Goal: Task Accomplishment & Management: Use online tool/utility

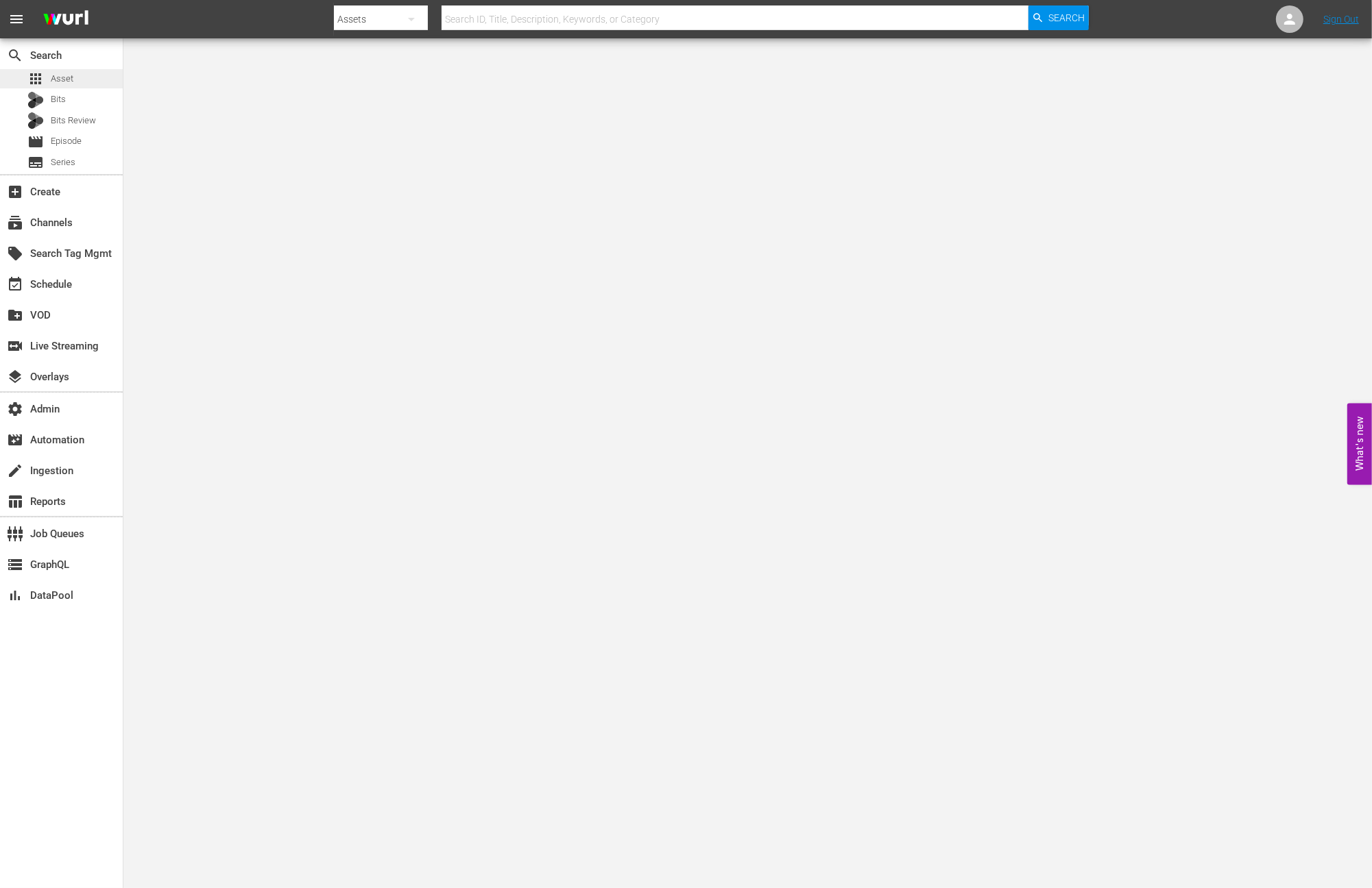
click at [72, 83] on div "apps Asset" at bounding box center [61, 78] width 123 height 19
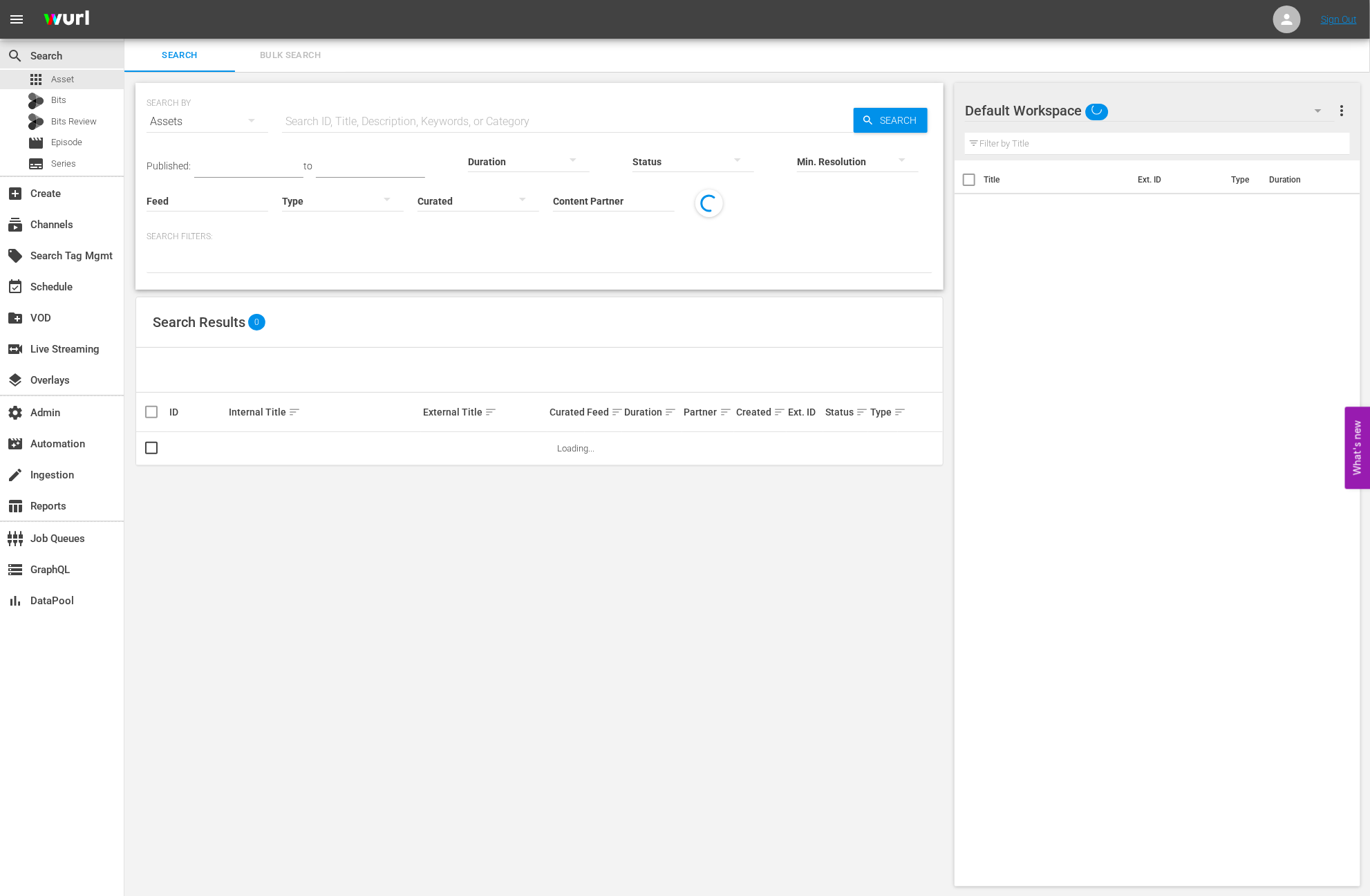
click at [337, 120] on input "text" at bounding box center [568, 121] width 572 height 33
paste input "AMCNVR0000015594"
type input "AMCNVR0000015594"
click at [900, 115] on span "Search" at bounding box center [901, 120] width 53 height 25
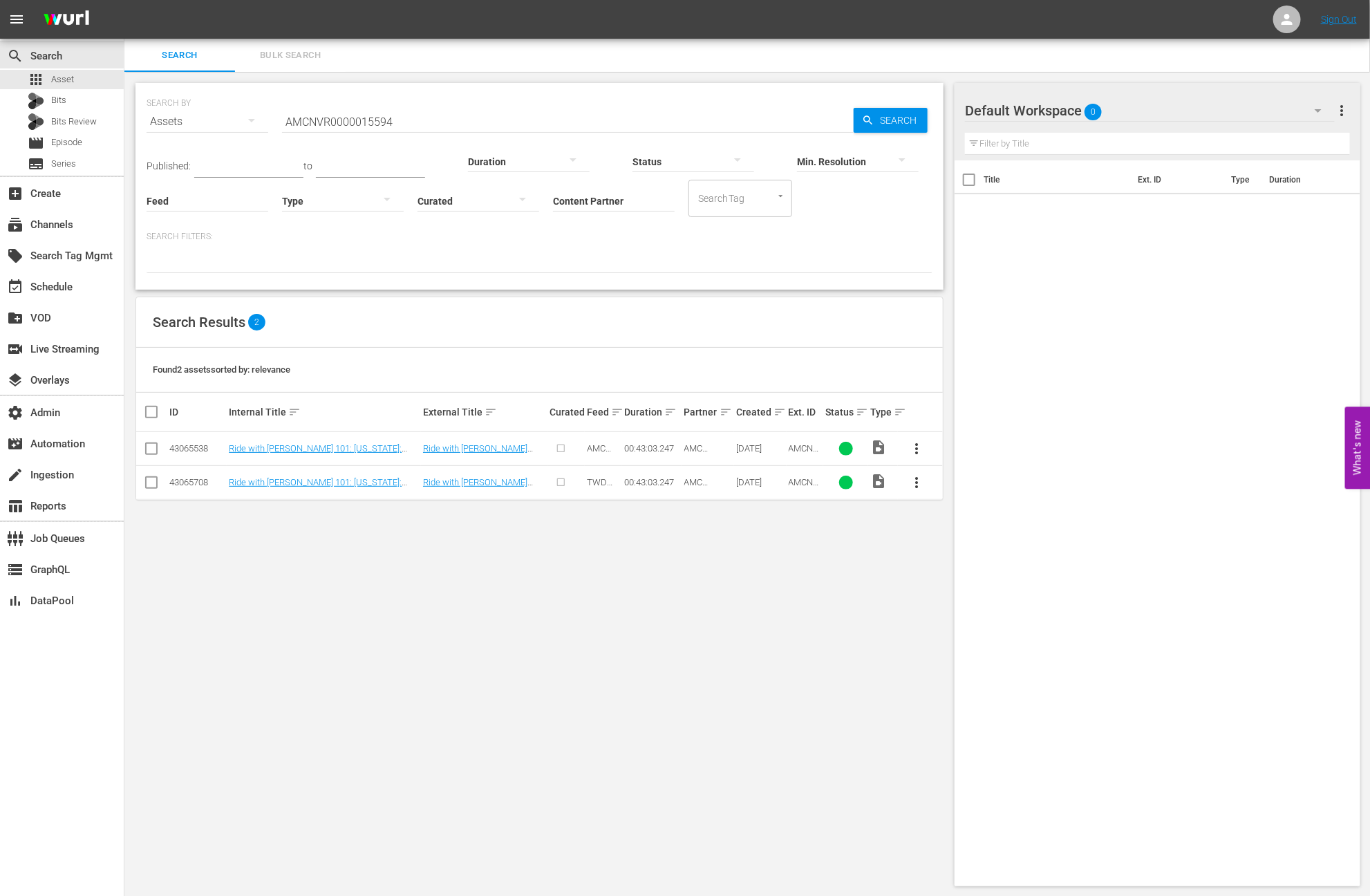
scroll to position [1, 0]
click at [446, 109] on input "AMCNVR0000015594" at bounding box center [568, 120] width 572 height 33
click at [876, 122] on span "Search" at bounding box center [901, 119] width 53 height 25
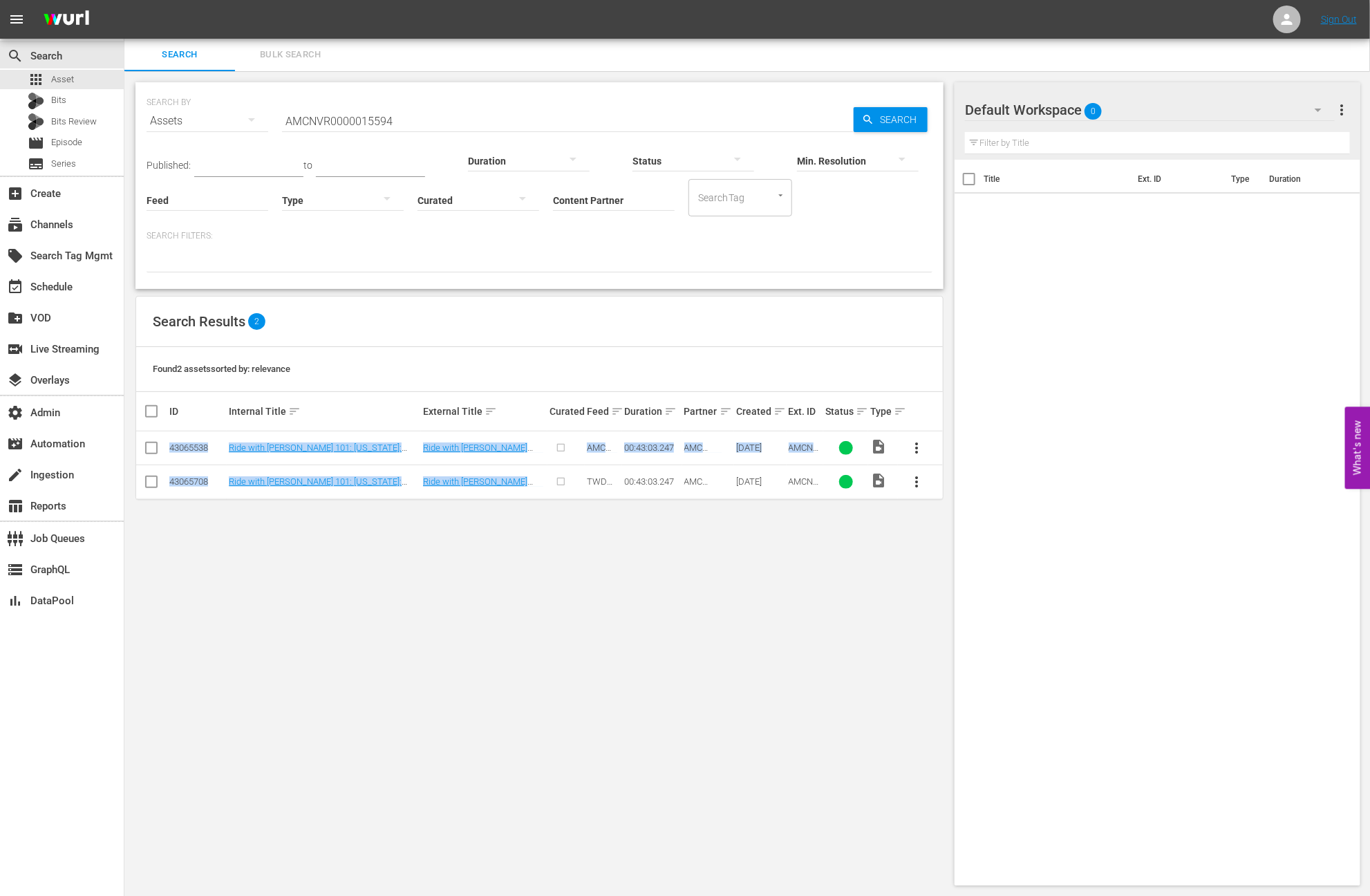
drag, startPoint x: 559, startPoint y: 482, endPoint x: 498, endPoint y: 510, distance: 67.5
click at [532, 505] on div "SEARCH BY Search By Assets Search ID, Title, Description, Keywords, or Category…" at bounding box center [539, 484] width 830 height 826
drag, startPoint x: 498, startPoint y: 510, endPoint x: 434, endPoint y: 167, distance: 348.2
click at [498, 508] on div "SEARCH BY Search By Assets Search ID, Title, Description, Keywords, or Category…" at bounding box center [539, 484] width 830 height 826
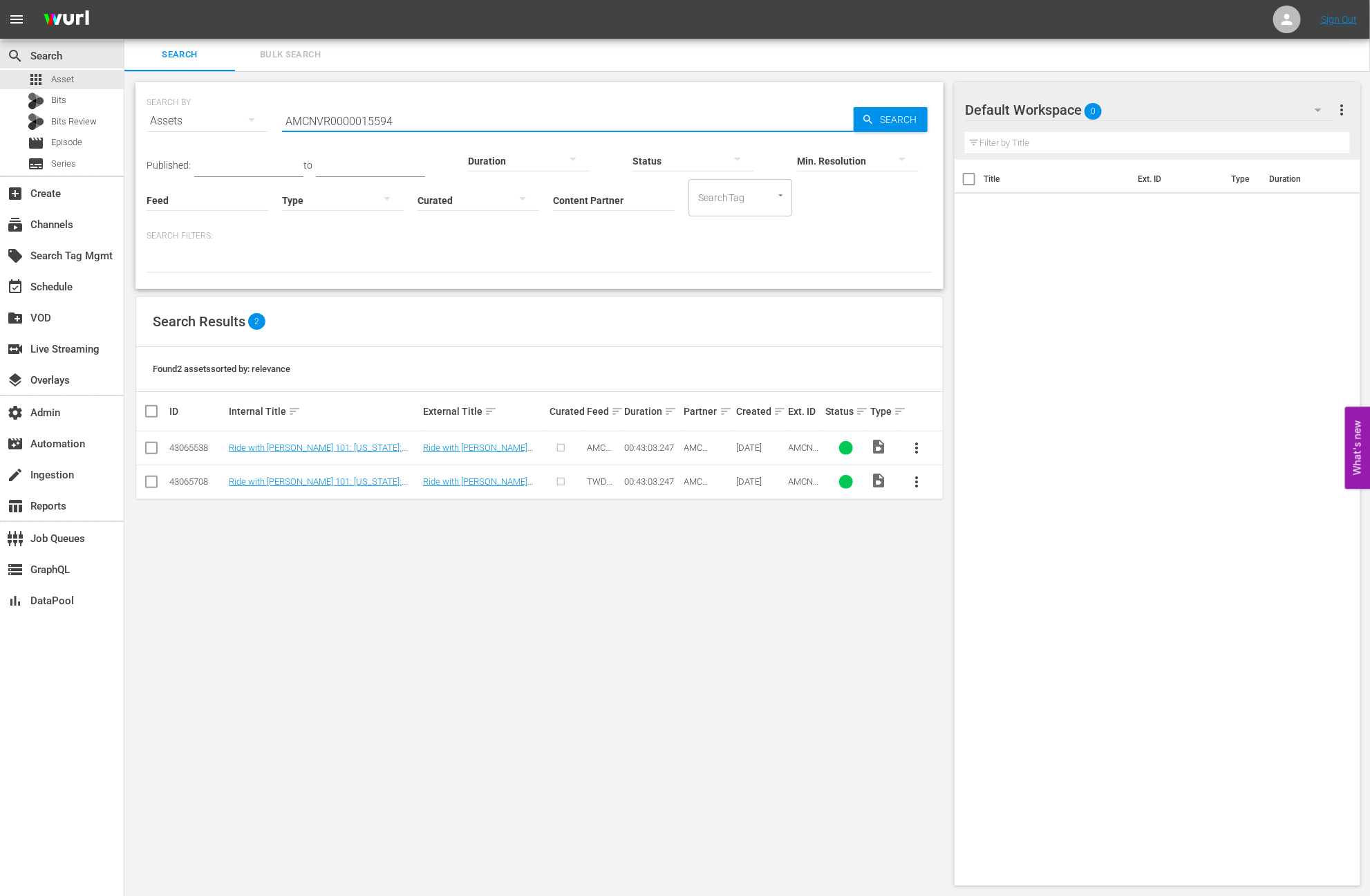
click at [473, 107] on input "AMCNVR0000015594" at bounding box center [568, 120] width 572 height 33
click at [474, 108] on input "AMCNVR0000015594" at bounding box center [568, 120] width 572 height 33
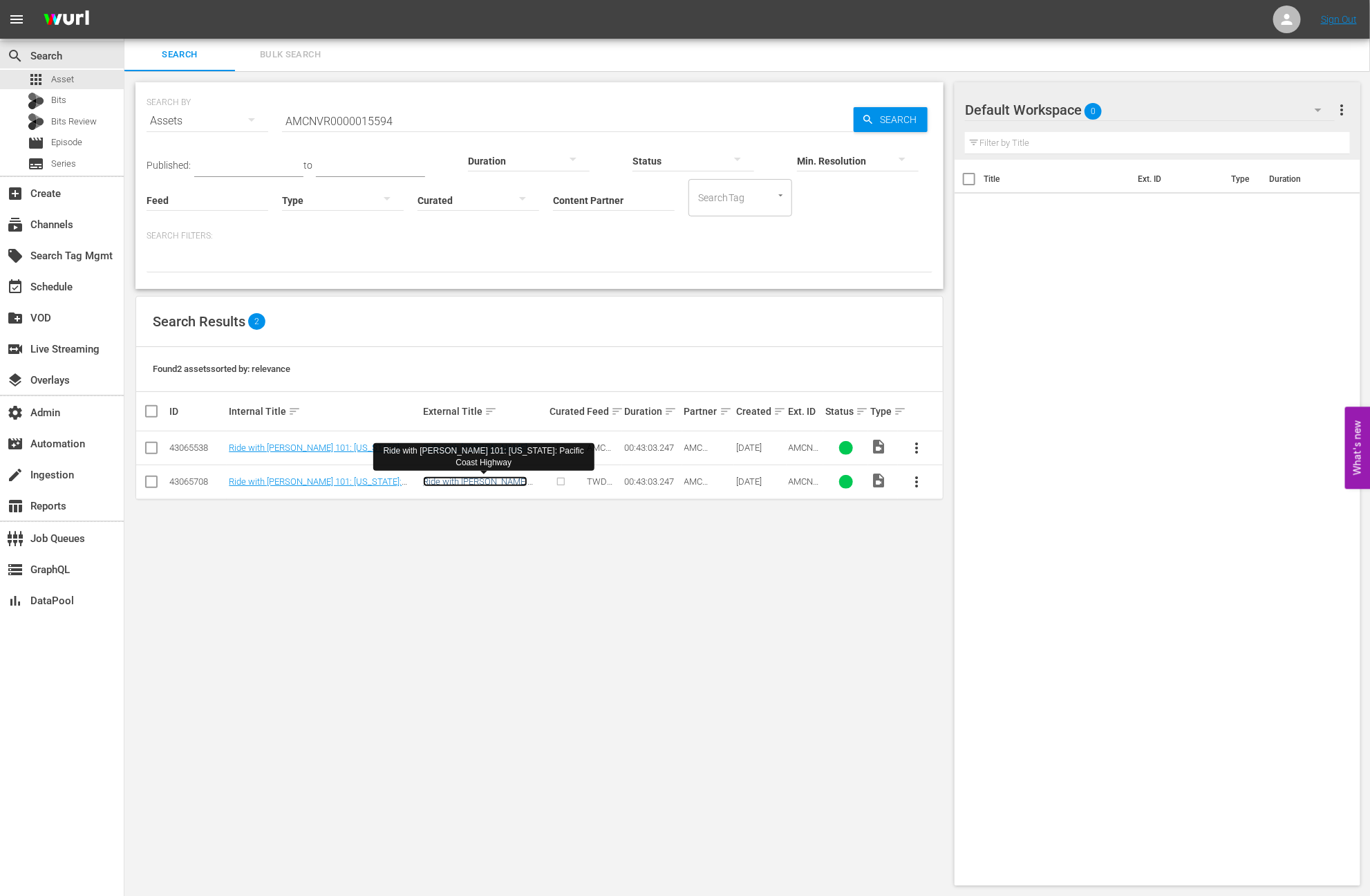
click at [525, 485] on link "Ride with Norman Reedus 101: California: Pacific Coast Highway" at bounding box center [483, 491] width 120 height 31
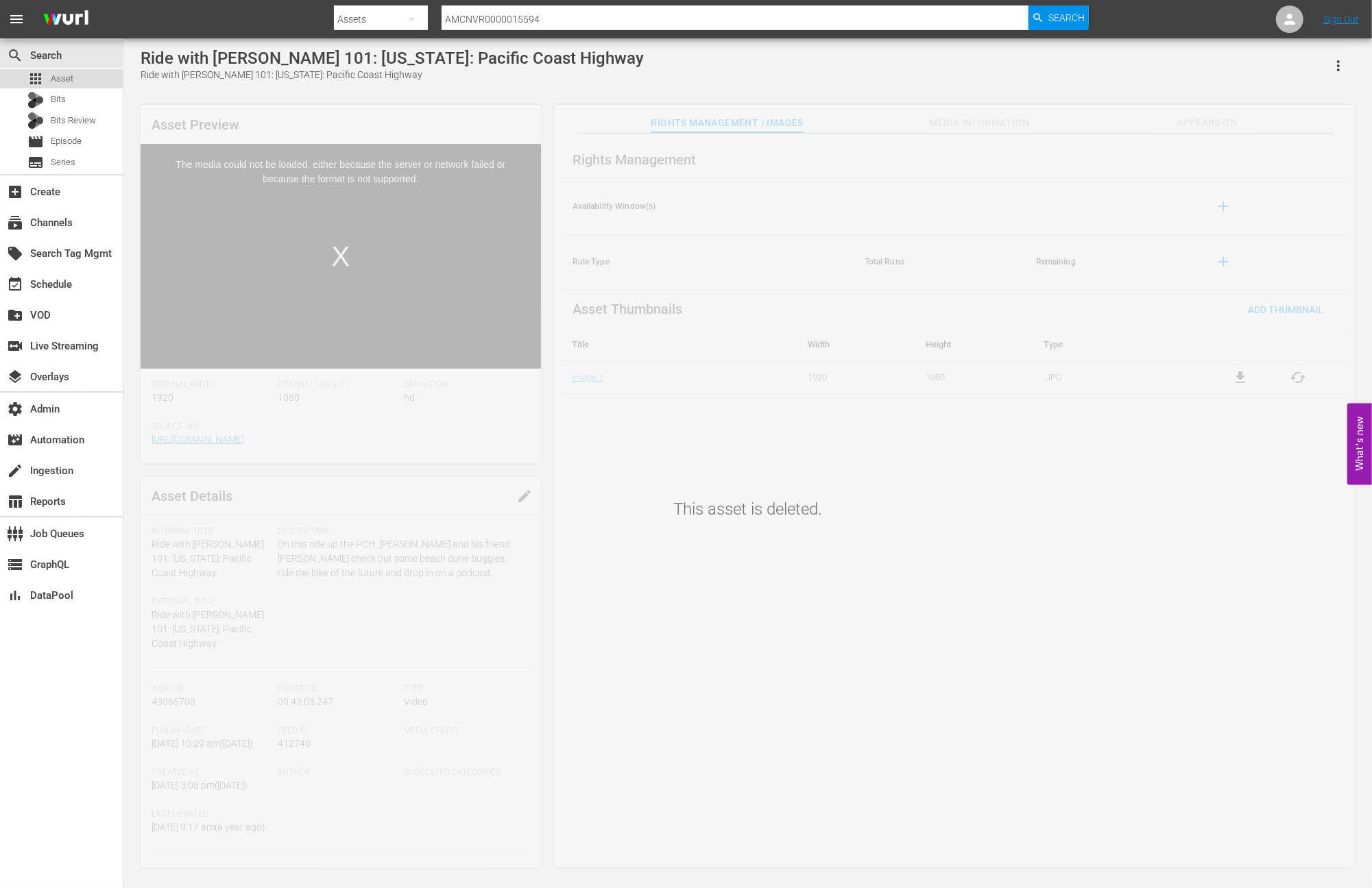
click at [65, 78] on span "Asset" at bounding box center [61, 79] width 23 height 14
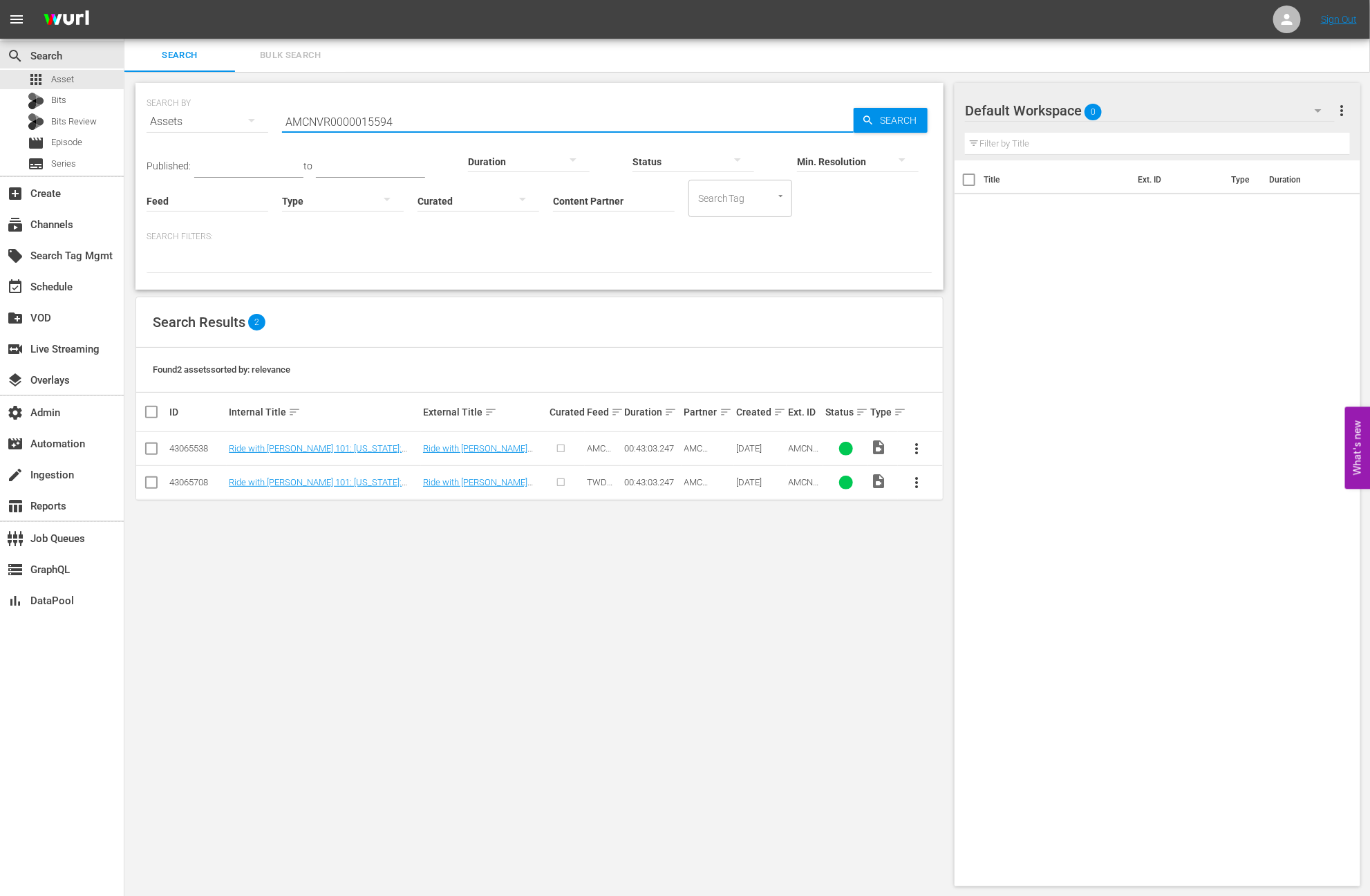
click at [438, 110] on input "AMCNVR0000015594" at bounding box center [568, 121] width 572 height 33
click at [437, 110] on input "AMCNVR0000015594" at bounding box center [568, 121] width 572 height 33
click at [893, 124] on span "Search" at bounding box center [901, 120] width 53 height 25
click at [411, 118] on input "AMCNVR0000015594" at bounding box center [568, 121] width 572 height 33
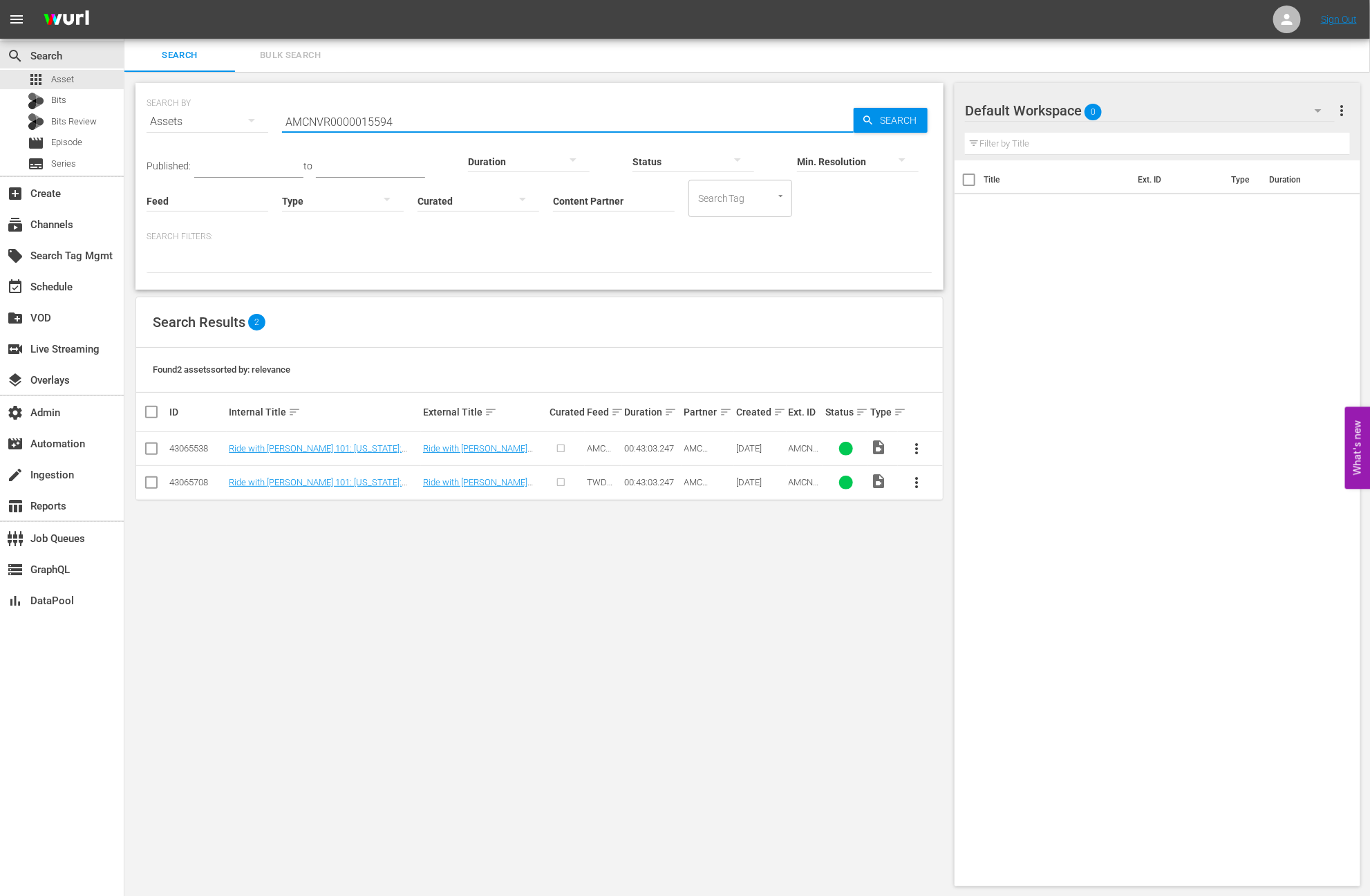
click at [411, 119] on input "AMCNVR0000015594" at bounding box center [568, 121] width 572 height 33
click at [412, 119] on input "AMCNVR0000015594" at bounding box center [568, 121] width 572 height 33
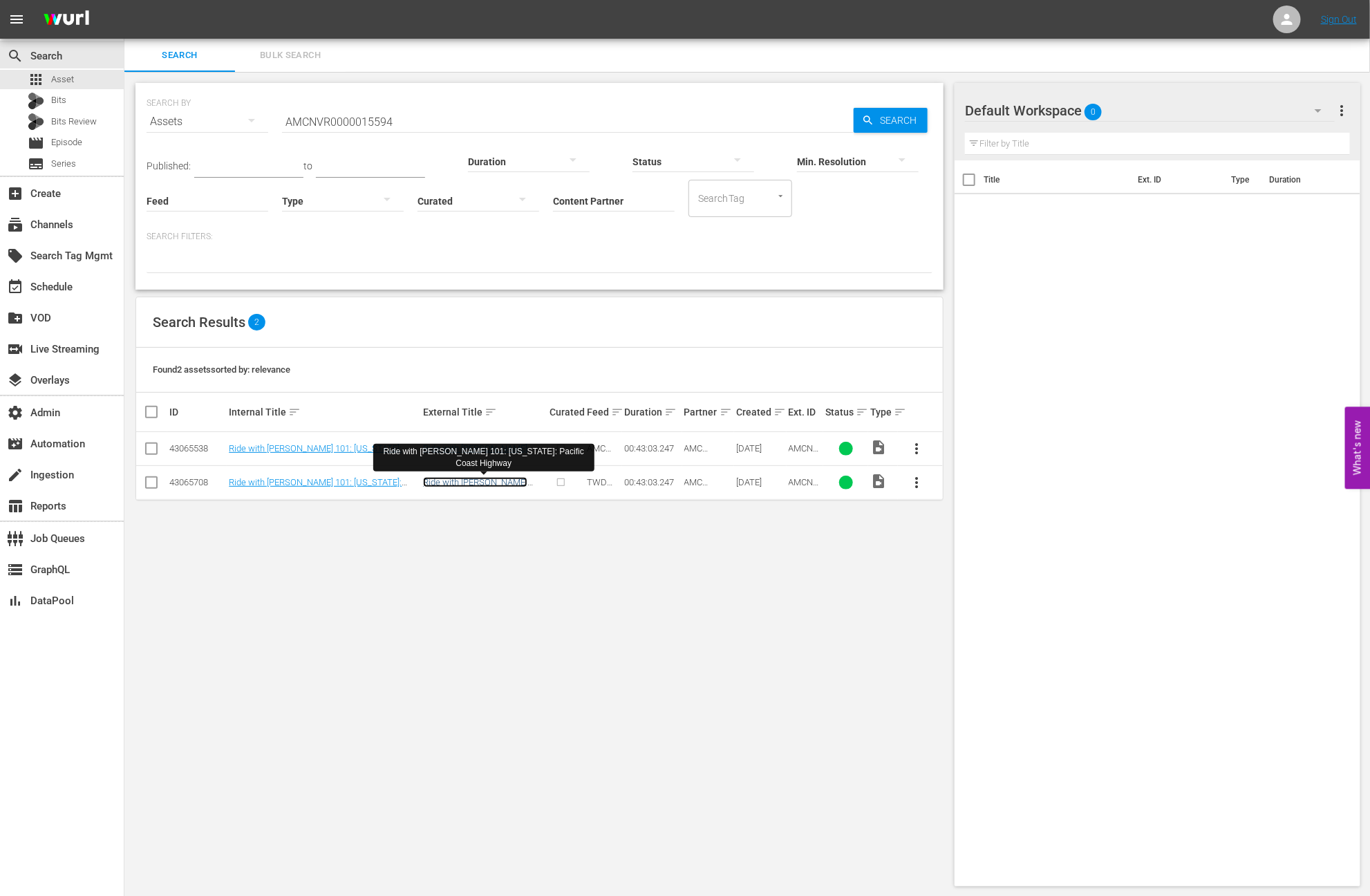
click at [453, 485] on link "Ride with Norman Reedus 101: California: Pacific Coast Highway" at bounding box center [483, 492] width 120 height 31
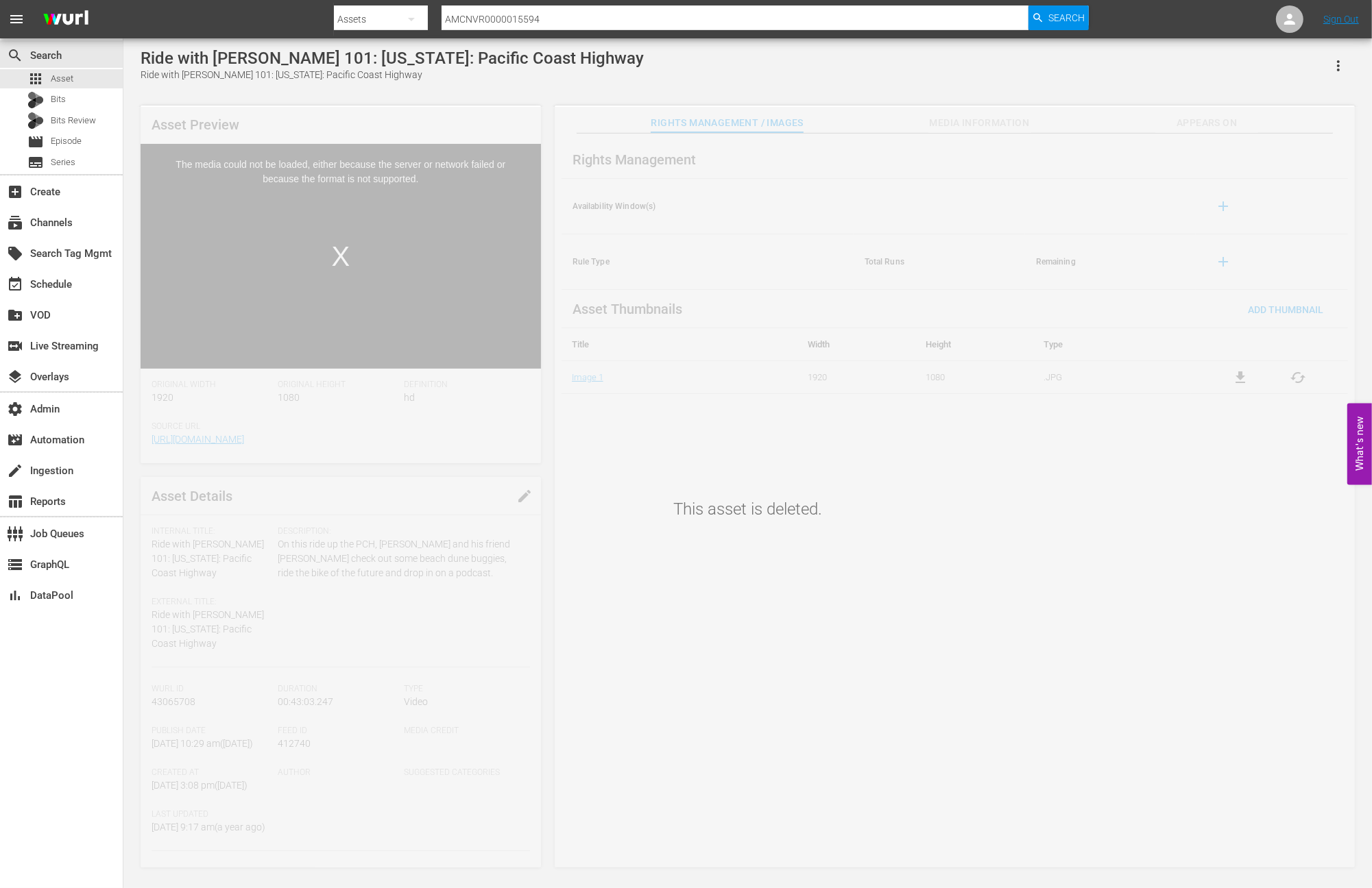
click at [248, 58] on div "Ride with Norman Reedus 101: California: Pacific Coast Highway" at bounding box center [392, 57] width 503 height 19
copy div "Ride with Norman Reedus 101: California: Pacific Coast Highway"
click at [65, 79] on span "Asset" at bounding box center [61, 79] width 23 height 14
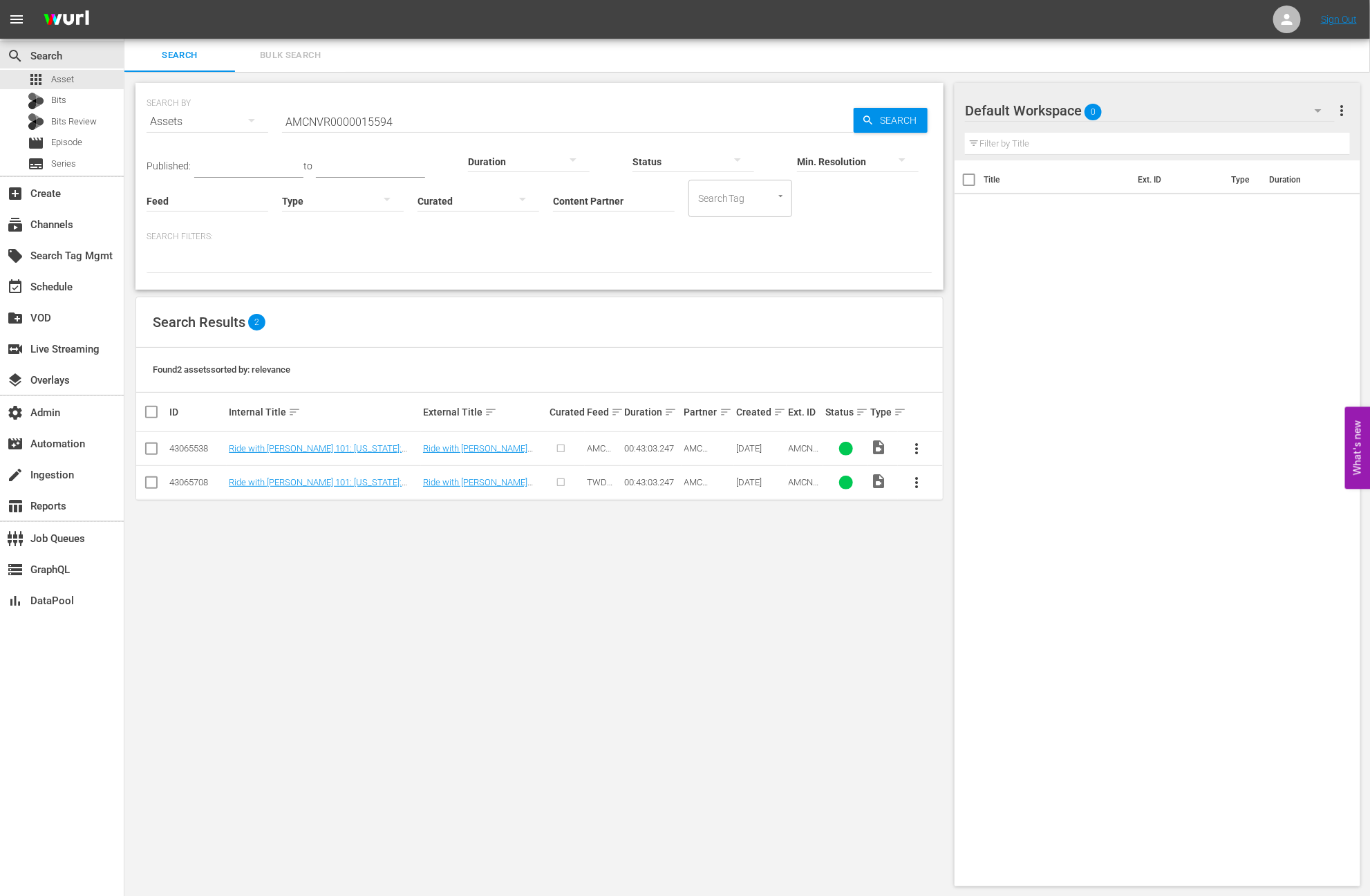
click at [474, 121] on input "AMCNVR0000015594" at bounding box center [568, 121] width 572 height 33
paste input "Ride with Norman Reedus 101: California: Pacific Coast Highway"
type input "Ride with Norman Reedus 101: California: Pacific Coast Highway"
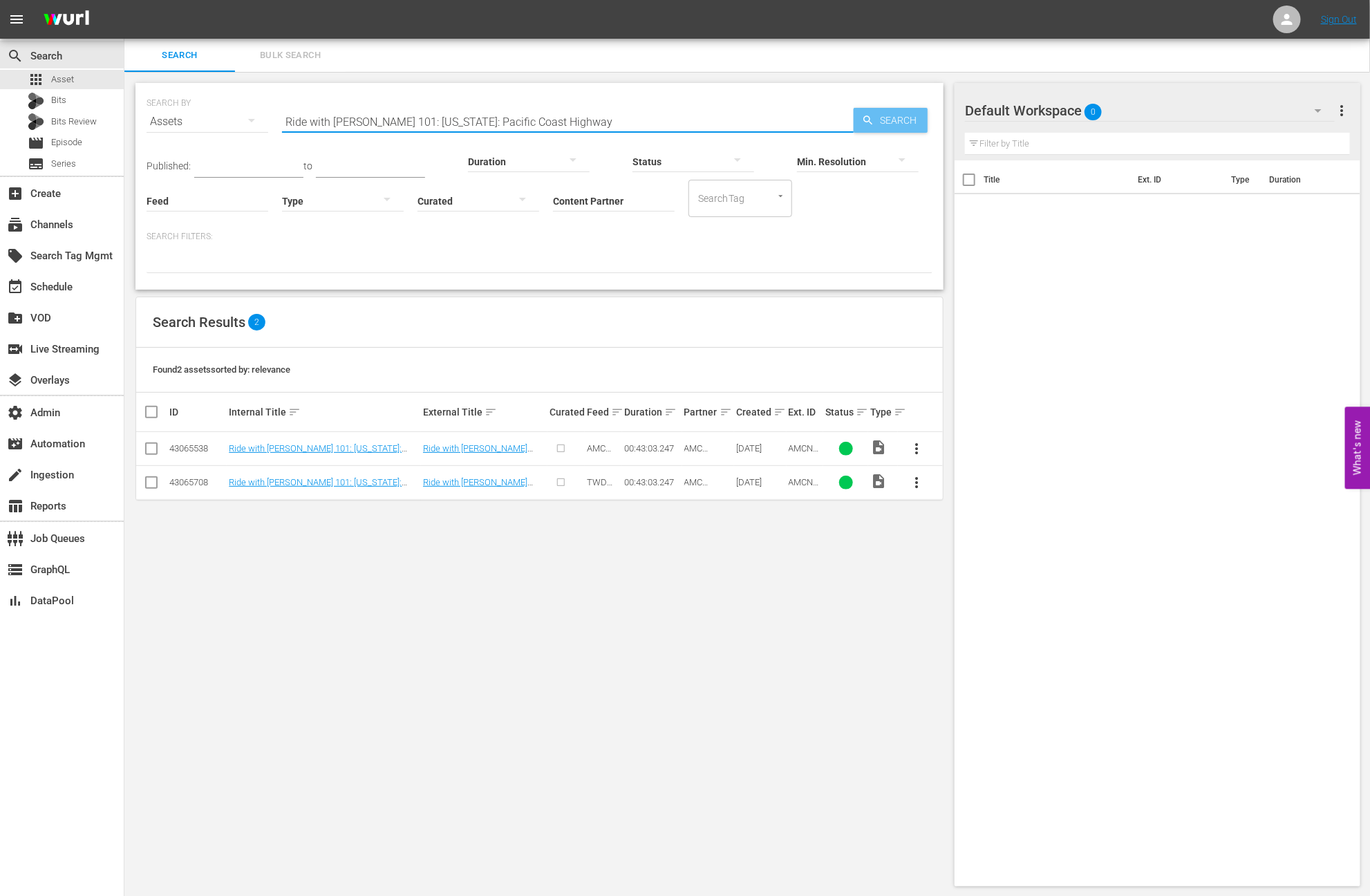
click at [882, 120] on span "Search" at bounding box center [901, 120] width 53 height 25
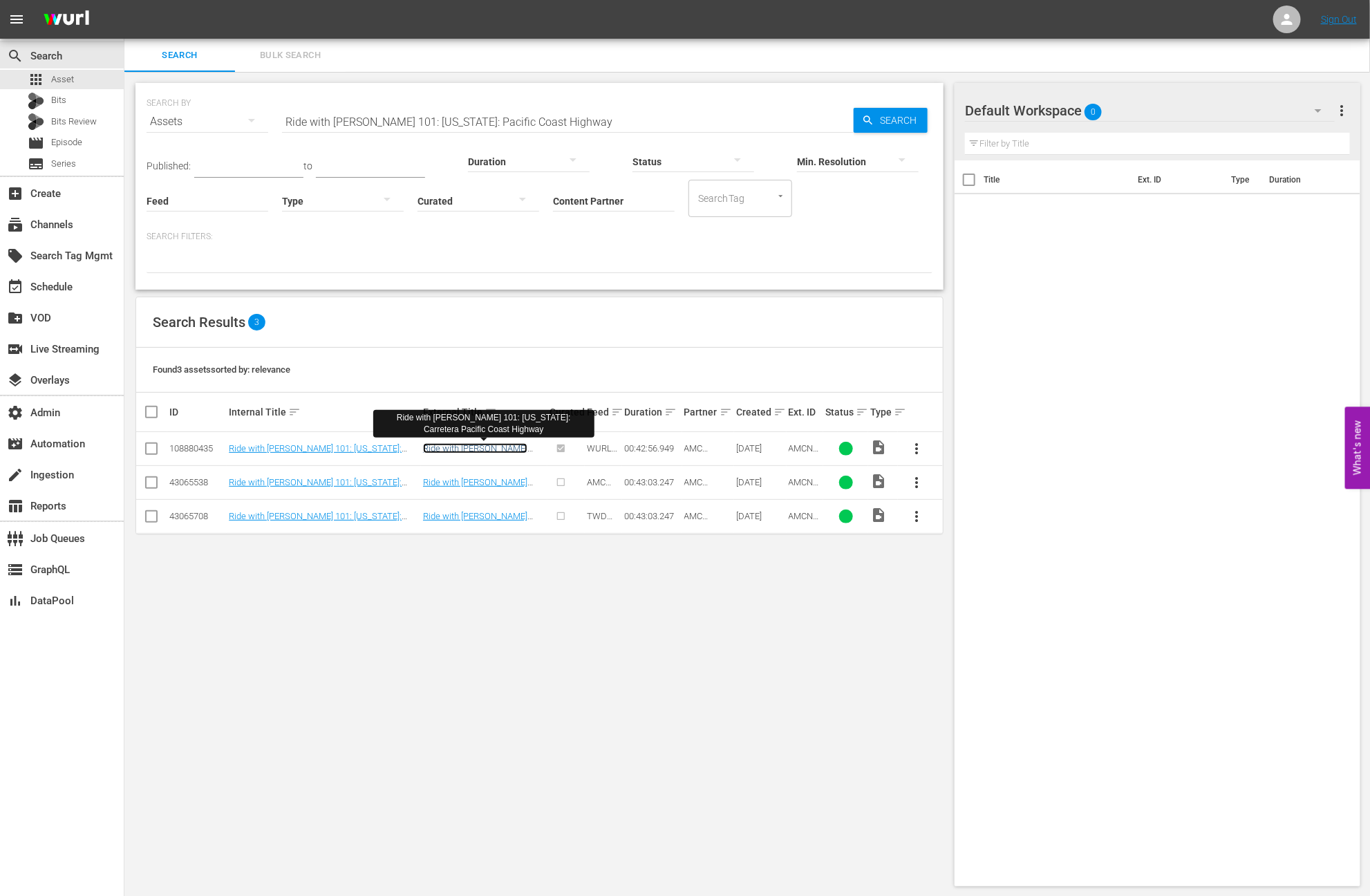
click at [521, 444] on link "Ride with Norman Reedus 101: California: Carretera Pacific Coast Highway" at bounding box center [475, 458] width 104 height 31
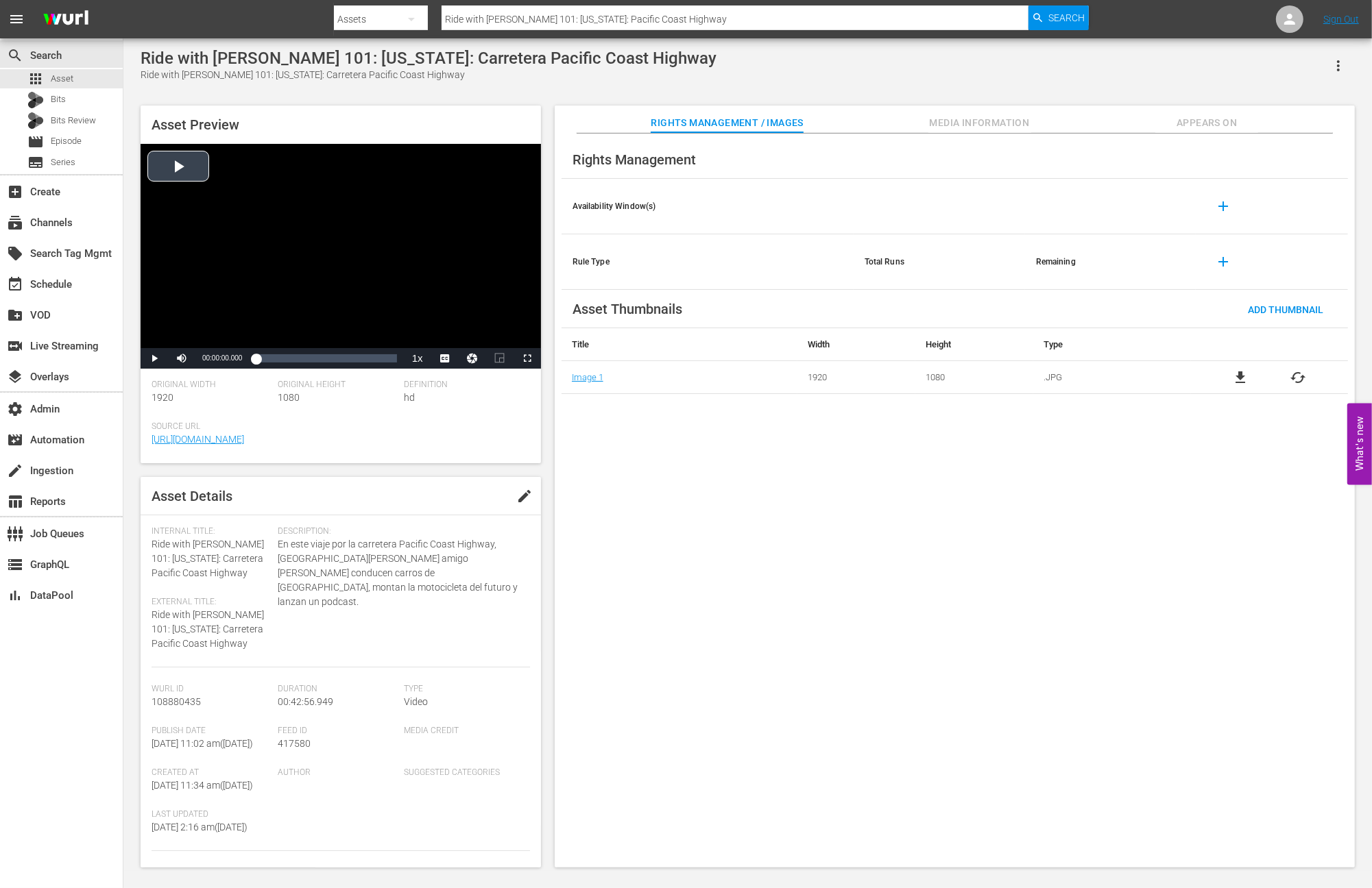
click at [205, 177] on div "Video Player" at bounding box center [341, 246] width 400 height 204
click at [281, 363] on div "Loaded : 1.16% 00:07:45.107 00:00:01.483" at bounding box center [326, 359] width 141 height 14
click at [303, 361] on div "Loaded : 18.88% 00:14:39.933 00:07:46.049" at bounding box center [326, 359] width 141 height 14
drag, startPoint x: 155, startPoint y: 356, endPoint x: 168, endPoint y: 361, distance: 13.9
click at [155, 359] on span "Video Player" at bounding box center [155, 359] width 0 height 0
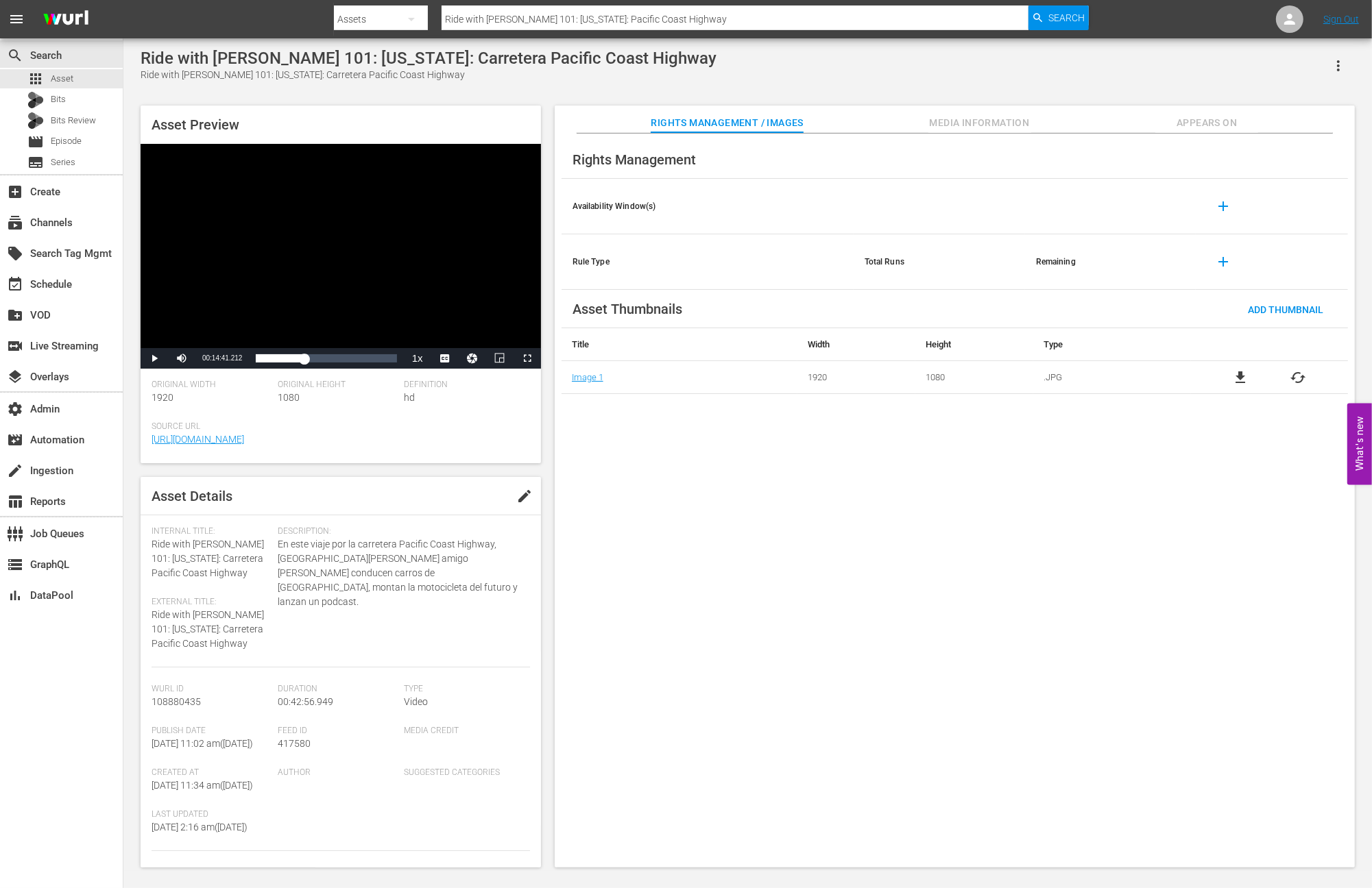
click at [983, 121] on span "Media Information" at bounding box center [979, 122] width 103 height 17
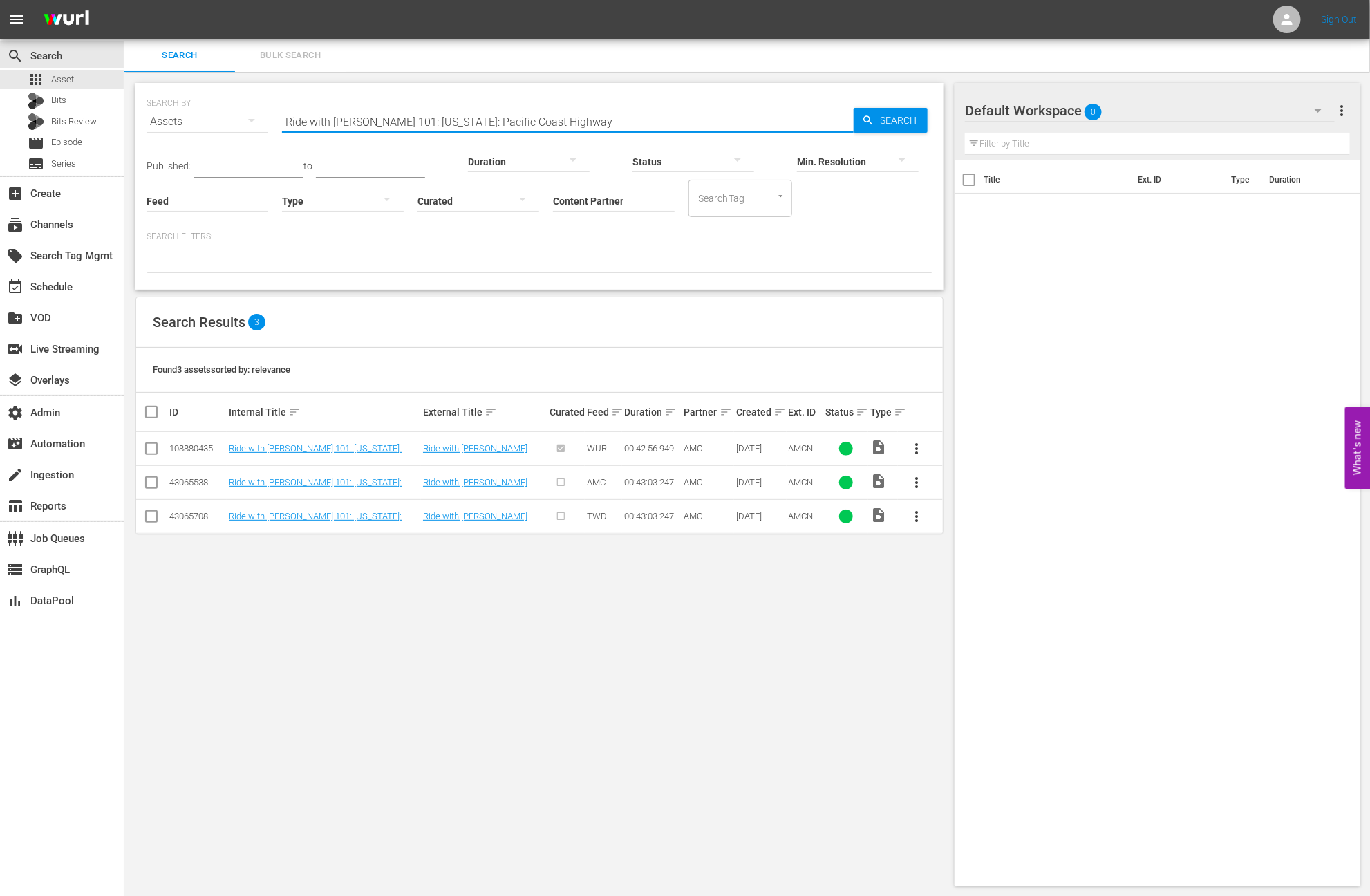
click at [586, 117] on input "Ride with Norman Reedus 101: California: Pacific Coast Highway" at bounding box center [568, 121] width 572 height 33
click at [588, 117] on input "Ride with Norman Reedus 101: California: Pacific Coast Highway" at bounding box center [568, 121] width 572 height 33
paste input "AMCNVR0000015613"
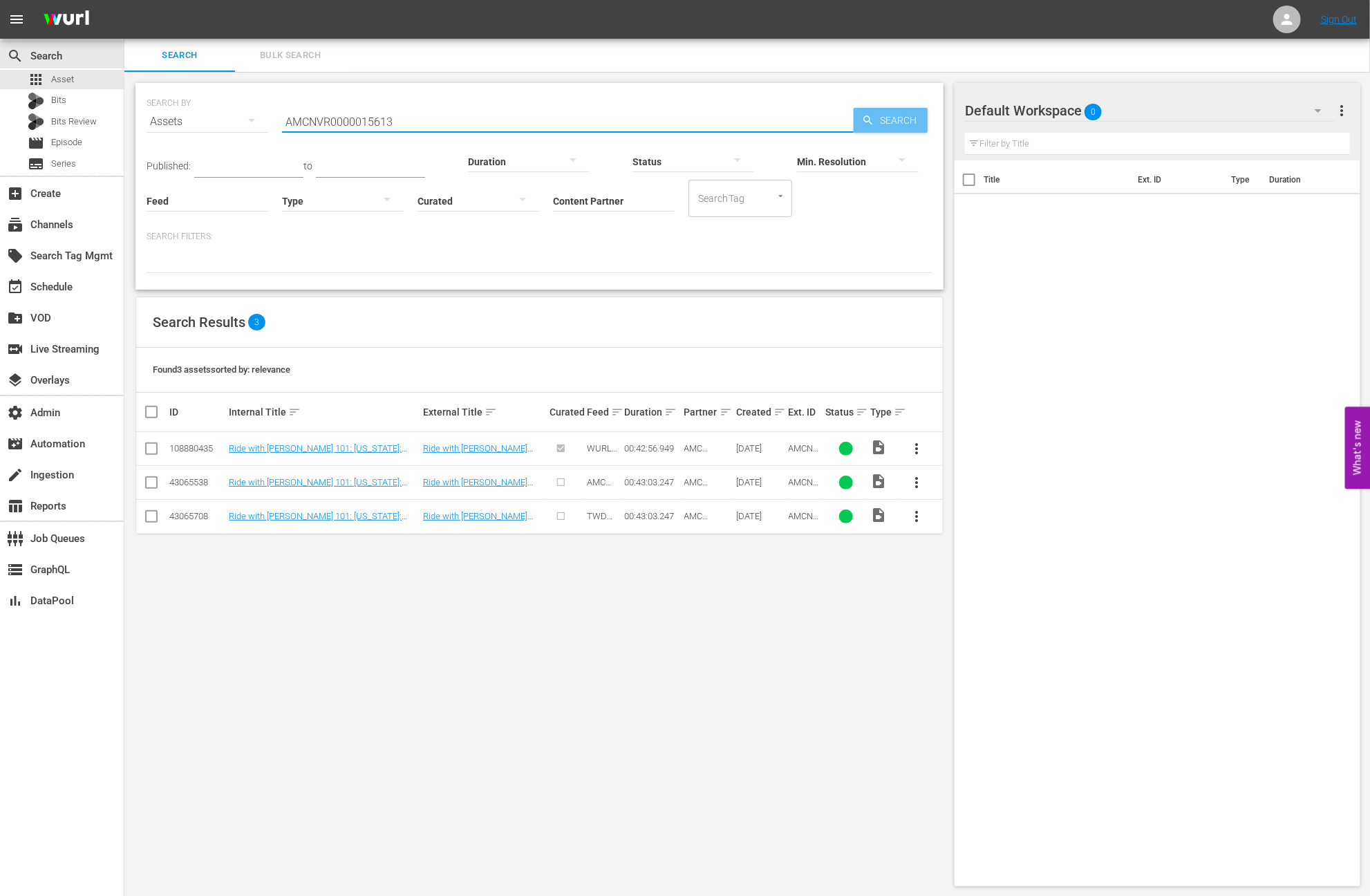
type input "AMCNVR0000015613"
click at [866, 123] on icon "button" at bounding box center [868, 120] width 12 height 12
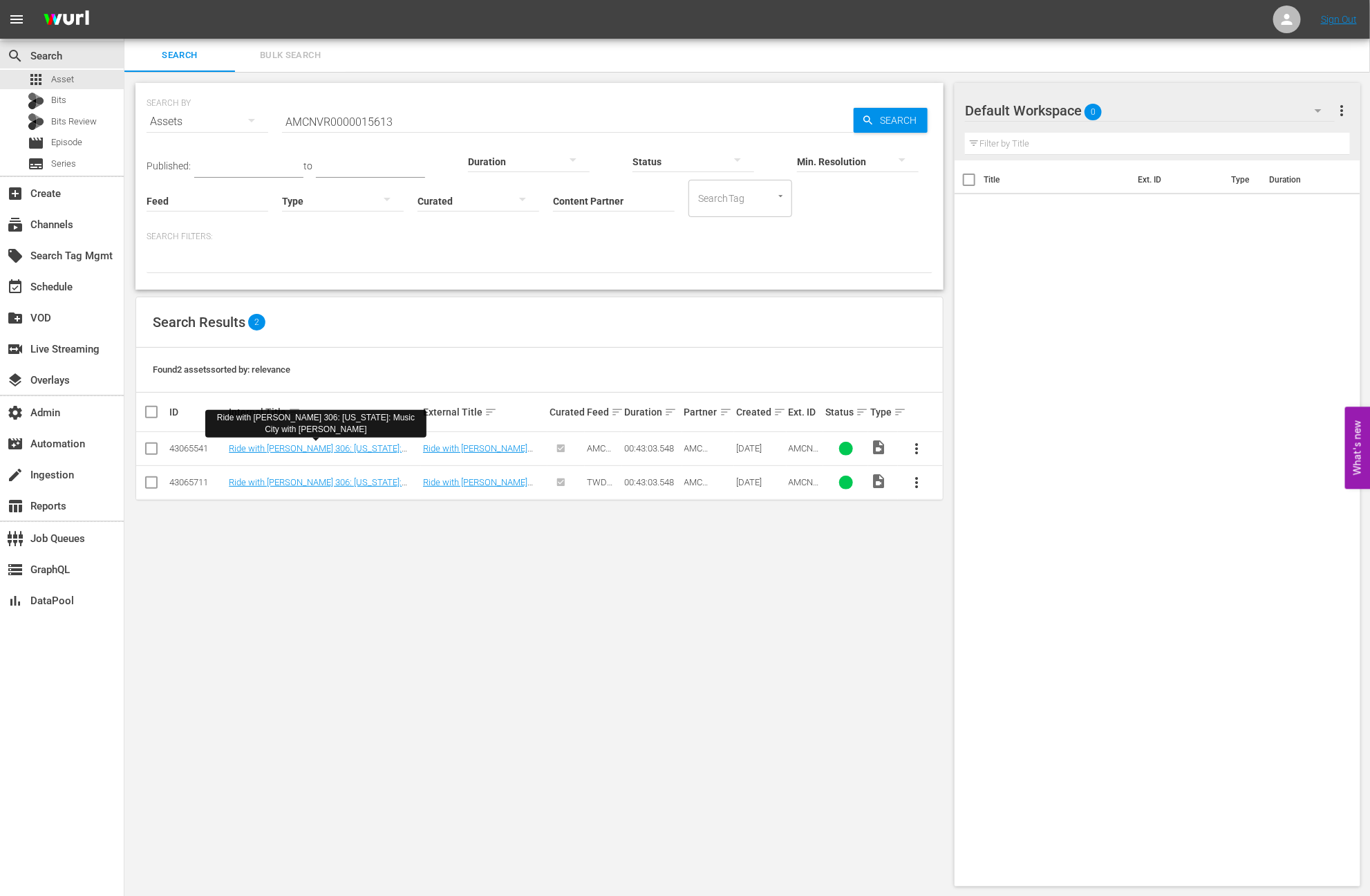
click at [203, 446] on div "43065541" at bounding box center [196, 448] width 55 height 10
copy div "43065541"
click at [503, 449] on link "Ride with Norman Reedus 306: Tennessee: Music City with Marilyn Manson" at bounding box center [477, 458] width 109 height 31
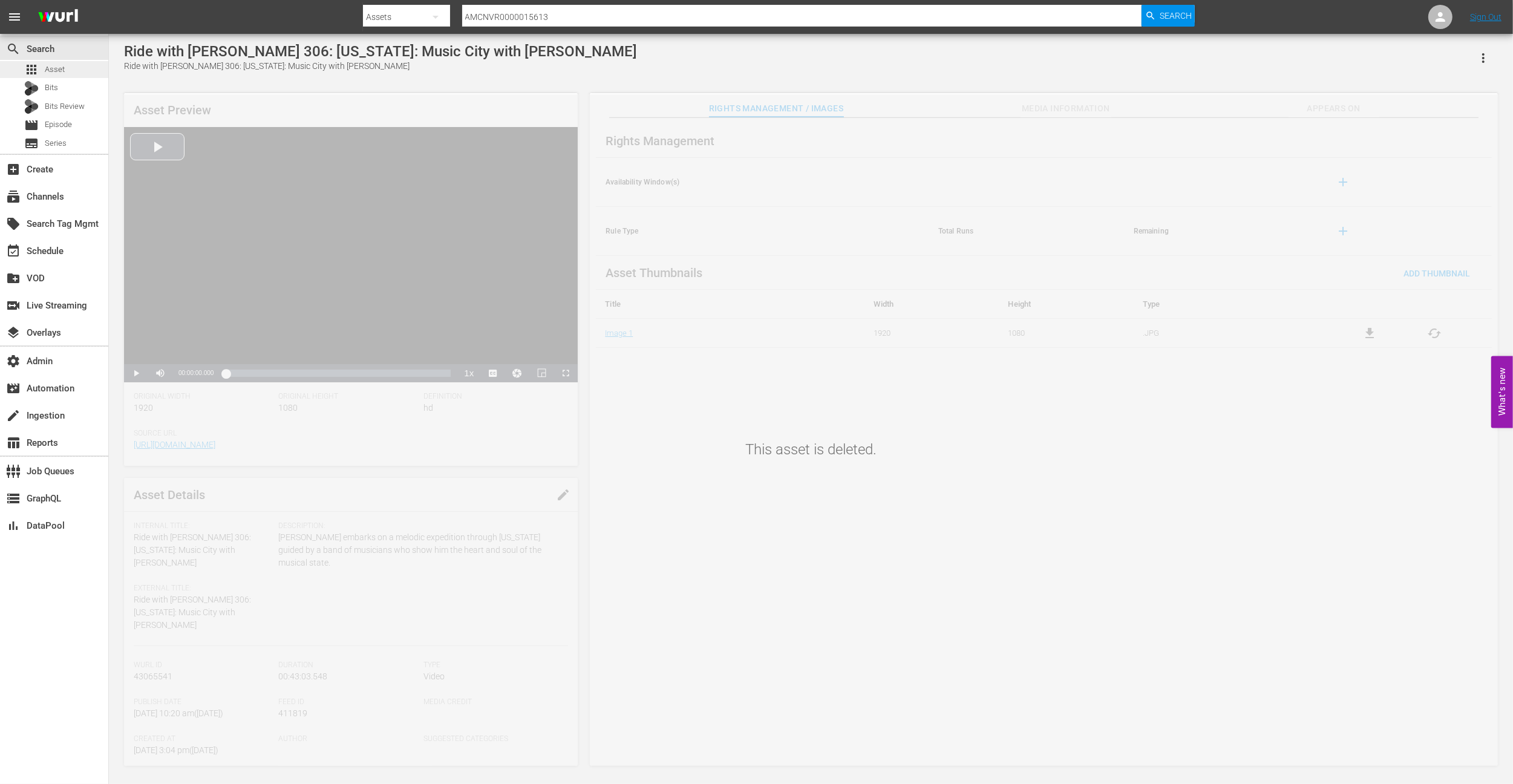
click at [49, 69] on span "Asset" at bounding box center [54, 70] width 20 height 12
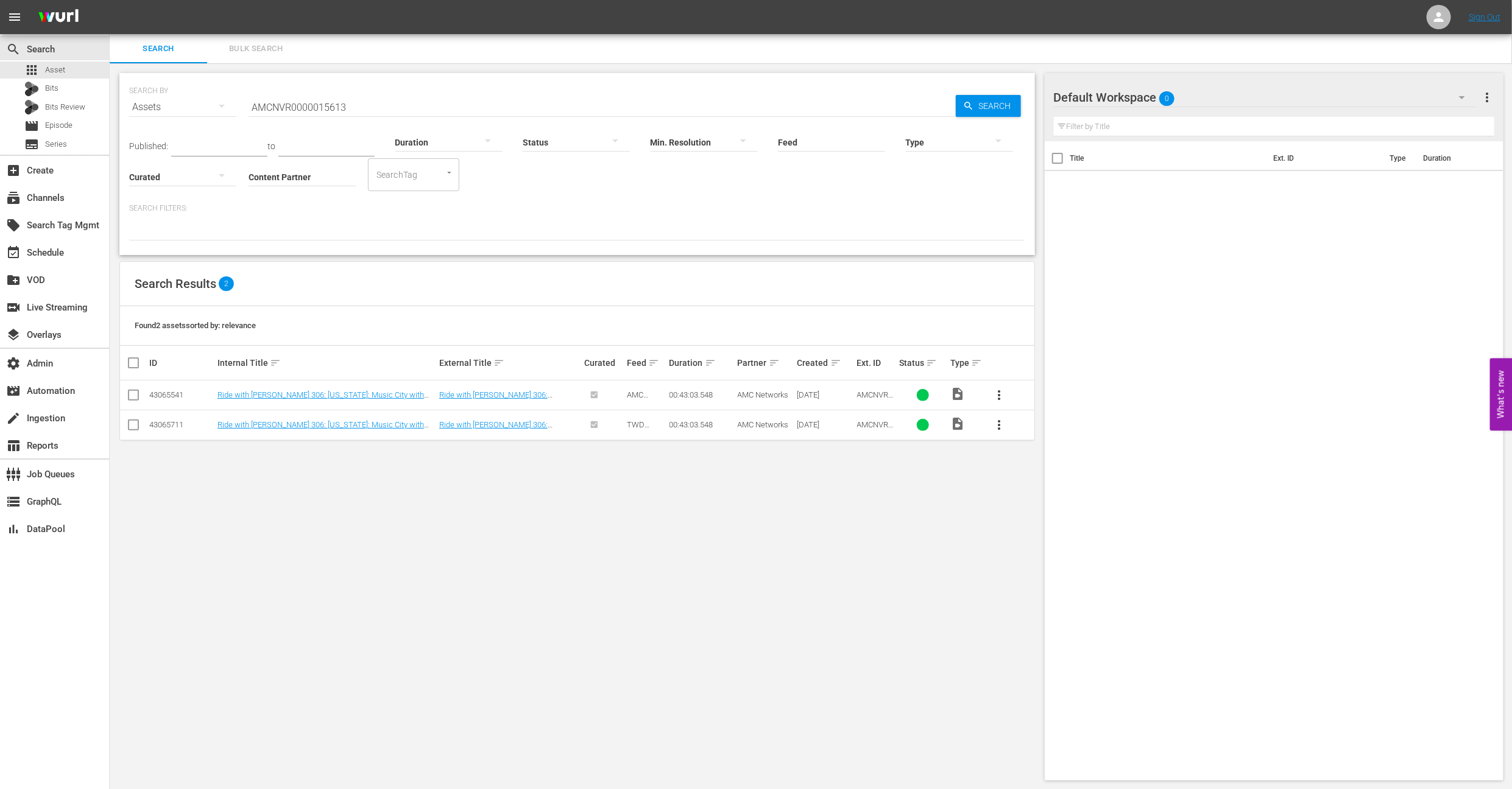
click at [404, 113] on div "Duration" at bounding box center [449, 135] width 107 height 44
drag, startPoint x: 404, startPoint y: 112, endPoint x: 397, endPoint y: 106, distance: 9.2
click at [404, 113] on div "Duration" at bounding box center [449, 135] width 107 height 44
click at [395, 104] on input "AMCNVR0000015613" at bounding box center [602, 107] width 708 height 29
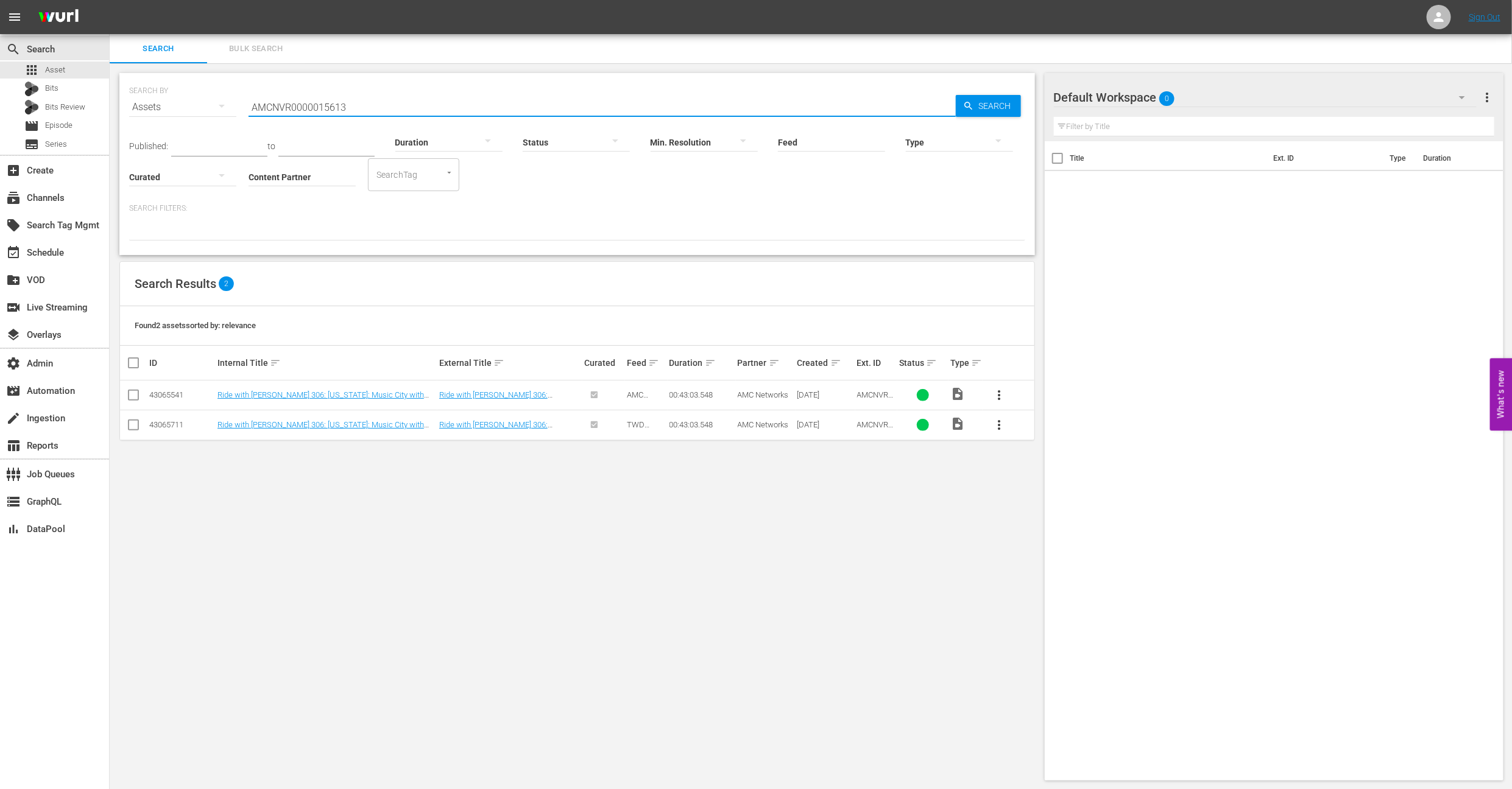
click at [395, 104] on input "AMCNVR0000015613" at bounding box center [602, 107] width 708 height 29
click at [515, 603] on div "SEARCH BY Search By Assets Search ID, Title, Description, Keywords, or Category…" at bounding box center [576, 427] width 935 height 727
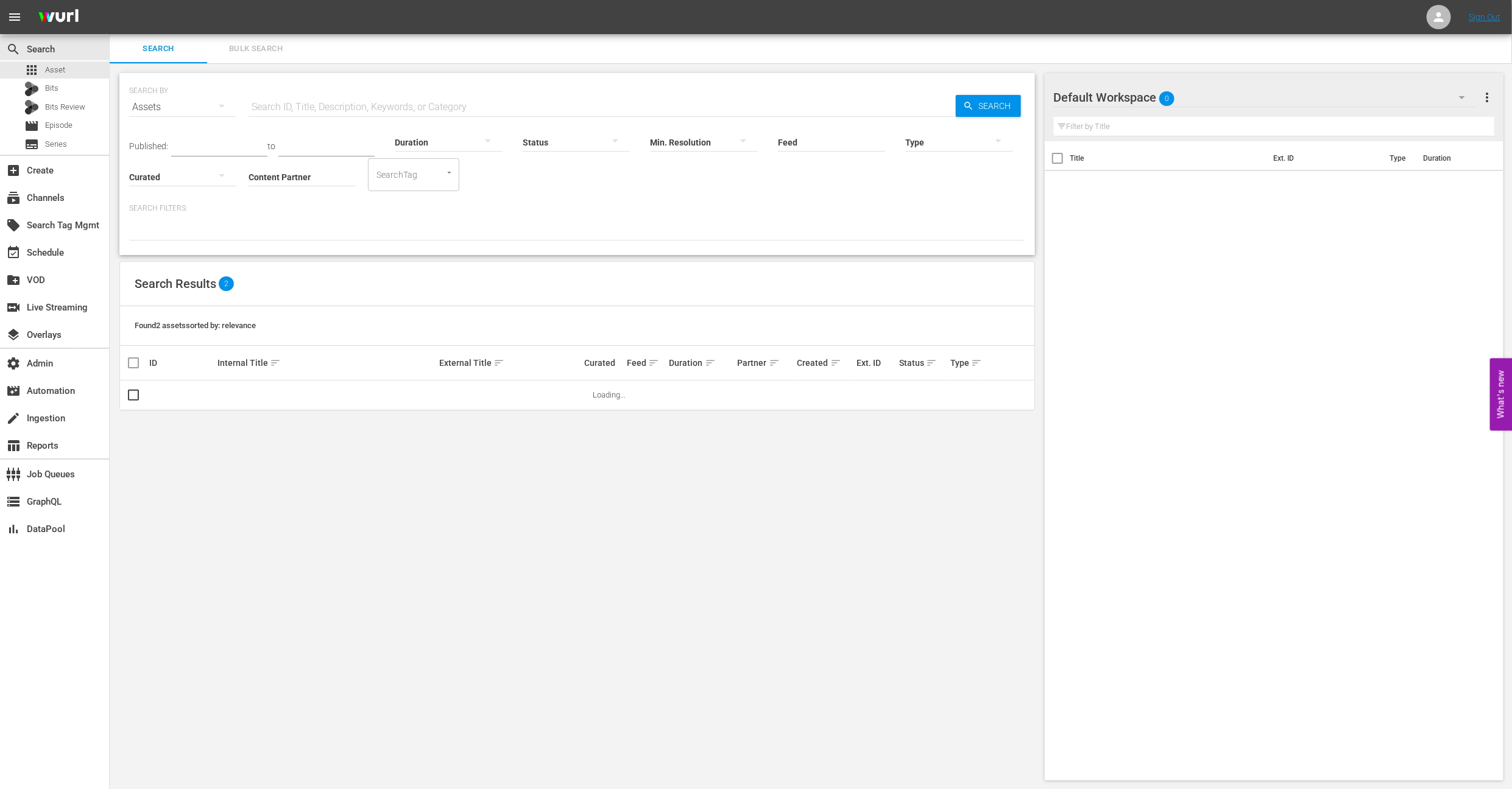
click at [1000, 93] on div "SEARCH BY Search By Assets Search ID, Title, Description, Keywords, or Category…" at bounding box center [577, 100] width 896 height 44
click at [1002, 98] on span "Search" at bounding box center [997, 106] width 47 height 22
click at [309, 186] on hr at bounding box center [302, 186] width 107 height 1
click at [306, 177] on input "Content Partner" at bounding box center [302, 178] width 107 height 44
click at [82, 66] on div "apps Asset" at bounding box center [55, 70] width 109 height 17
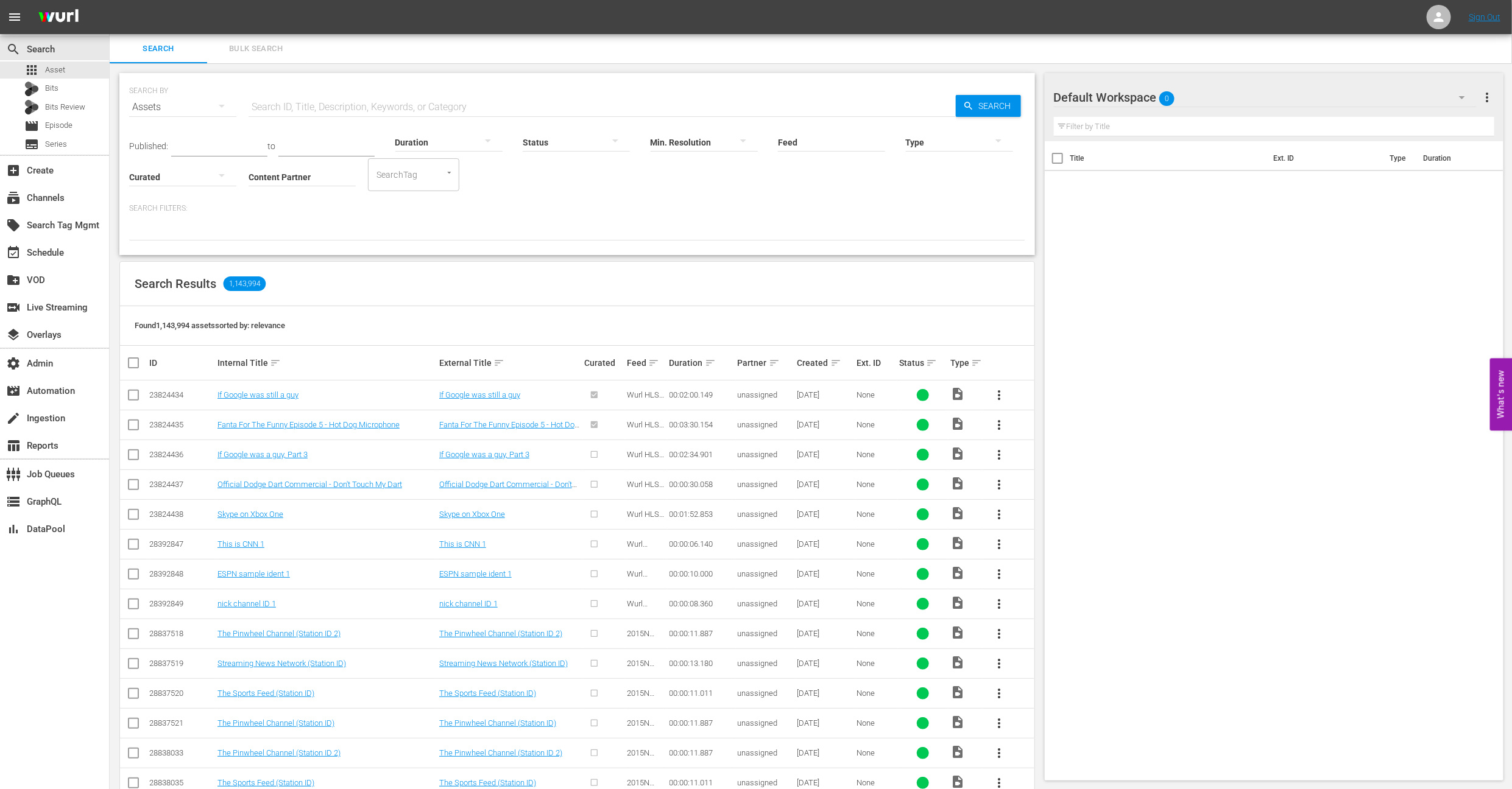
click at [307, 168] on input "Content Partner" at bounding box center [302, 178] width 107 height 44
click at [307, 214] on div "AMC Networks (138)" at bounding box center [347, 210] width 179 height 29
type input "AMC Networks (138)"
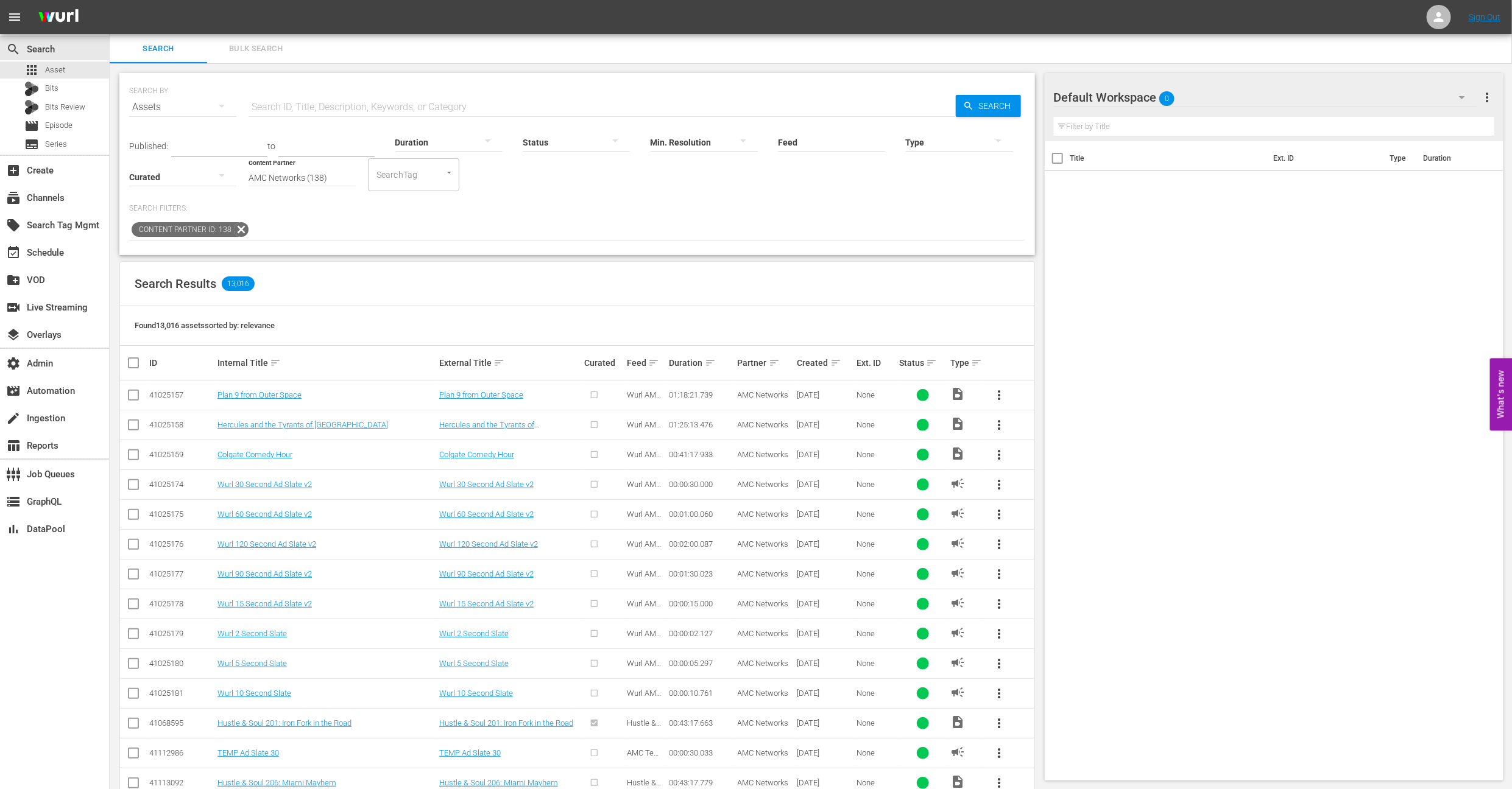
click at [712, 356] on div "Duration sort" at bounding box center [701, 363] width 64 height 15
click at [843, 361] on div "Created sort" at bounding box center [826, 363] width 56 height 15
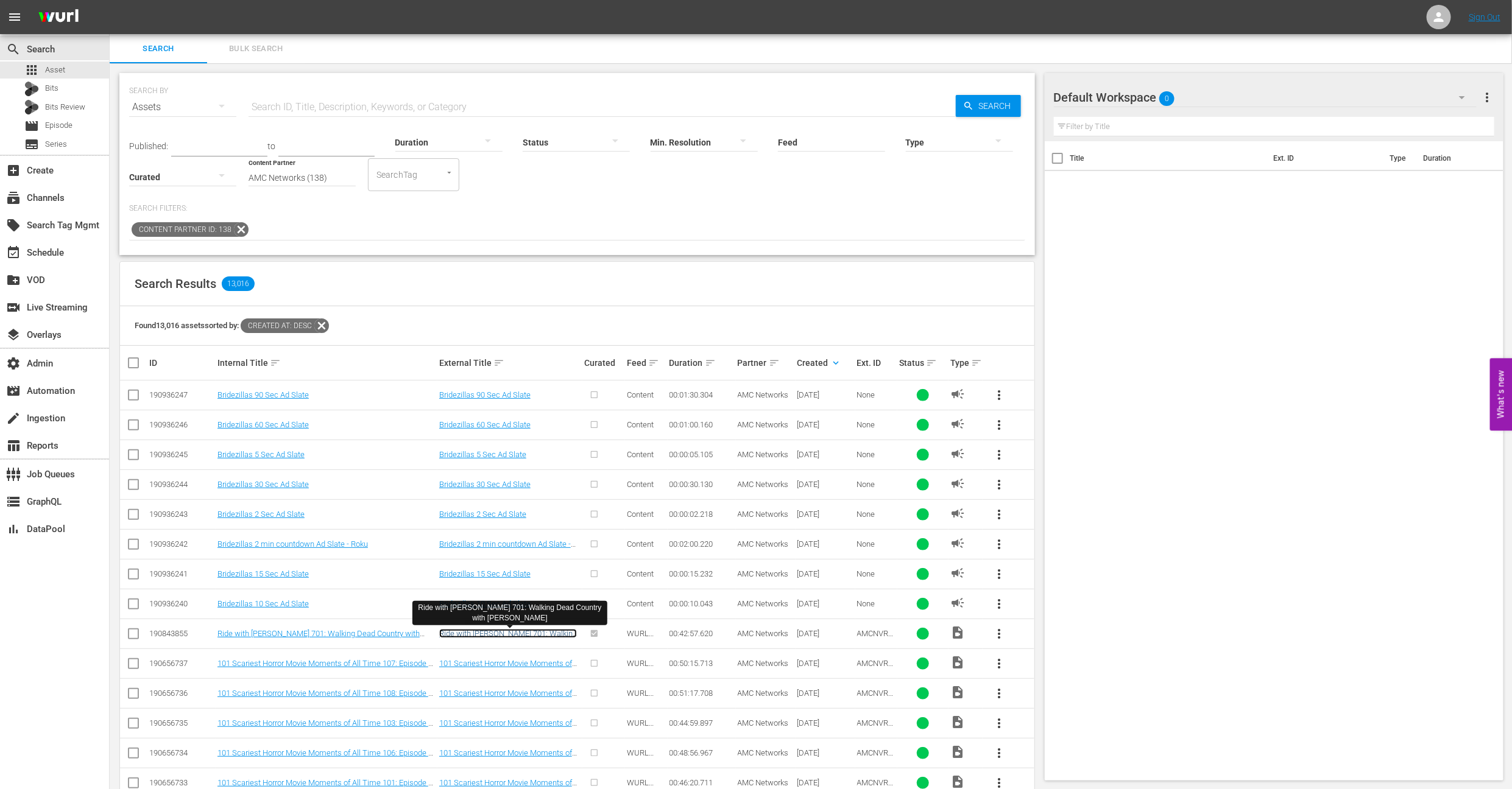
click at [563, 638] on link "Ride with Norman Reedus 701: Walking Dead Country with Kim Coates" at bounding box center [508, 638] width 137 height 18
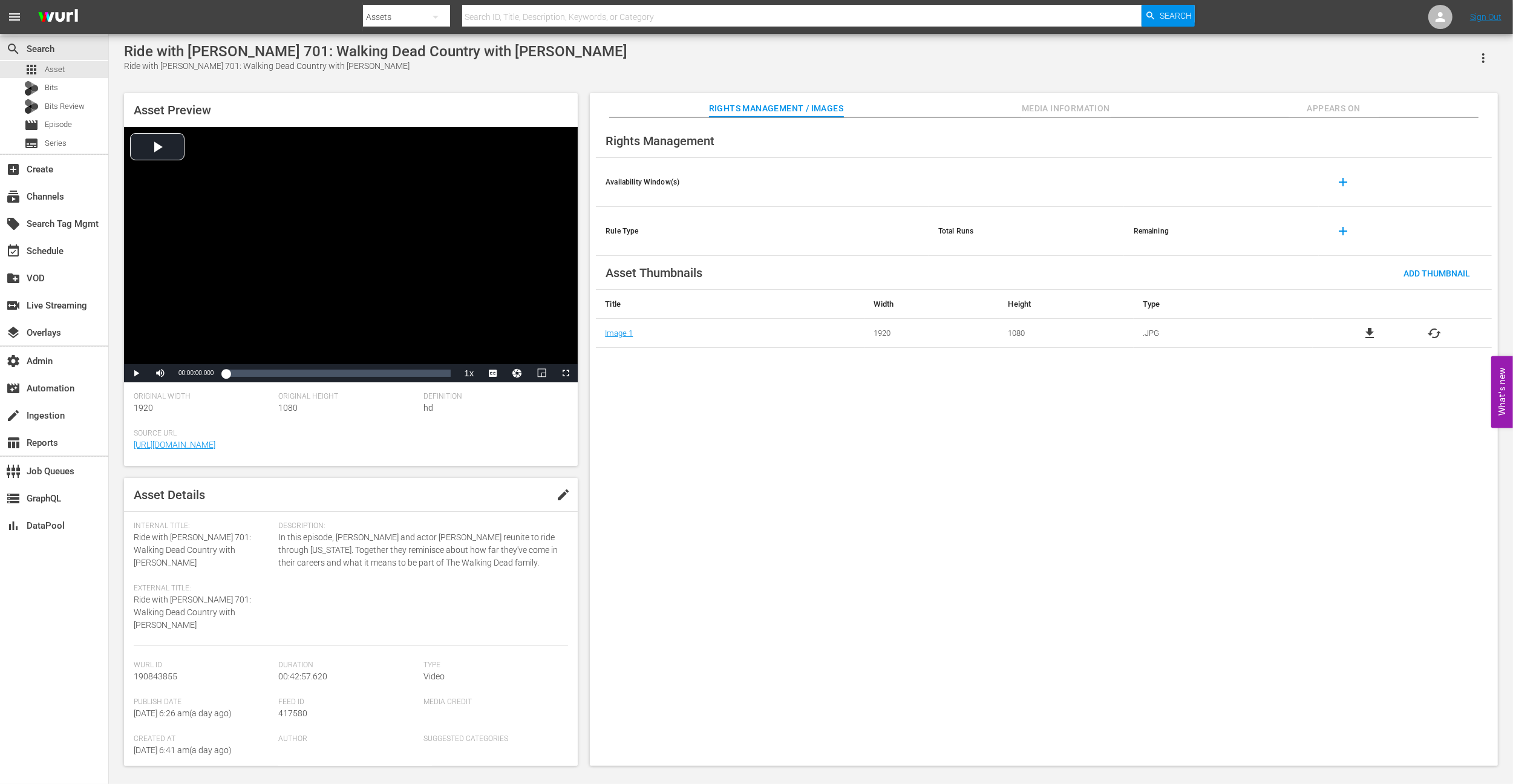
click at [299, 712] on span "417580" at bounding box center [292, 713] width 29 height 10
copy span "417580"
click at [88, 67] on div "apps Asset" at bounding box center [54, 69] width 109 height 17
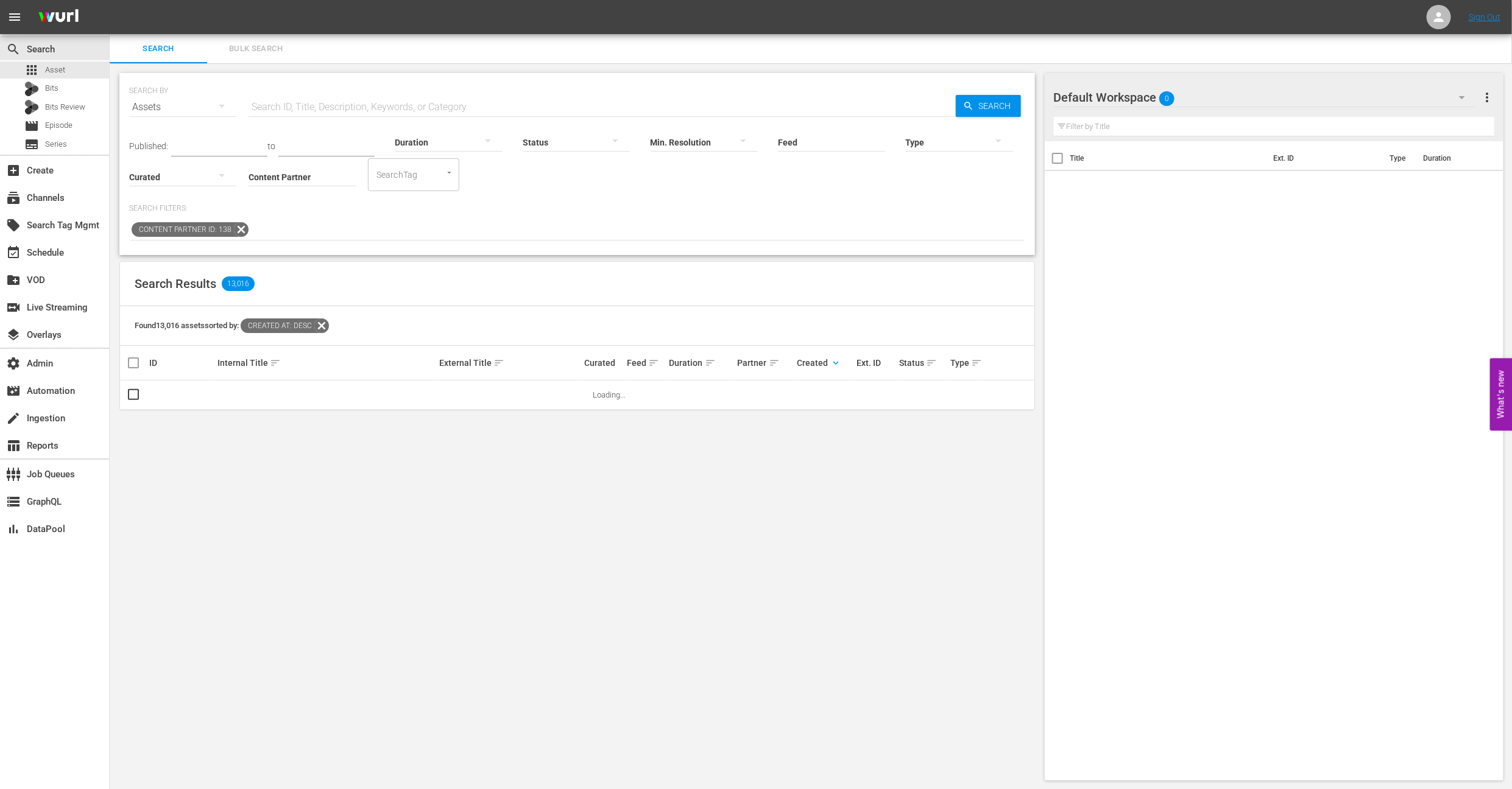
click at [370, 104] on input "text" at bounding box center [602, 107] width 708 height 29
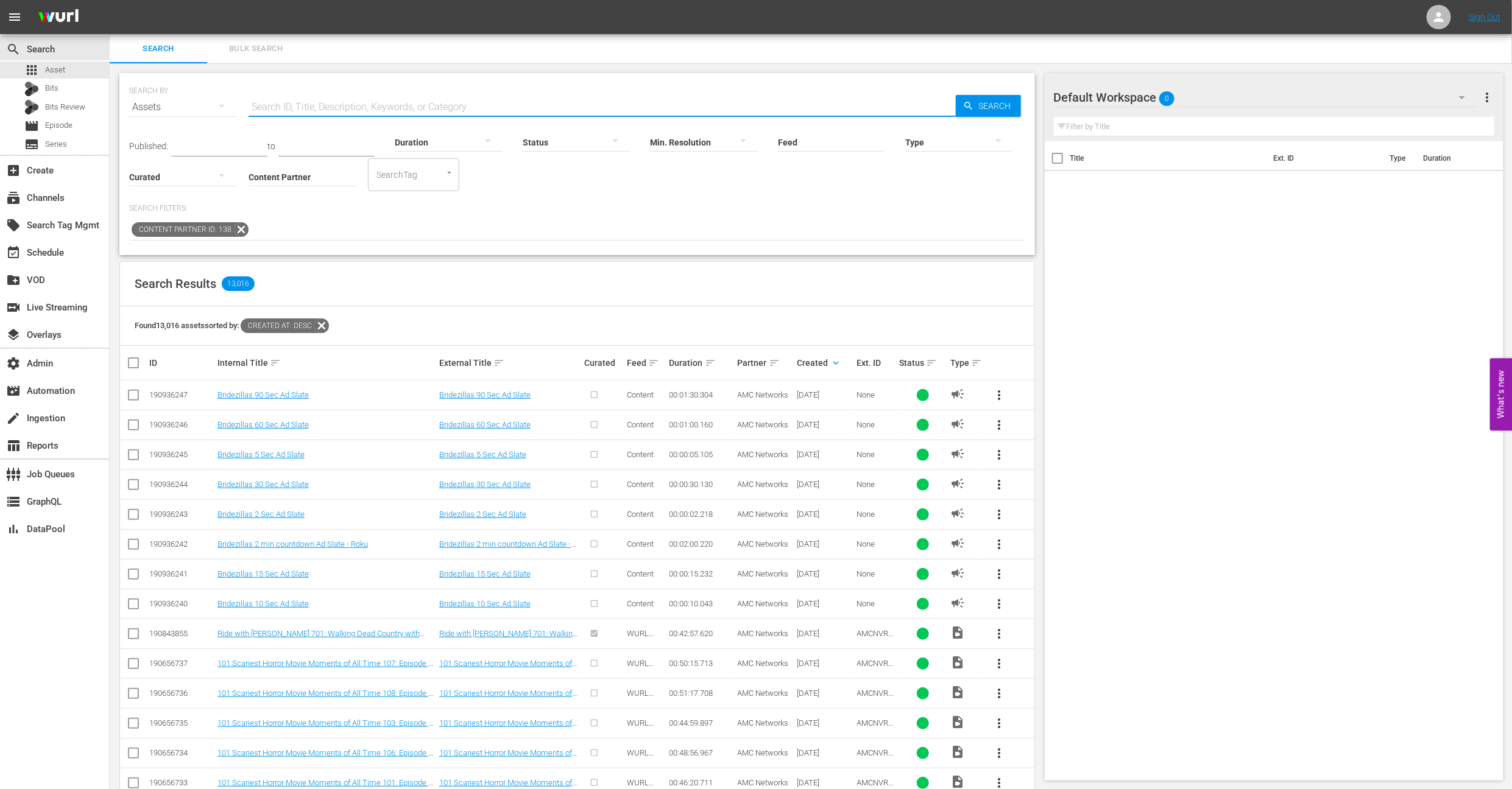
paste input "AMCNVR0000015594"
type input "AMCNVR0000015594"
click at [988, 100] on span "Search" at bounding box center [997, 106] width 47 height 22
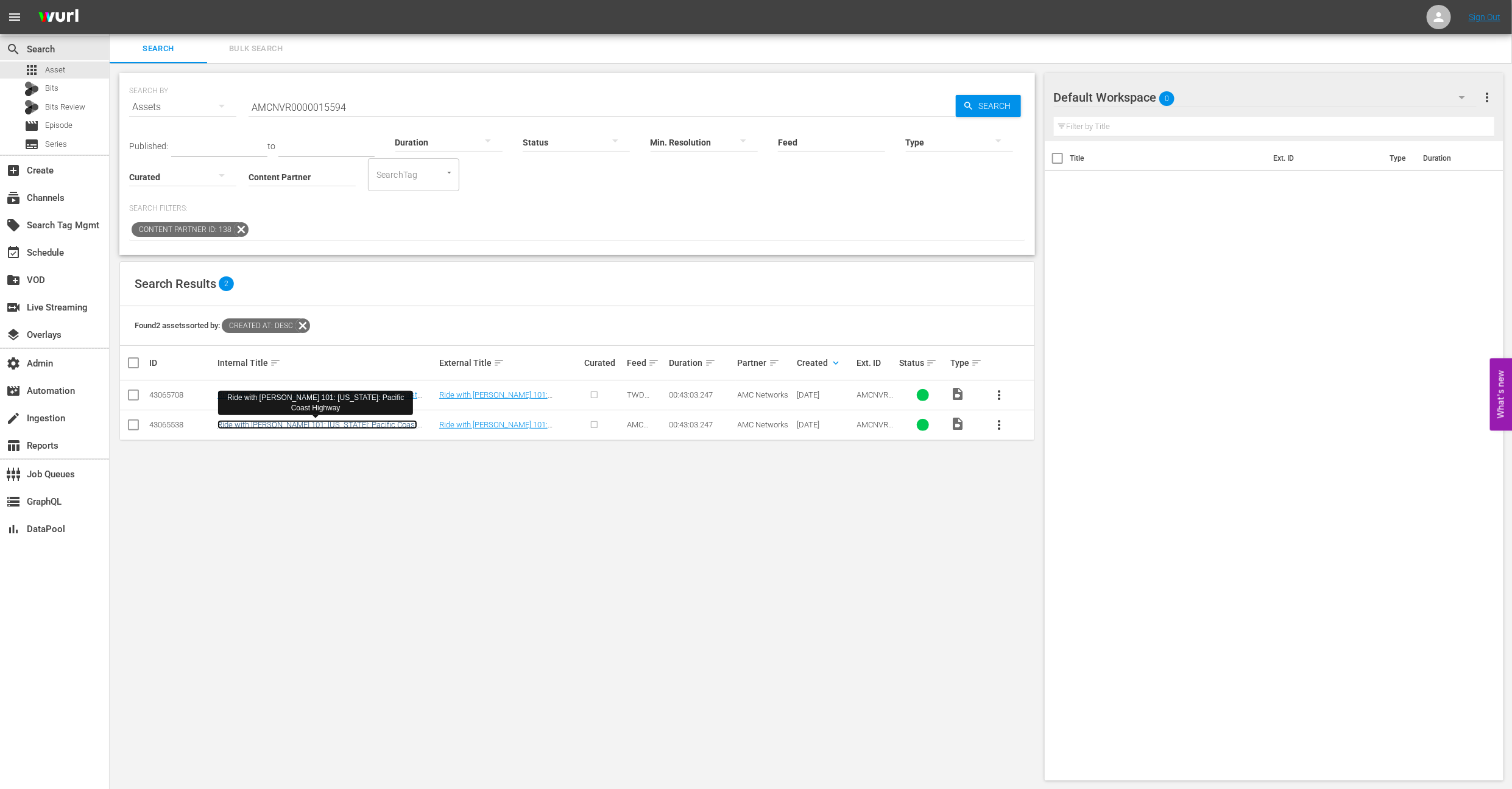
click at [393, 427] on link "Ride with Norman Reedus 101: California: Pacific Coast Highway" at bounding box center [317, 429] width 200 height 18
click at [400, 391] on link "Ride with Norman Reedus 101: California: Pacific Coast Highway" at bounding box center [317, 399] width 200 height 18
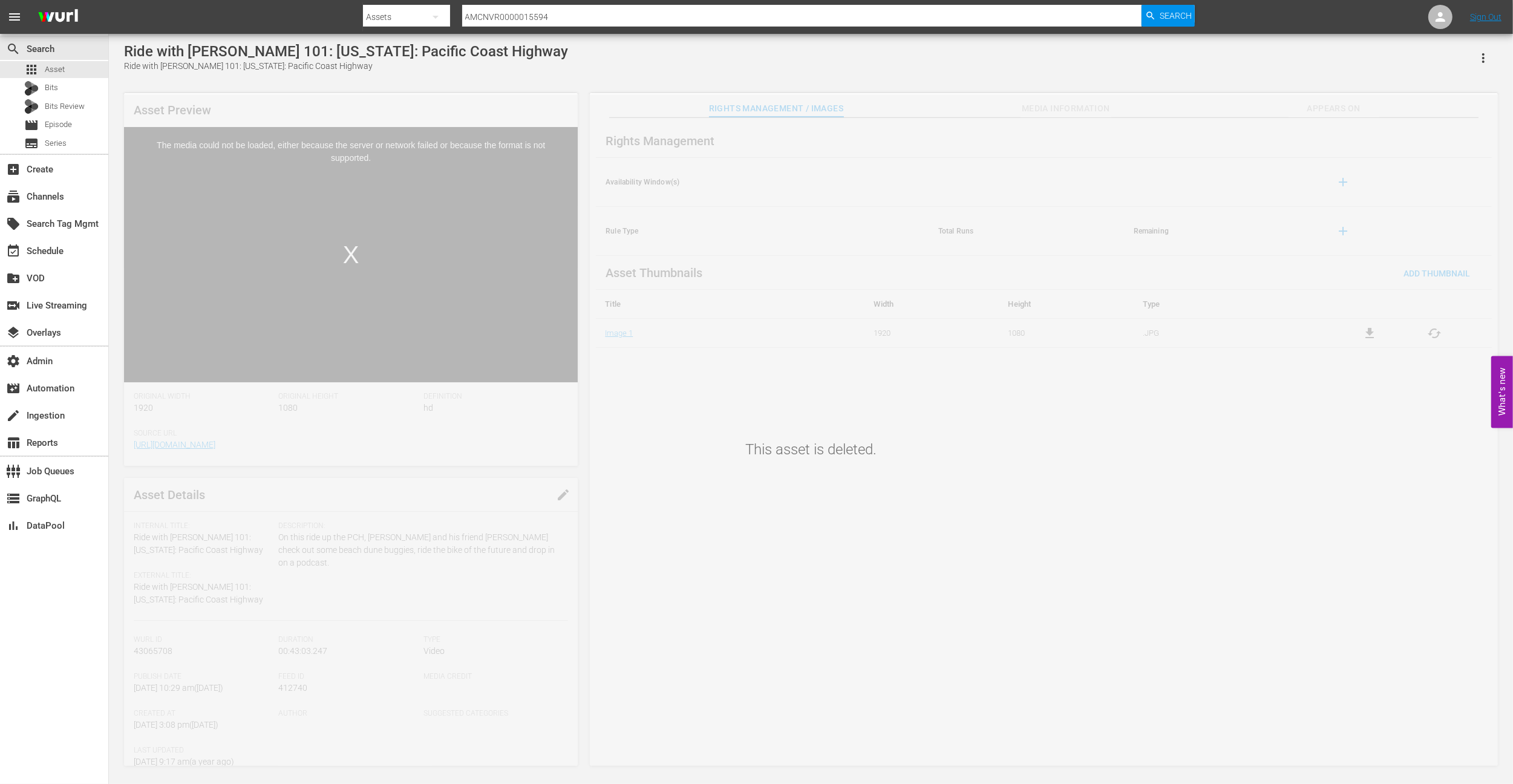
click at [1047, 108] on div "This asset is deleted." at bounding box center [810, 431] width 1404 height 675
click at [1210, 112] on div "This asset is deleted." at bounding box center [810, 431] width 1404 height 675
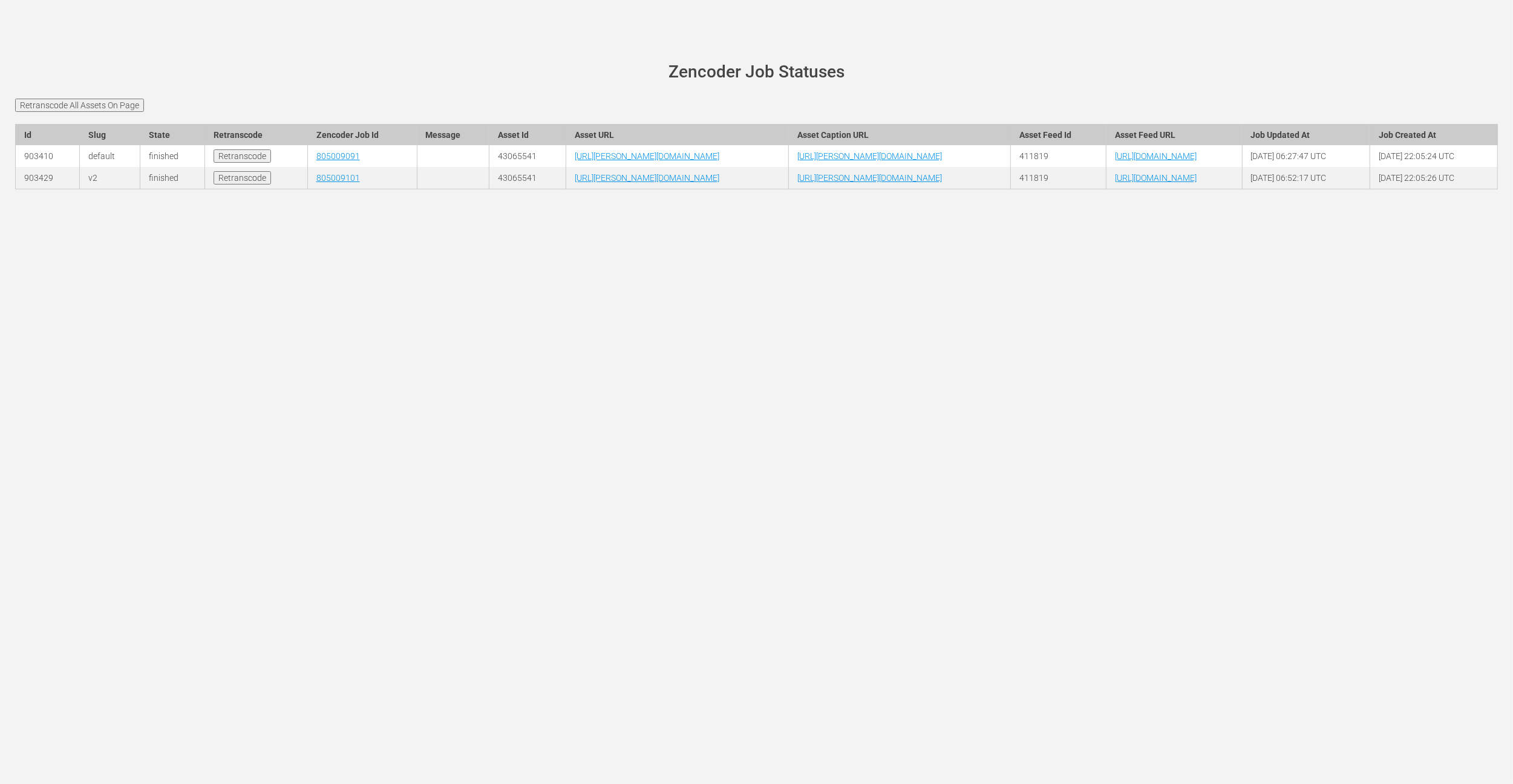
click at [1107, 189] on td "411819" at bounding box center [1058, 178] width 95 height 23
click at [1121, 362] on div "wurl-scheduler.com site status Zencoder Job Statuses Retranscode All Assets On …" at bounding box center [756, 392] width 1513 height 784
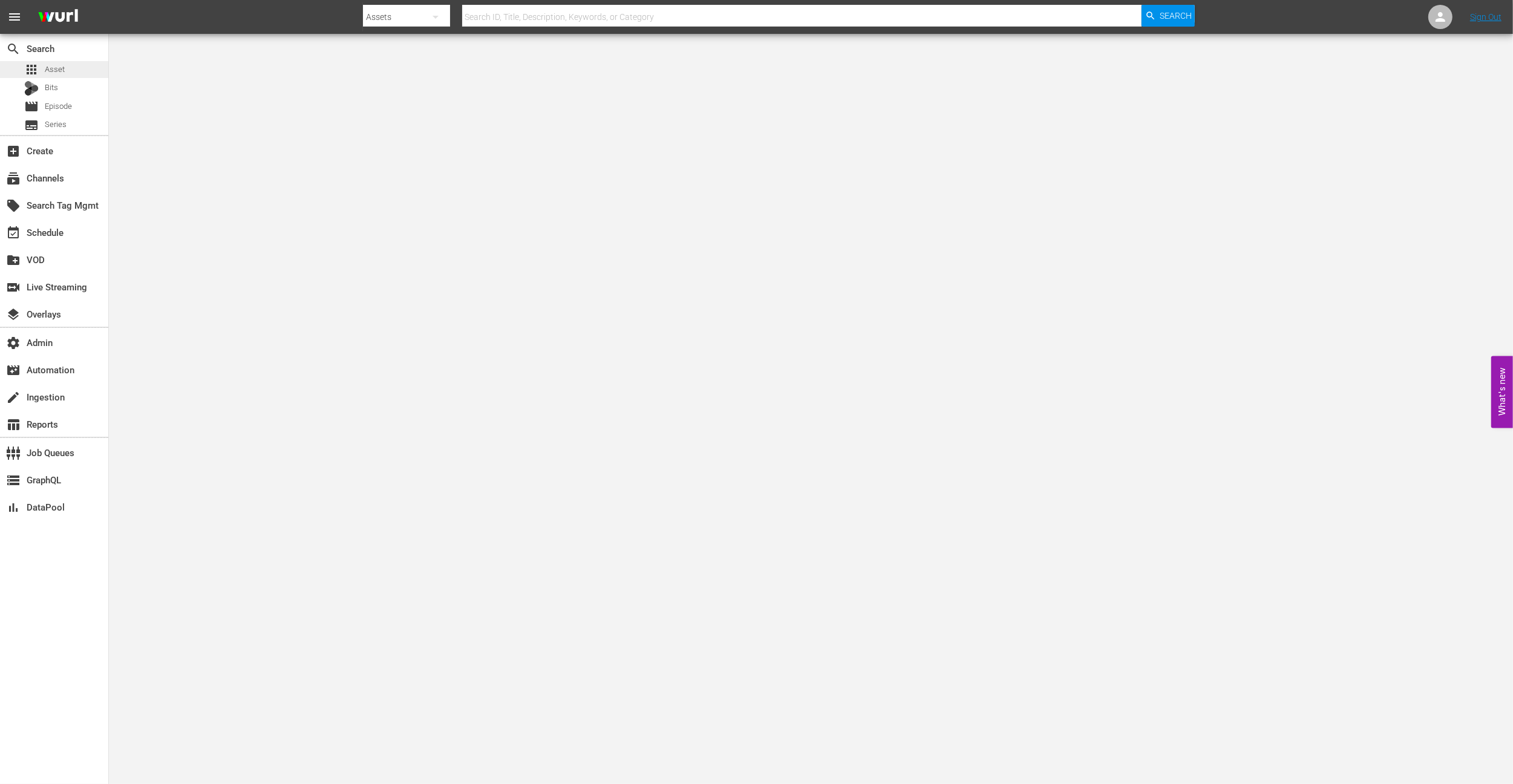
click at [49, 72] on span "Asset" at bounding box center [54, 70] width 20 height 12
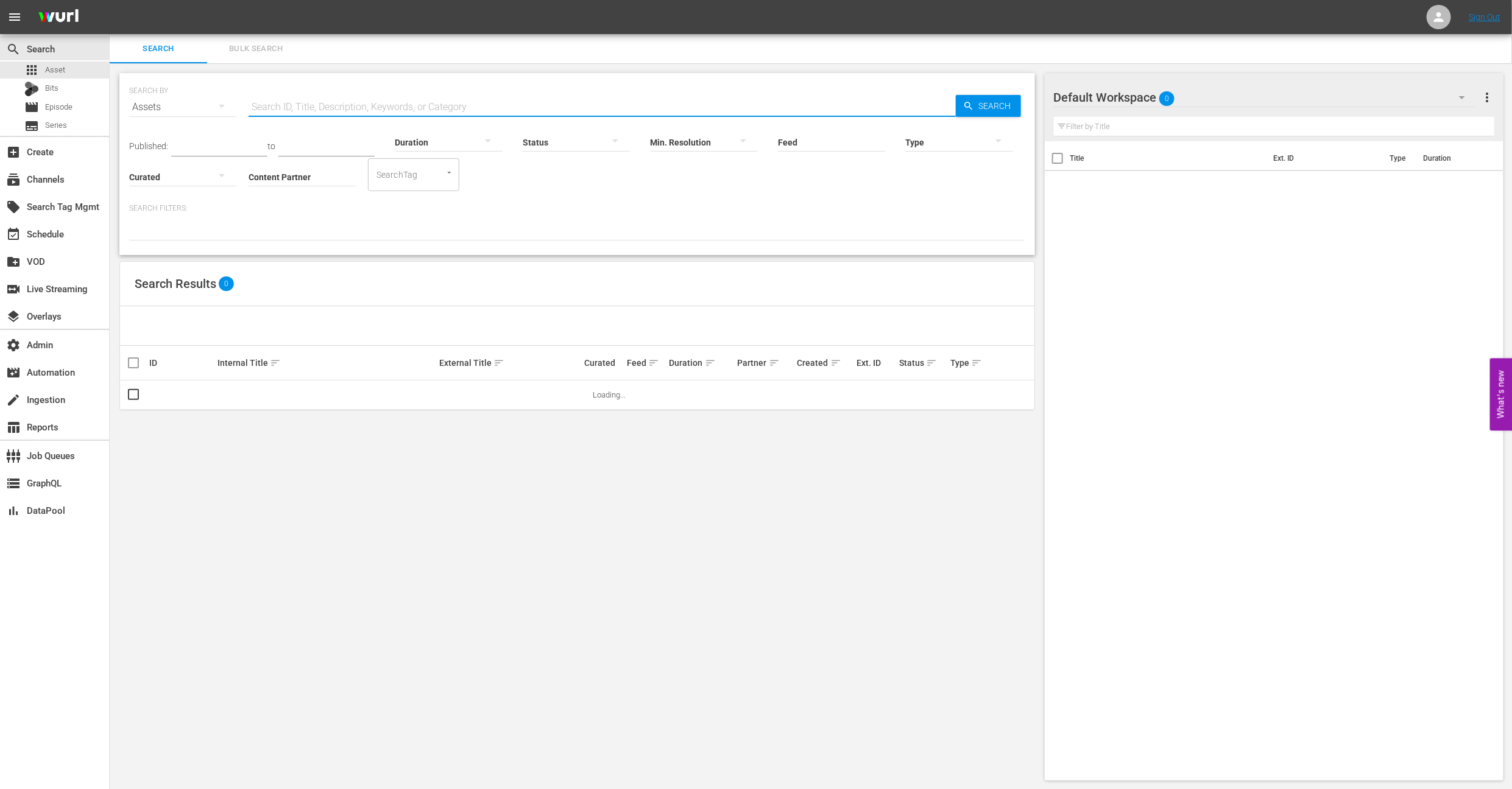
click at [291, 99] on input "text" at bounding box center [602, 107] width 708 height 29
click at [91, 105] on div "movie Episode" at bounding box center [55, 107] width 109 height 17
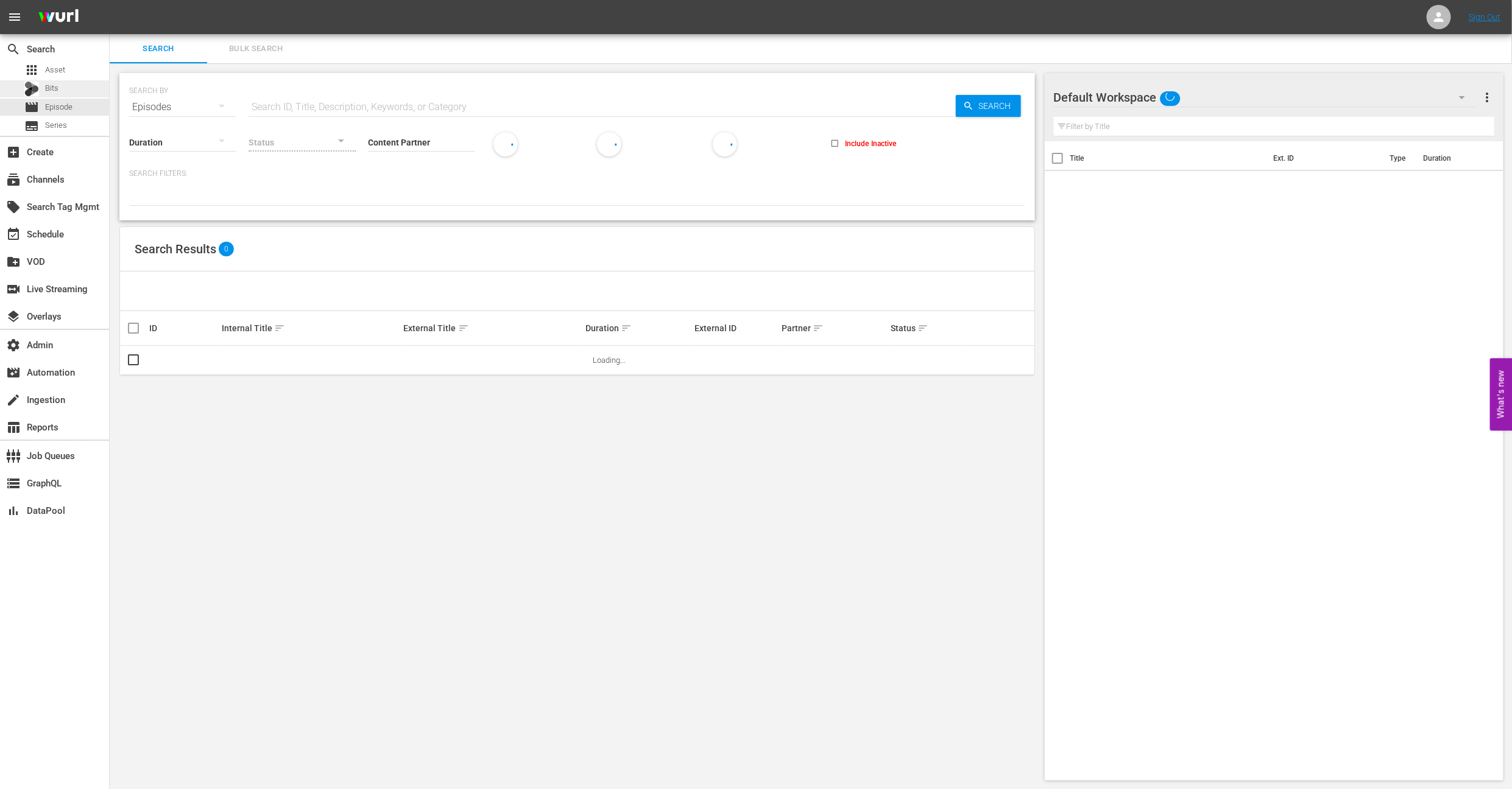
click at [84, 90] on div "Bits" at bounding box center [55, 88] width 109 height 17
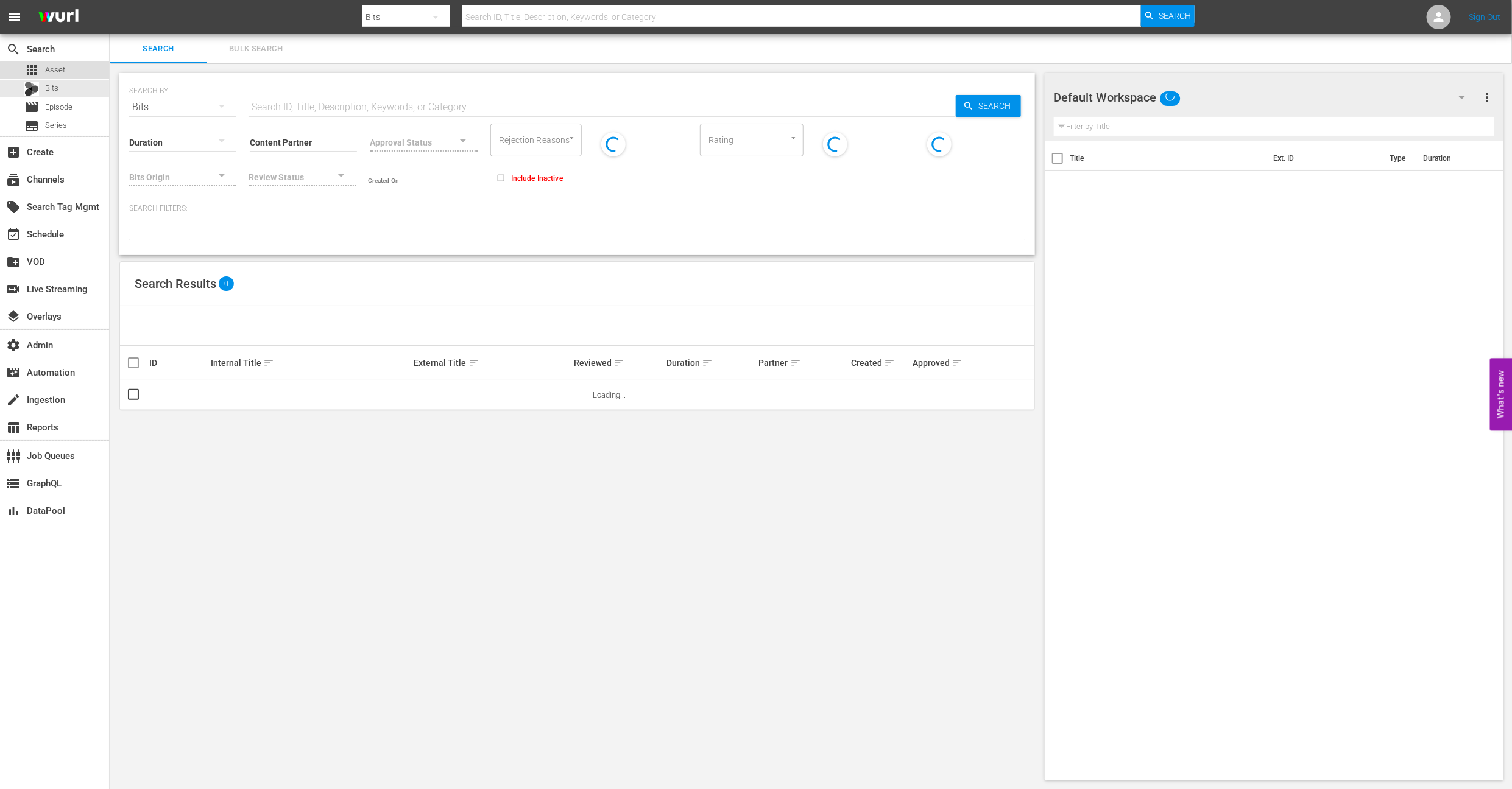
click at [85, 72] on div "apps Asset" at bounding box center [55, 70] width 109 height 17
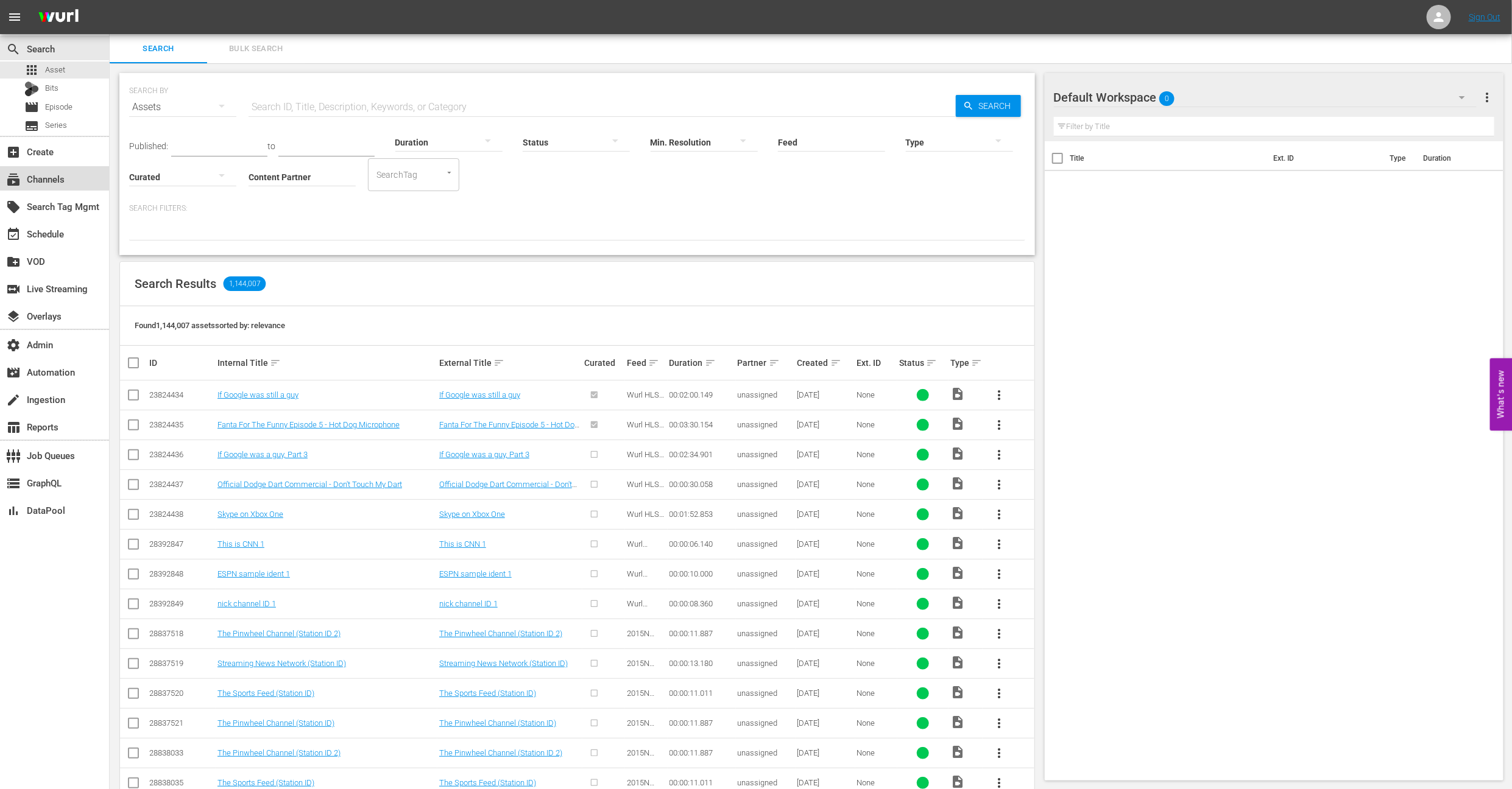
click at [31, 177] on div "subscriptions Channels" at bounding box center [33, 177] width 68 height 11
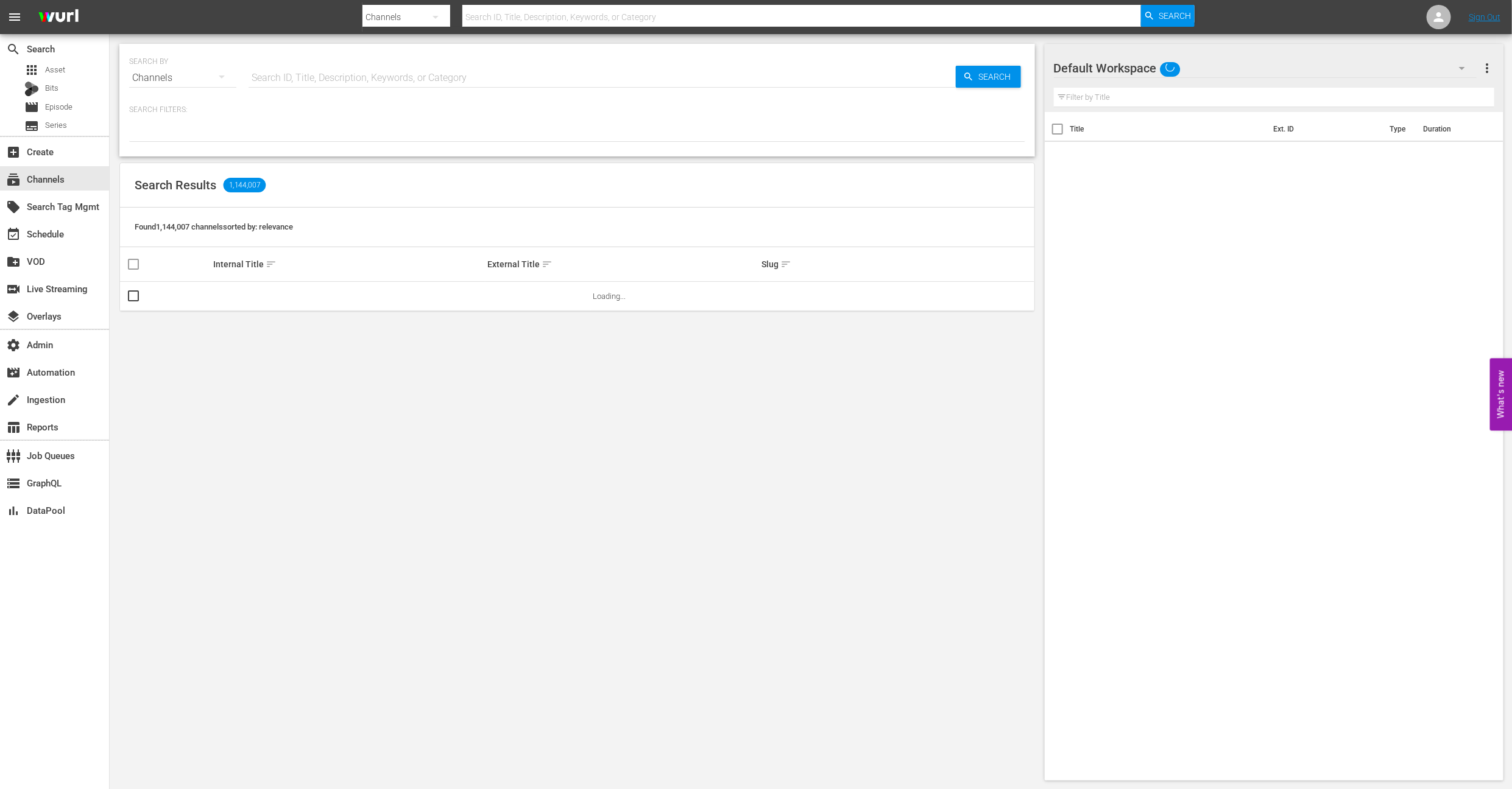
click at [372, 83] on input "text" at bounding box center [602, 77] width 708 height 29
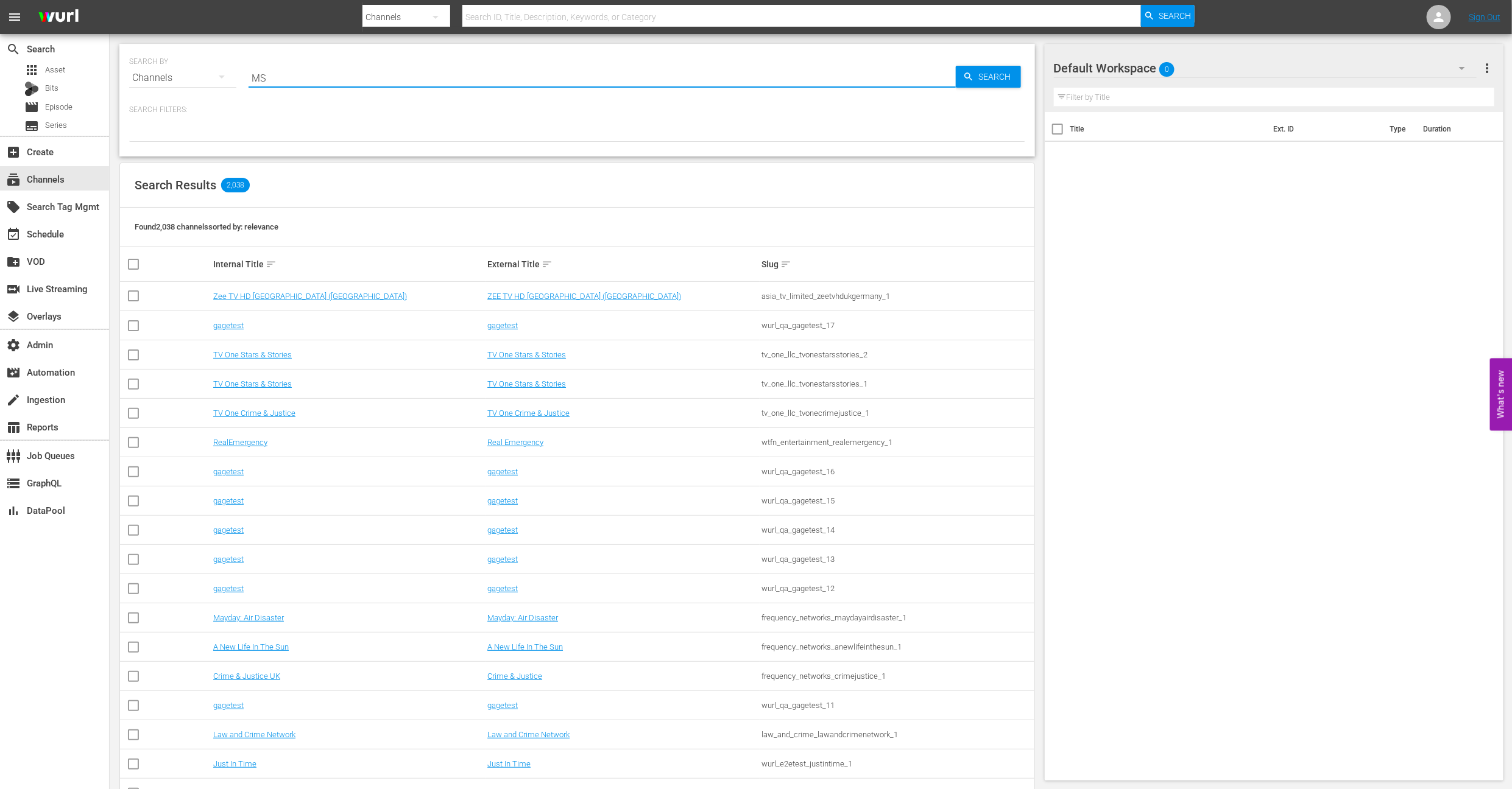
type input "MSG"
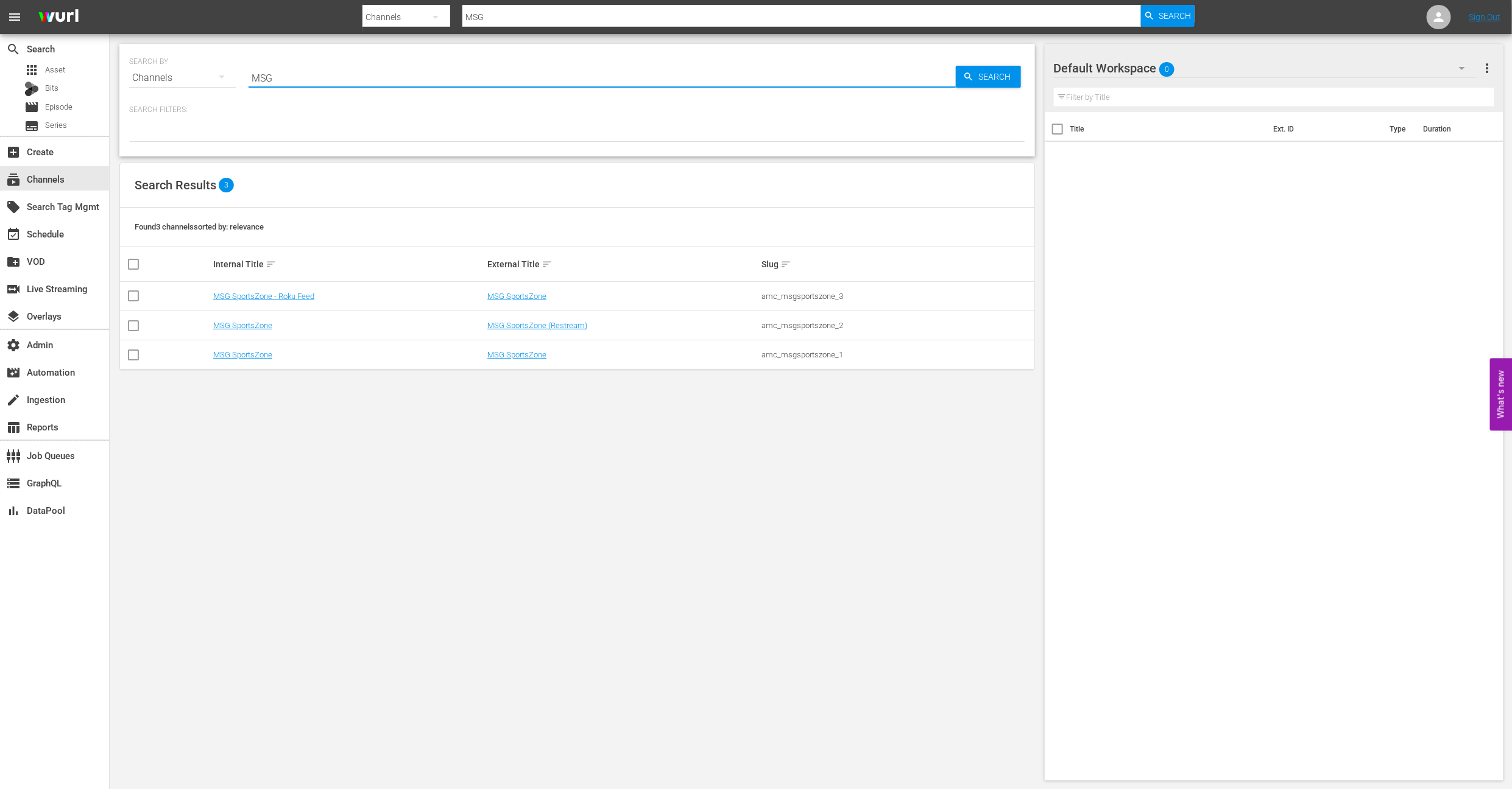
type input "MSG"
click at [385, 386] on div "SEARCH BY Search By Channels Search ID, Title, Description, Keywords, or Catego…" at bounding box center [576, 412] width 935 height 756
drag, startPoint x: 610, startPoint y: 361, endPoint x: 597, endPoint y: 358, distance: 13.3
click at [609, 361] on td "MSG SportsZone" at bounding box center [622, 354] width 274 height 29
click at [532, 353] on link "MSG SportsZone" at bounding box center [516, 355] width 59 height 9
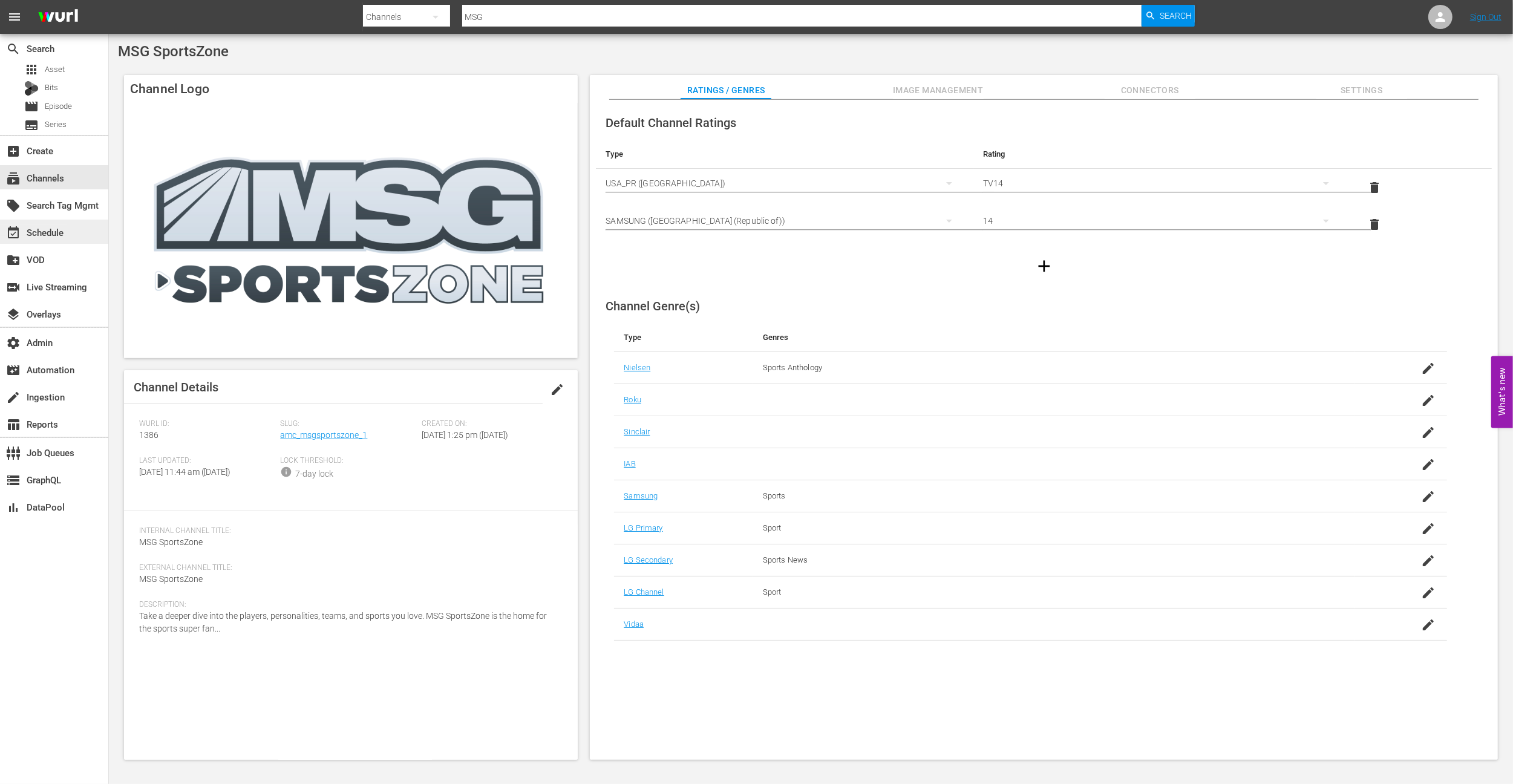
click at [42, 228] on div "event_available Schedule" at bounding box center [33, 230] width 67 height 10
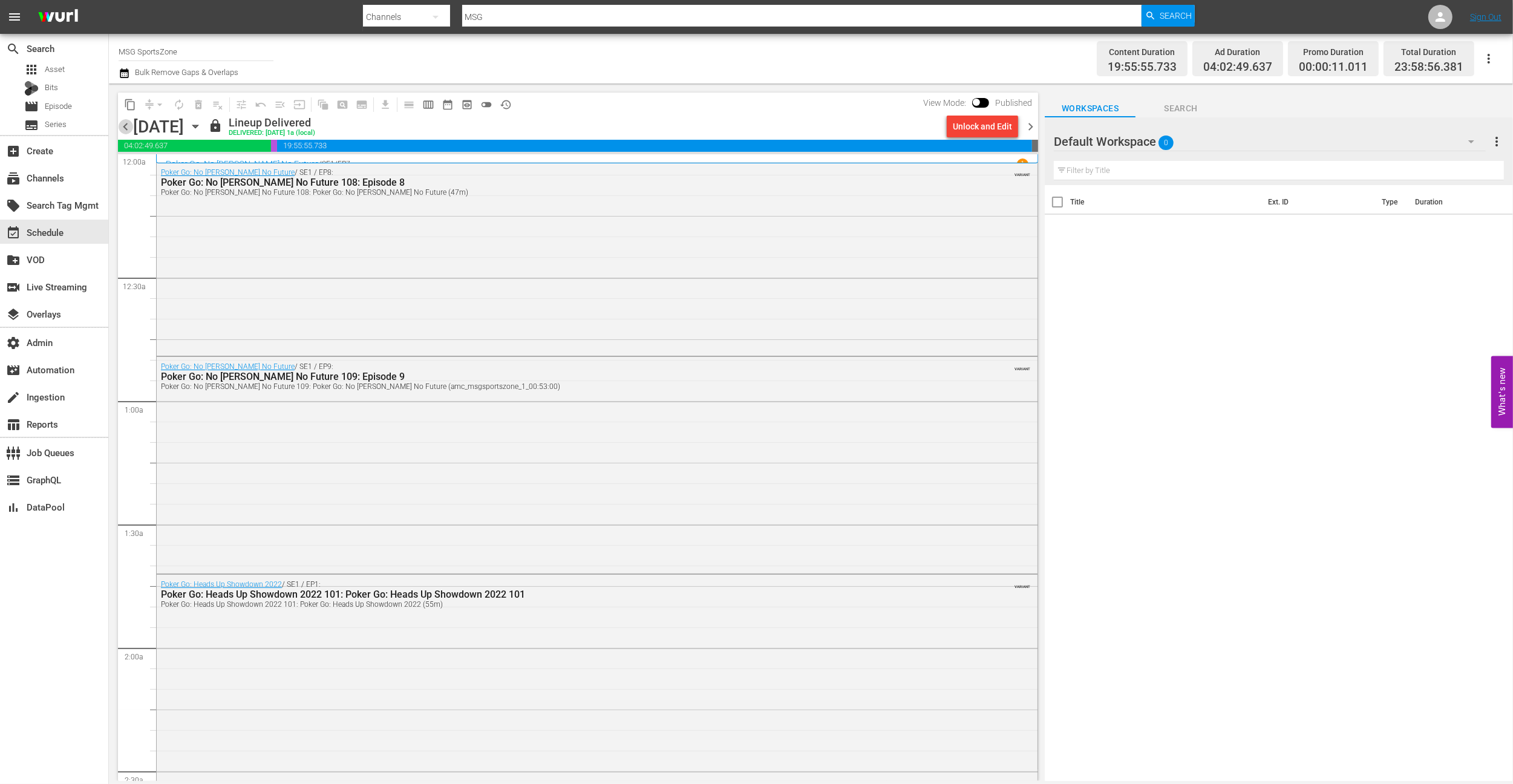
click at [124, 130] on span "chevron_left" at bounding box center [125, 126] width 15 height 15
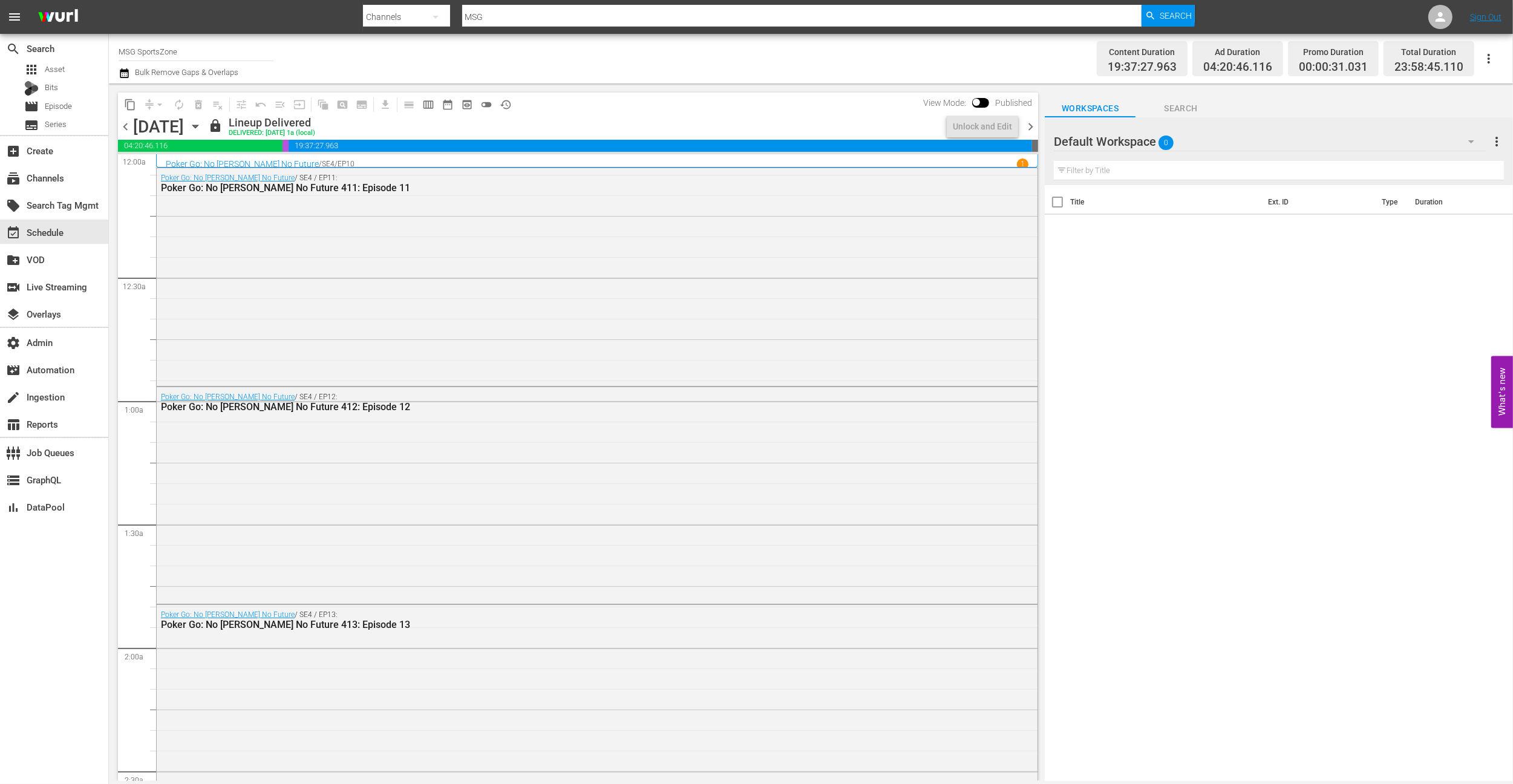
click at [126, 130] on span "chevron_left" at bounding box center [125, 126] width 15 height 15
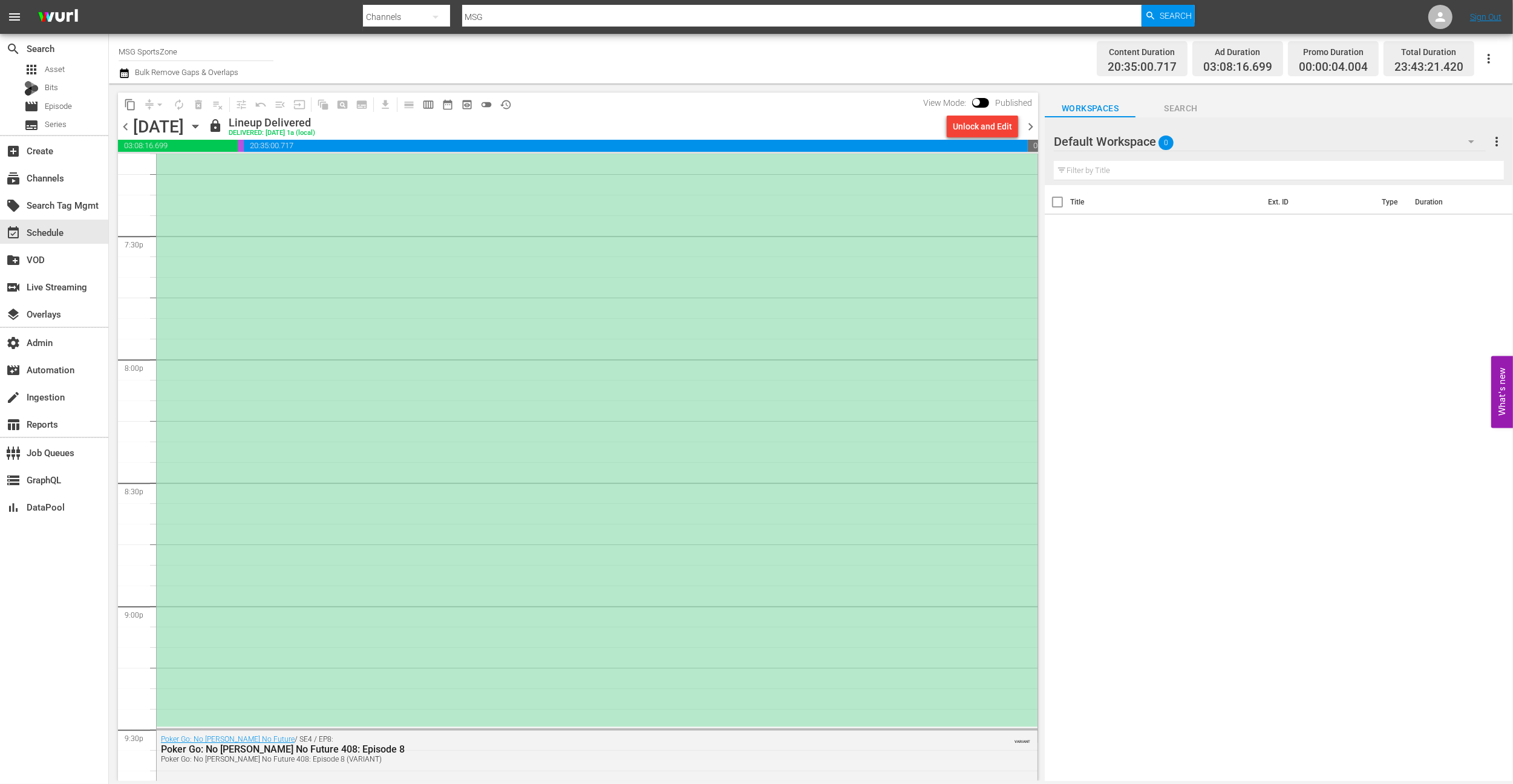
scroll to position [4411, 0]
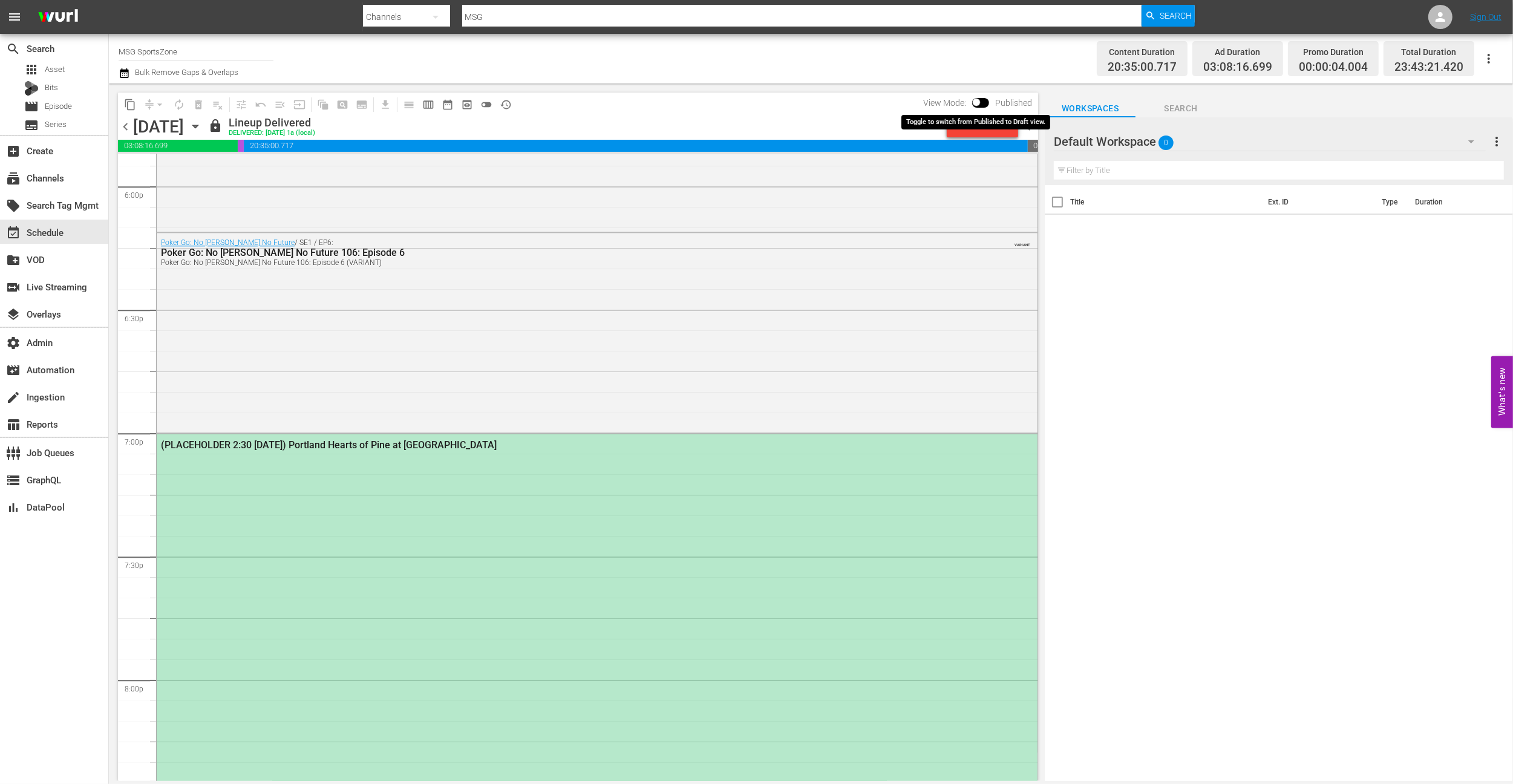
click at [977, 107] on input "checkbox" at bounding box center [976, 105] width 25 height 9
checkbox input "true"
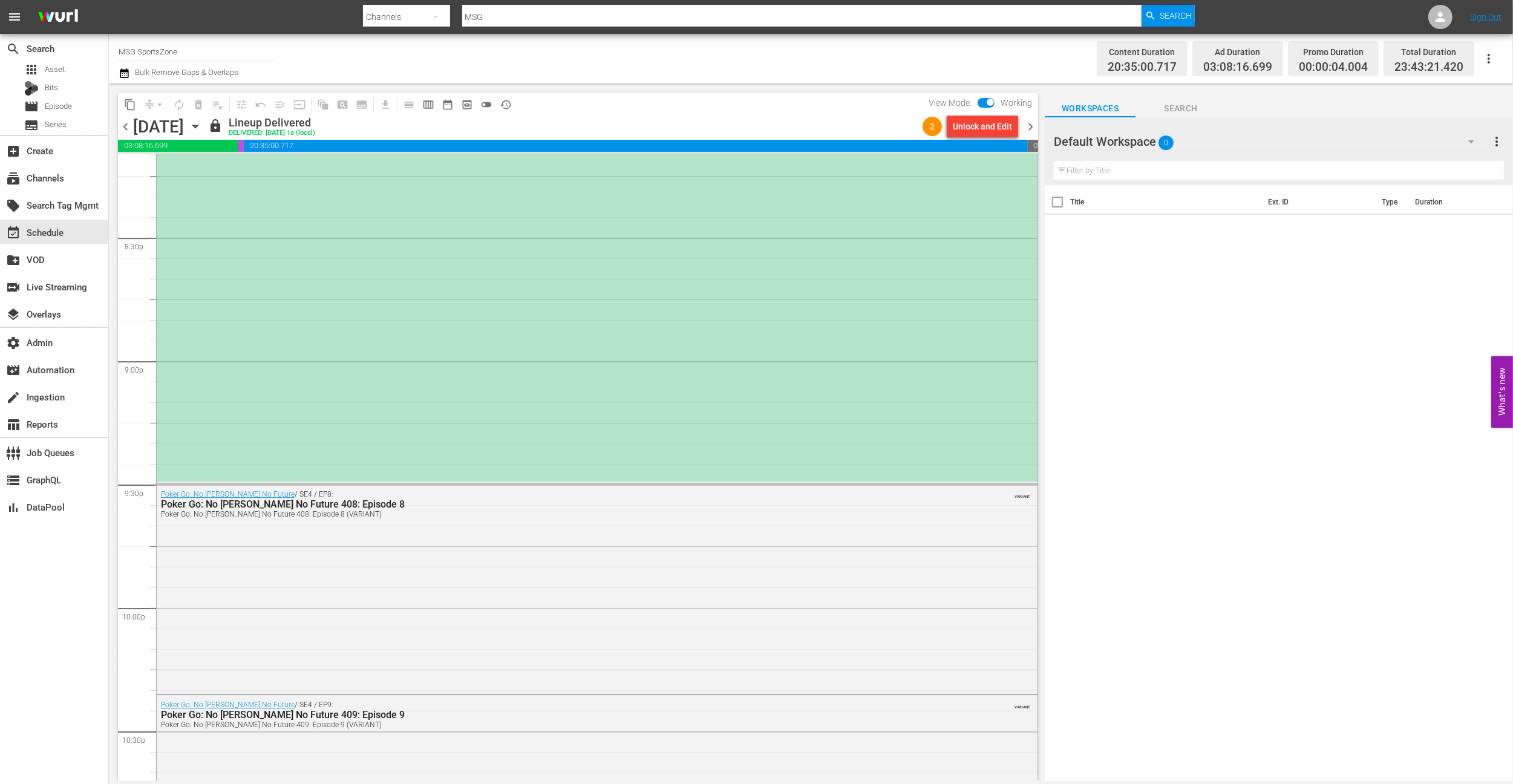
scroll to position [4642, 0]
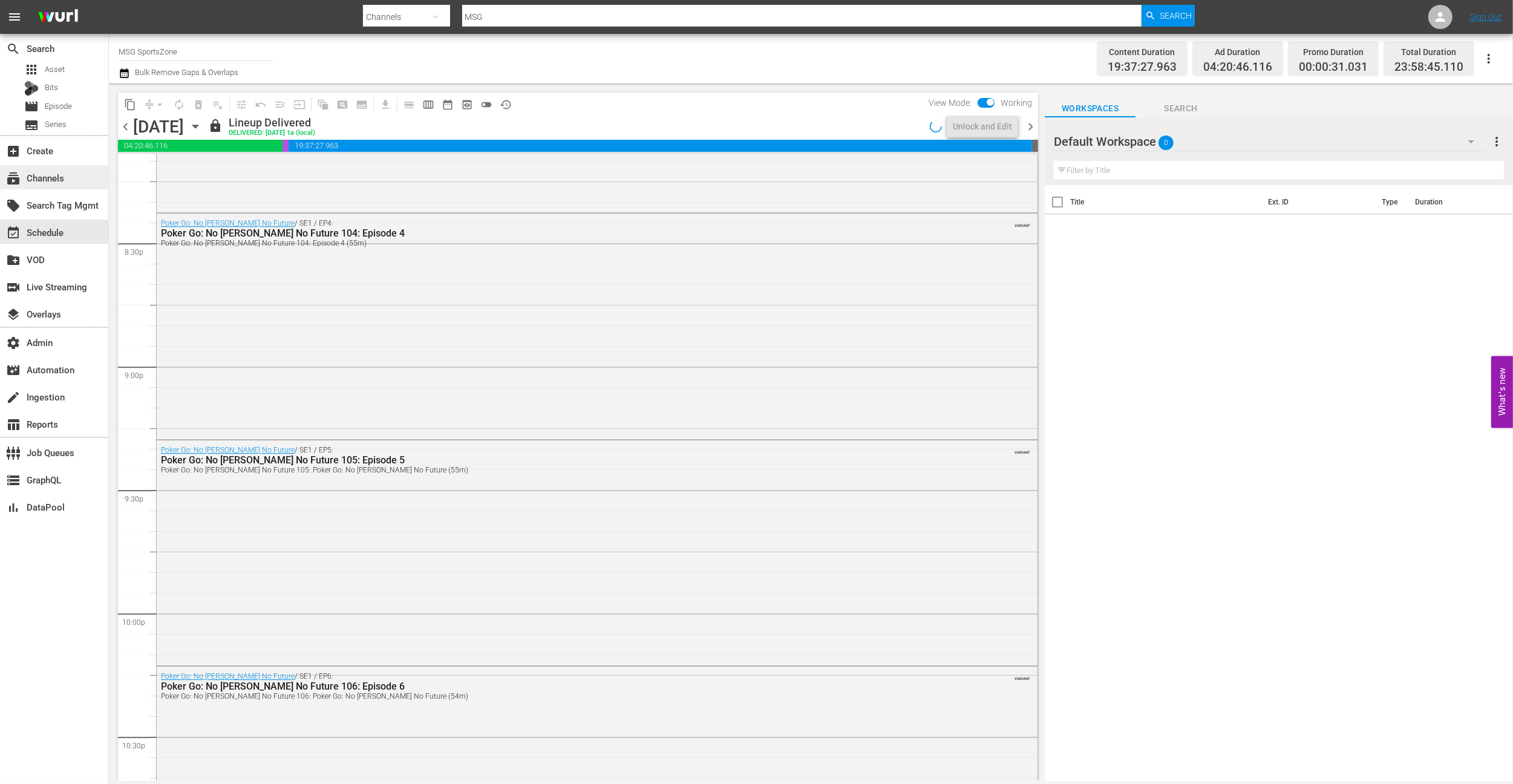
scroll to position [4602, 0]
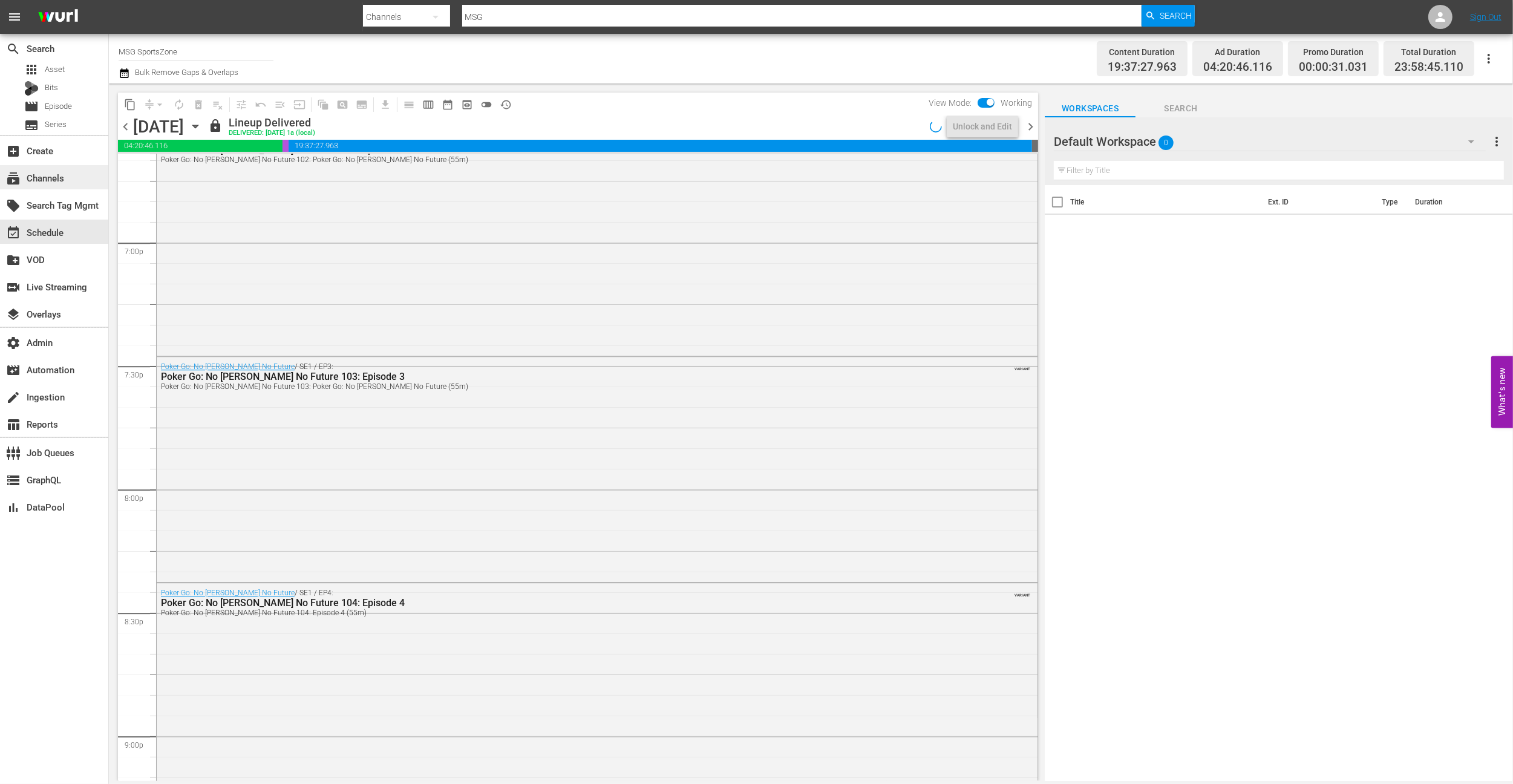
click at [39, 181] on div "subscriptions Channels" at bounding box center [33, 176] width 67 height 10
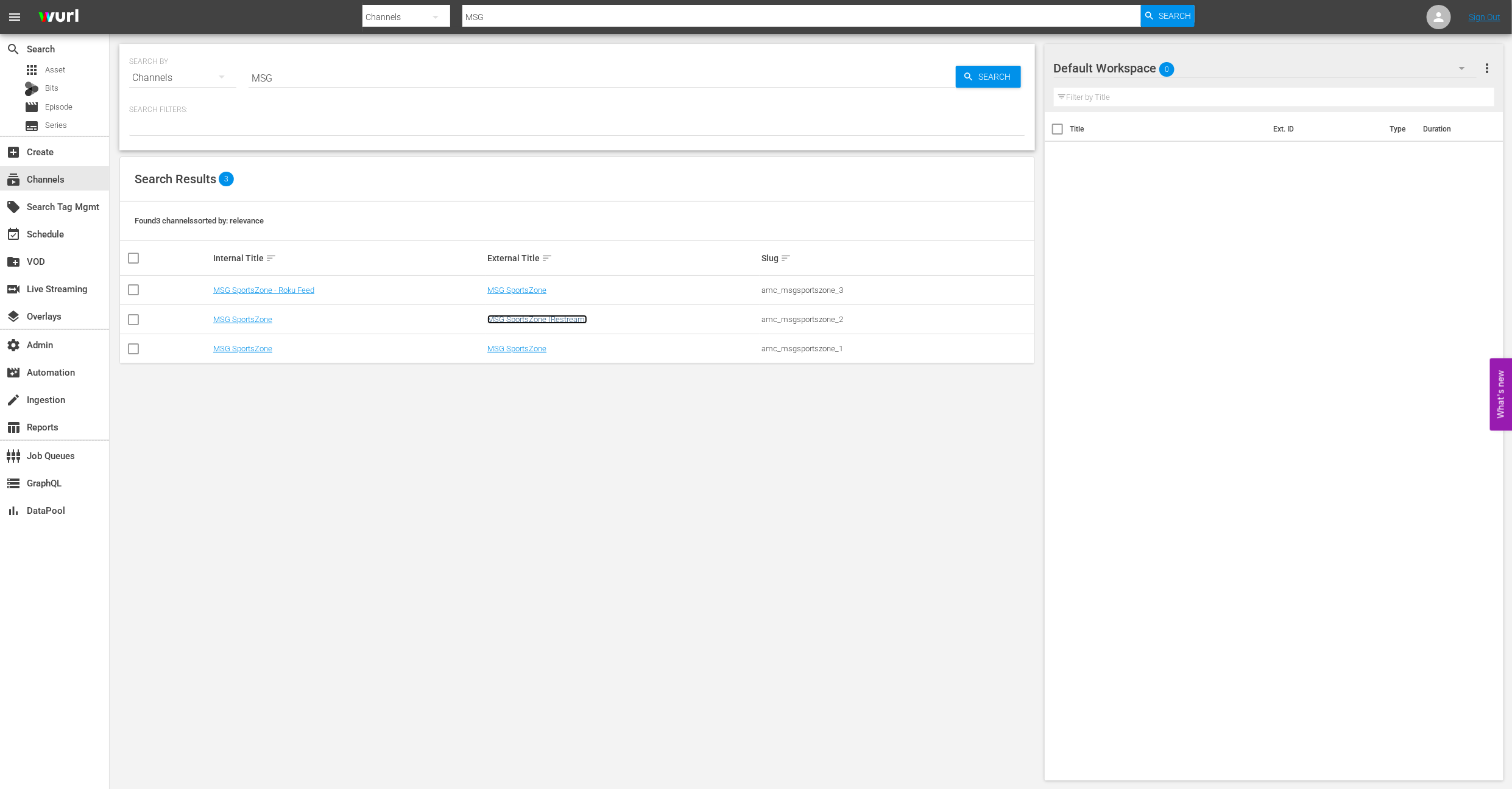
click at [493, 321] on link "MSG SportsZone (Restream)" at bounding box center [537, 319] width 100 height 9
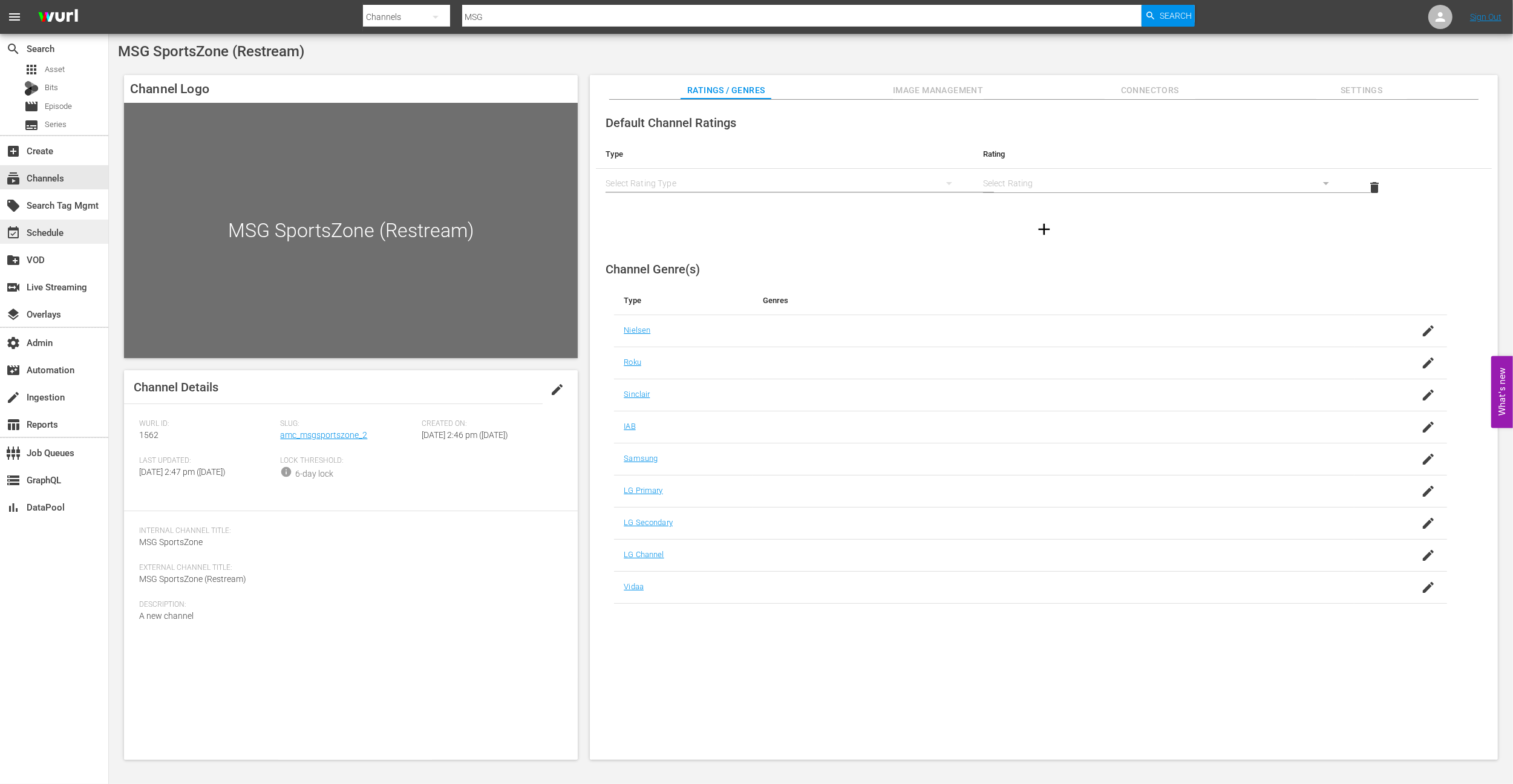
click at [67, 238] on div "event_available Schedule" at bounding box center [54, 232] width 109 height 24
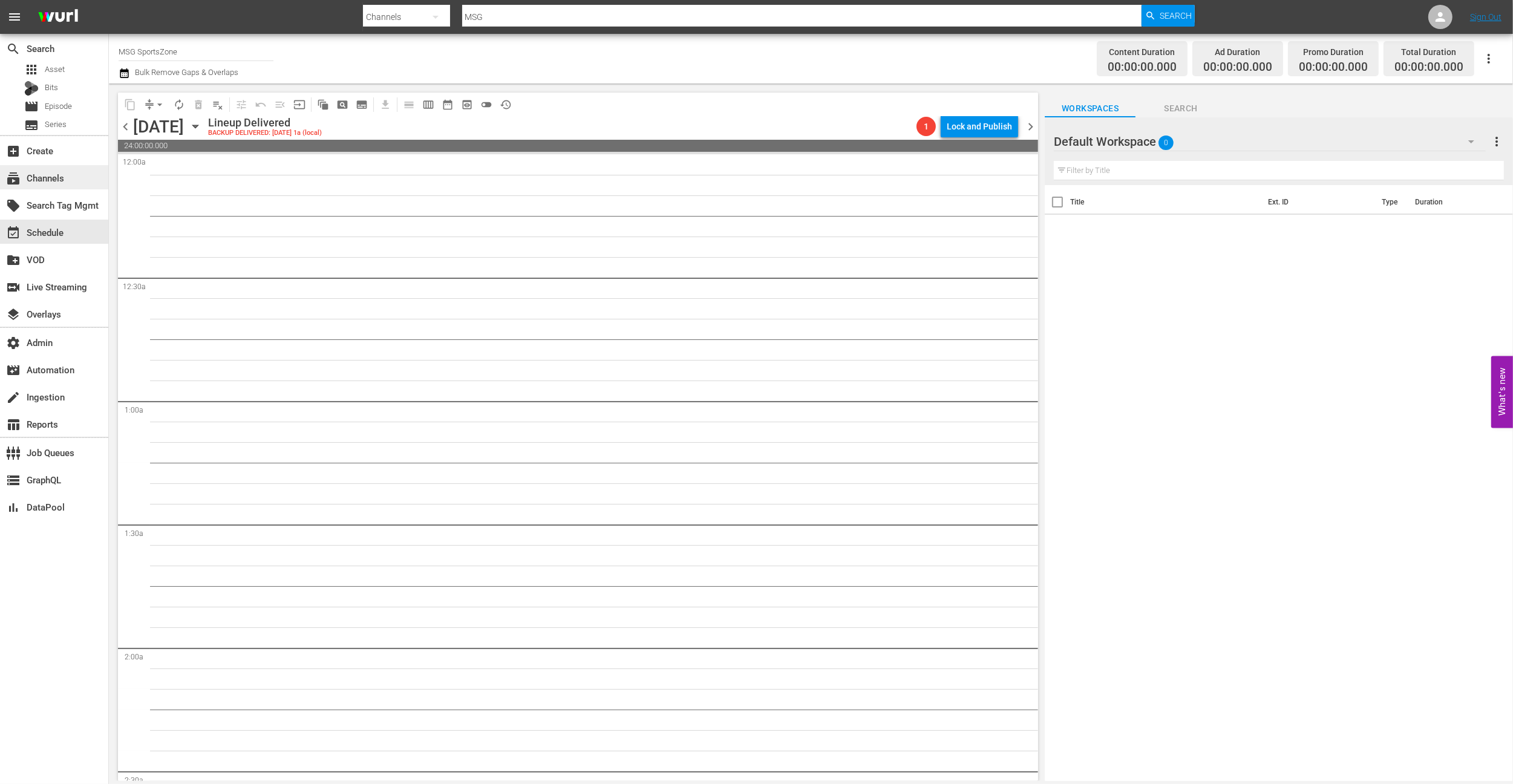
click at [56, 171] on div "subscriptions Channels" at bounding box center [33, 176] width 67 height 10
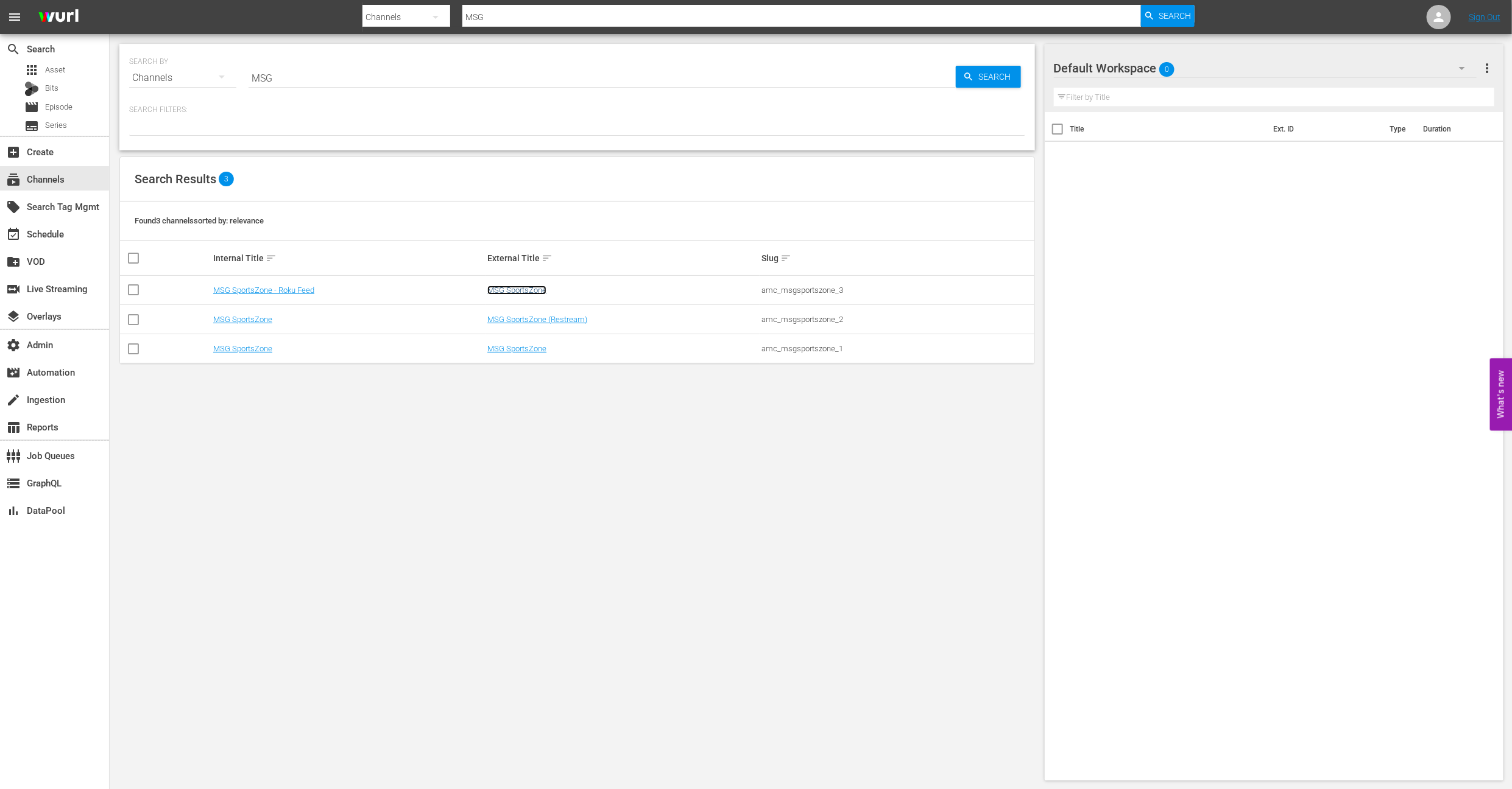
click at [503, 290] on link "MSG SportsZone" at bounding box center [516, 290] width 59 height 9
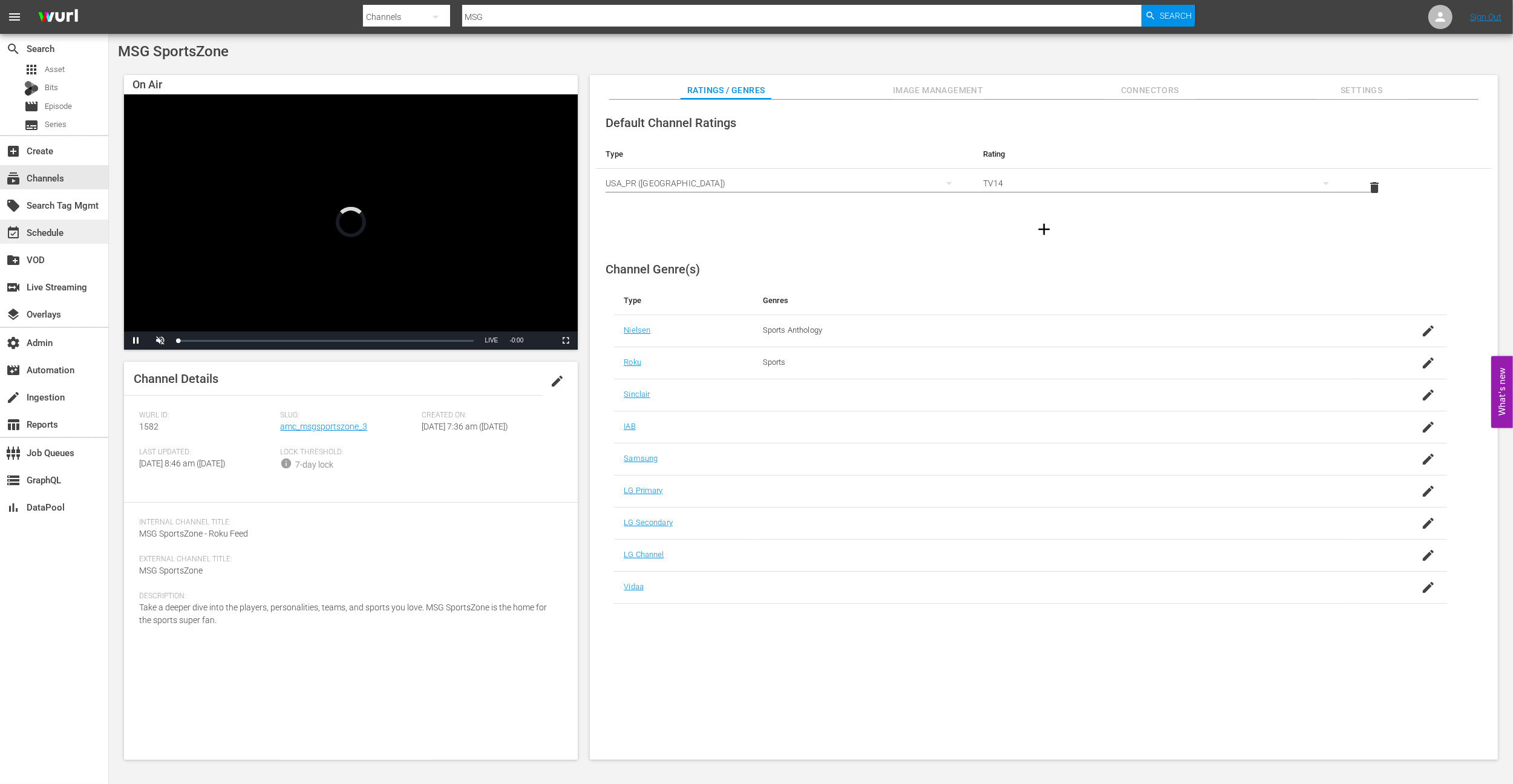
click at [67, 221] on div "event_available Schedule" at bounding box center [54, 232] width 109 height 24
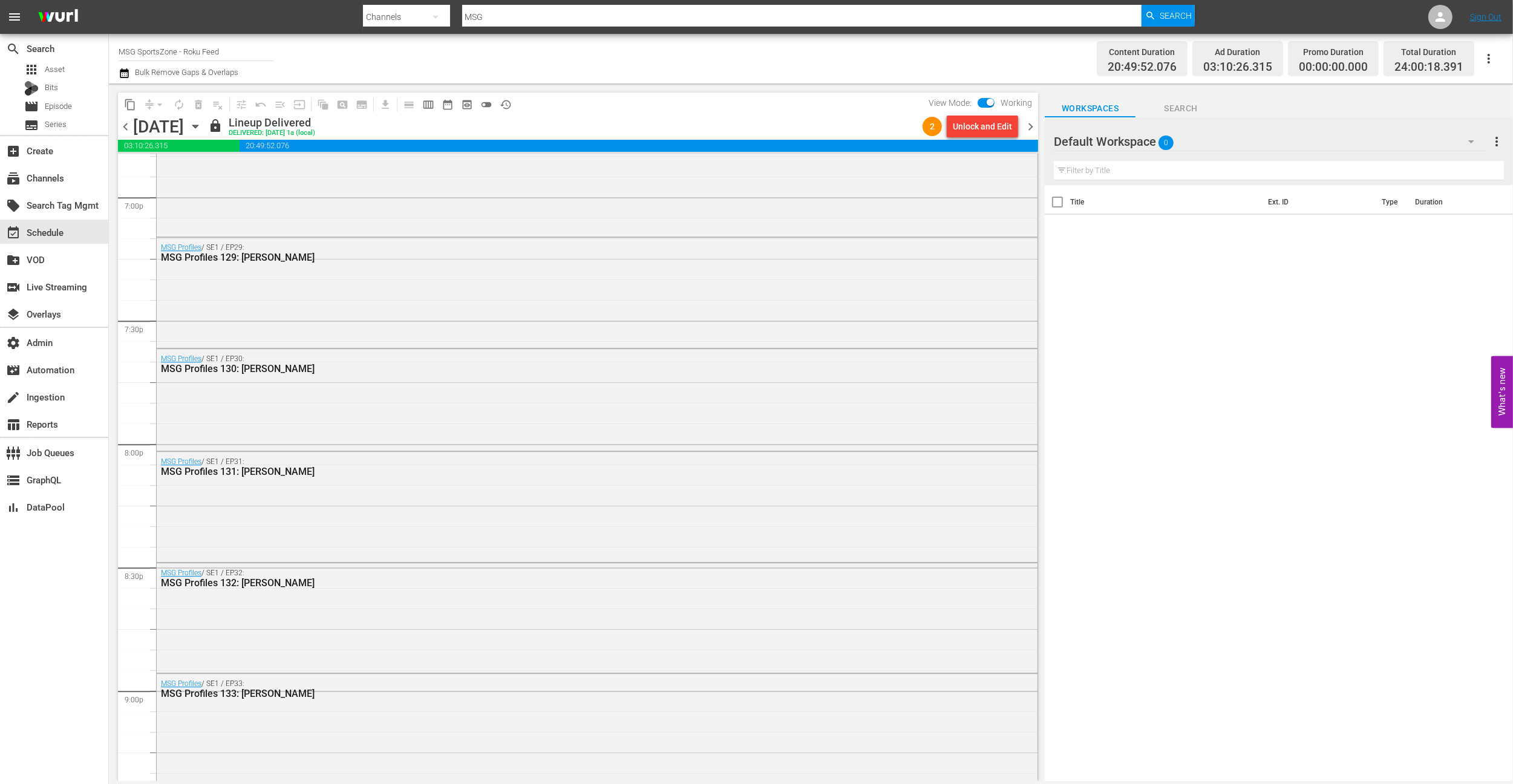
scroll to position [4530, 0]
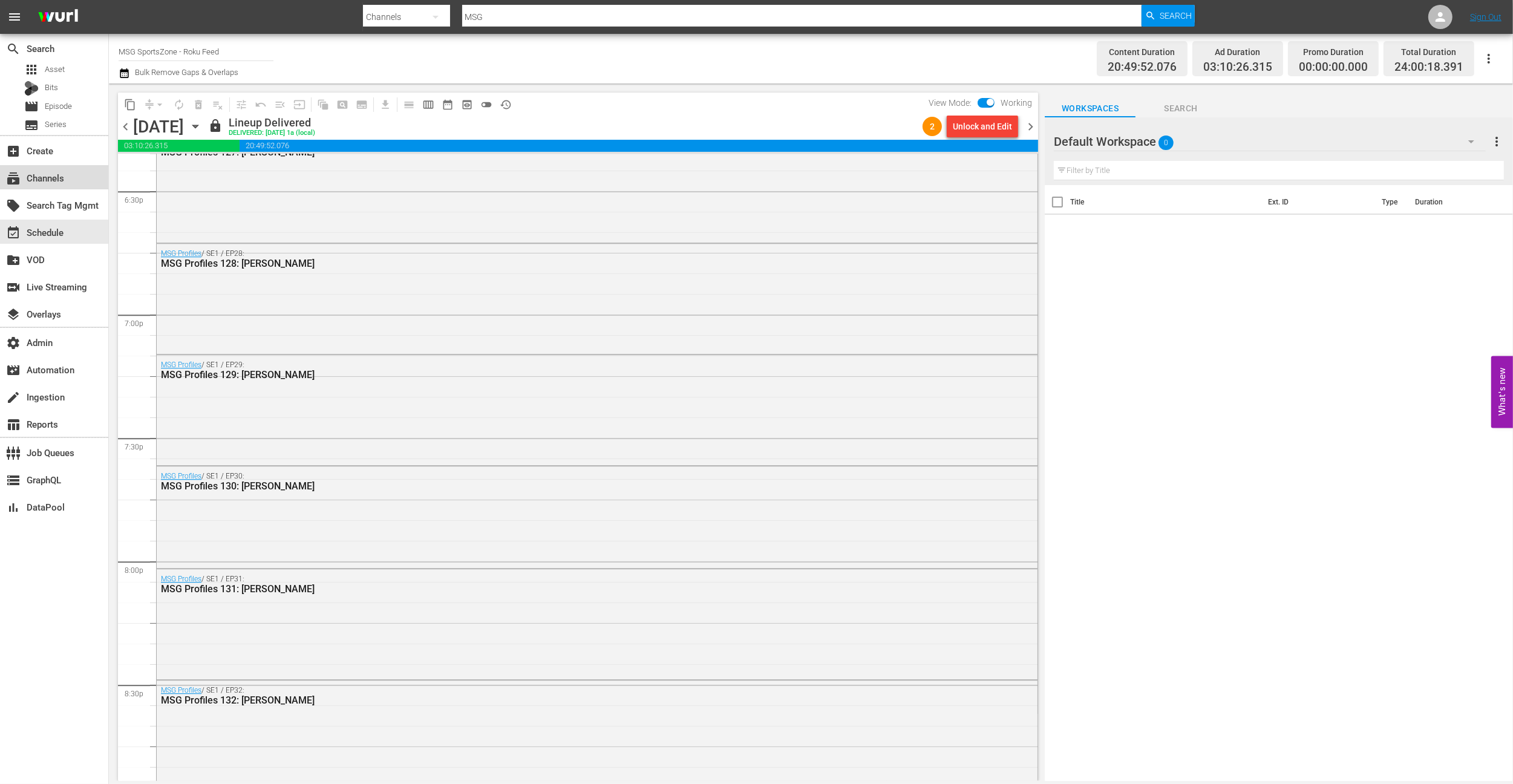
click at [54, 179] on div "subscriptions Channels" at bounding box center [33, 176] width 67 height 10
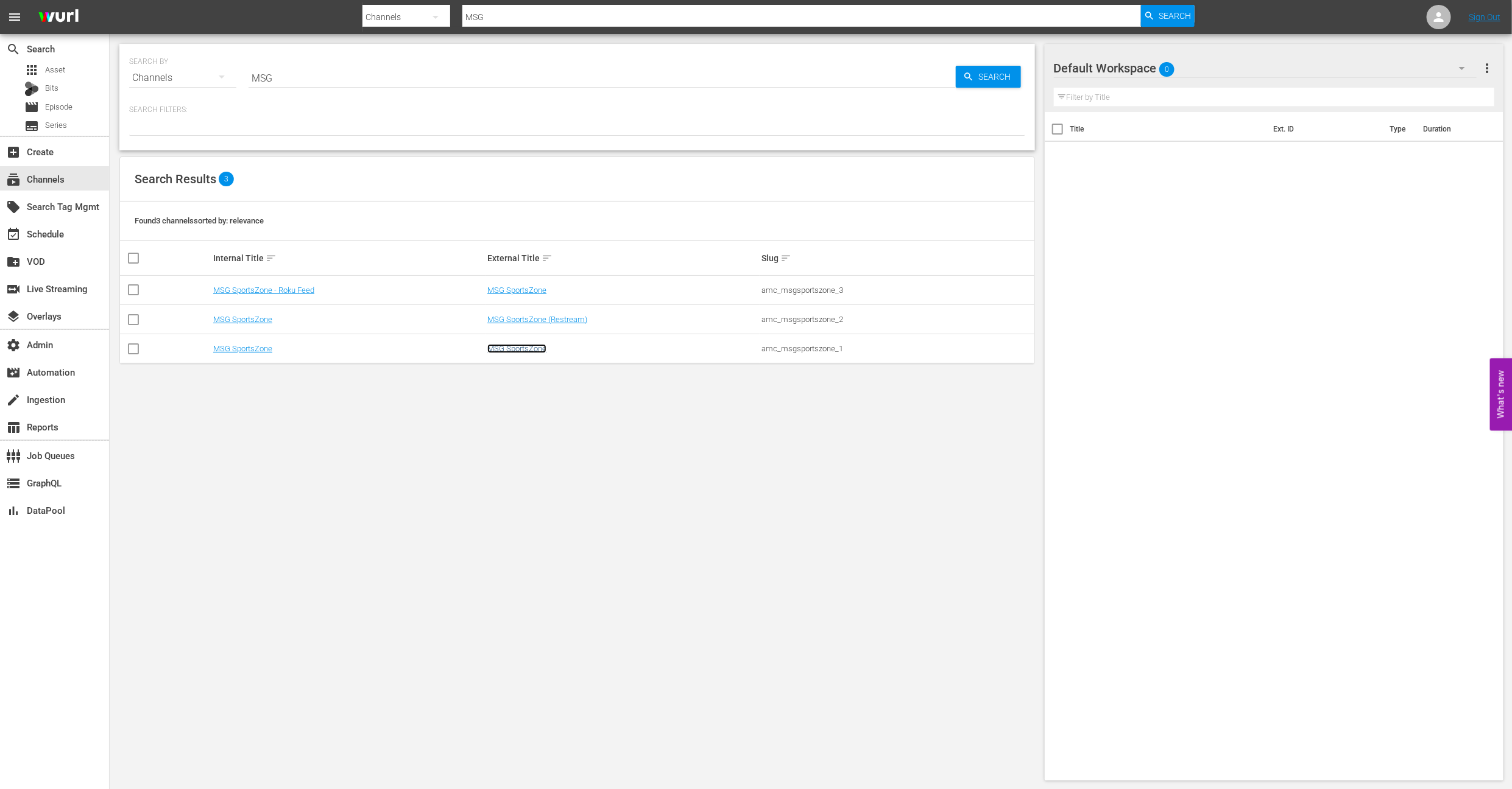
click at [497, 346] on link "MSG SportsZone" at bounding box center [516, 349] width 59 height 9
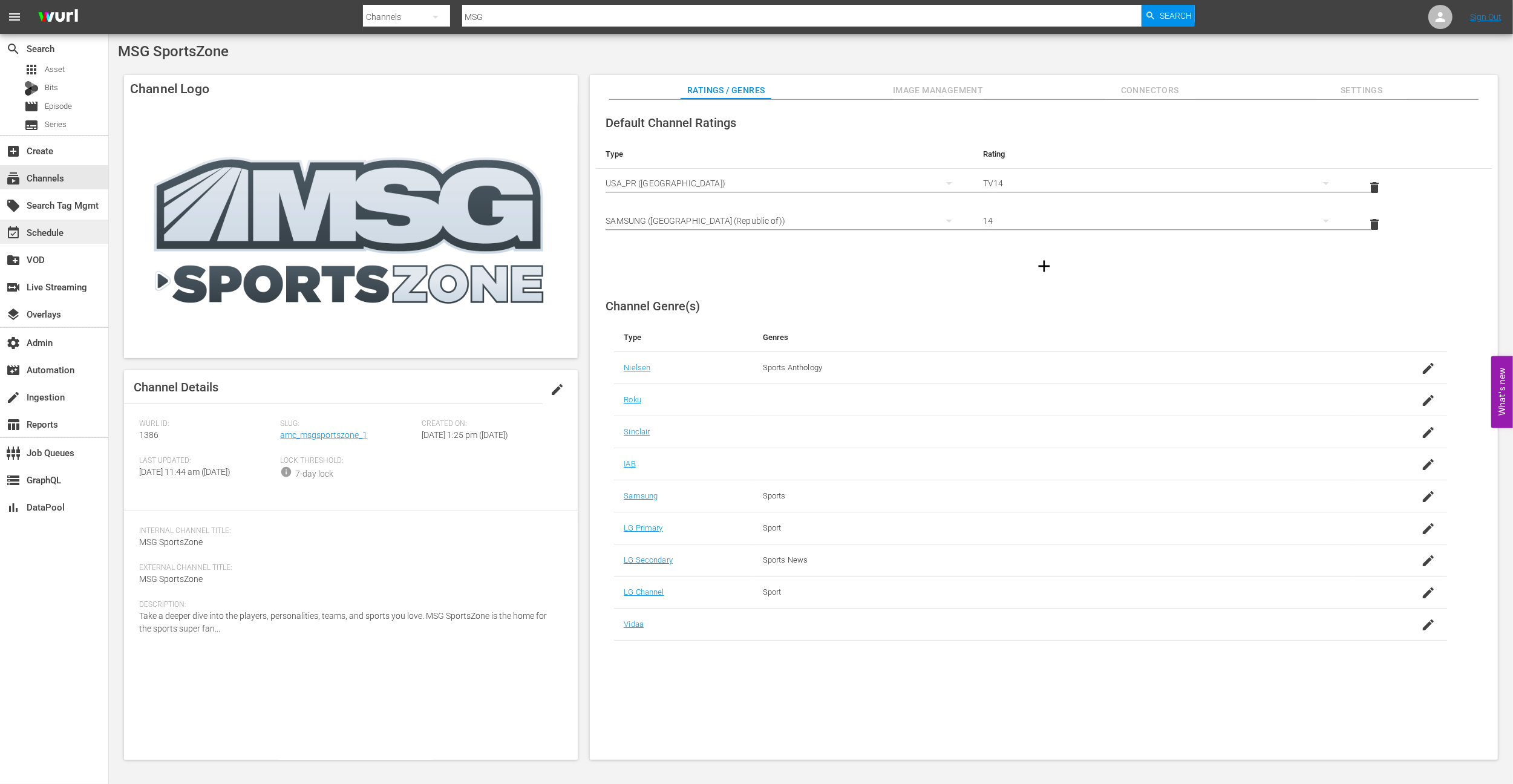
click at [72, 229] on div "event_available Schedule" at bounding box center [54, 232] width 109 height 24
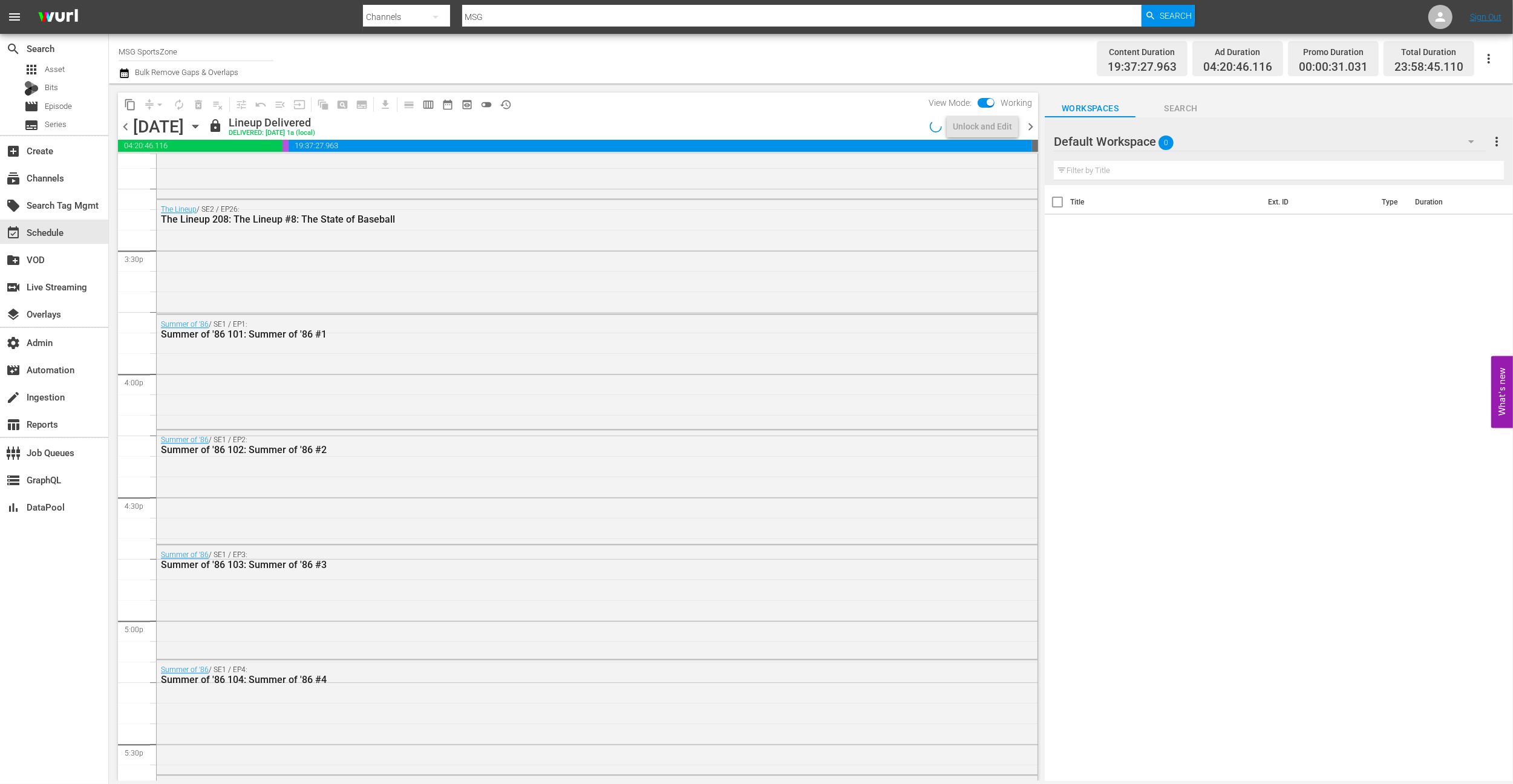
scroll to position [3495, 0]
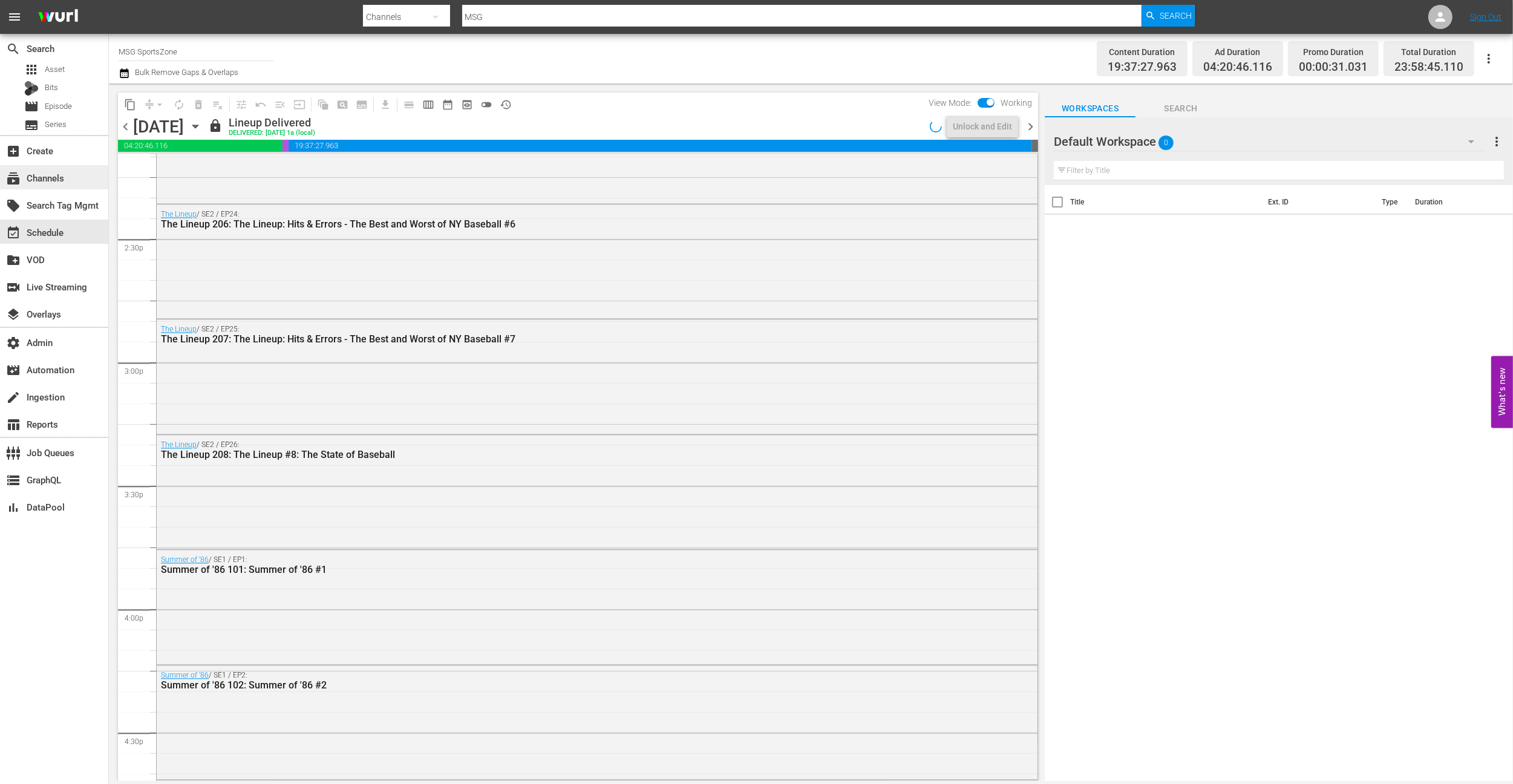
click at [67, 173] on div "subscriptions Channels" at bounding box center [33, 176] width 67 height 10
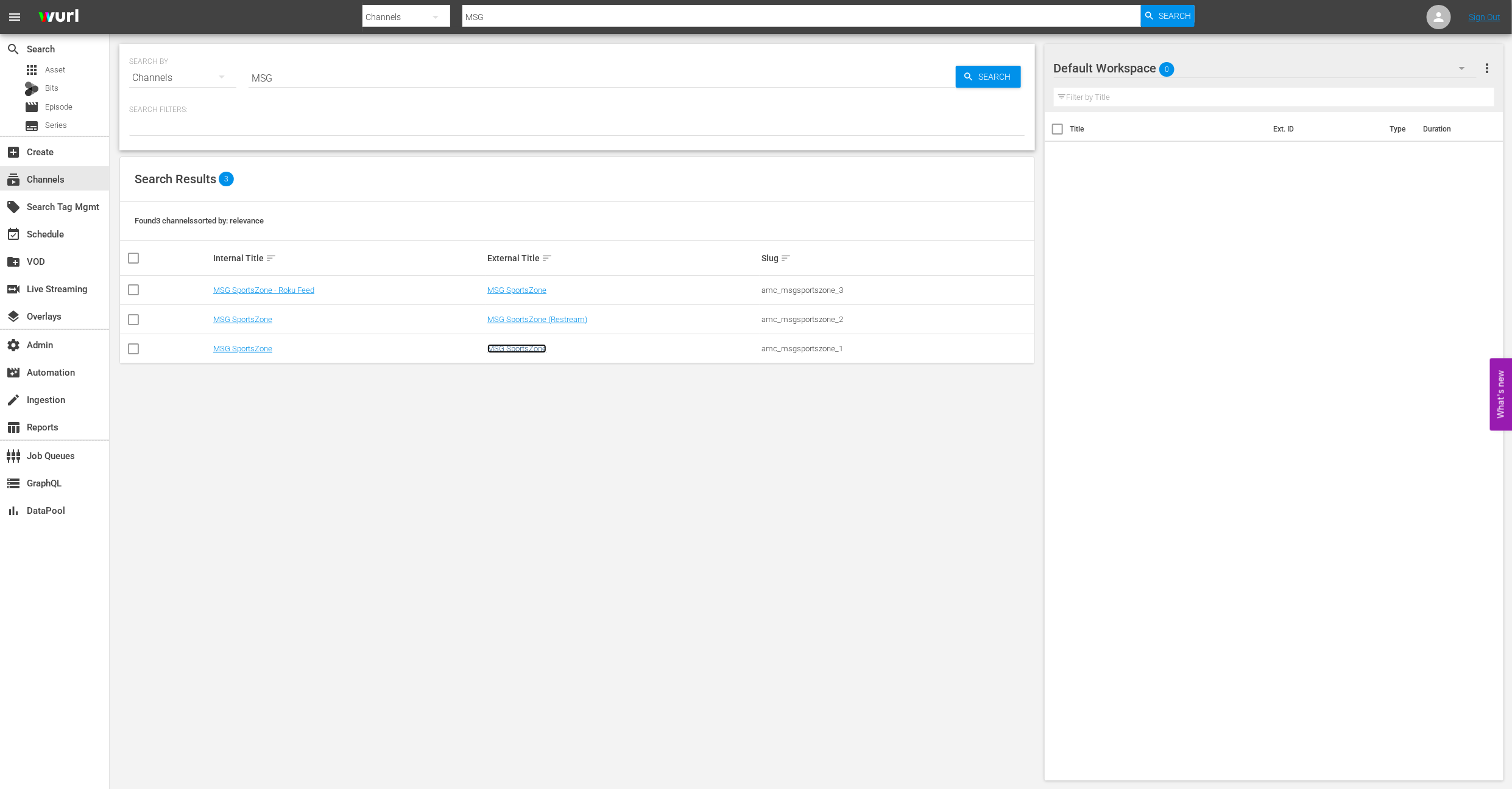
click at [512, 350] on link "MSG SportsZone" at bounding box center [516, 349] width 59 height 9
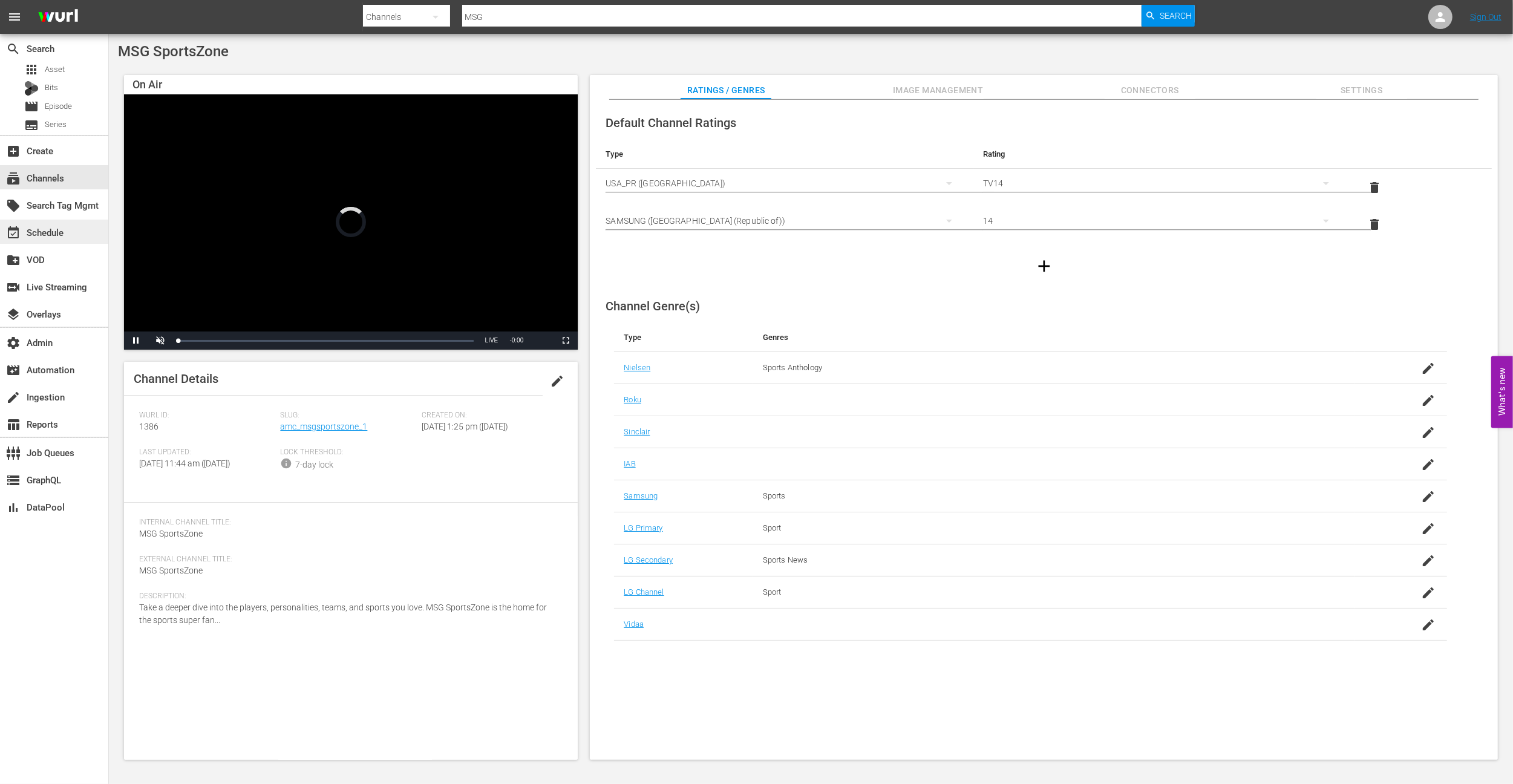
click at [64, 237] on div "event_available Schedule" at bounding box center [54, 232] width 109 height 24
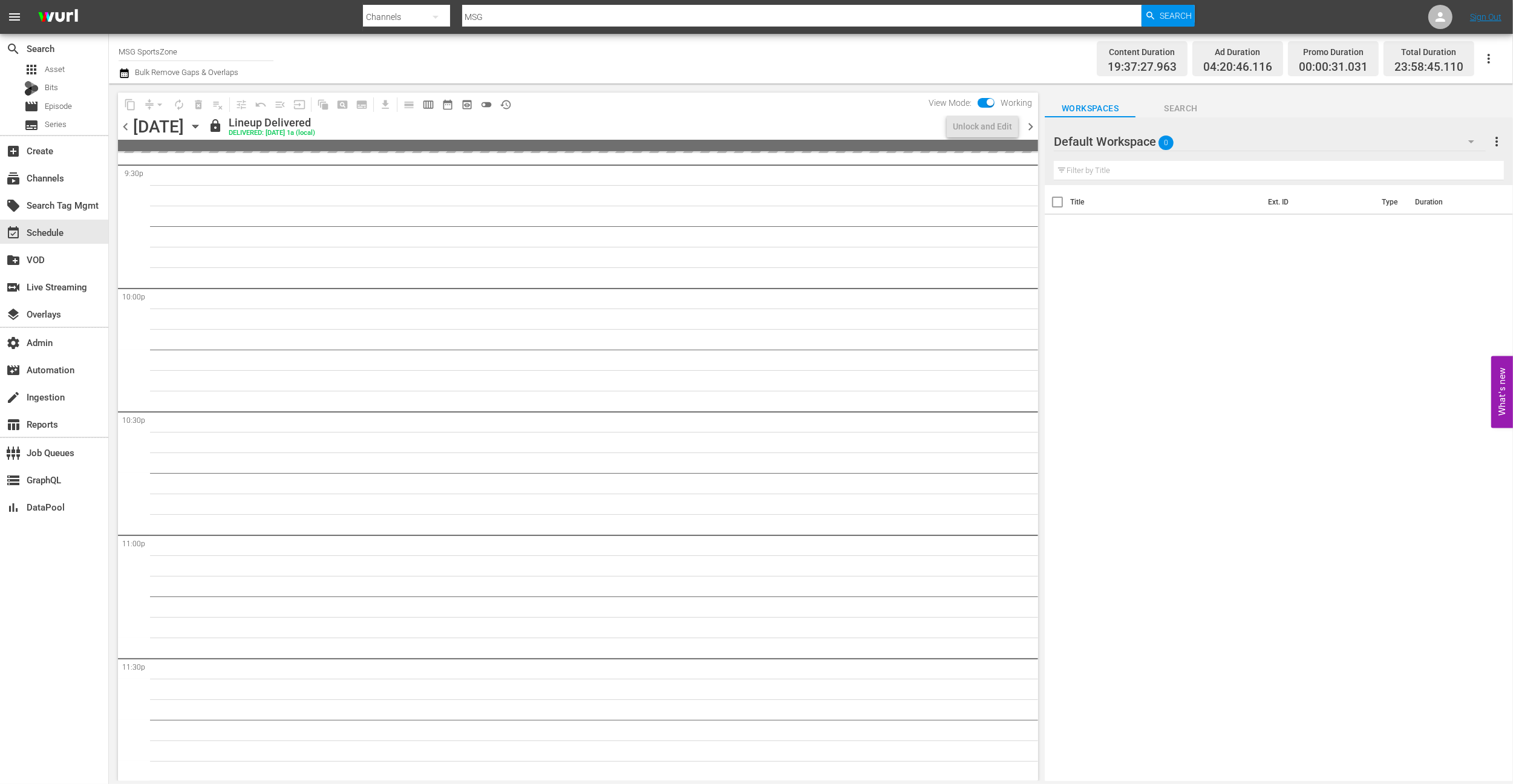
scroll to position [4905, 0]
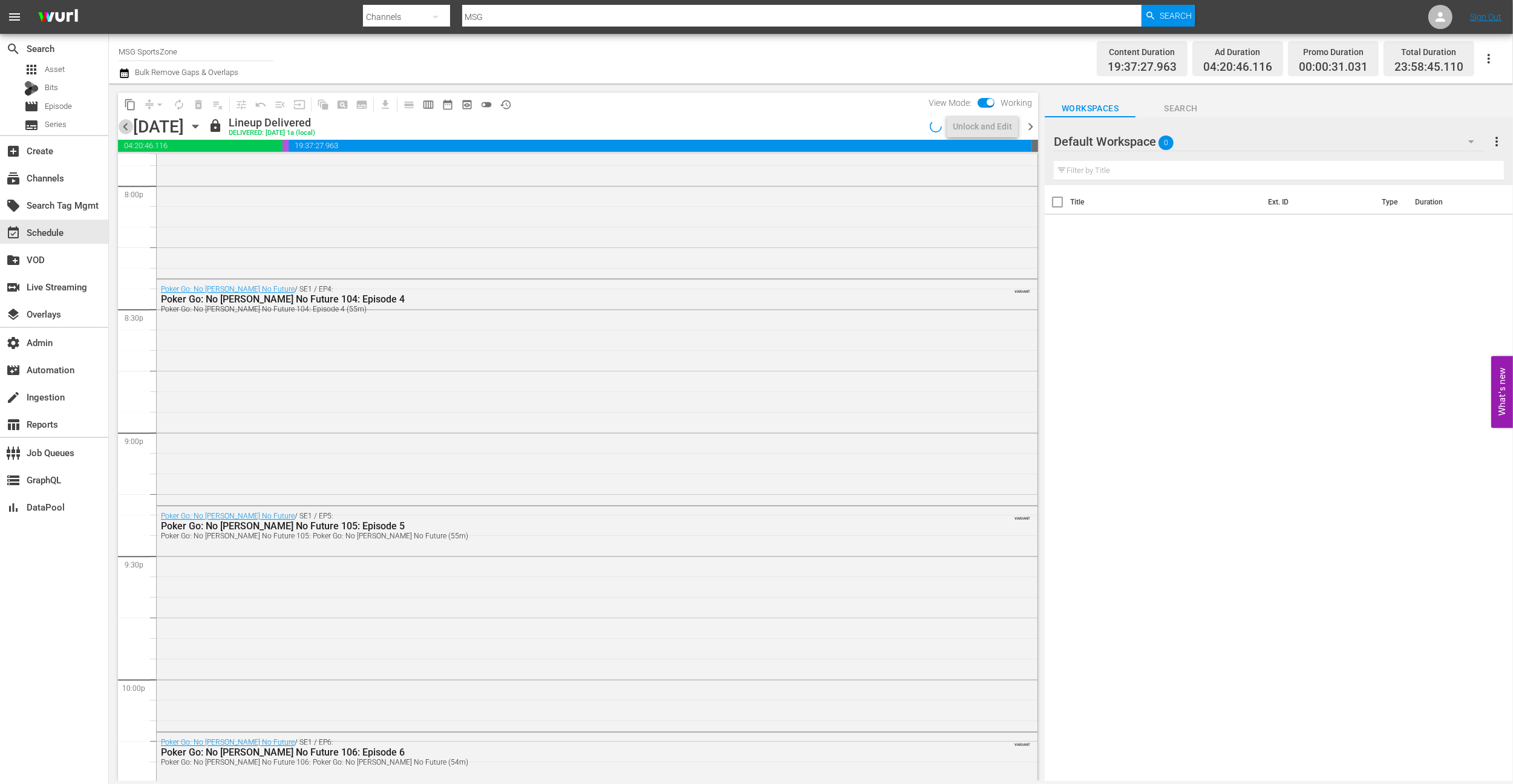
click at [126, 129] on span "chevron_left" at bounding box center [125, 126] width 15 height 15
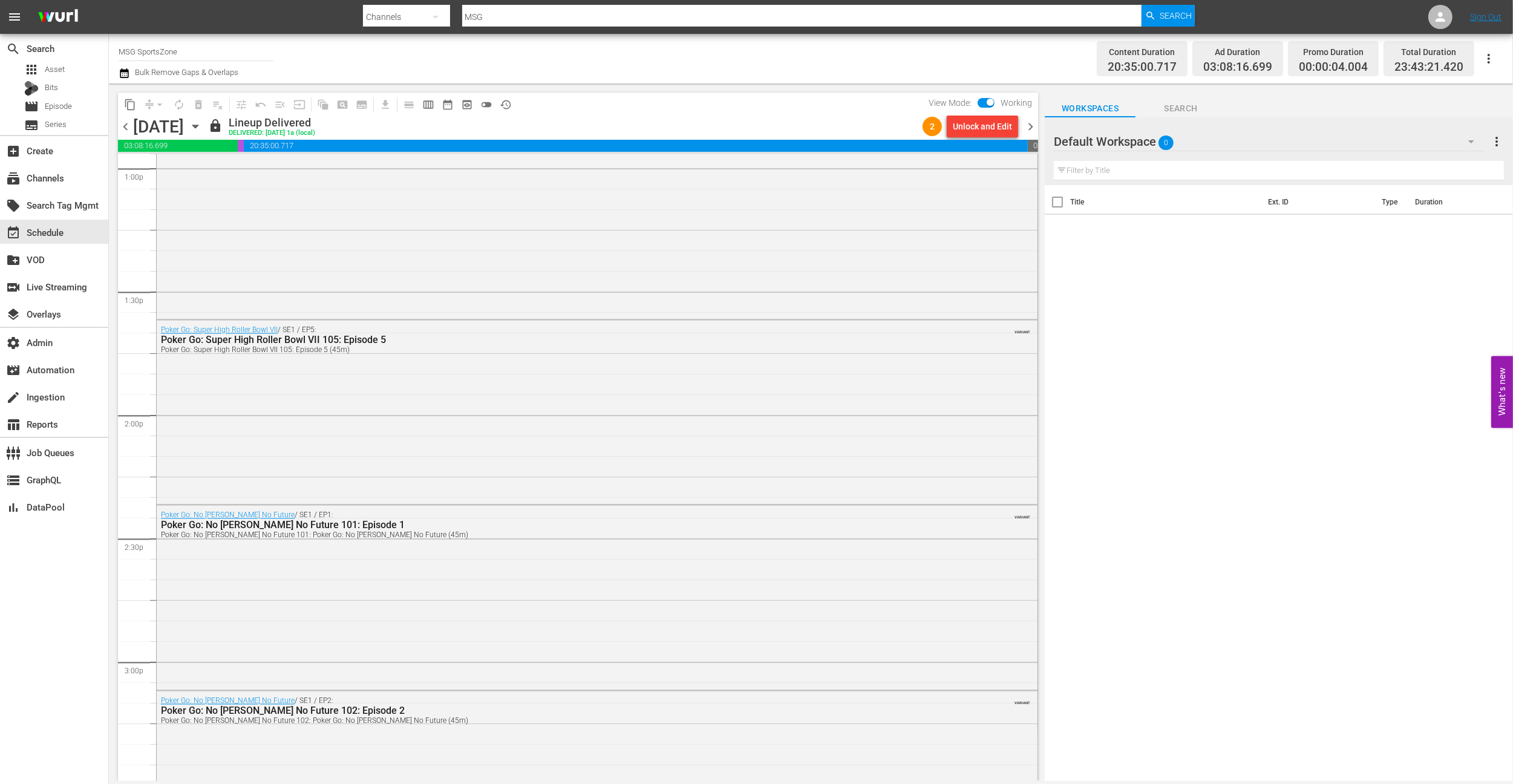
scroll to position [3652, 0]
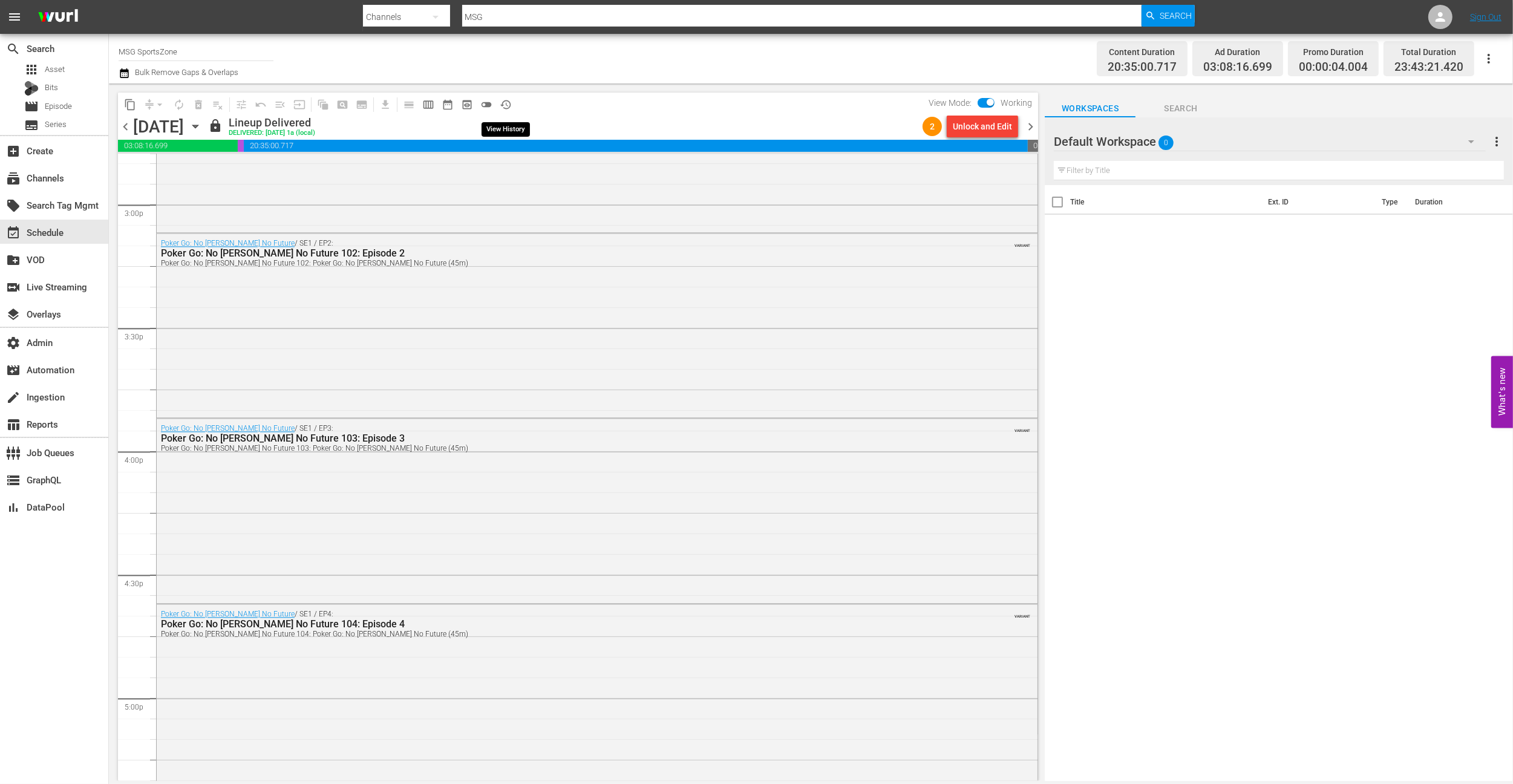
click at [506, 106] on span "history_outlined" at bounding box center [506, 105] width 12 height 12
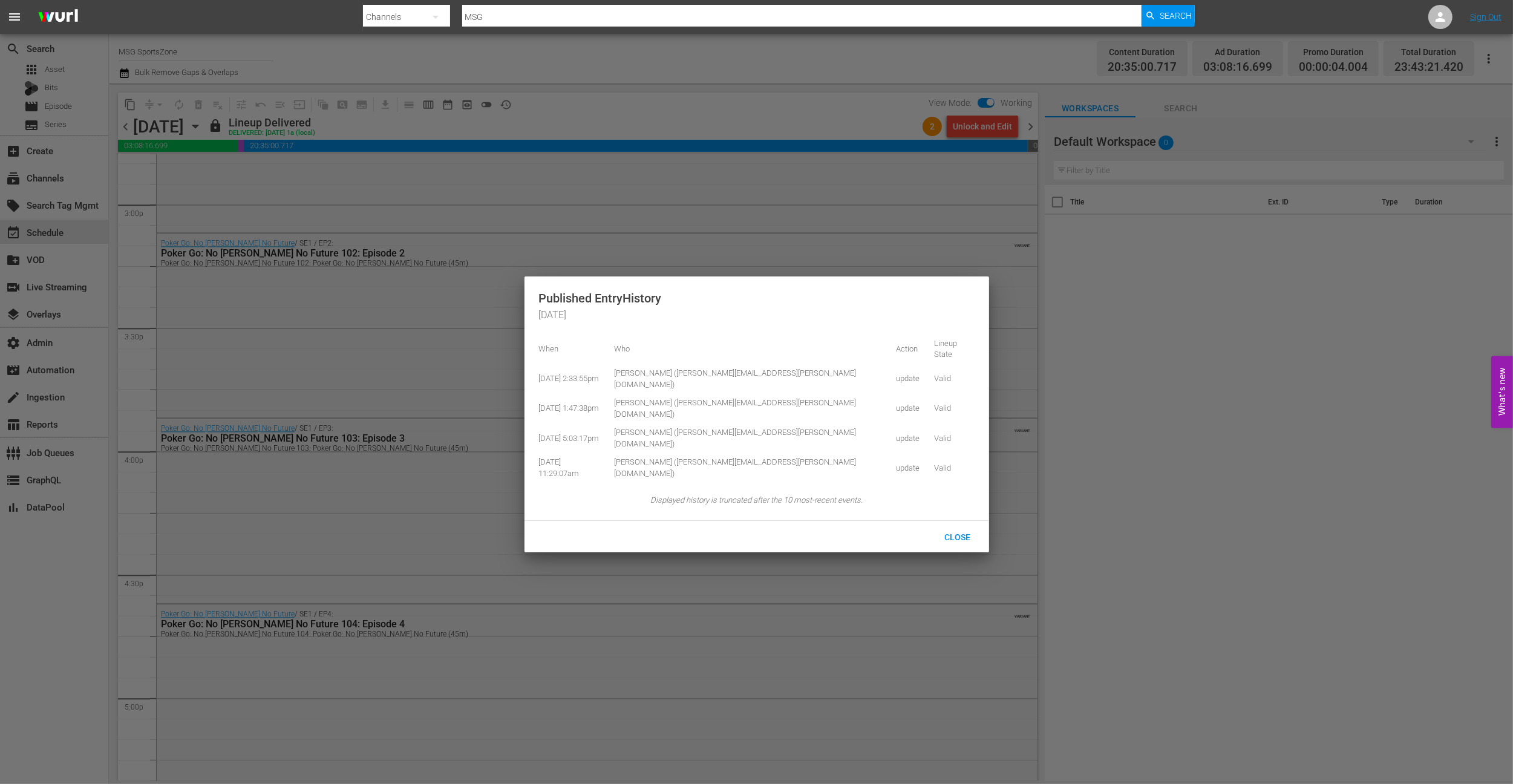
click at [574, 134] on div at bounding box center [756, 392] width 1513 height 784
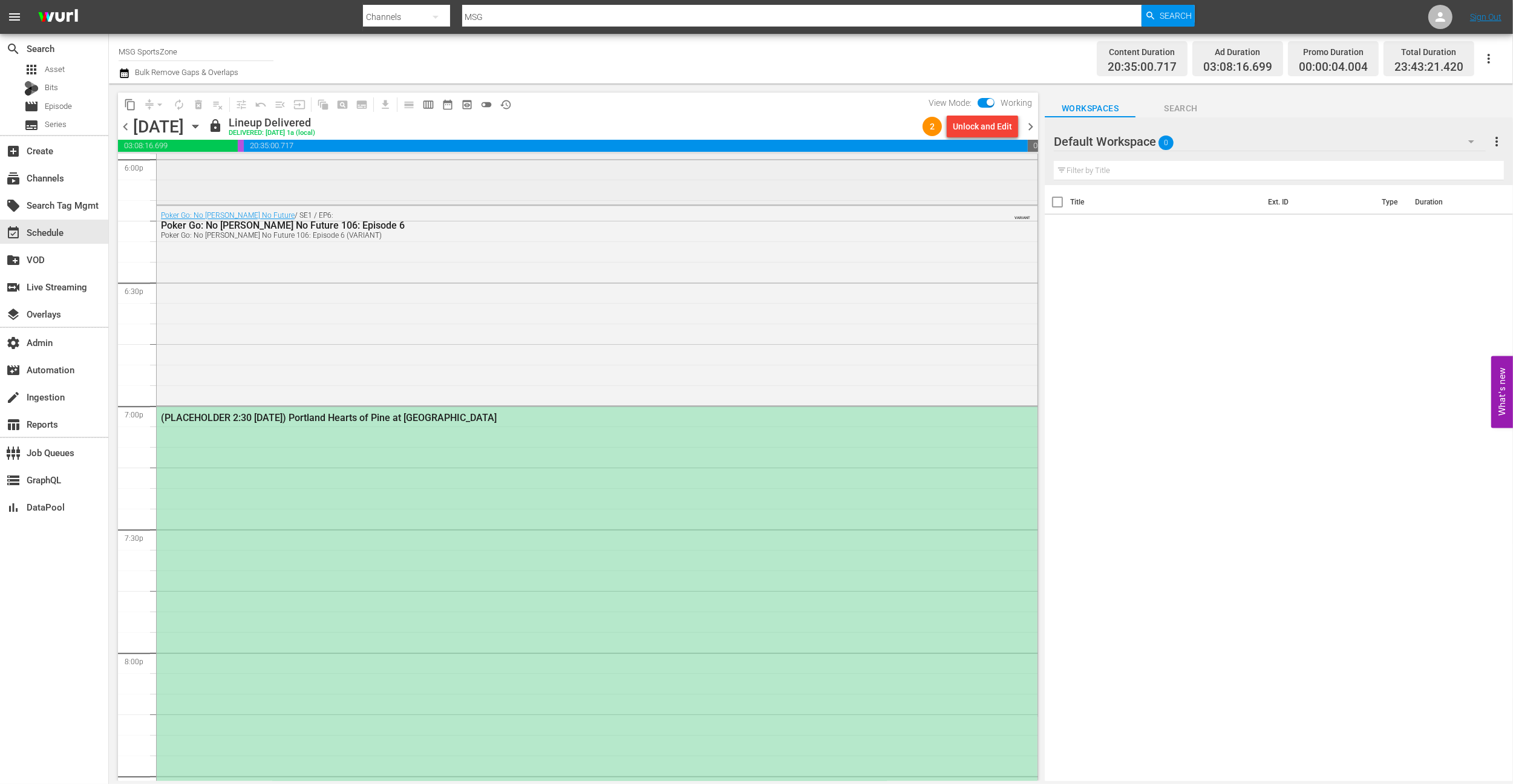
scroll to position [4810, 0]
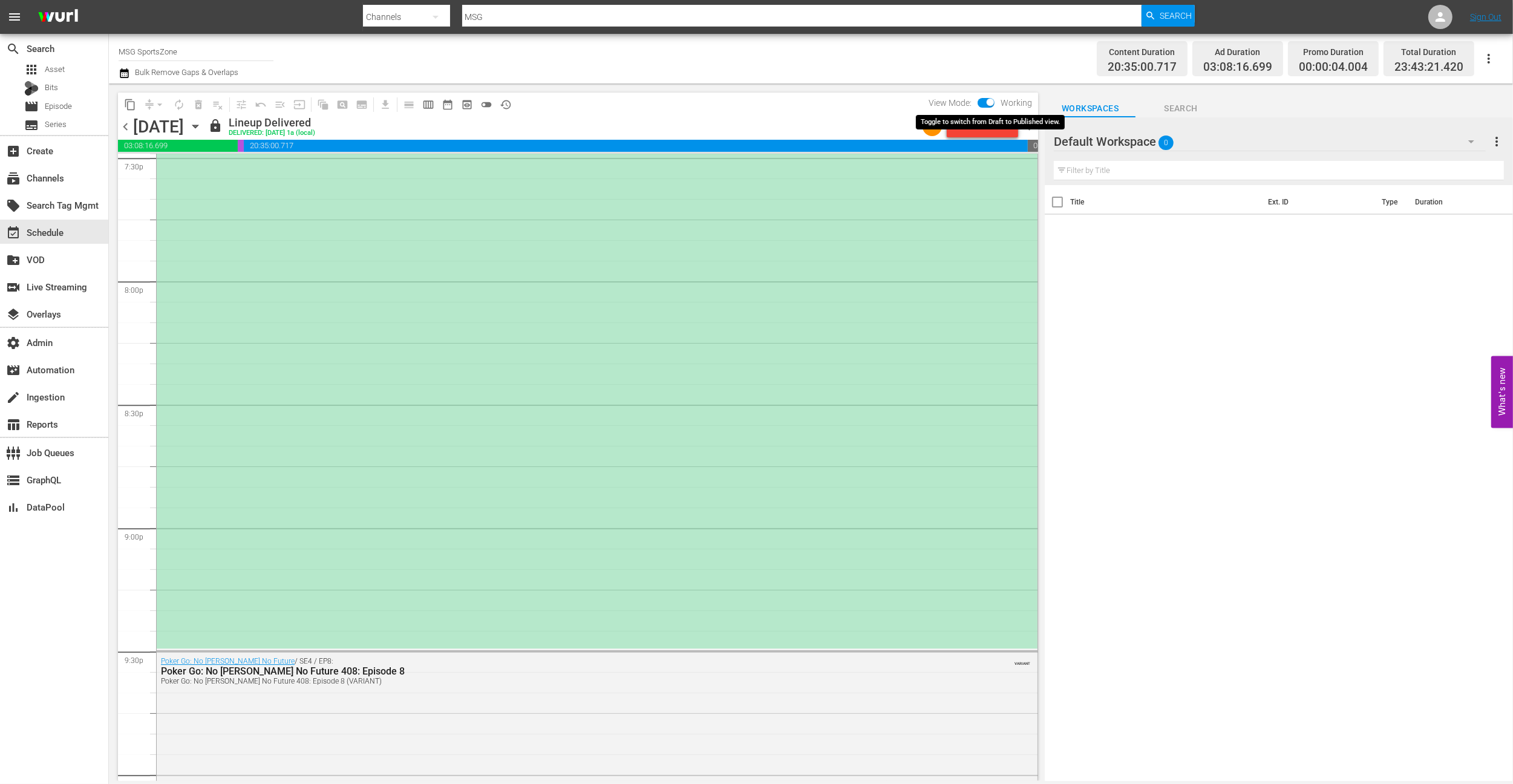
click at [992, 99] on span at bounding box center [991, 102] width 7 height 7
click at [989, 103] on input "checkbox" at bounding box center [990, 105] width 25 height 9
click at [984, 102] on input "checkbox" at bounding box center [976, 105] width 25 height 9
checkbox input "true"
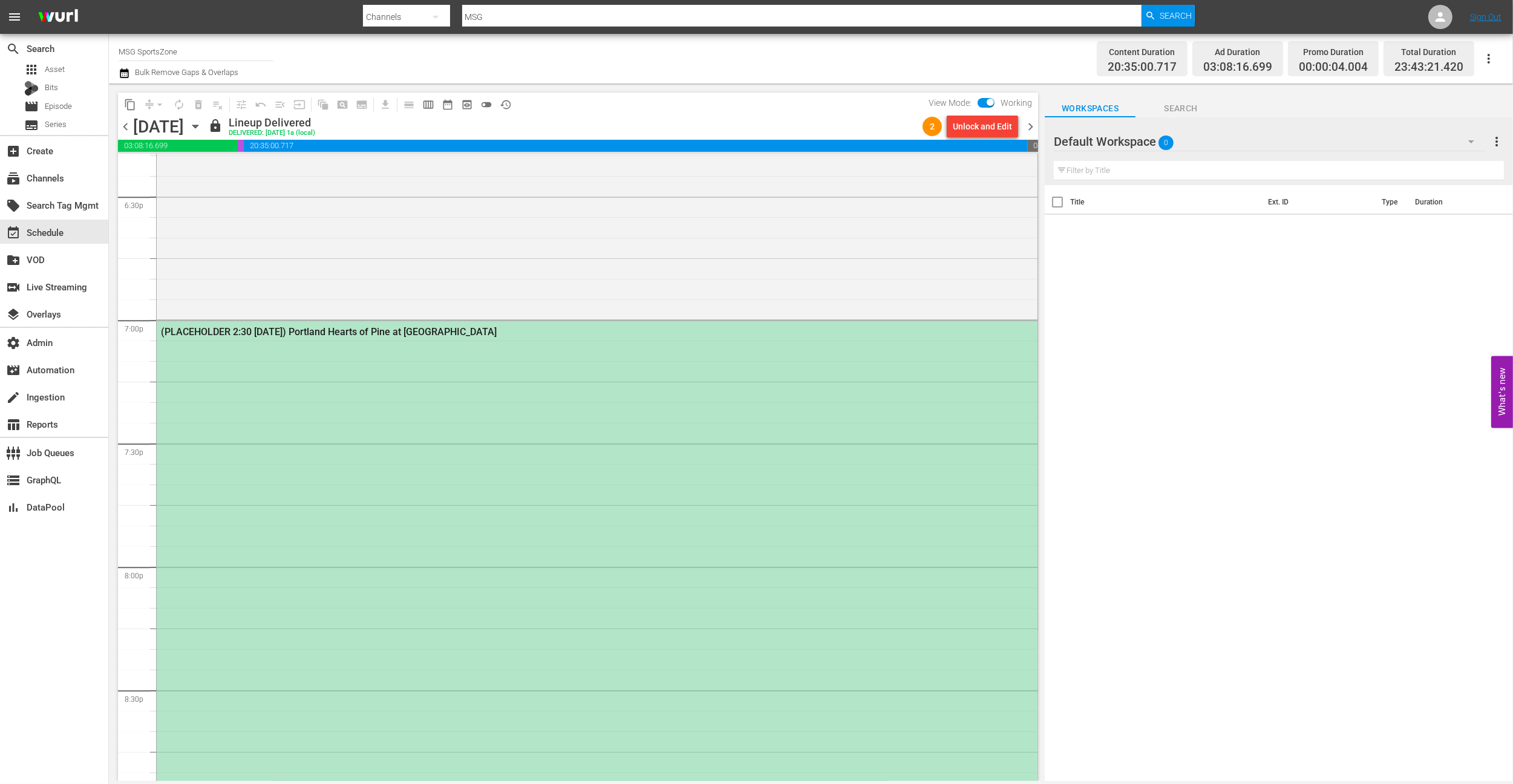
click at [347, 338] on div "(PLACEHOLDER 2:30 - 8/24) Portland Hearts of Pine at Westchester SC" at bounding box center [597, 331] width 881 height 21
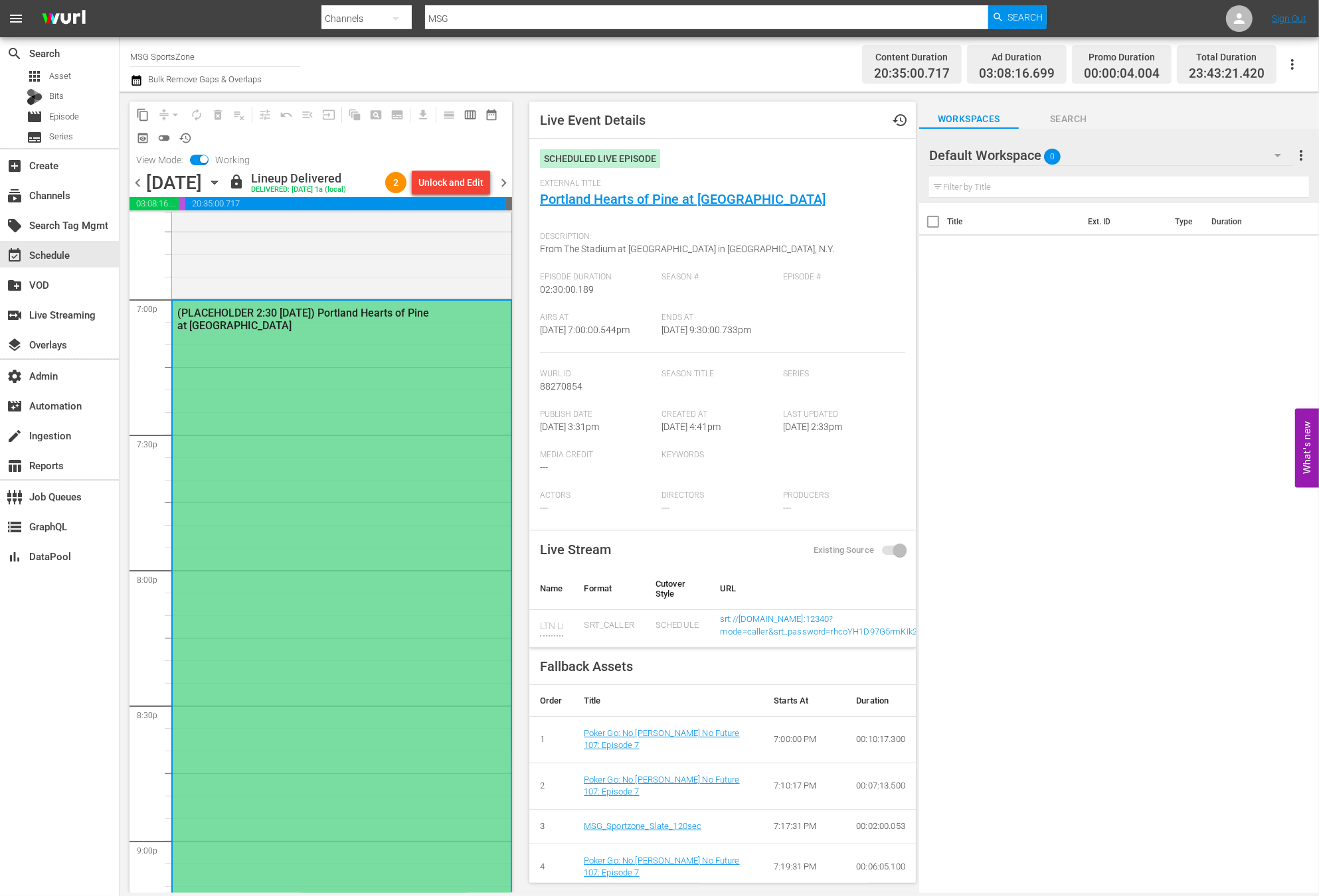
scroll to position [5836, 0]
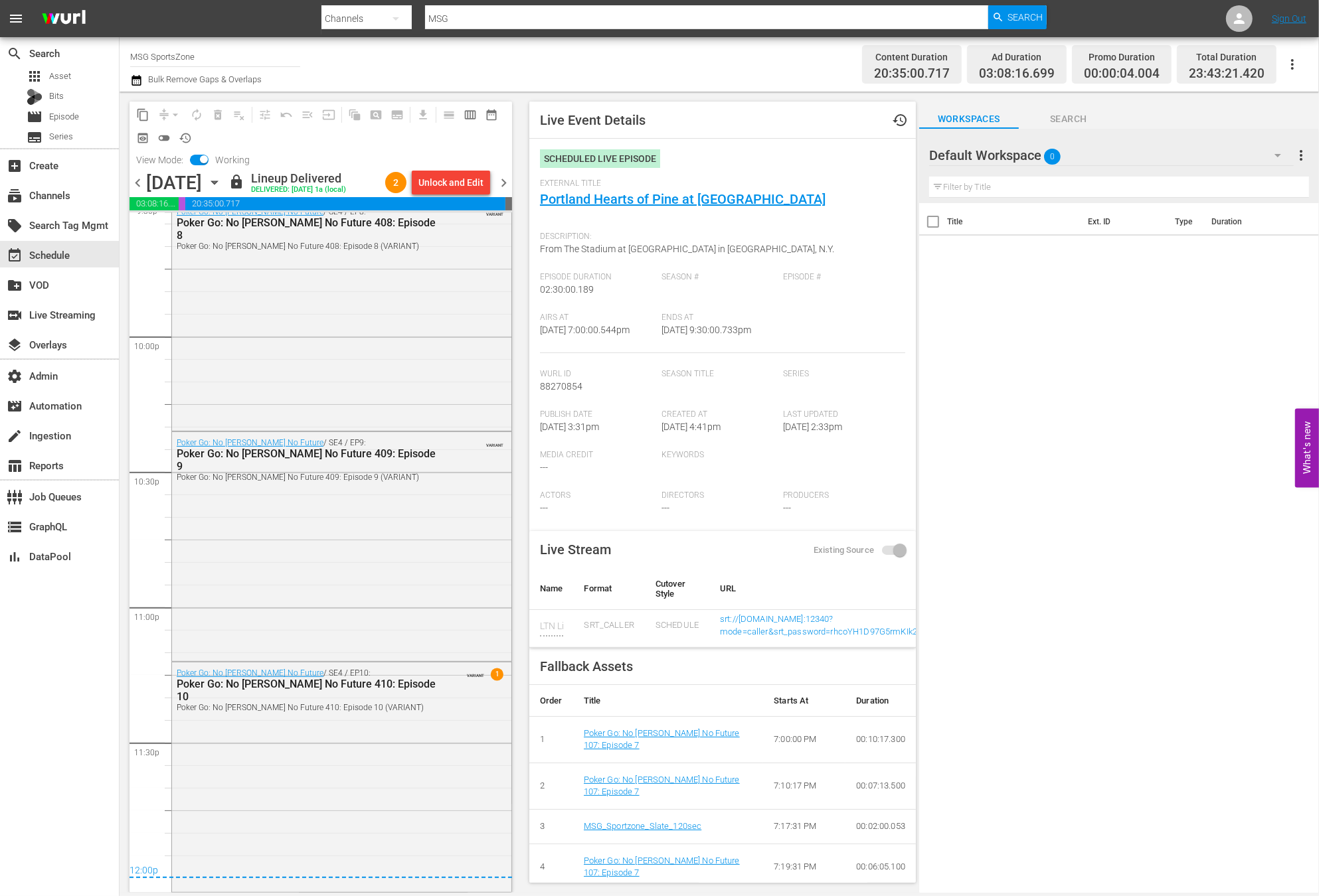
click at [504, 182] on span "chevron_right" at bounding box center [503, 182] width 16 height 16
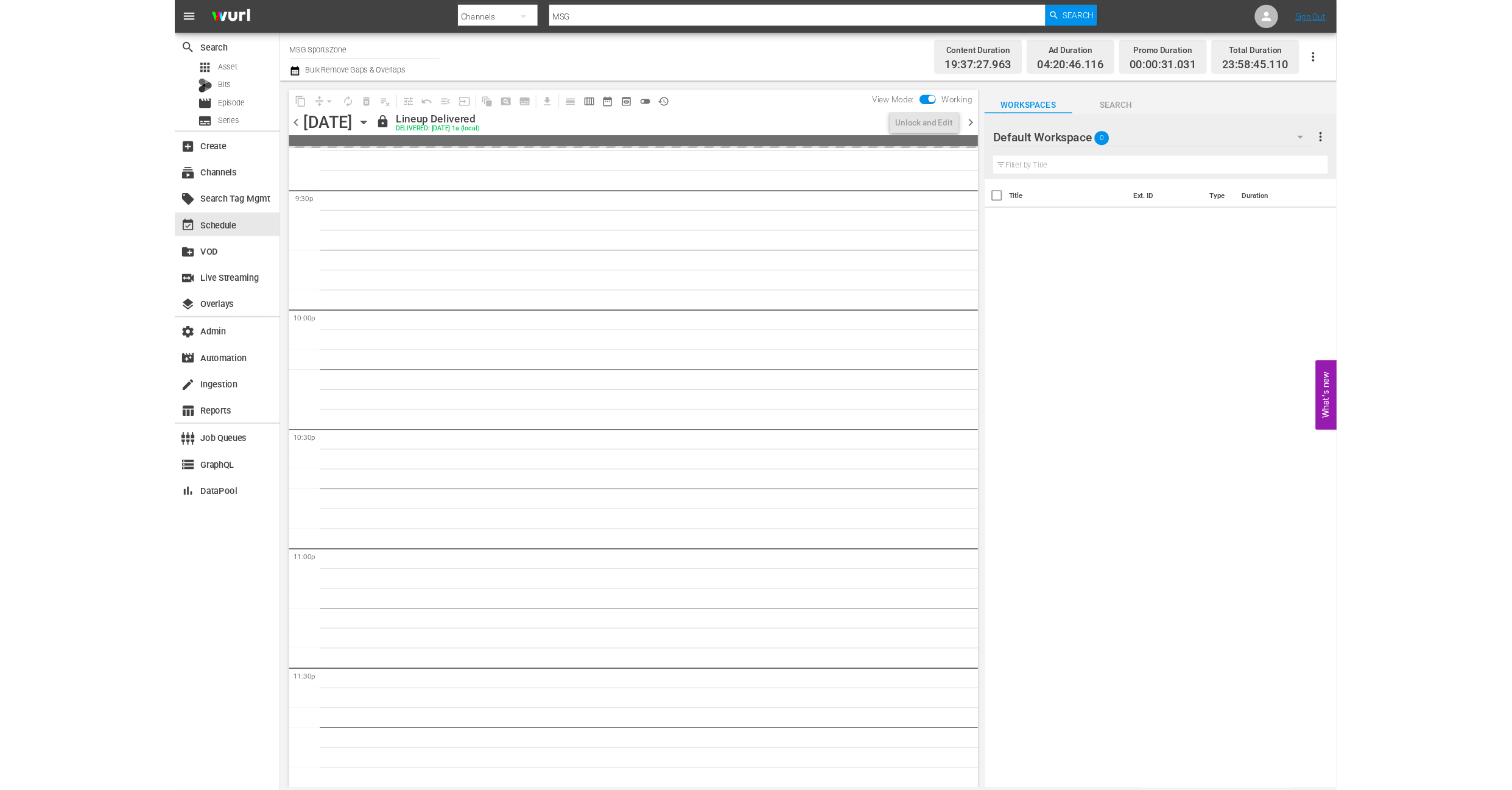
scroll to position [4905, 0]
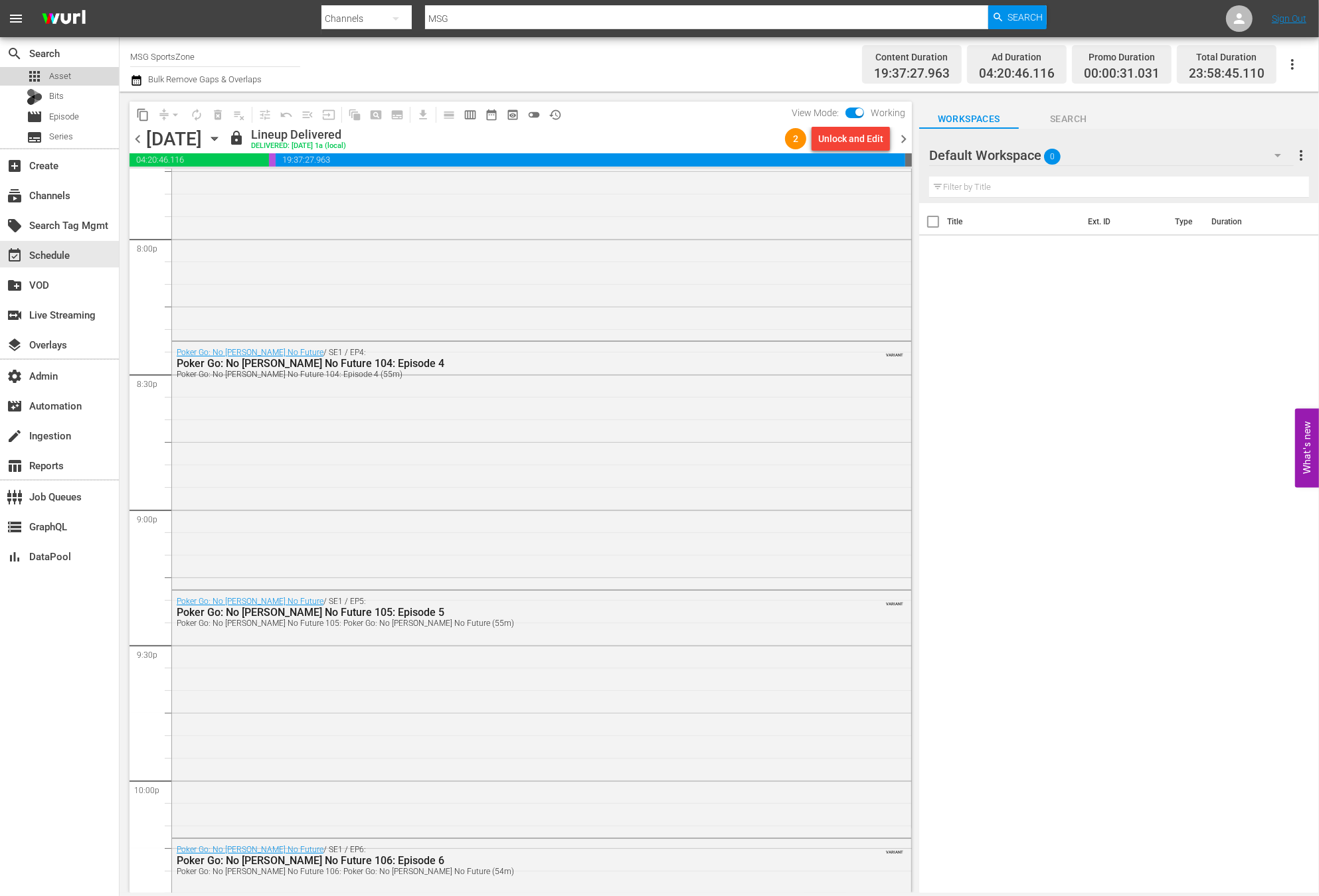
drag, startPoint x: 76, startPoint y: 77, endPoint x: 348, endPoint y: 8, distance: 280.6
click at [76, 77] on div "apps Asset" at bounding box center [60, 76] width 119 height 18
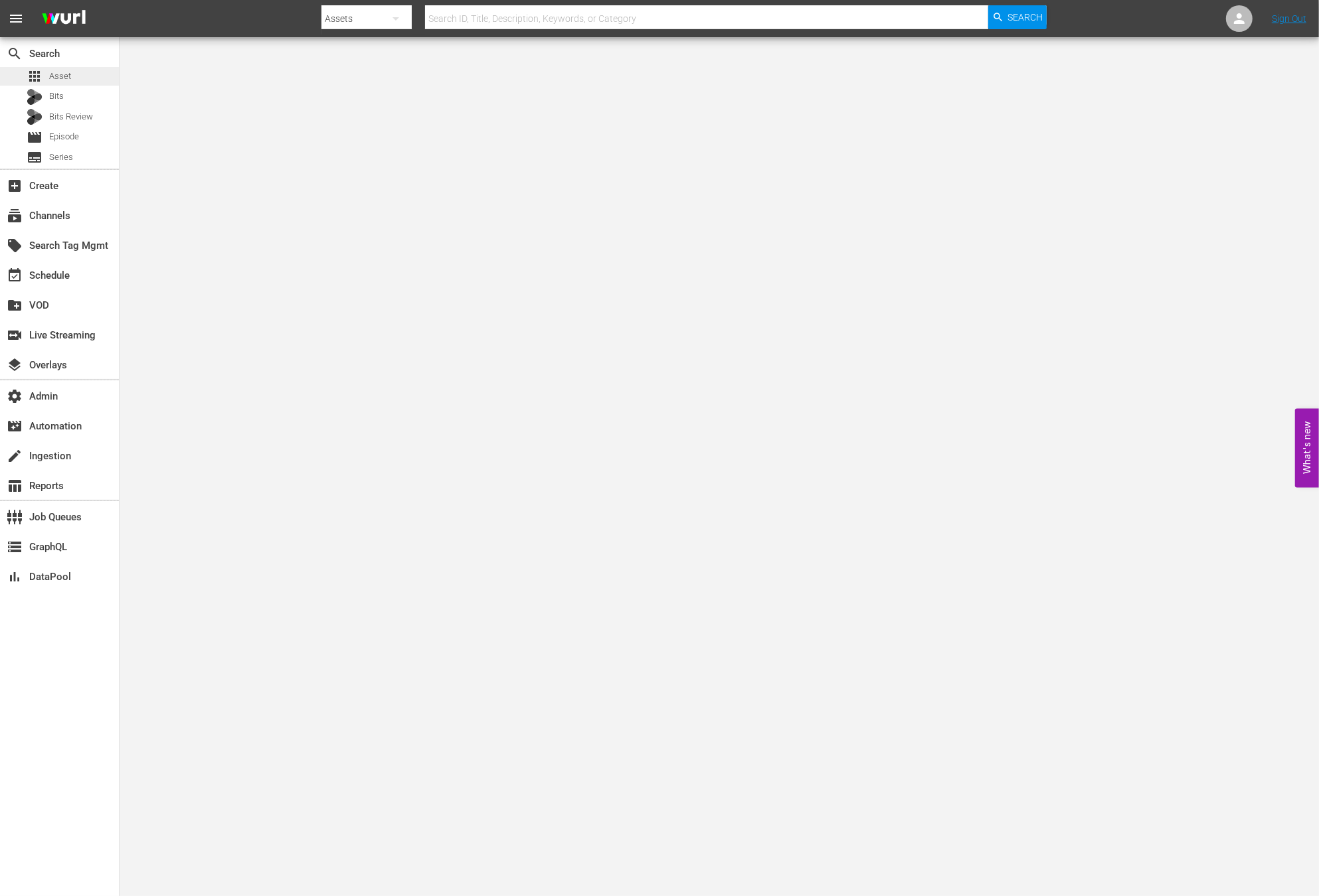
click at [98, 72] on div "apps Asset" at bounding box center [60, 76] width 119 height 18
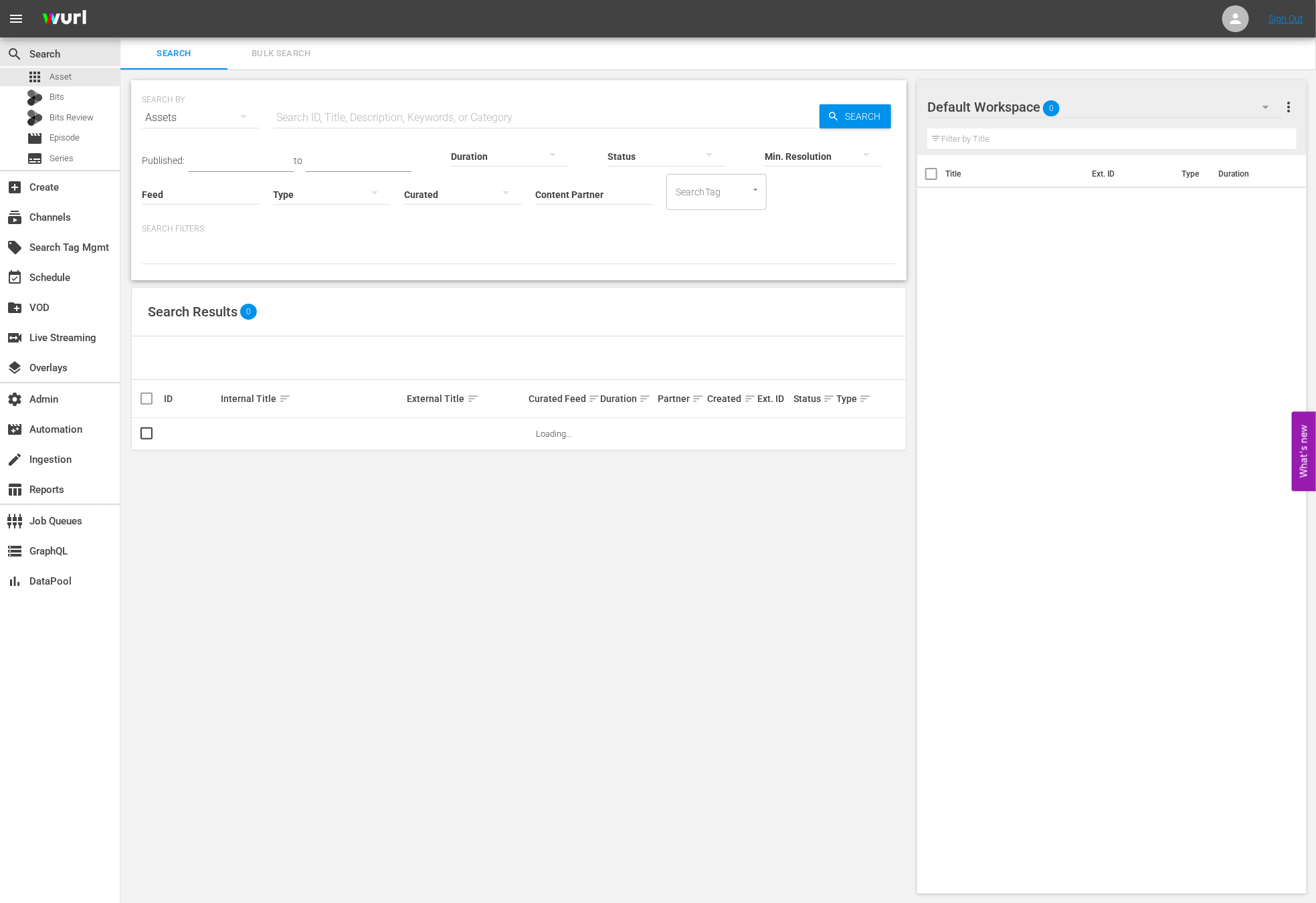
click at [600, 196] on input "Content Partner" at bounding box center [594, 196] width 118 height 48
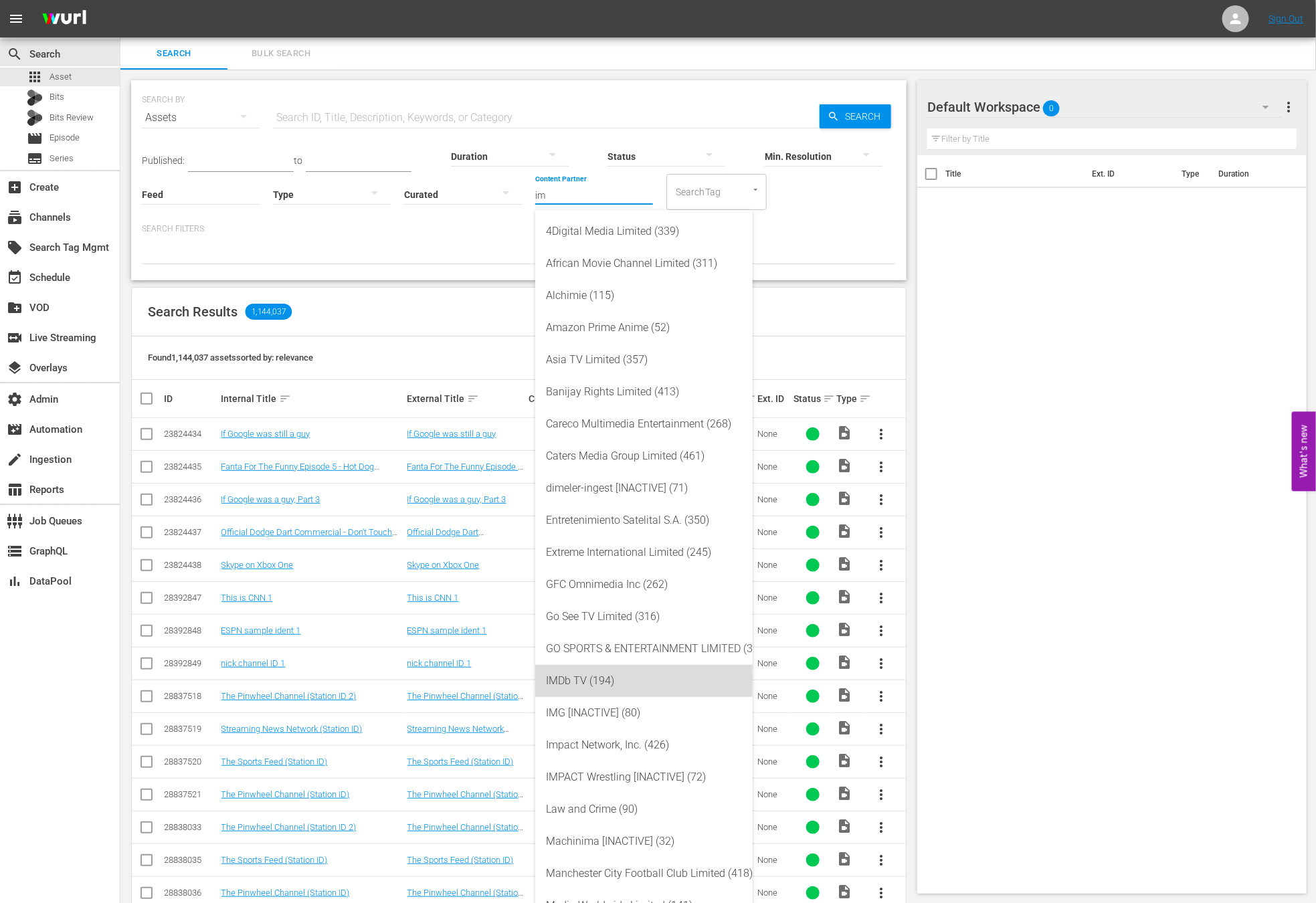
click at [677, 677] on div "IMDb TV (194)" at bounding box center [643, 680] width 196 height 32
type input "IMDb TV (194)"
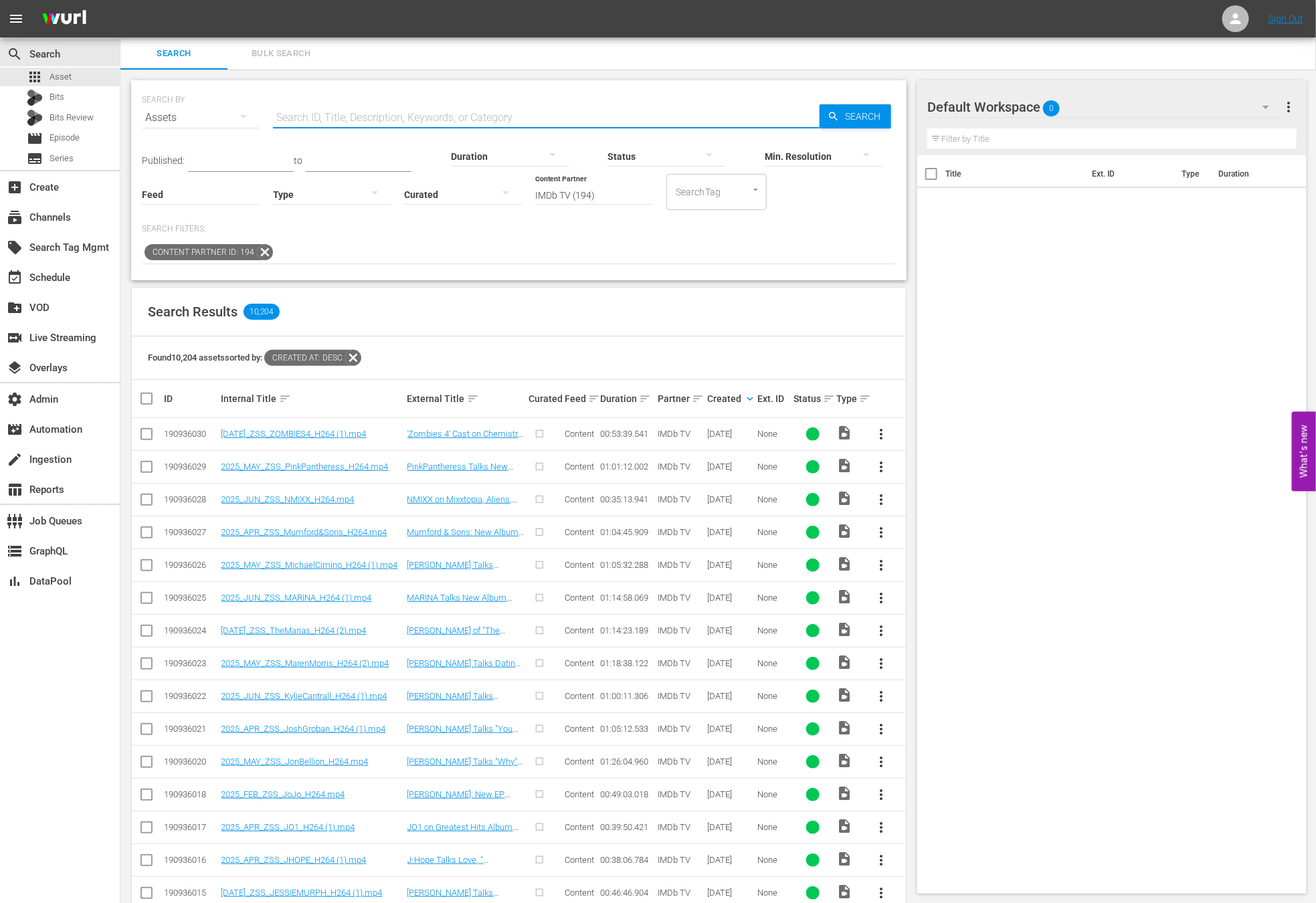
click at [394, 116] on input "text" at bounding box center [546, 117] width 547 height 32
paste input "Kylie Cantrall Talks ‘Descendents: The Rise of Red,’ Denim, Addison Rae, and He…"
type input "Kylie Cantrall Talks ‘Descendents: The Rise of Red,’ Denim, Addison Rae, and He…"
click at [868, 115] on span "Search" at bounding box center [865, 116] width 51 height 24
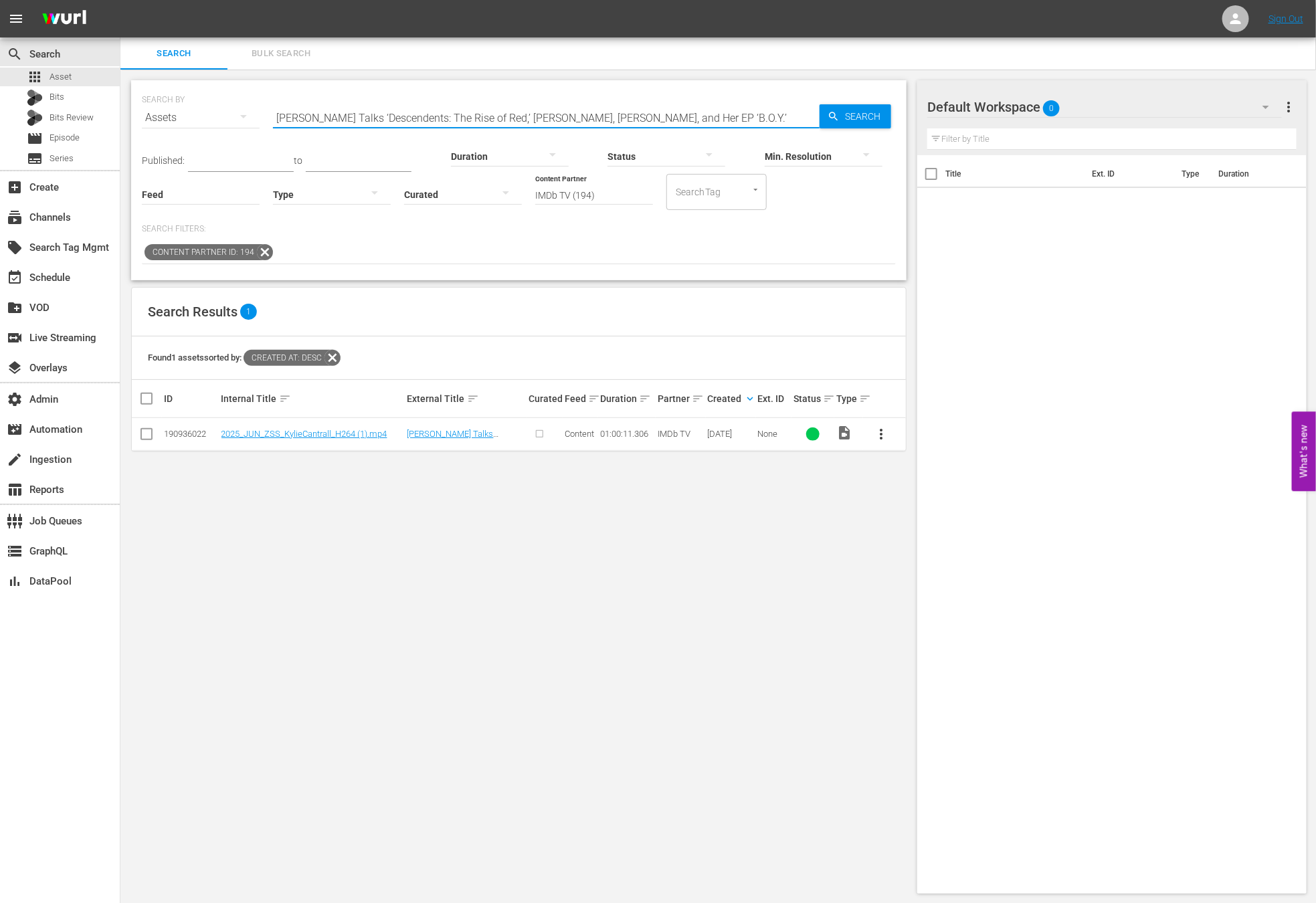
click at [713, 119] on input "Kylie Cantrall Talks ‘Descendents: The Rise of Red,’ Denim, Addison Rae, and He…" at bounding box center [546, 117] width 547 height 32
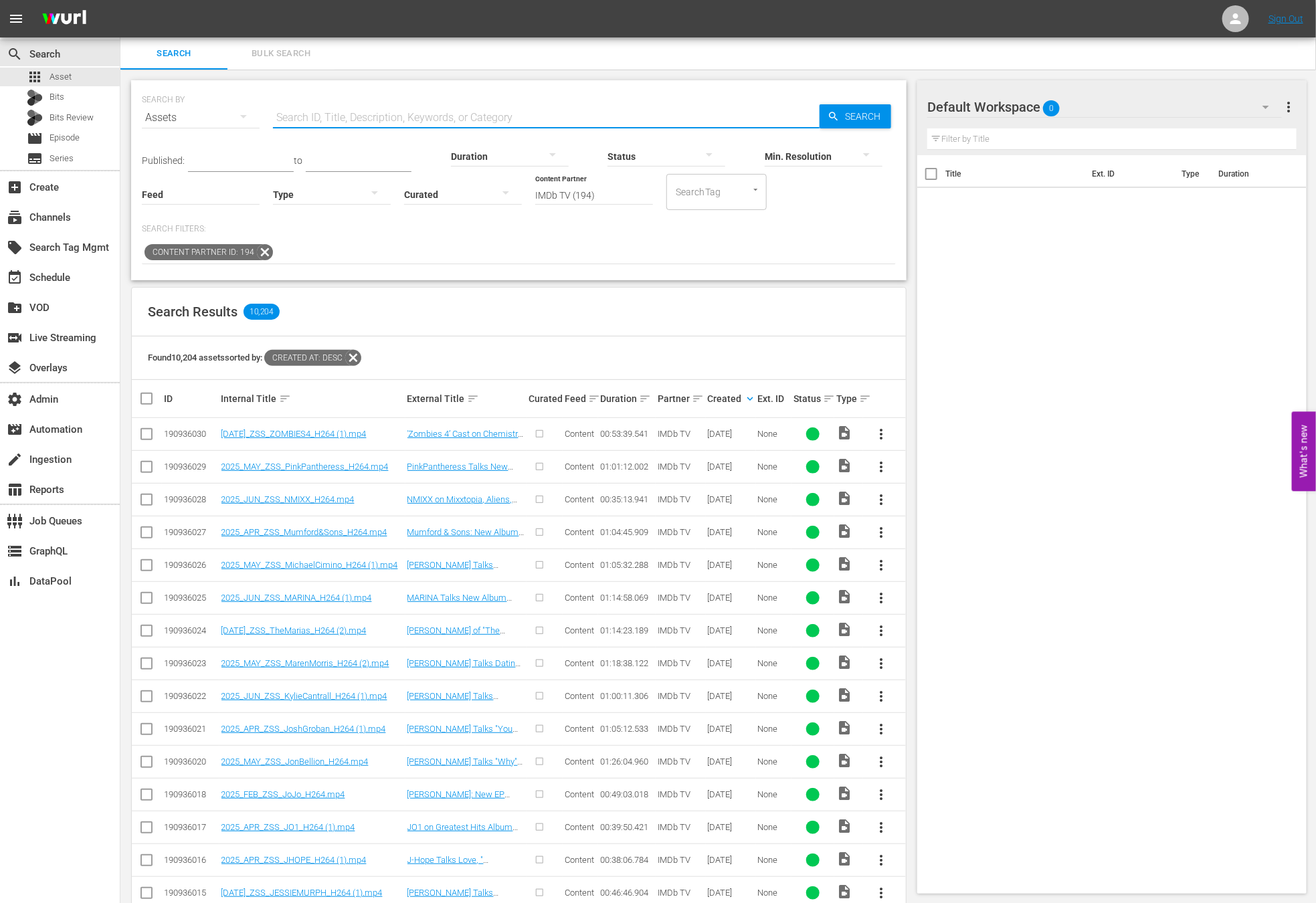
paste input "Kylie Cantrall Talks ‘Descendents: The Rise of Red,’ Denim, Addison Rae, and He…"
click at [866, 111] on span "Search" at bounding box center [865, 116] width 51 height 24
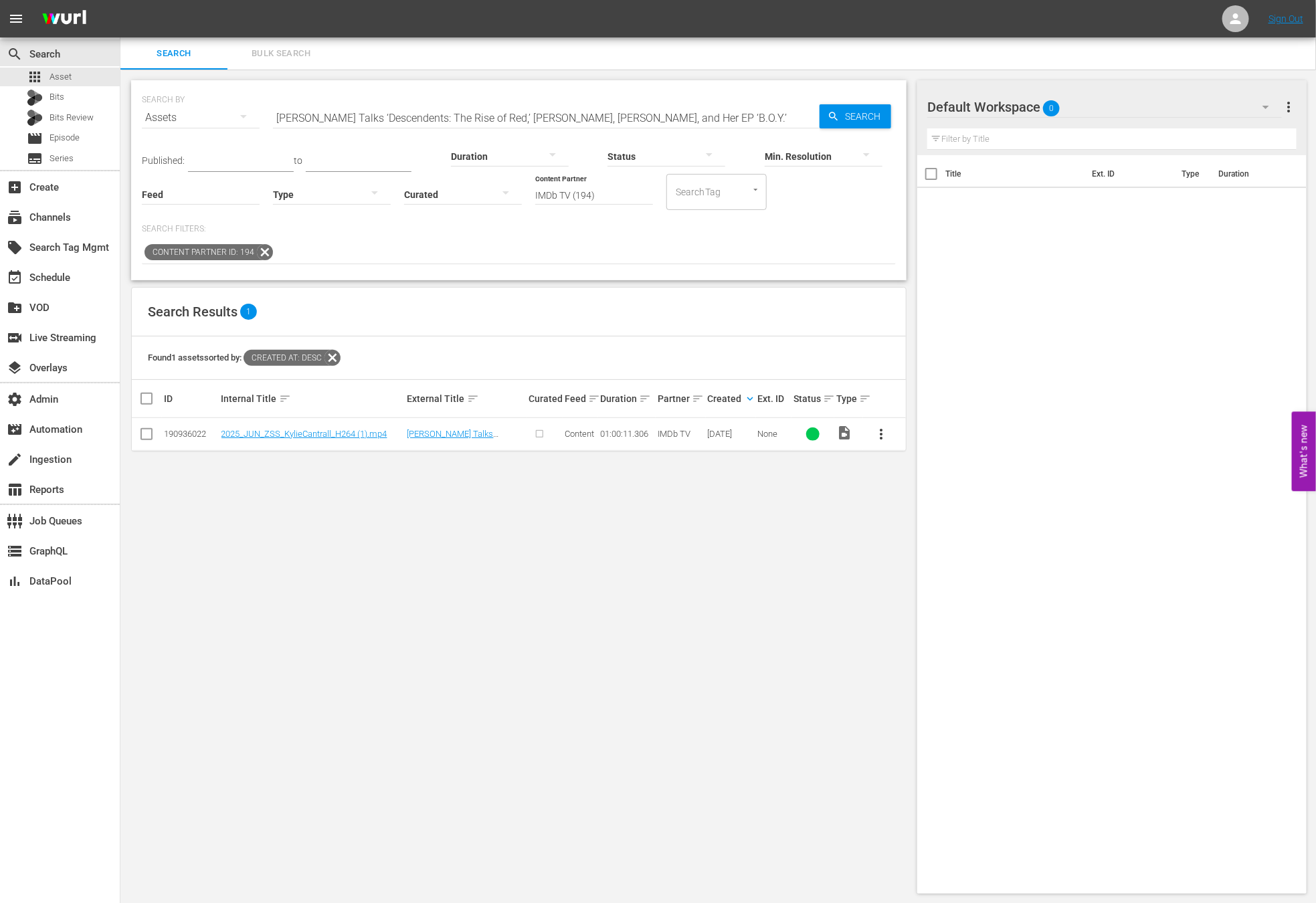
click at [766, 102] on input "Kylie Cantrall Talks ‘Descendents: The Rise of Red,’ Denim, Addison Rae, and He…" at bounding box center [546, 117] width 547 height 32
paste input "CA7RIEL & Paco Amoroso Talk Tiny Desk, Chads, Coachella, and EP ‘PAPOTA"
click at [673, 115] on input "CA7RIEL & Paco Amoroso Talk Tiny Desk, Chads, Coachella, and EP ‘PAPOTA’" at bounding box center [546, 117] width 547 height 32
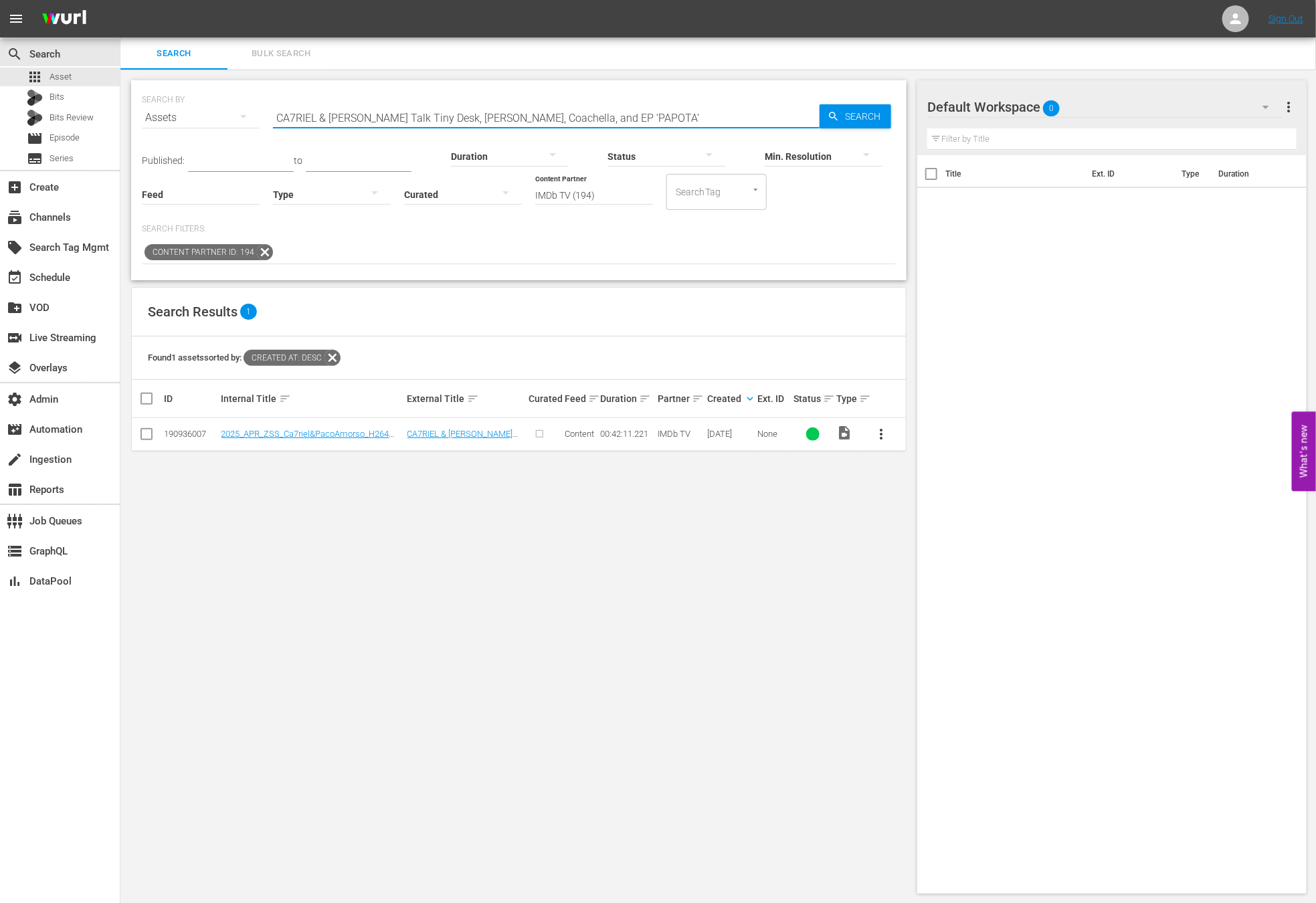
click at [673, 115] on input "CA7RIEL & Paco Amoroso Talk Tiny Desk, Chads, Coachella, and EP ‘PAPOTA’" at bounding box center [546, 117] width 547 height 32
paste input "Jon Bellion Talks "Why" ft. Luke Combs, Writing Hits for Bieber and Jungkook, a…"
type input "Jon Bellion Talks "Why" ft. Luke Combs, Writing Hits for Bieber and Jungkook, a…"
click at [849, 118] on span "Search" at bounding box center [865, 116] width 51 height 24
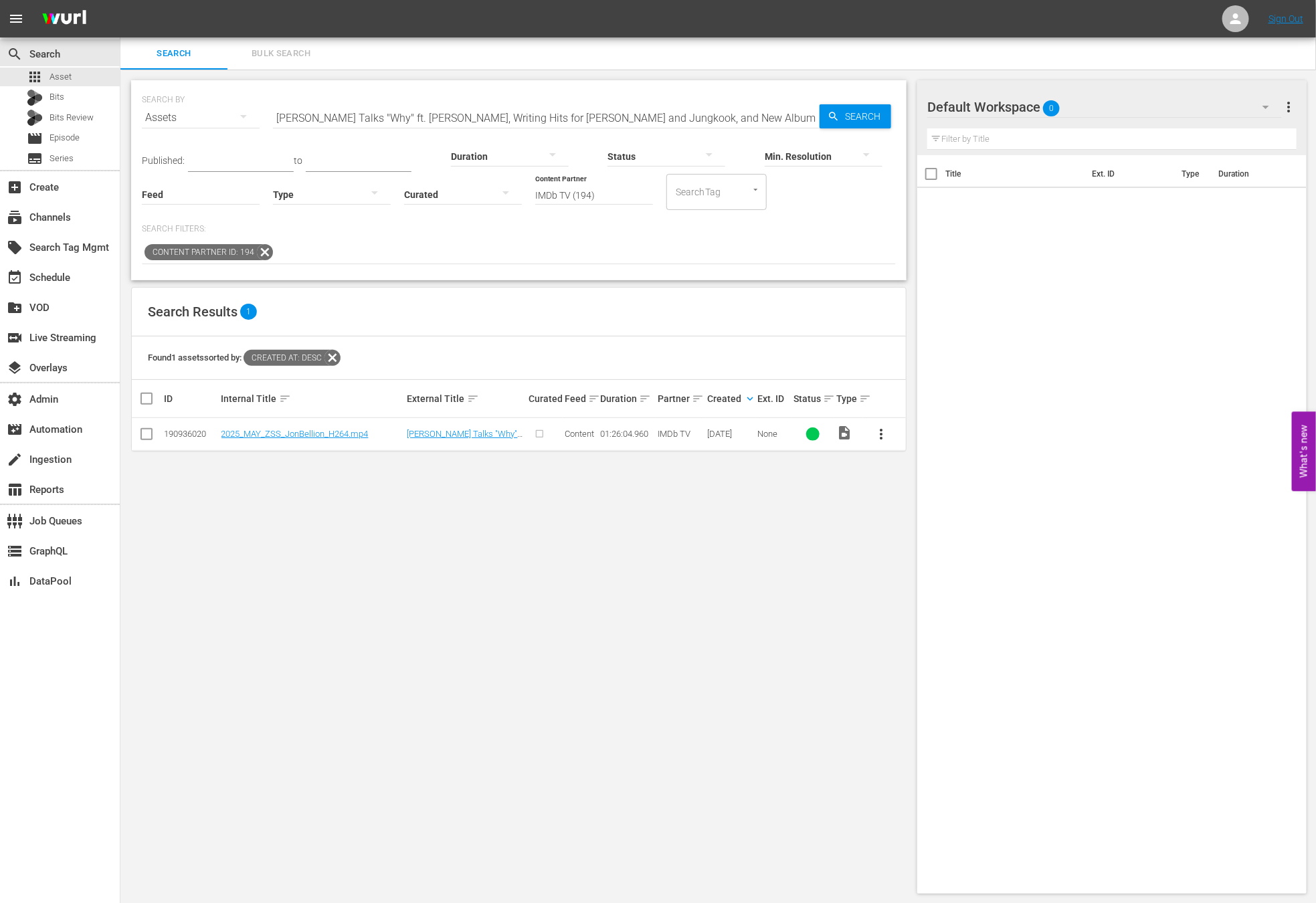
click at [739, 121] on input "Jon Bellion Talks "Why" ft. Luke Combs, Writing Hits for Bieber and Jungkook, a…" at bounding box center [546, 117] width 547 height 32
click at [847, 120] on span "Search" at bounding box center [865, 116] width 51 height 24
click at [838, 514] on div "SEARCH BY Search By Assets Search ID, Title, Description, Keywords, or Category…" at bounding box center [518, 487] width 796 height 835
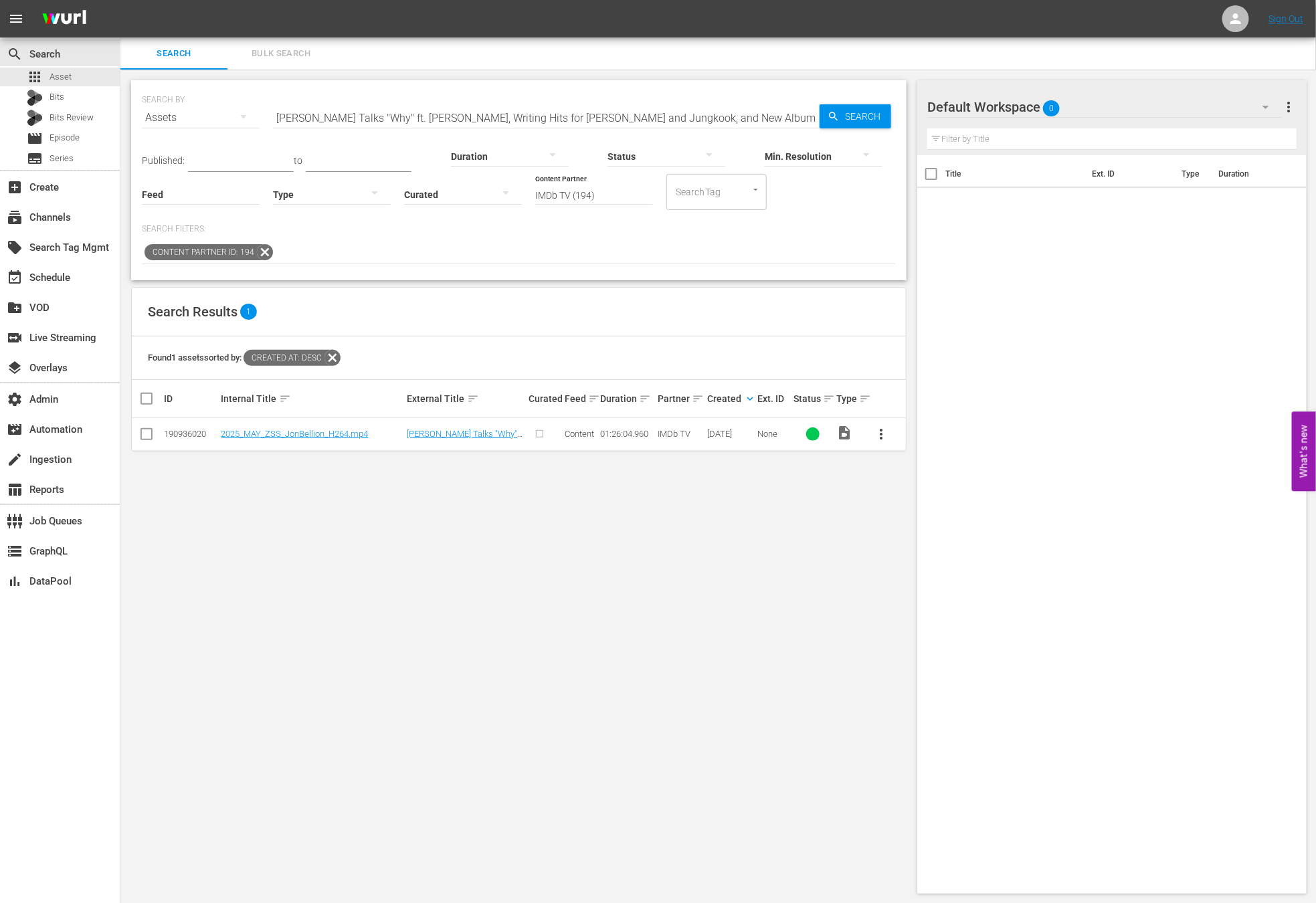
drag, startPoint x: 262, startPoint y: 253, endPoint x: 344, endPoint y: 346, distance: 124.0
click at [365, 263] on div "Content Partner ID: 194" at bounding box center [519, 254] width 754 height 23
click at [342, 359] on icon at bounding box center [333, 358] width 17 height 17
click at [729, 115] on input "Jon Bellion Talks "Why" ft. Luke Combs, Writing Hits for Bieber and Jungkook, a…" at bounding box center [546, 117] width 547 height 32
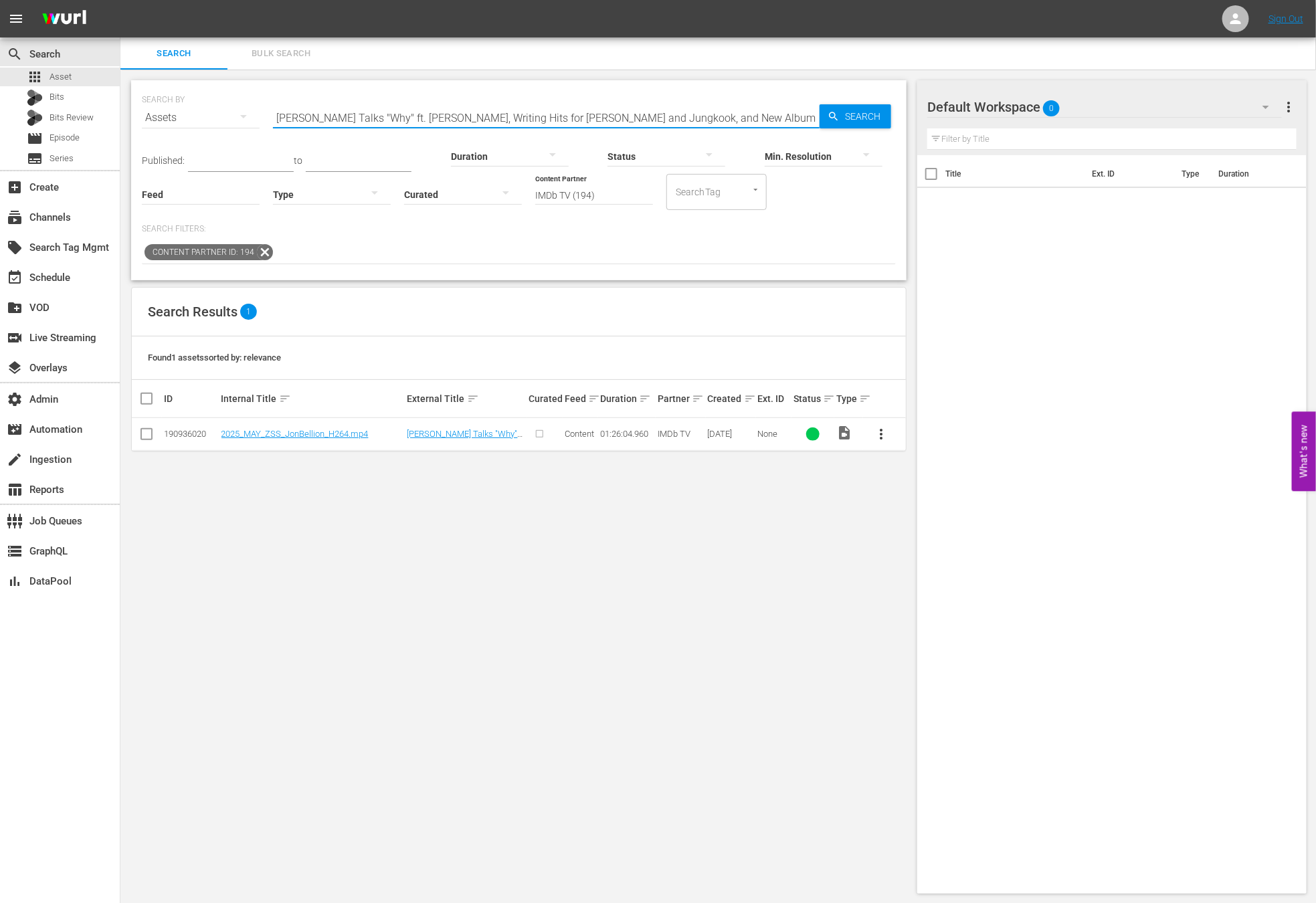
click at [729, 115] on input "Jon Bellion Talks "Why" ft. Luke Combs, Writing Hits for Bieber and Jungkook, a…" at bounding box center [546, 117] width 547 height 32
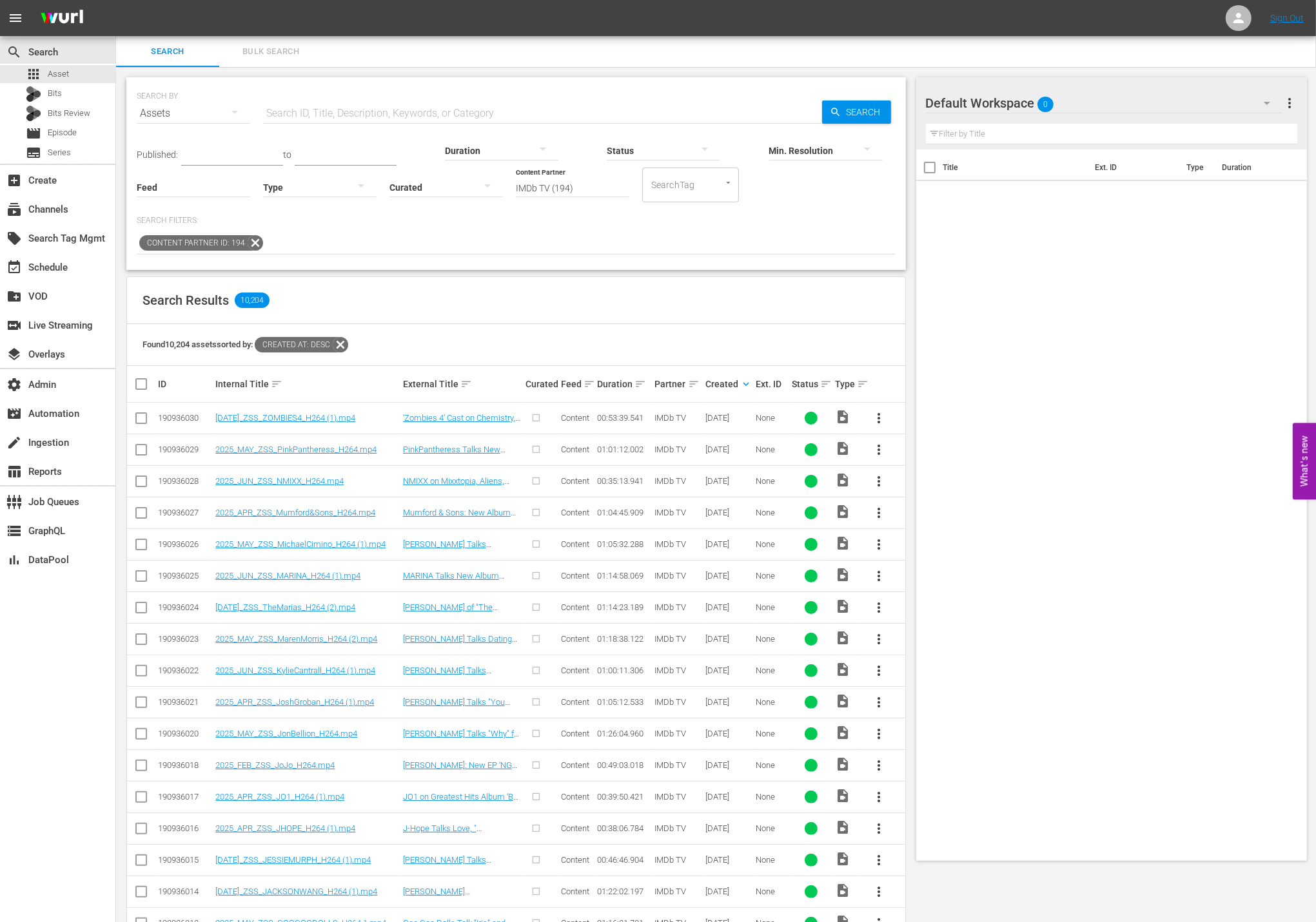
scroll to position [170, 0]
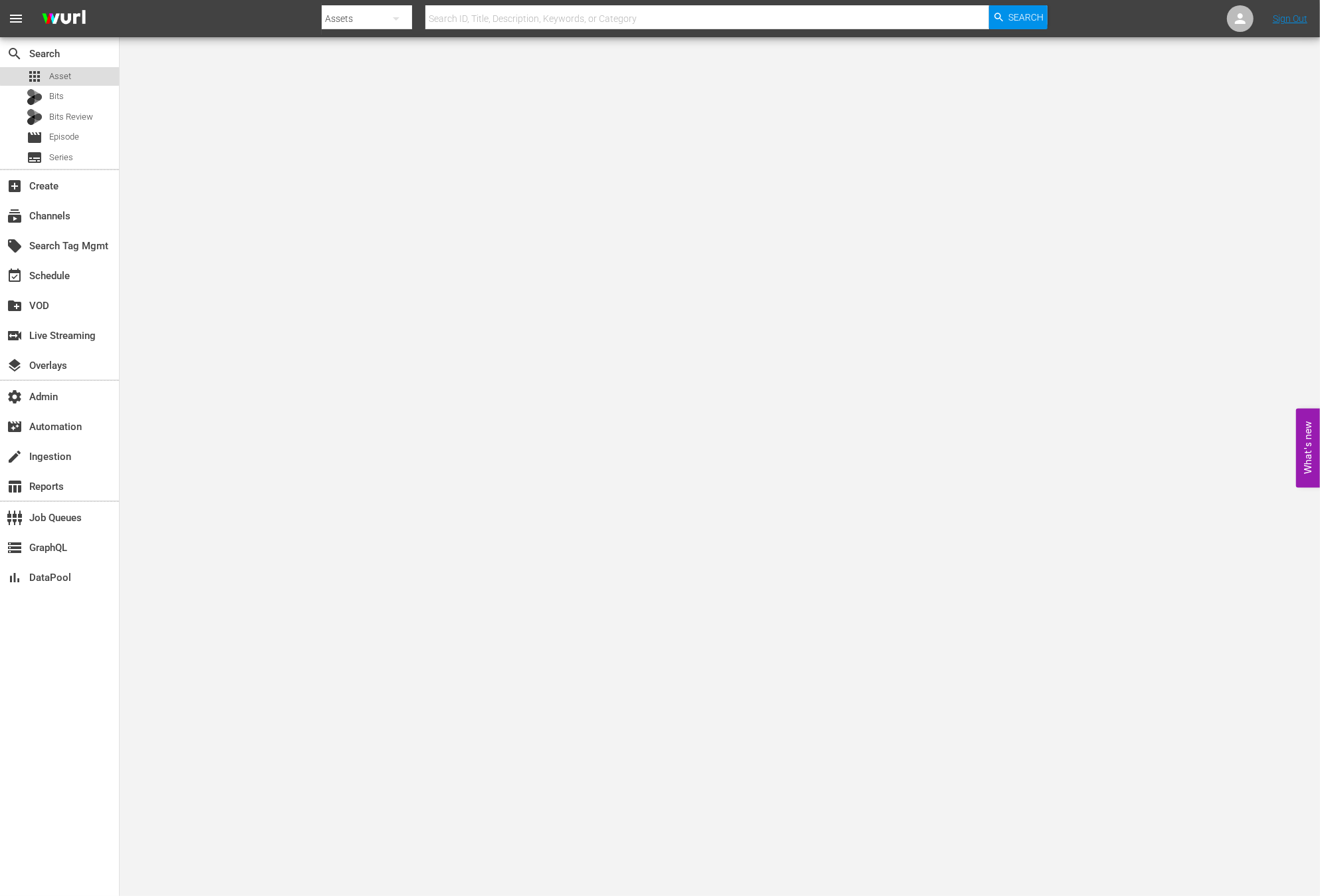
click at [63, 75] on span "Asset" at bounding box center [60, 77] width 22 height 13
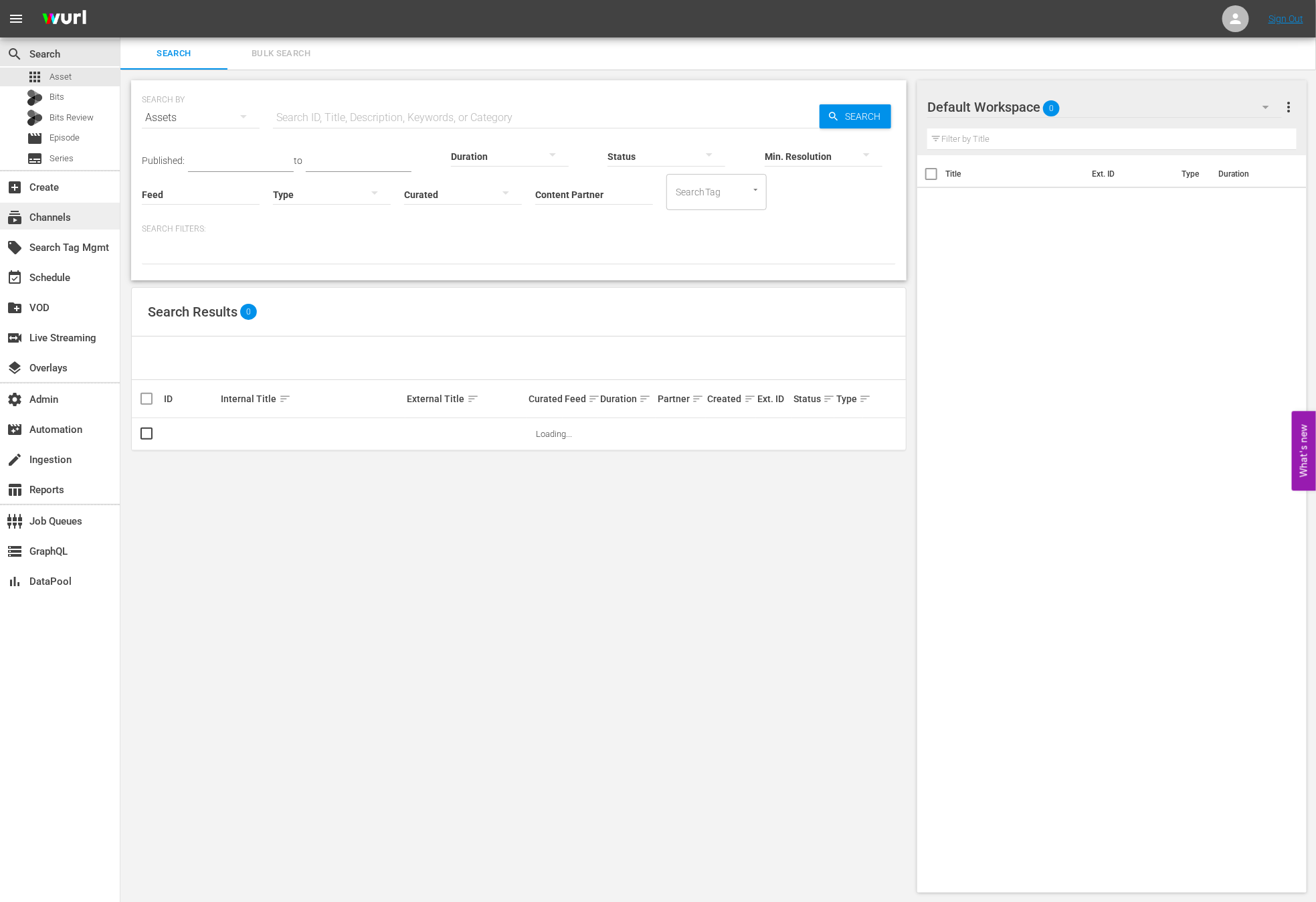
click at [83, 219] on div "subscriptions Channels" at bounding box center [60, 216] width 120 height 27
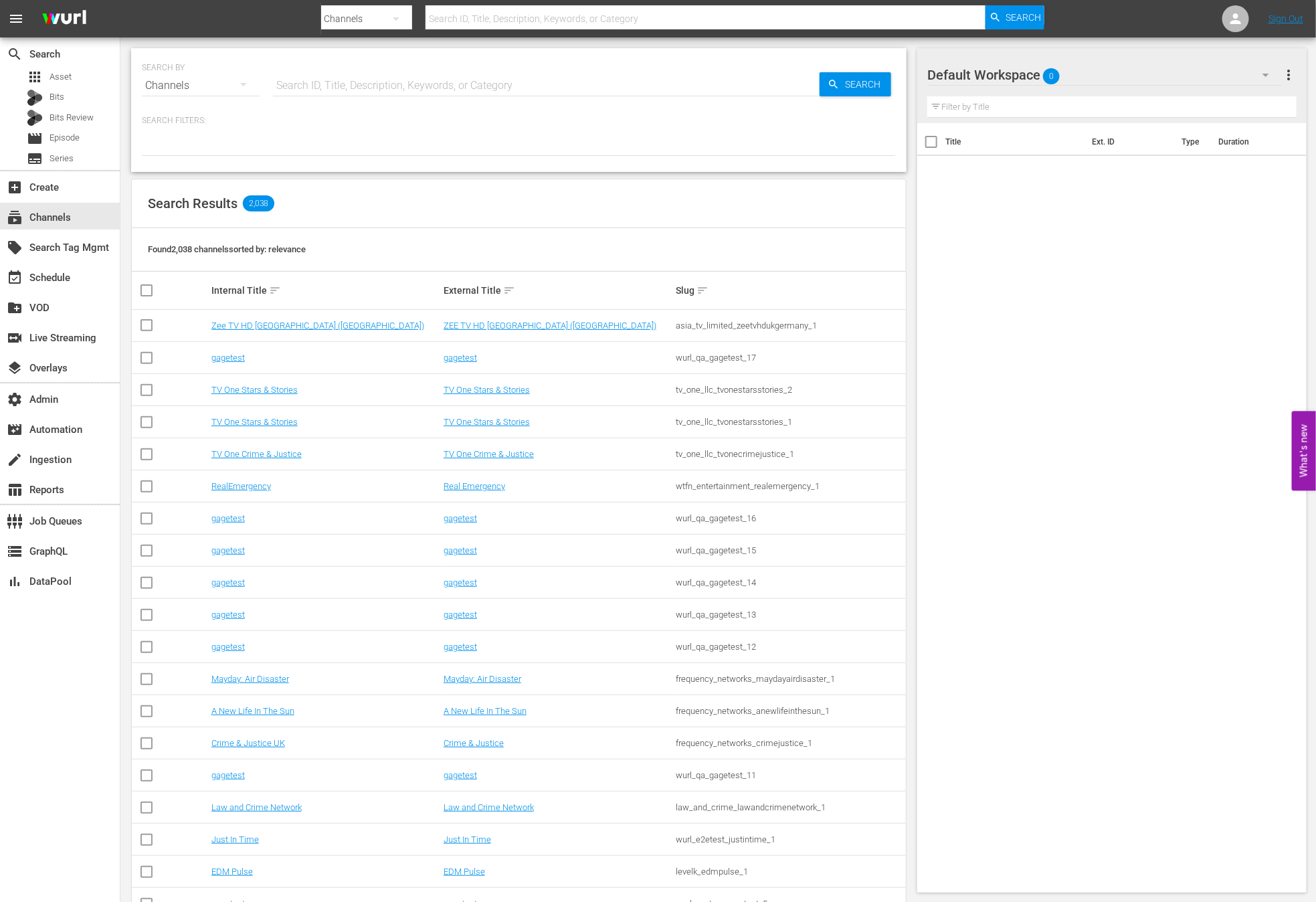
click at [324, 88] on input "text" at bounding box center [546, 85] width 547 height 32
type input "msg"
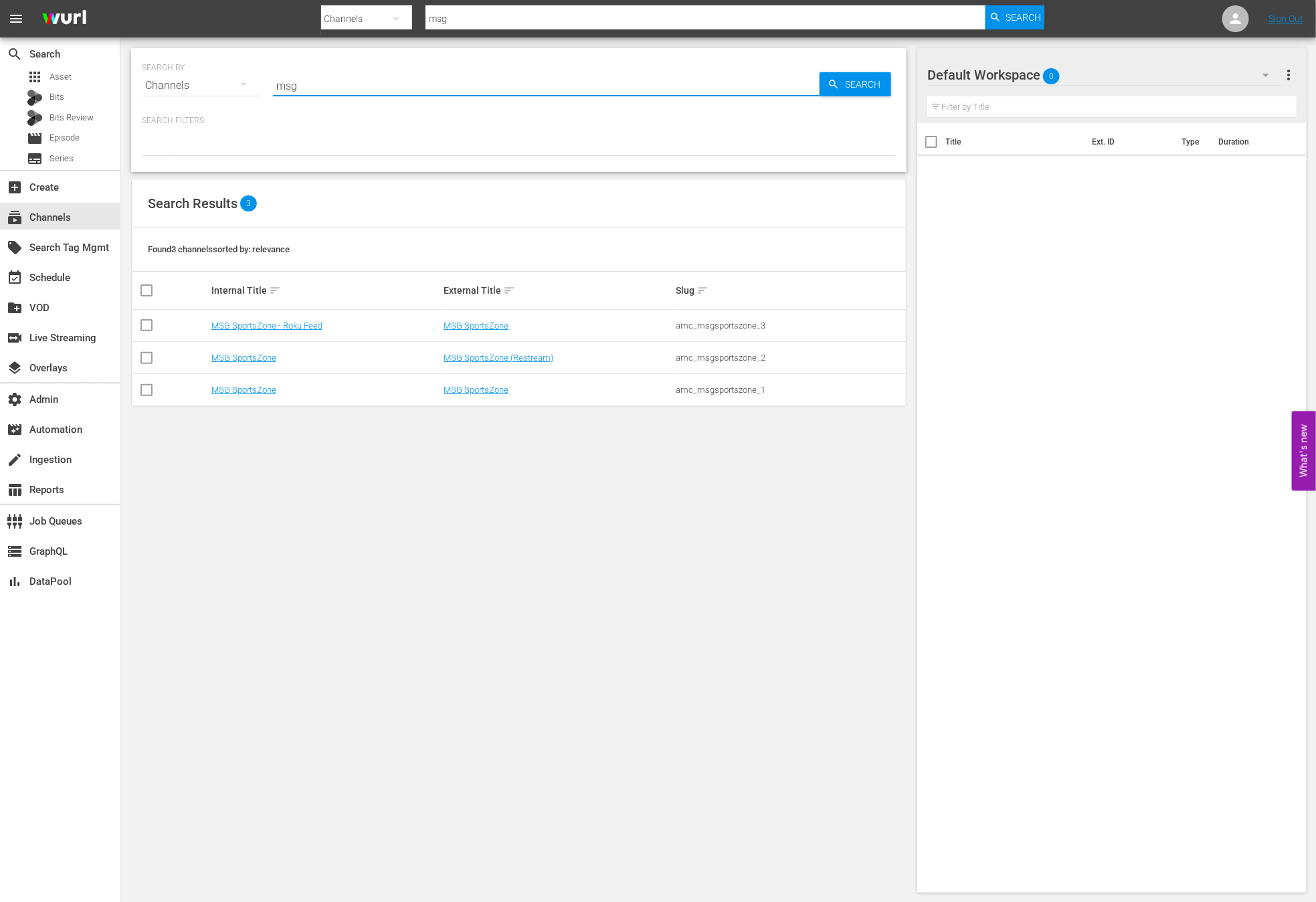
drag, startPoint x: 485, startPoint y: 646, endPoint x: 498, endPoint y: 586, distance: 61.4
click at [485, 646] on div "SEARCH BY Search By Channels Search ID, Title, Description, Keywords, or Catego…" at bounding box center [518, 470] width 796 height 866
click at [471, 391] on link "MSG SportsZone" at bounding box center [475, 390] width 65 height 10
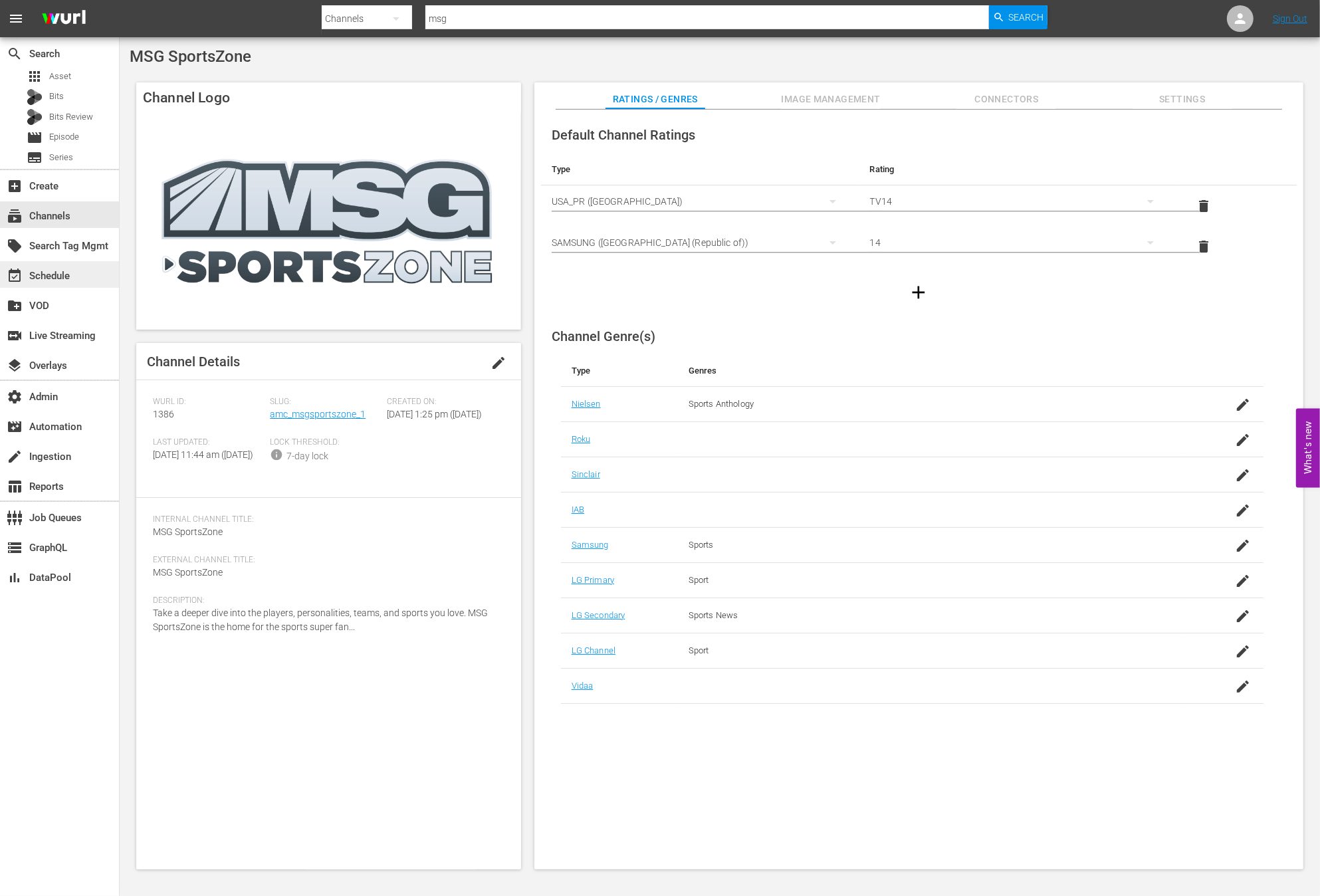
click at [80, 273] on div "event_available Schedule" at bounding box center [60, 275] width 119 height 27
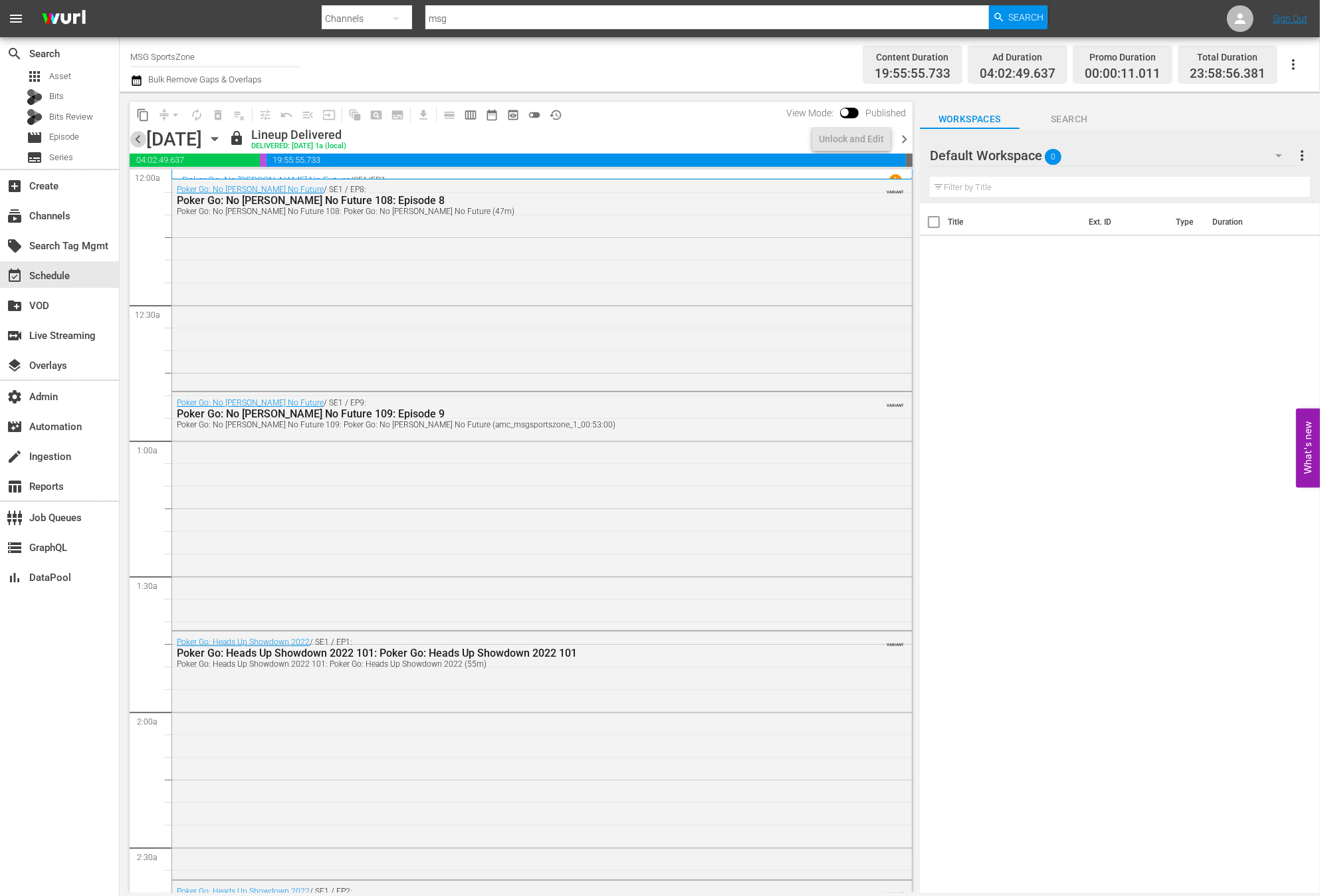
click at [134, 140] on span "chevron_left" at bounding box center [137, 138] width 16 height 16
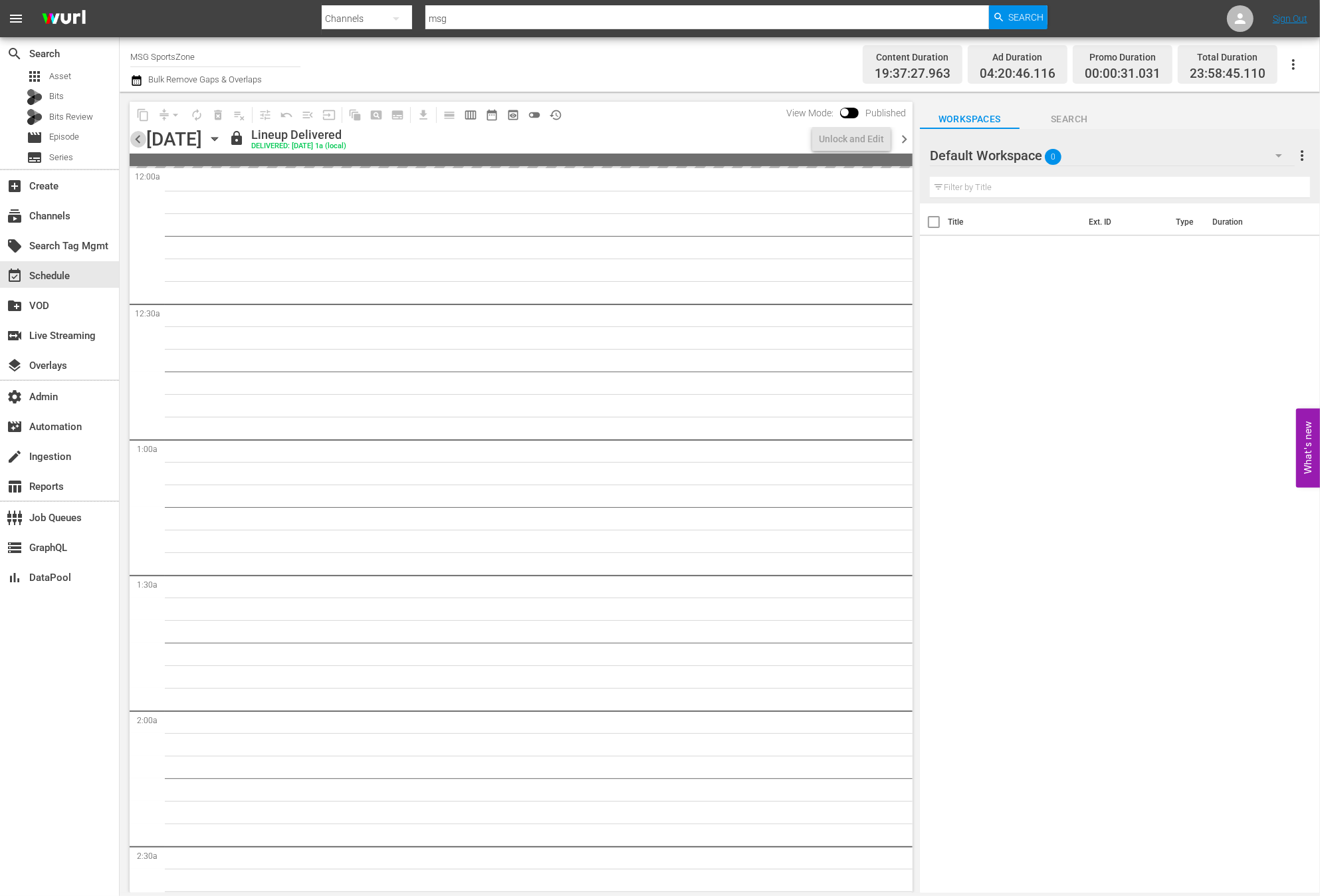
click at [135, 141] on span "chevron_left" at bounding box center [137, 138] width 16 height 16
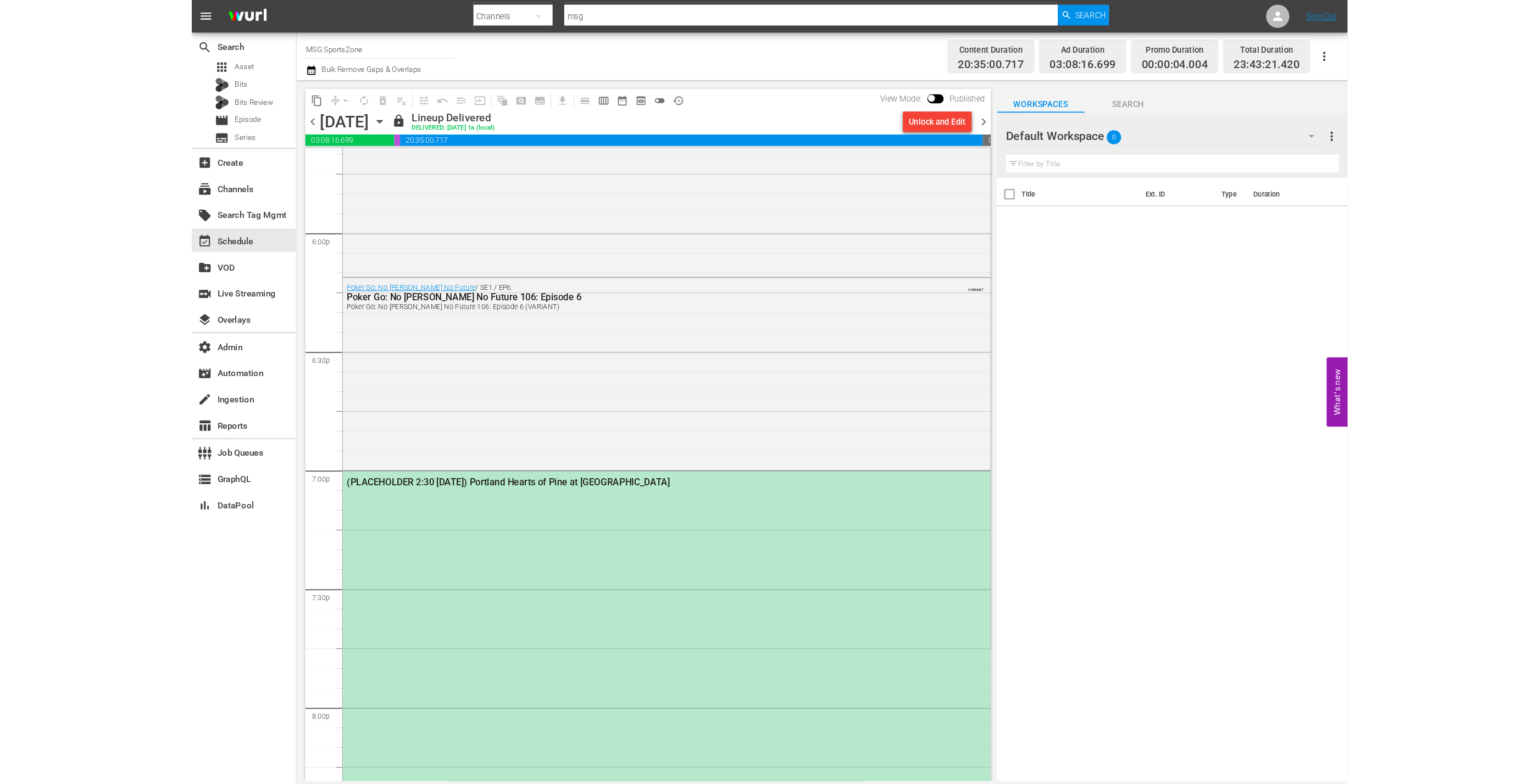
scroll to position [4181, 0]
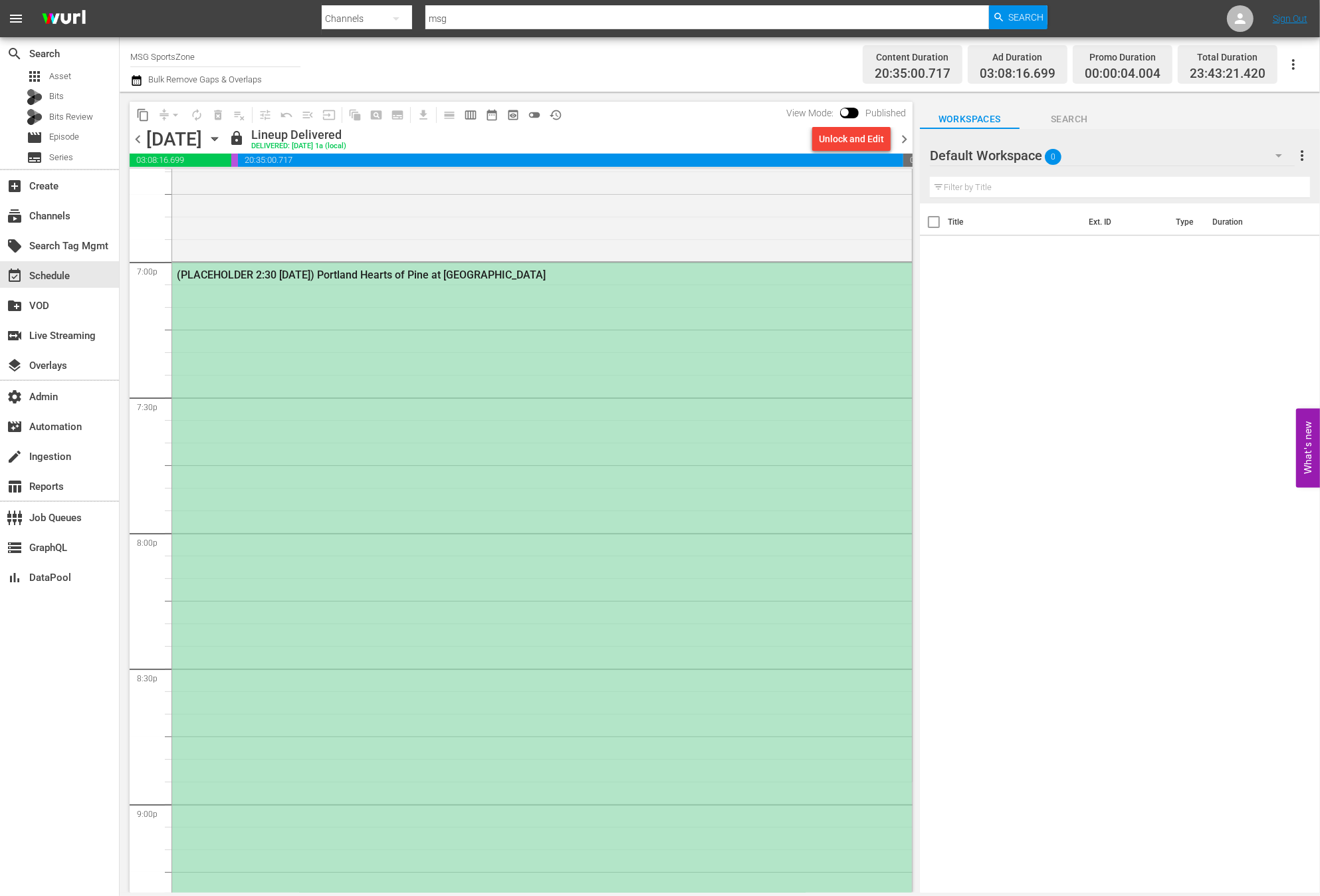
click at [389, 426] on div "(PLACEHOLDER 2:30 [DATE]) Portland Hearts of Pine at [GEOGRAPHIC_DATA]" at bounding box center [542, 599] width 740 height 674
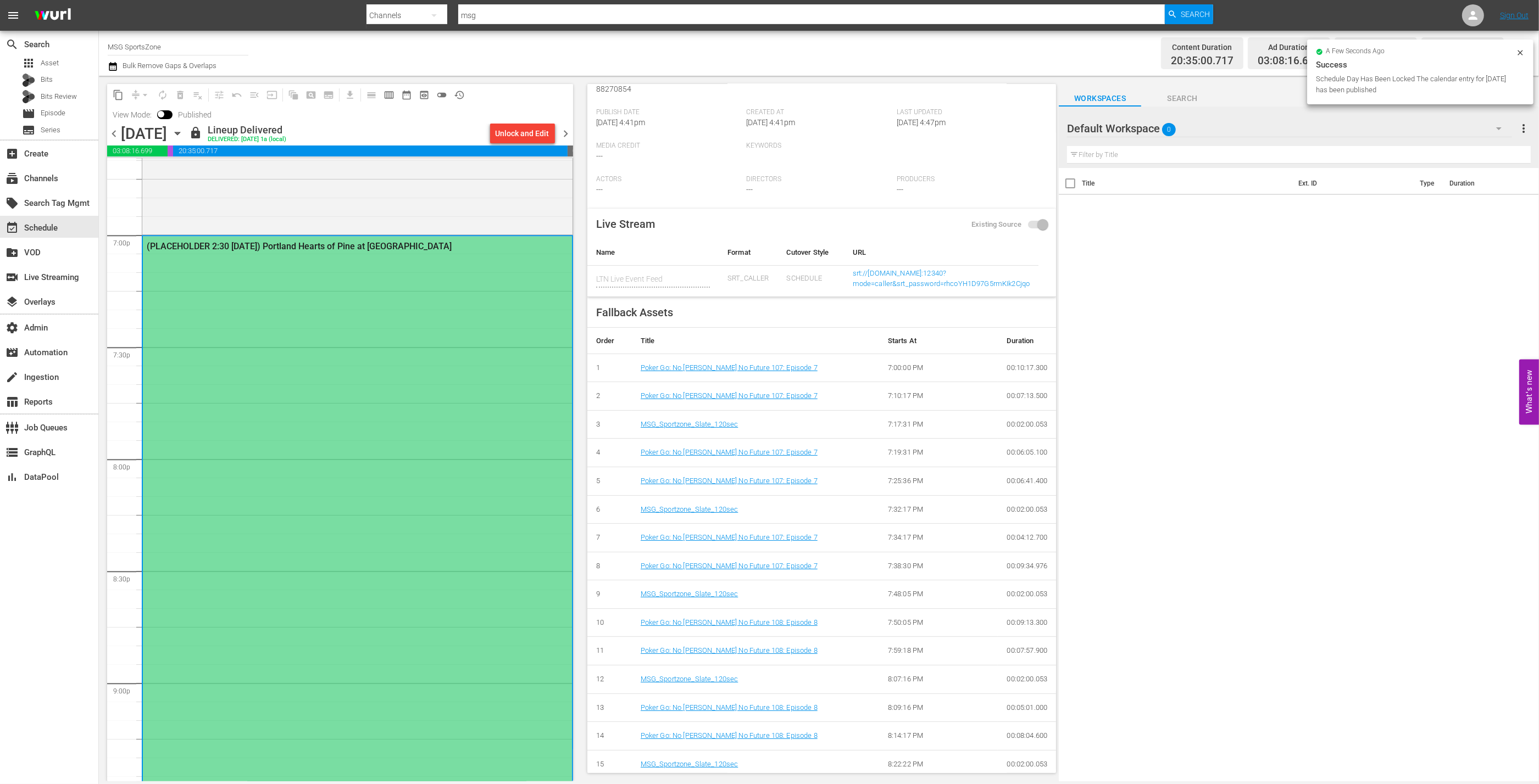
scroll to position [0, 0]
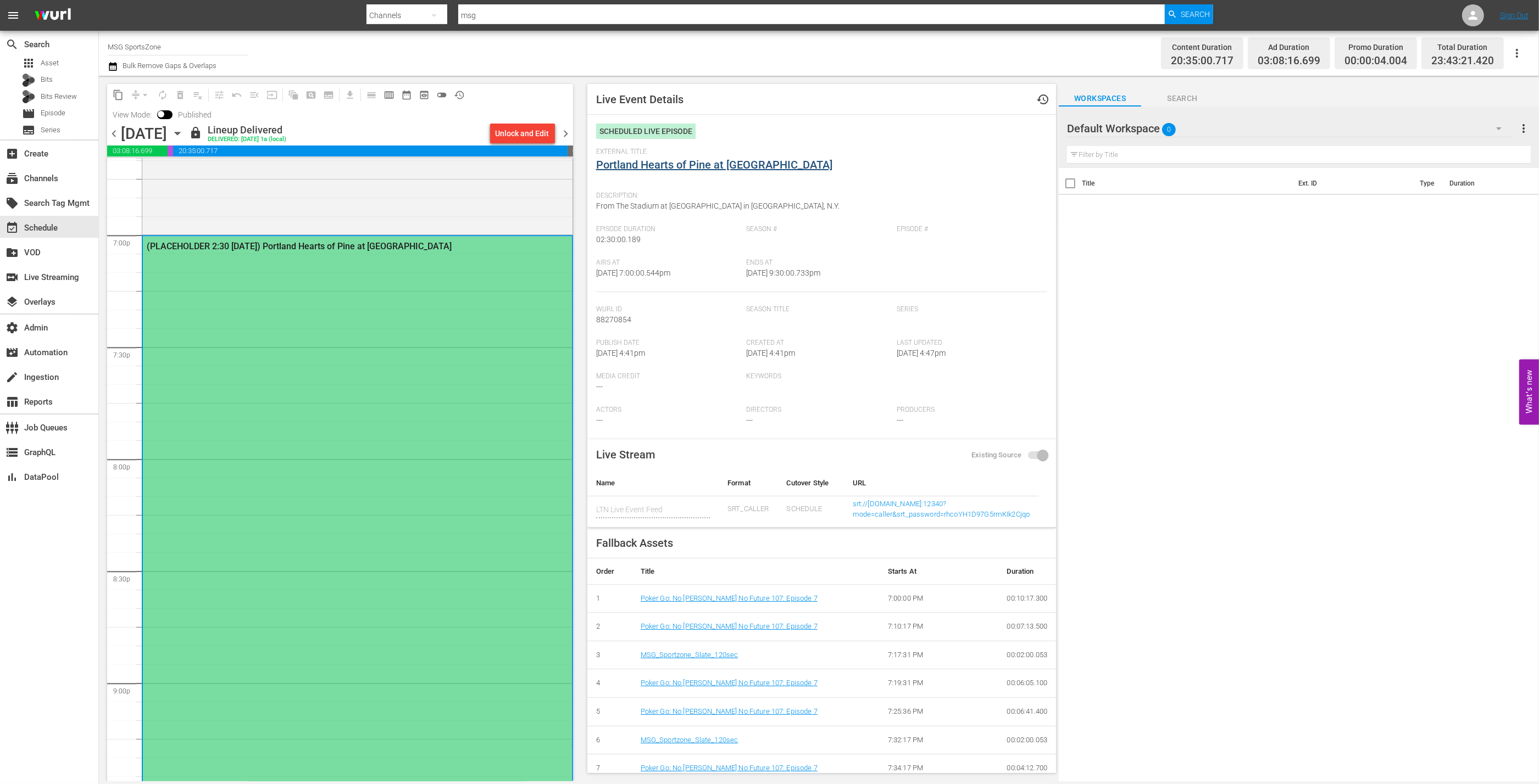
drag, startPoint x: 829, startPoint y: 164, endPoint x: 597, endPoint y: 168, distance: 232.0
click at [597, 168] on div "External Title Portland Hearts of Pine at [GEOGRAPHIC_DATA]" at bounding box center [822, 167] width 451 height 38
copy link "Portland Hearts of Pine at [GEOGRAPHIC_DATA]"
drag, startPoint x: 594, startPoint y: 165, endPoint x: 849, endPoint y: 159, distance: 255.1
click at [849, 159] on div "Live Event Details history Scheduled Live Episode External Title Portland Heart…" at bounding box center [822, 429] width 469 height 689
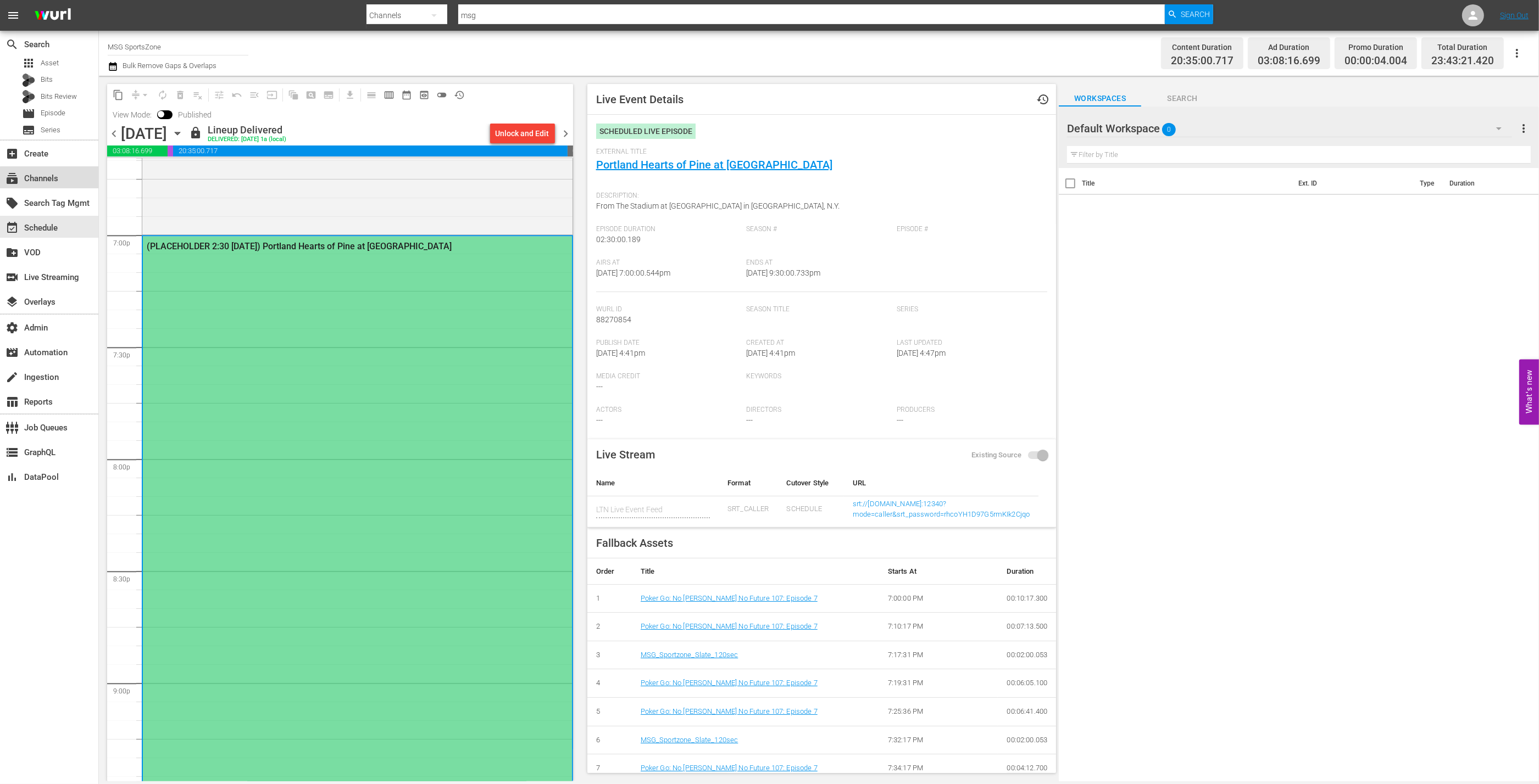
click at [52, 182] on div "subscriptions Channels" at bounding box center [30, 176] width 61 height 10
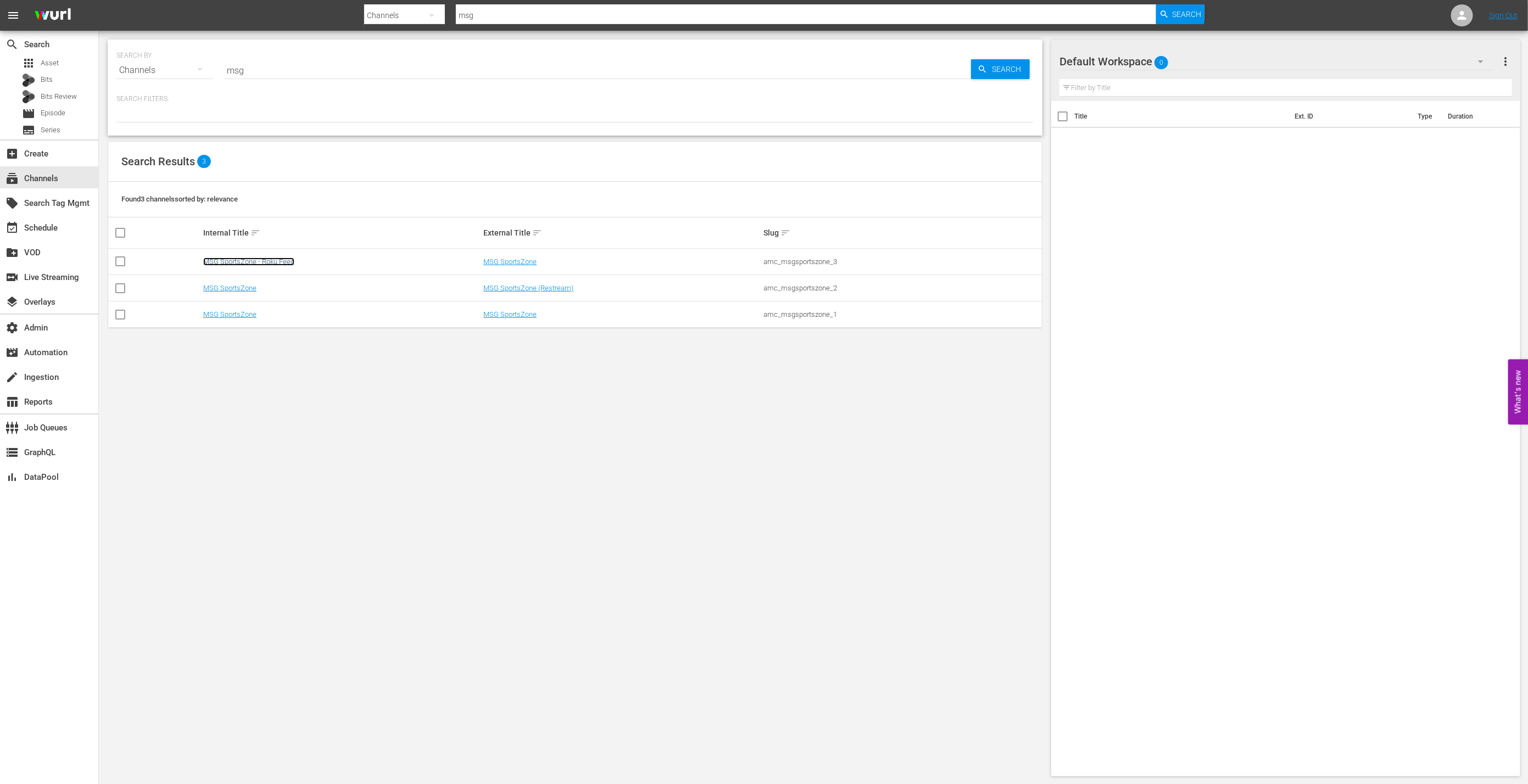
click at [280, 259] on link "MSG SportsZone - Roku Feed" at bounding box center [249, 261] width 91 height 8
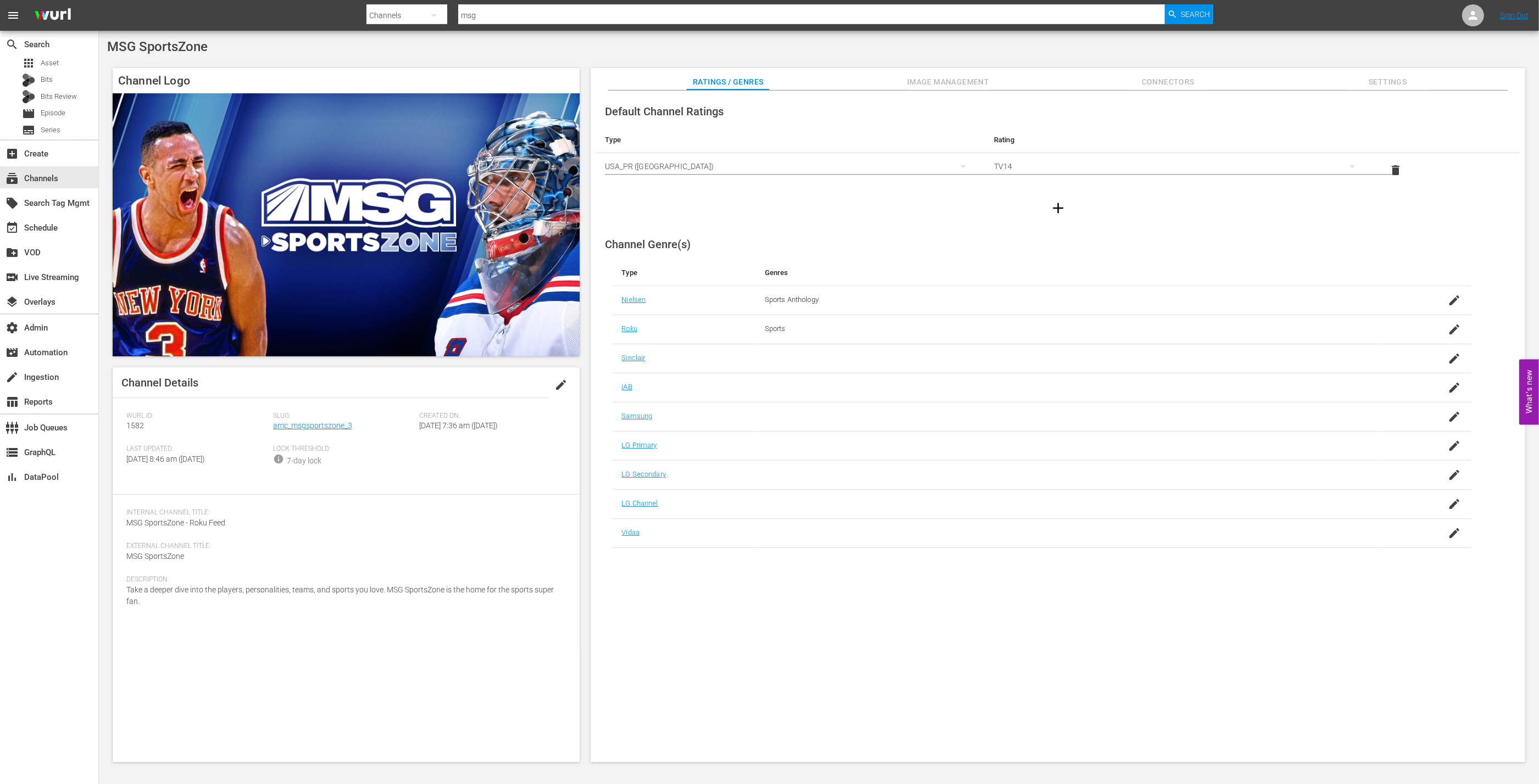
click at [902, 84] on div "Ratings / Genres Image Management Connectors Settings" at bounding box center [1058, 79] width 880 height 22
click at [934, 84] on span "Image Management" at bounding box center [949, 82] width 83 height 14
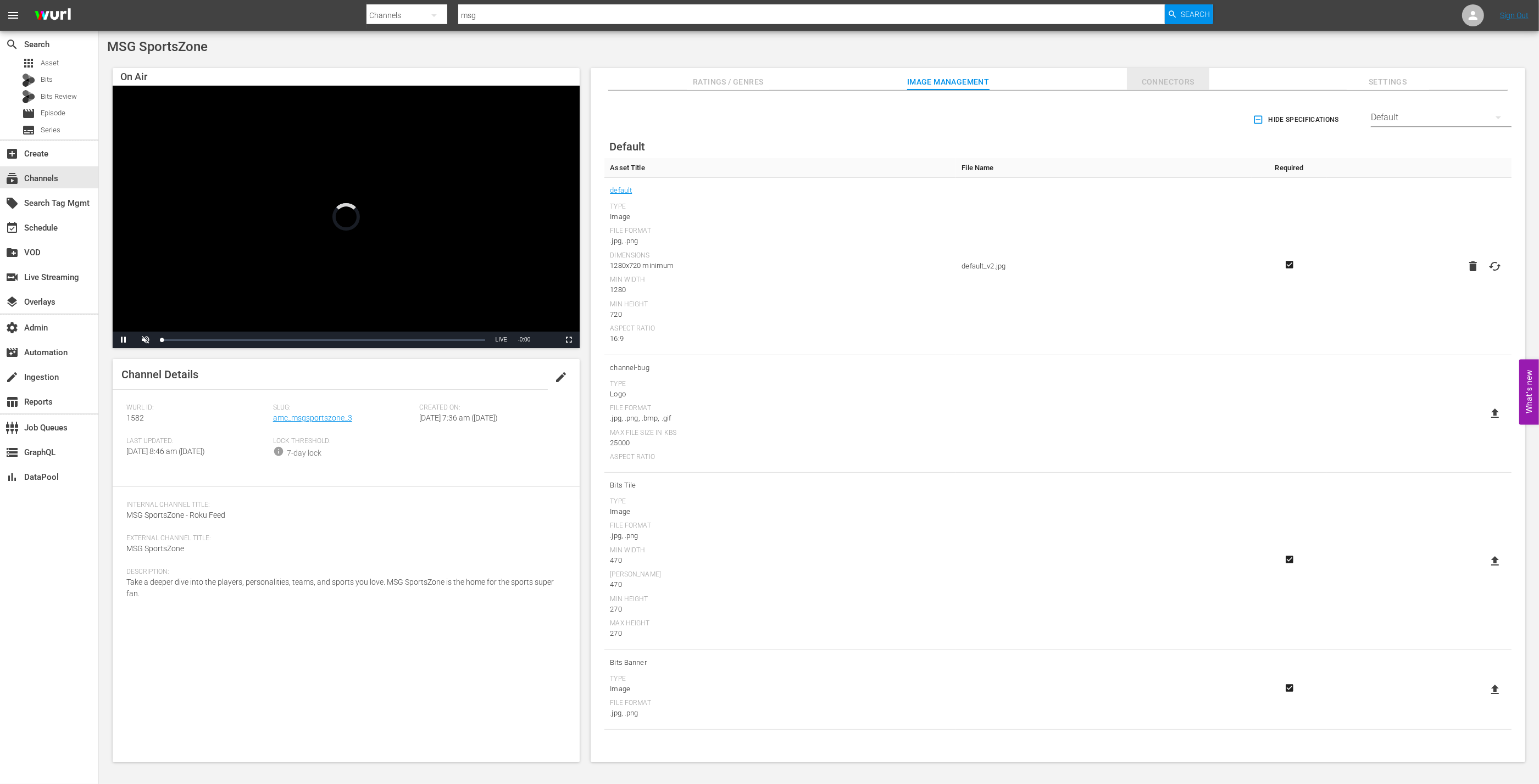
click at [1090, 83] on span "Connectors" at bounding box center [1168, 82] width 83 height 14
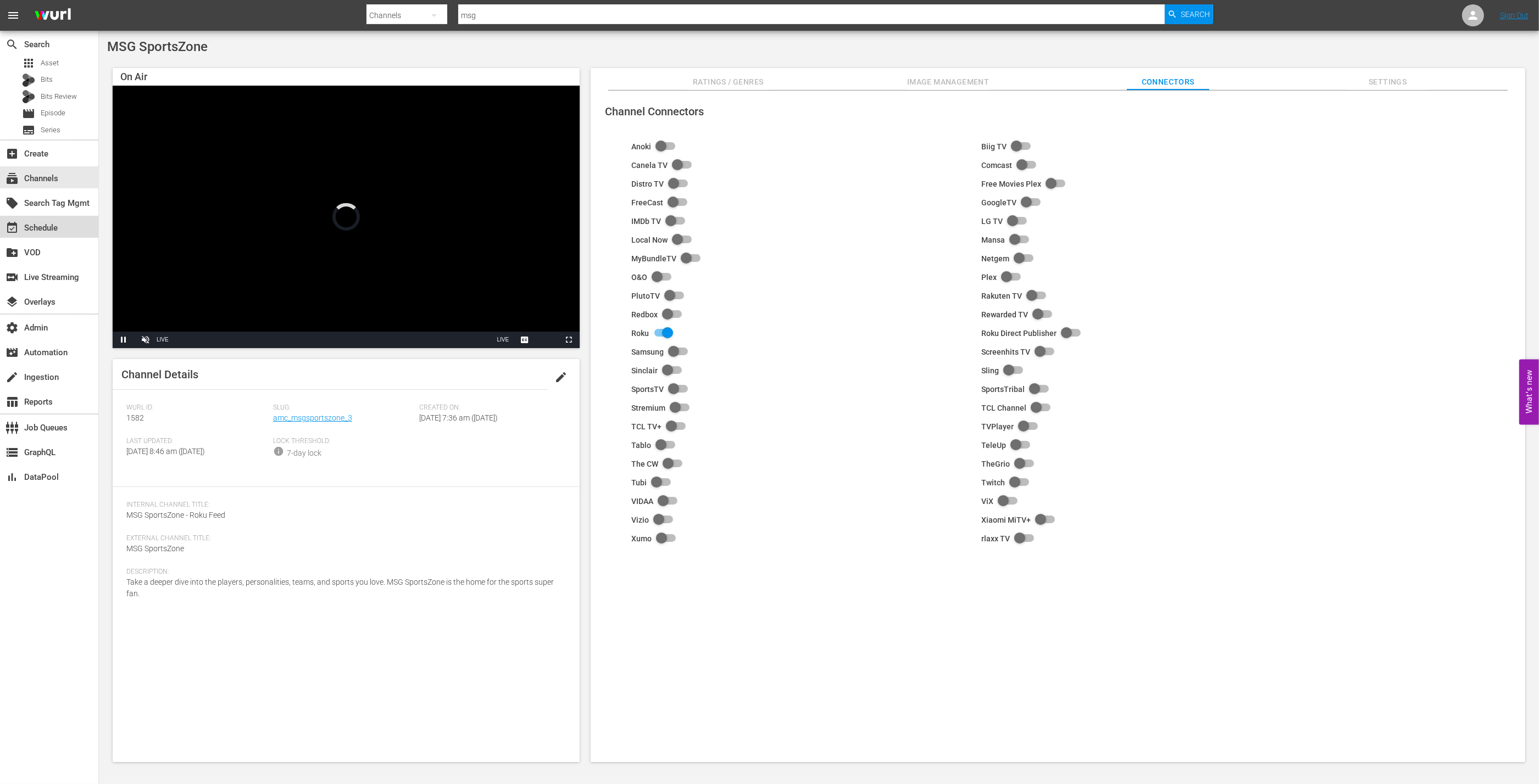
click at [68, 223] on div "event_available Schedule" at bounding box center [49, 227] width 99 height 22
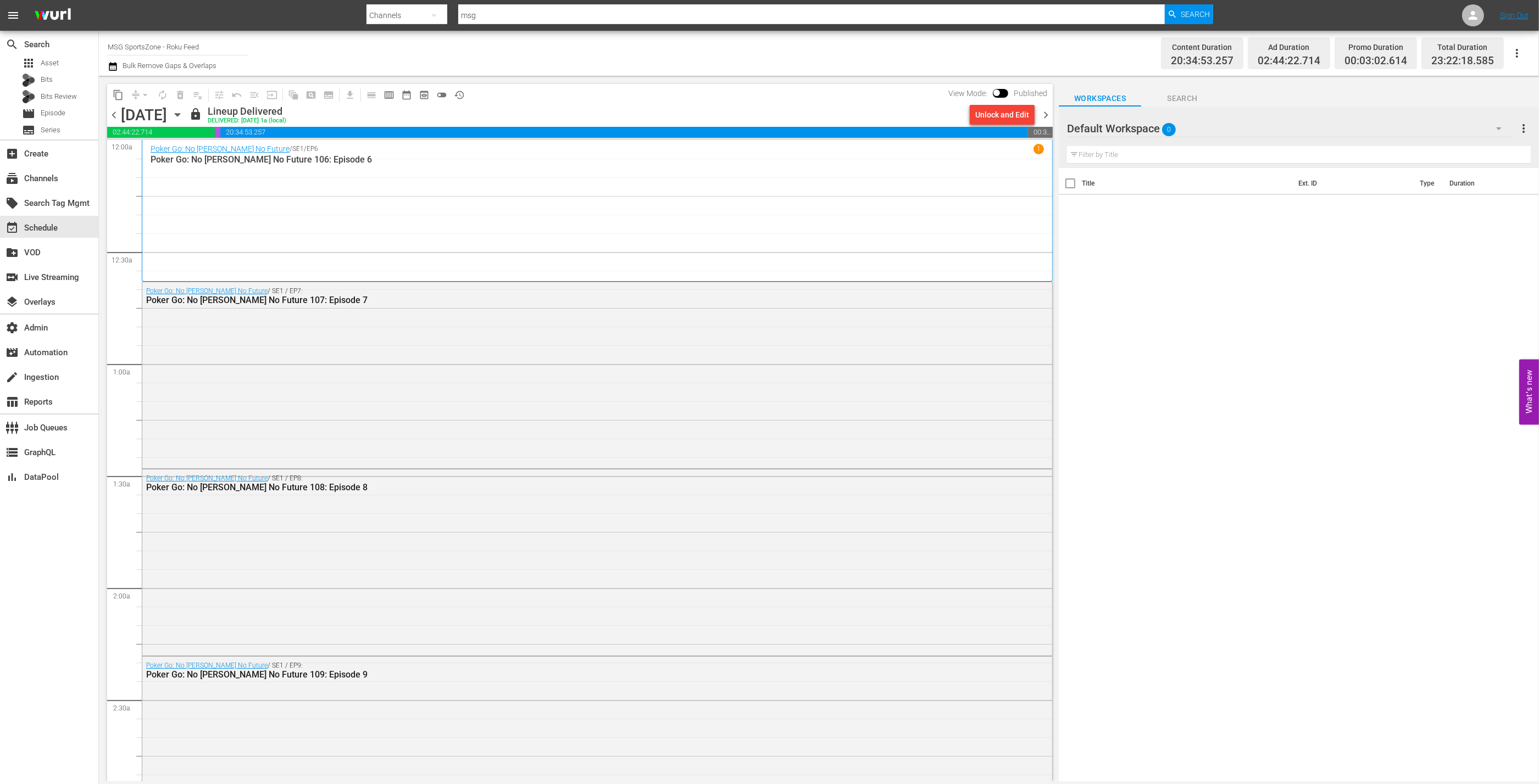
click at [323, 241] on div "Poker Go: No [PERSON_NAME] No Future / SE1 / EP6 1 Poker Go: No [PERSON_NAME] N…" at bounding box center [597, 210] width 893 height 133
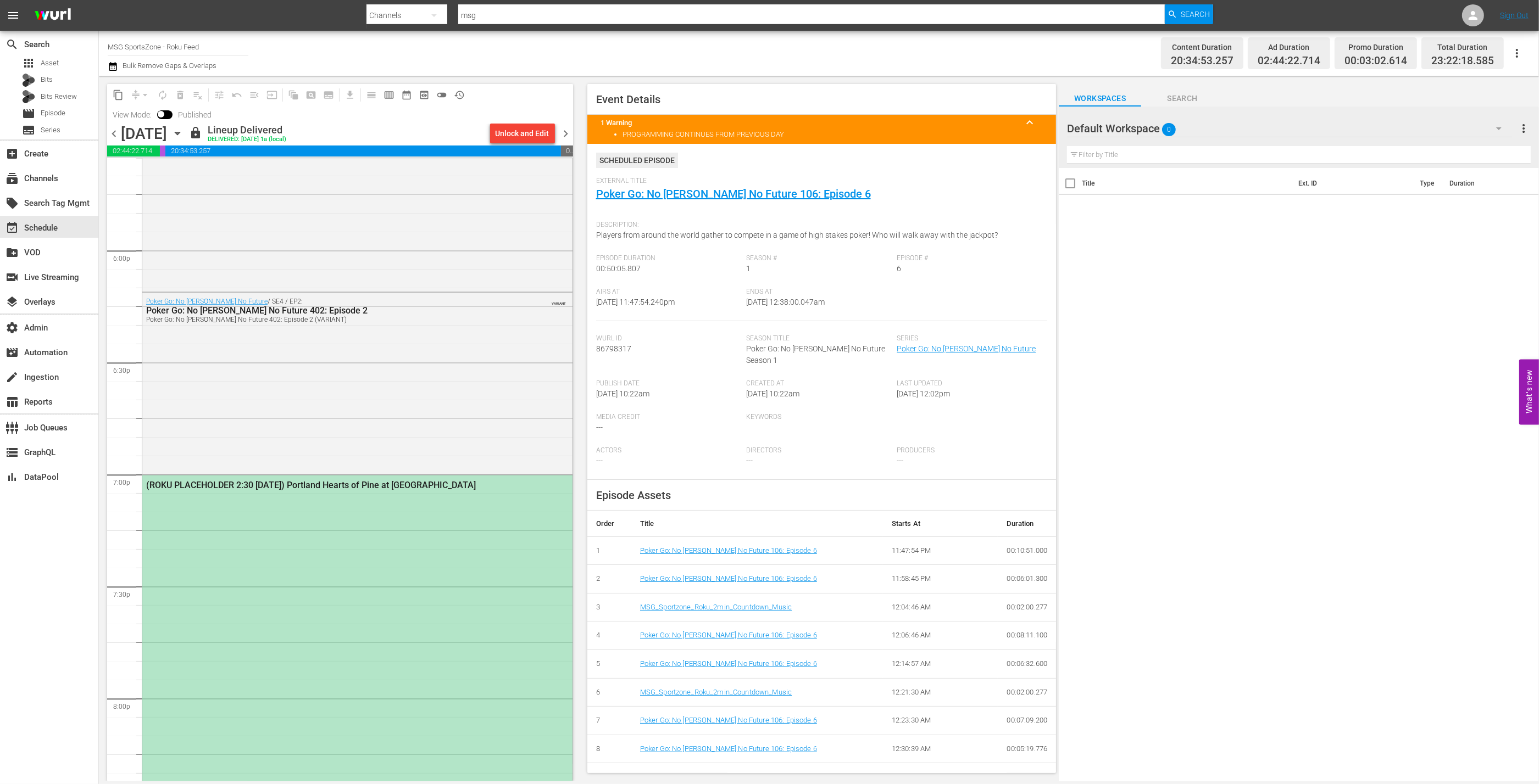
scroll to position [4092, 0]
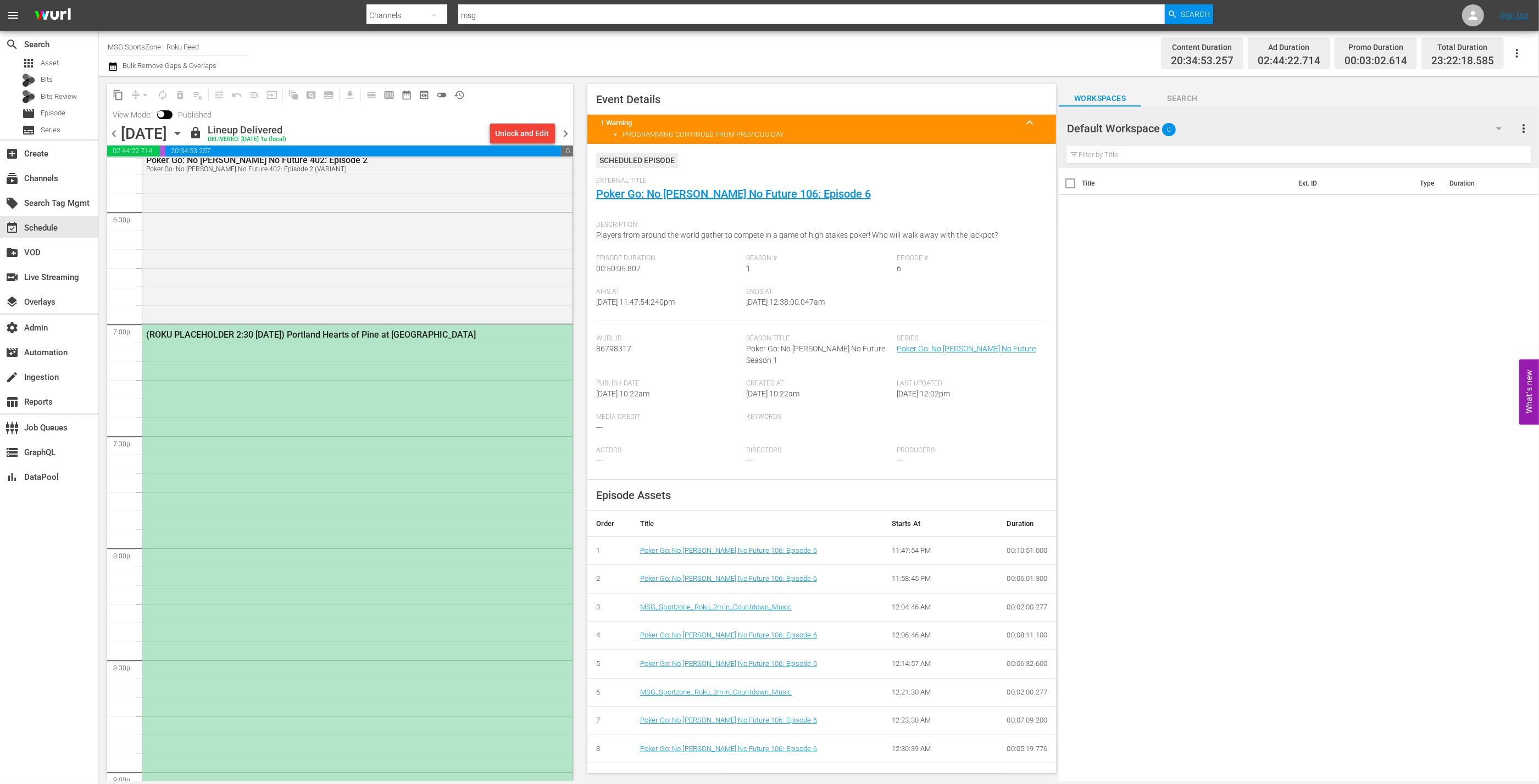
click at [400, 415] on div "(ROKU PLACEHOLDER 2:30 [DATE]) Portland Hearts of Pine at [GEOGRAPHIC_DATA]" at bounding box center [357, 603] width 430 height 557
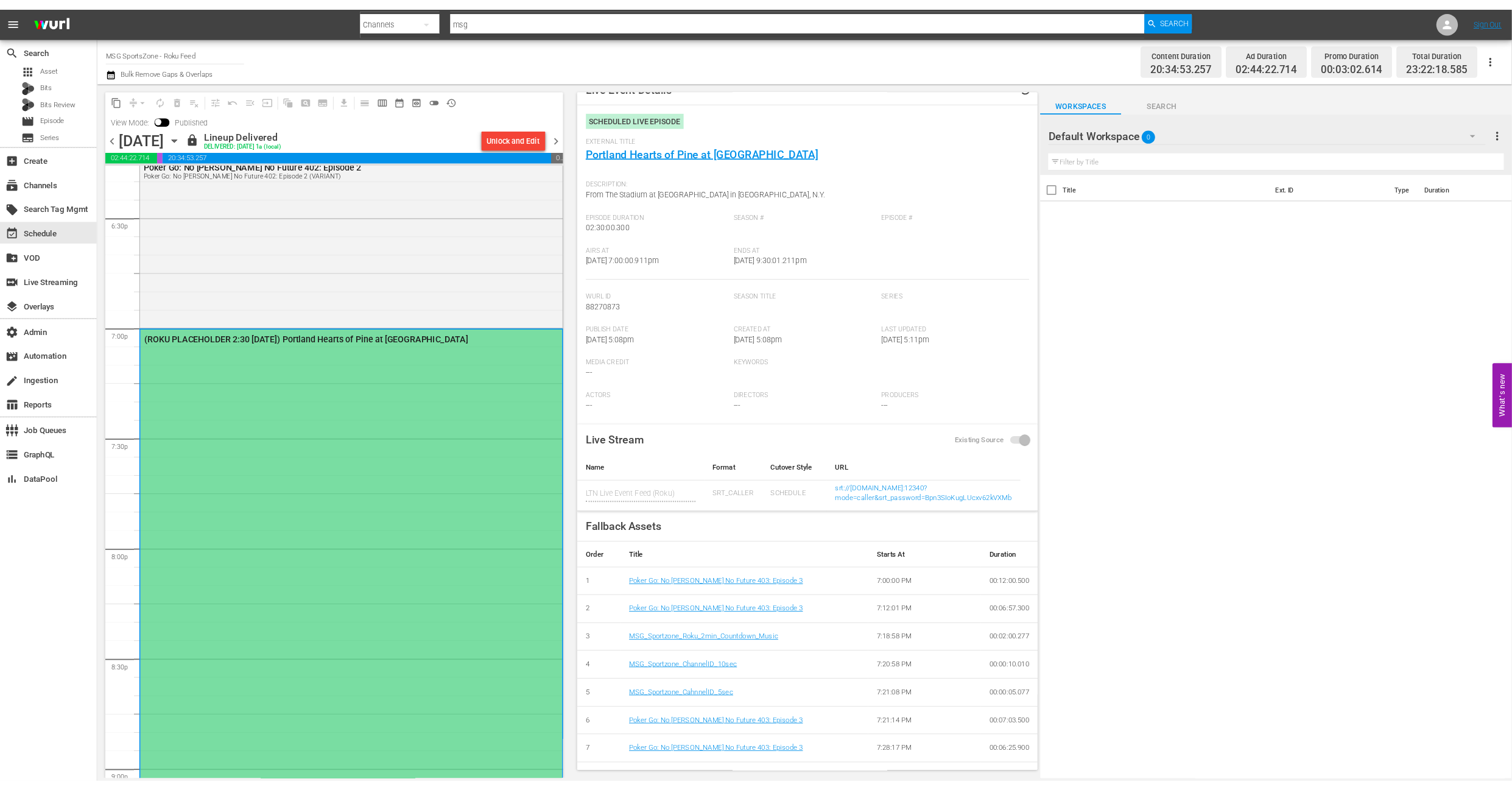
scroll to position [115, 0]
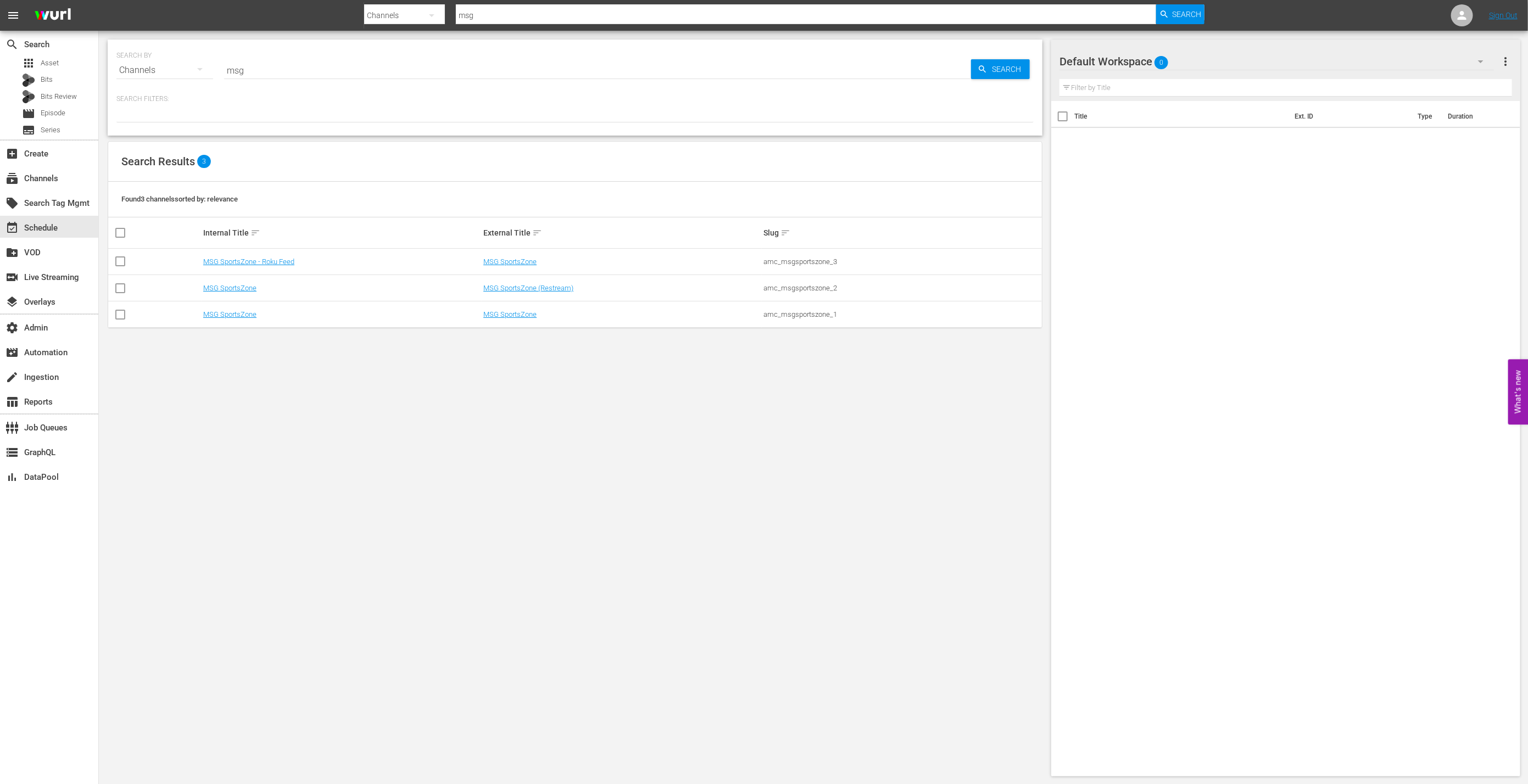
click at [749, 523] on div "SEARCH BY Search By Channels Search ID, Title, Description, Keywords, or Catego…" at bounding box center [574, 408] width 953 height 755
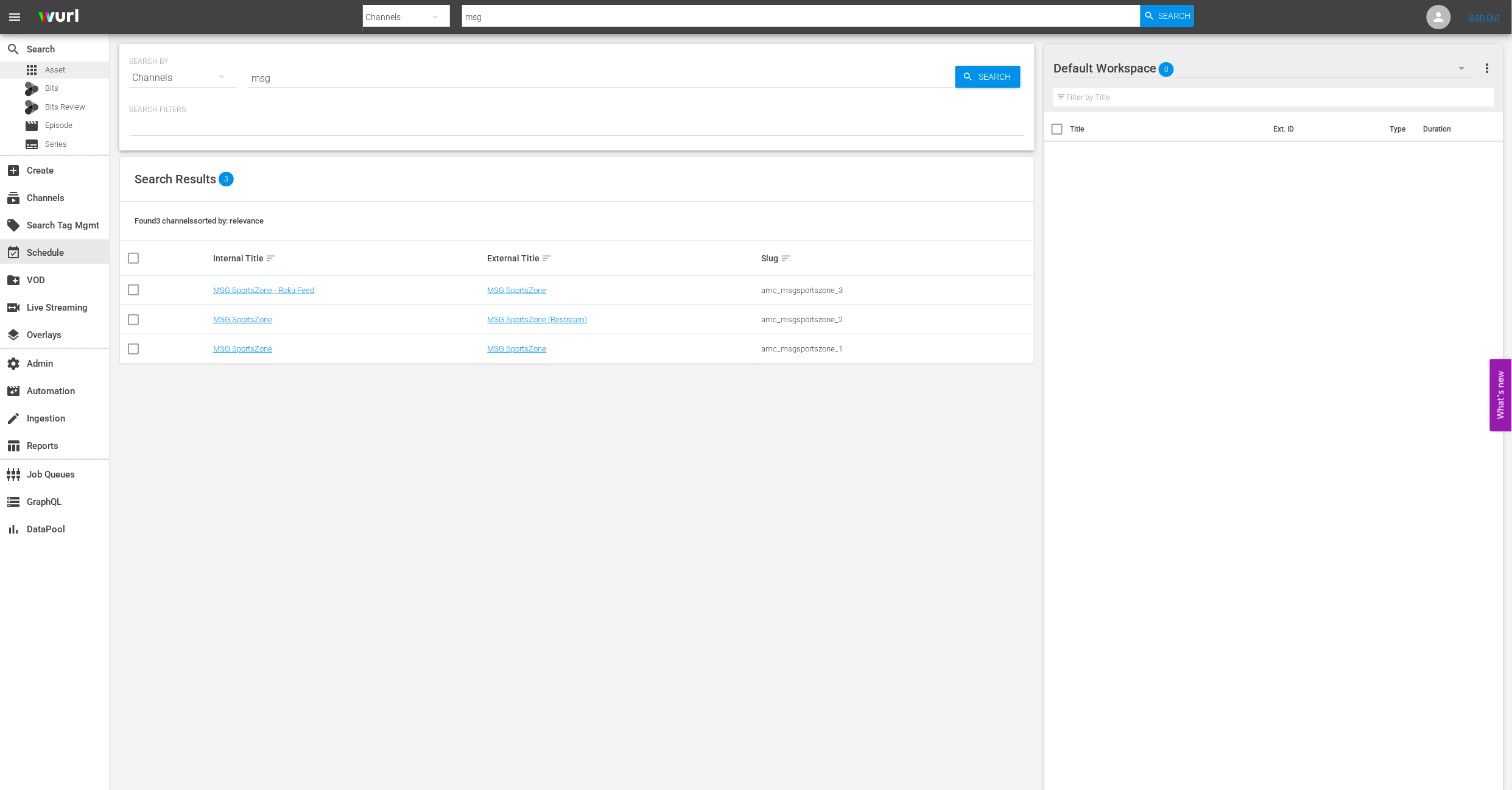
click at [72, 72] on div "apps Asset" at bounding box center [55, 70] width 109 height 17
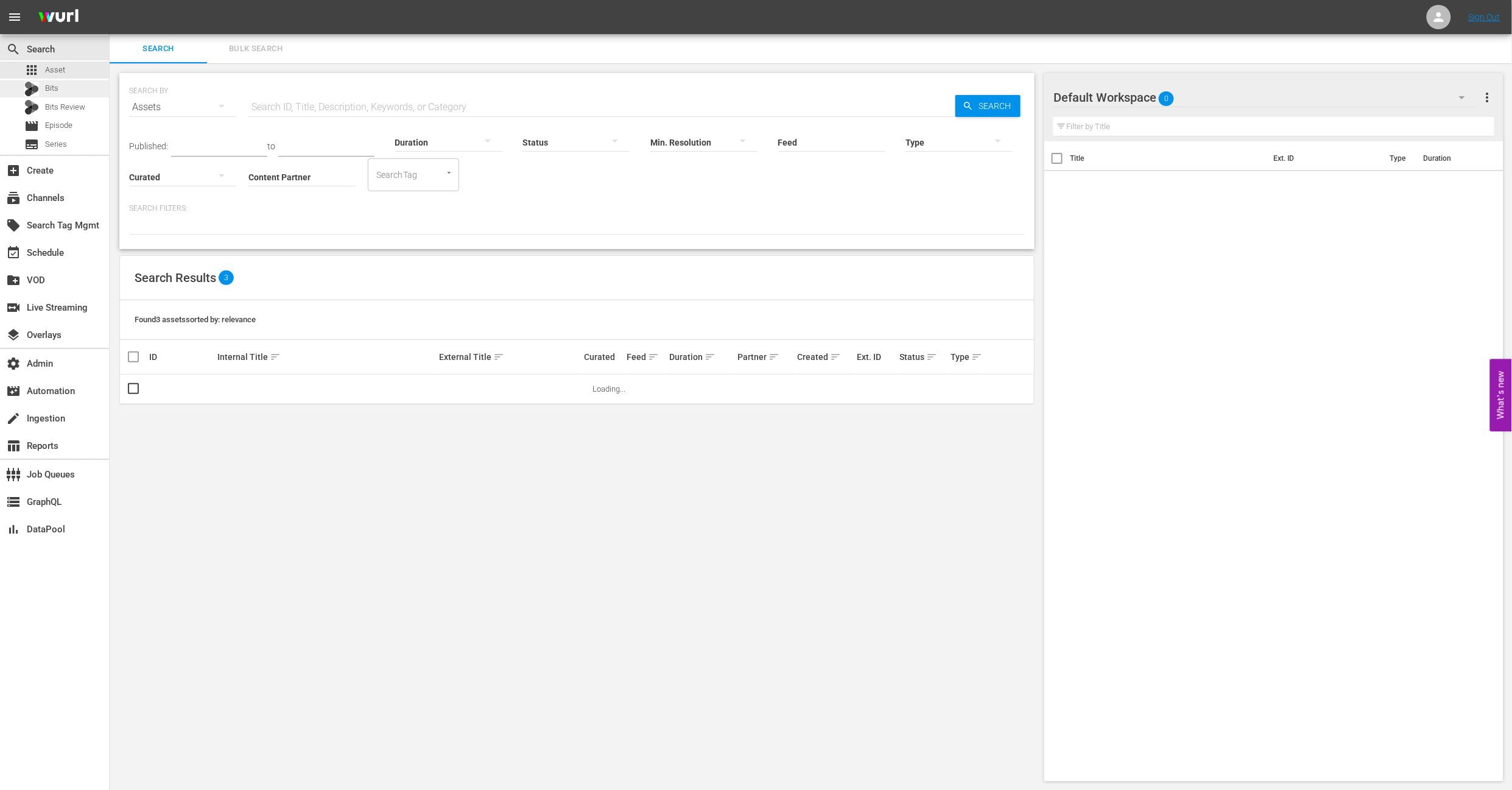
click at [65, 94] on div "Bits" at bounding box center [55, 88] width 109 height 17
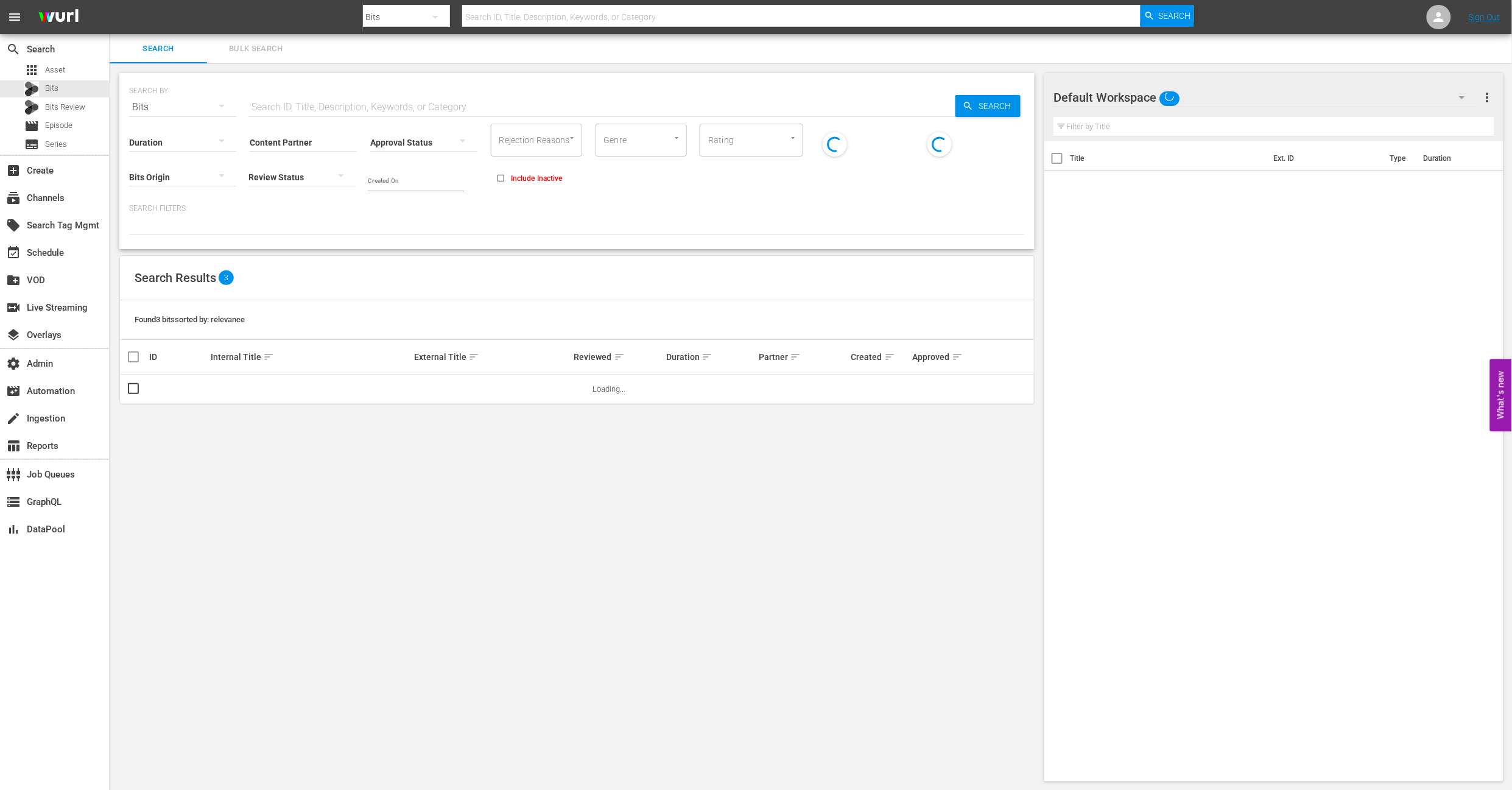
click at [309, 108] on input "text" at bounding box center [601, 107] width 707 height 29
paste input "[PERSON_NAME] executive order seeks to criminalize flag burning"
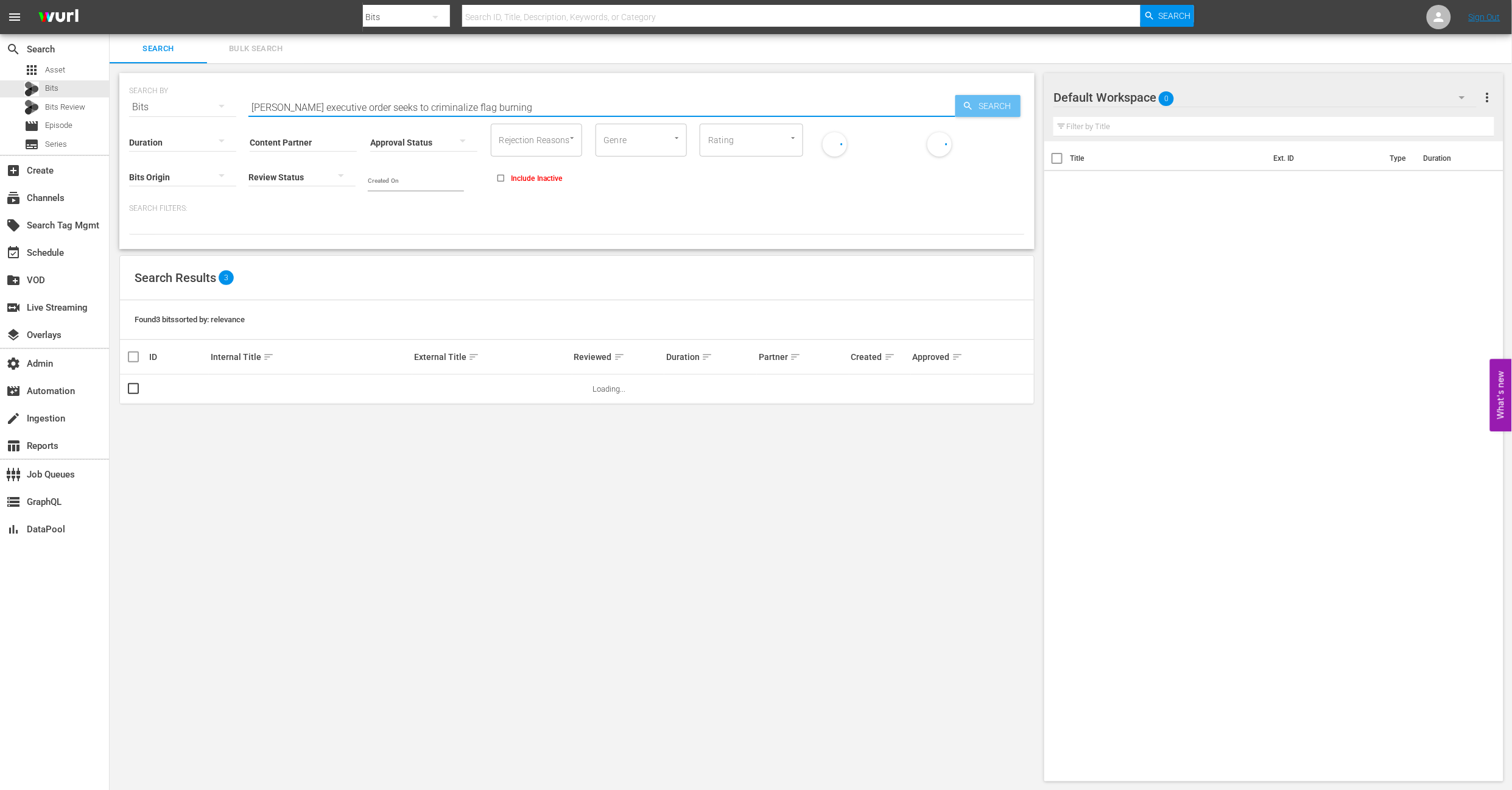
type input "[PERSON_NAME] executive order seeks to criminalize flag burning"
click at [970, 110] on icon "button" at bounding box center [968, 106] width 11 height 11
type input "[PERSON_NAME] executive order seeks to criminalize flag burning"
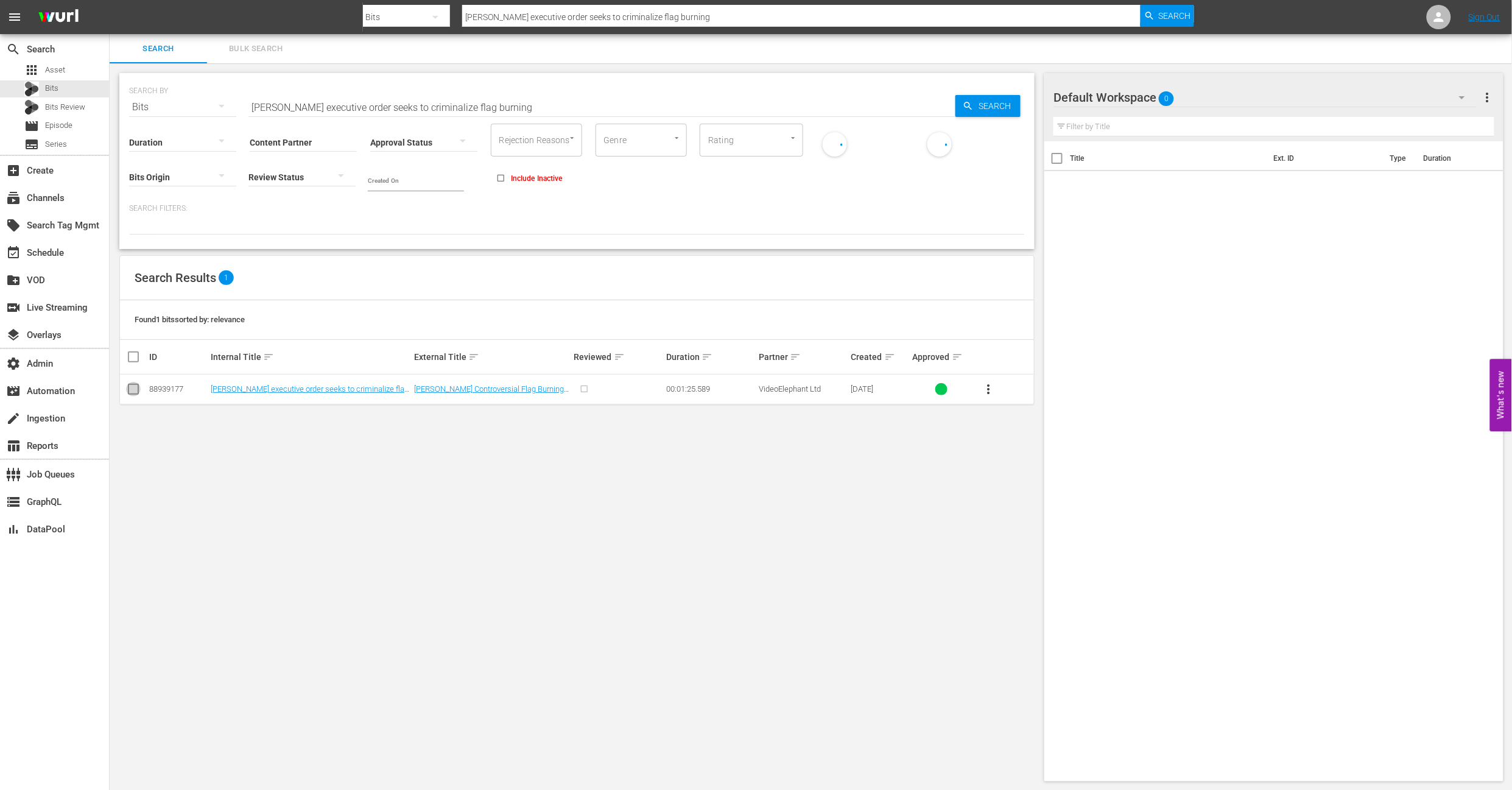
click at [136, 395] on input "checkbox" at bounding box center [133, 391] width 15 height 15
checkbox input "true"
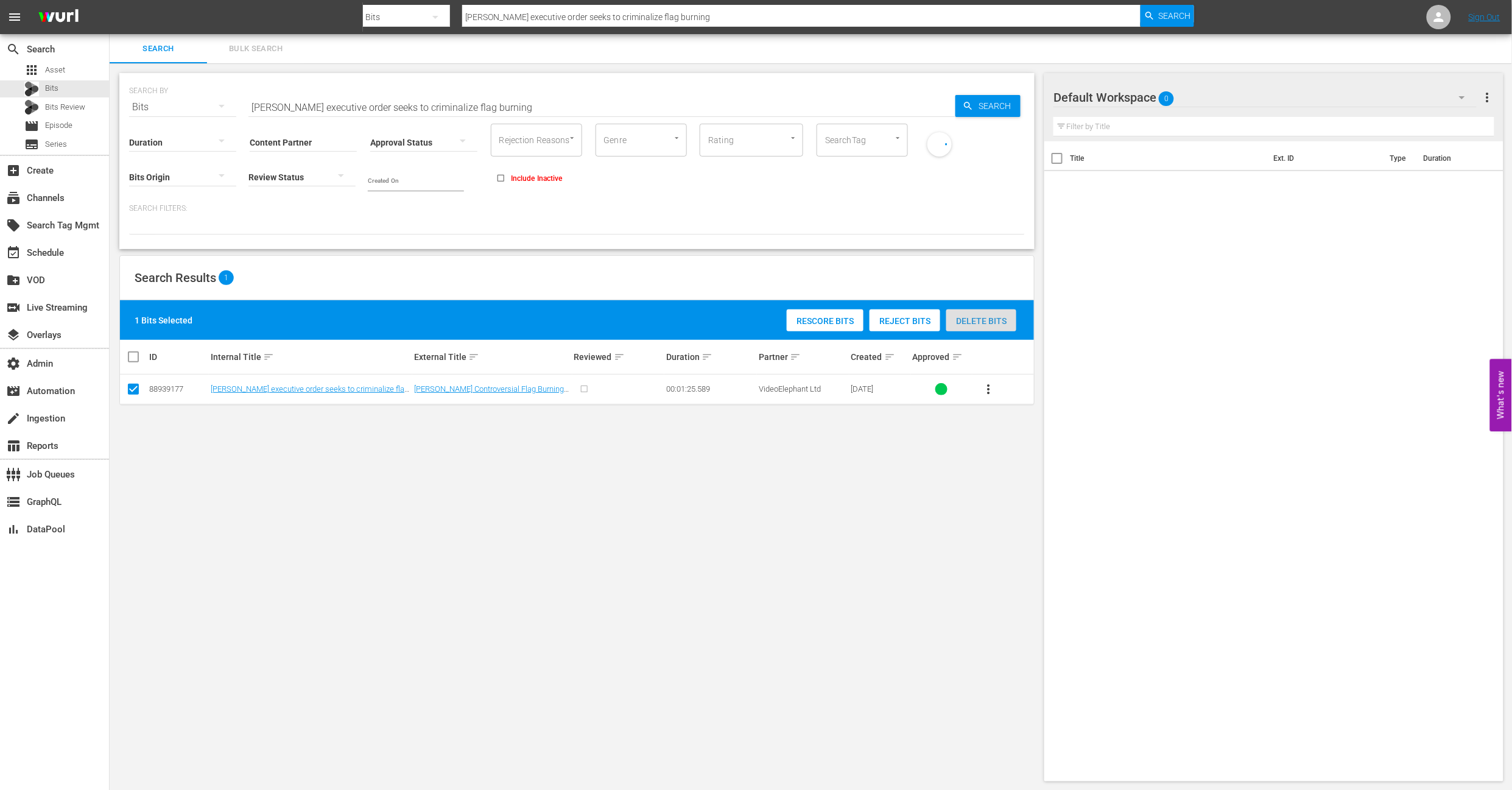
click at [975, 322] on span "Delete Bits" at bounding box center [981, 321] width 70 height 10
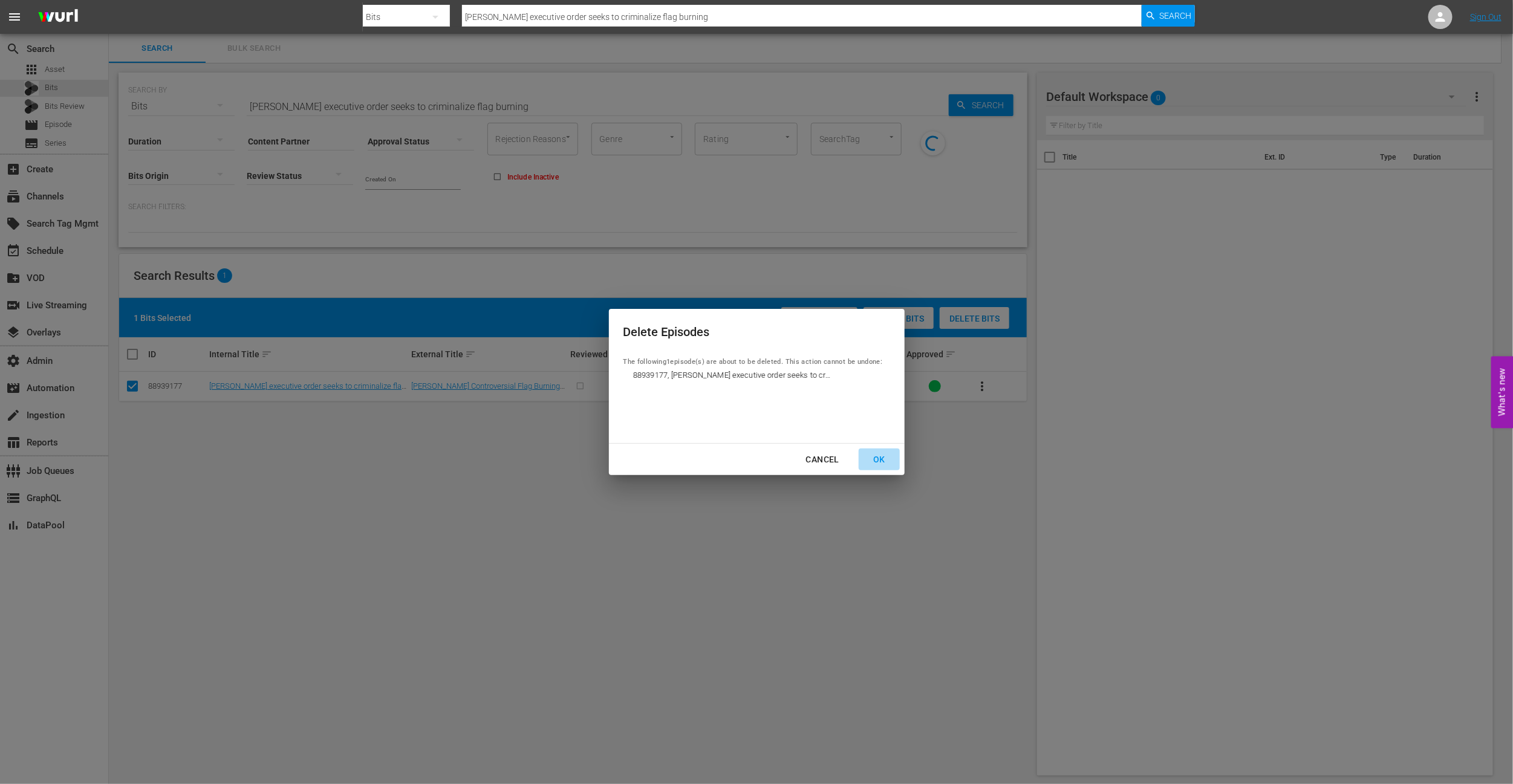
click at [887, 461] on div "OK" at bounding box center [879, 459] width 31 height 15
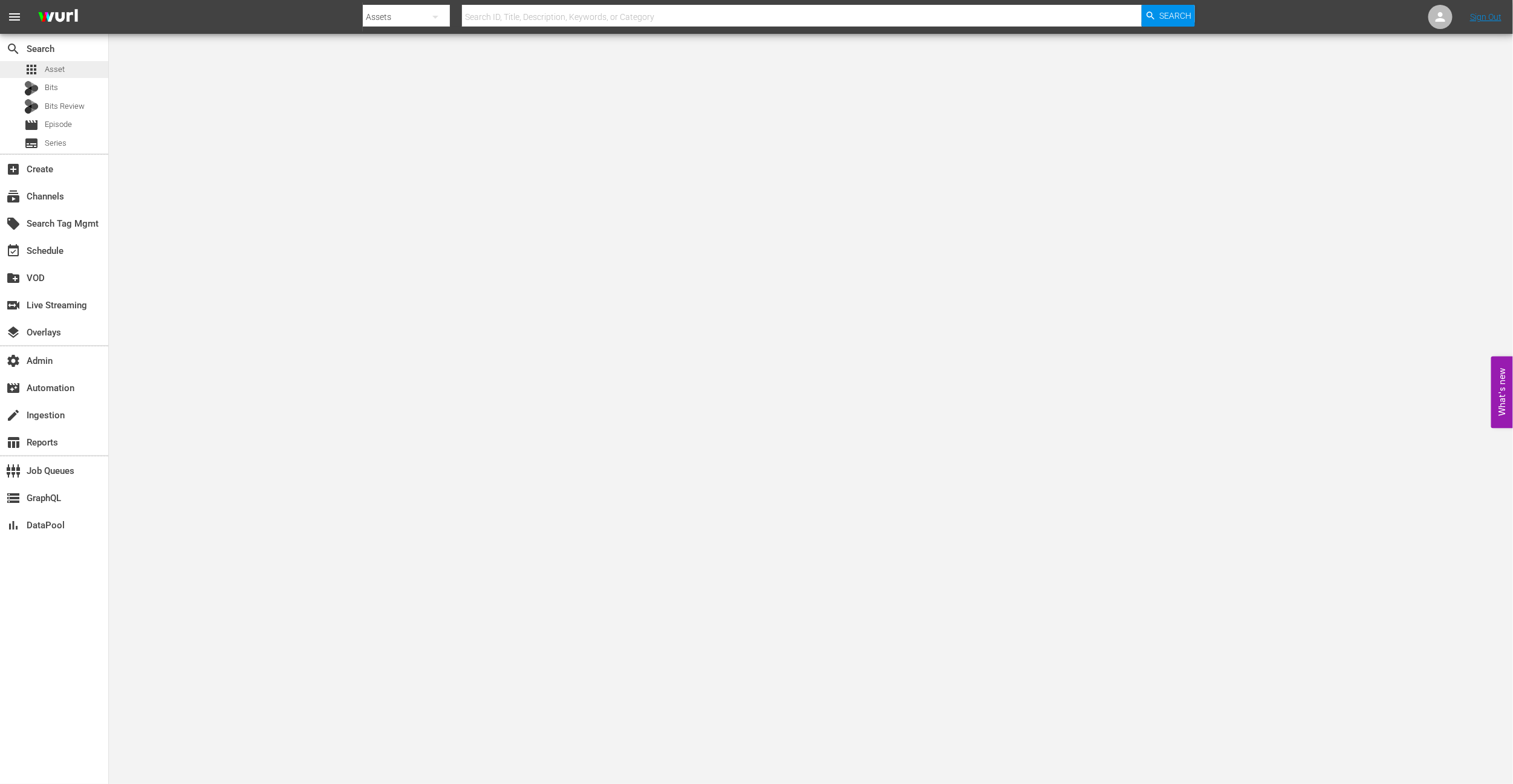
click at [91, 72] on div "apps Asset" at bounding box center [54, 69] width 108 height 17
drag, startPoint x: 429, startPoint y: 311, endPoint x: 556, endPoint y: 330, distance: 128.4
click at [429, 312] on body "menu Search By Assets Search ID, Title, Description, Keywords, or Category Sear…" at bounding box center [756, 392] width 1513 height 784
drag, startPoint x: 262, startPoint y: 128, endPoint x: 150, endPoint y: 75, distance: 123.9
click at [252, 122] on body "menu Search By Assets Search ID, Title, Description, Keywords, or Category Sear…" at bounding box center [756, 392] width 1513 height 784
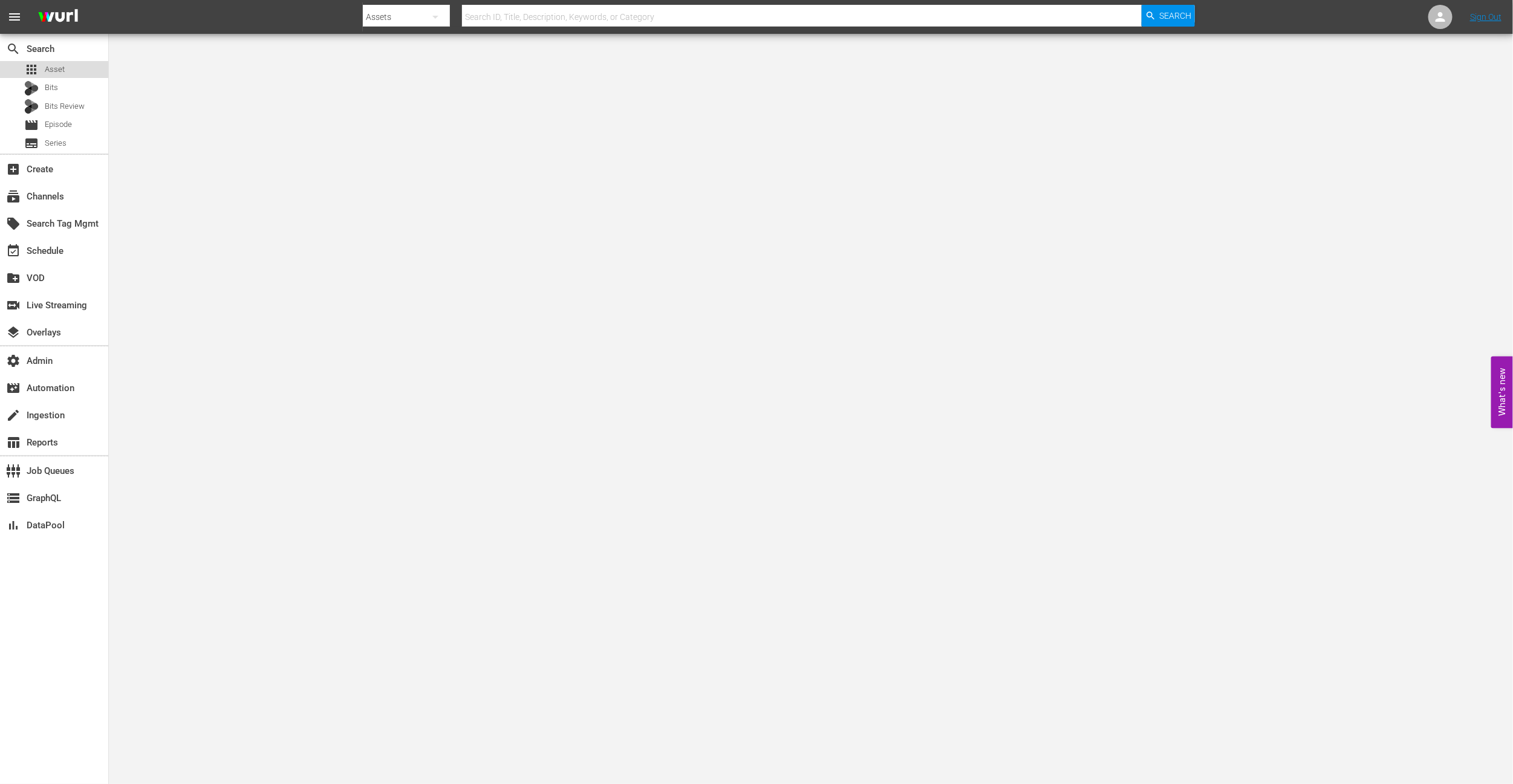
click at [71, 66] on div "apps Asset" at bounding box center [54, 69] width 108 height 17
